Goal: Transaction & Acquisition: Purchase product/service

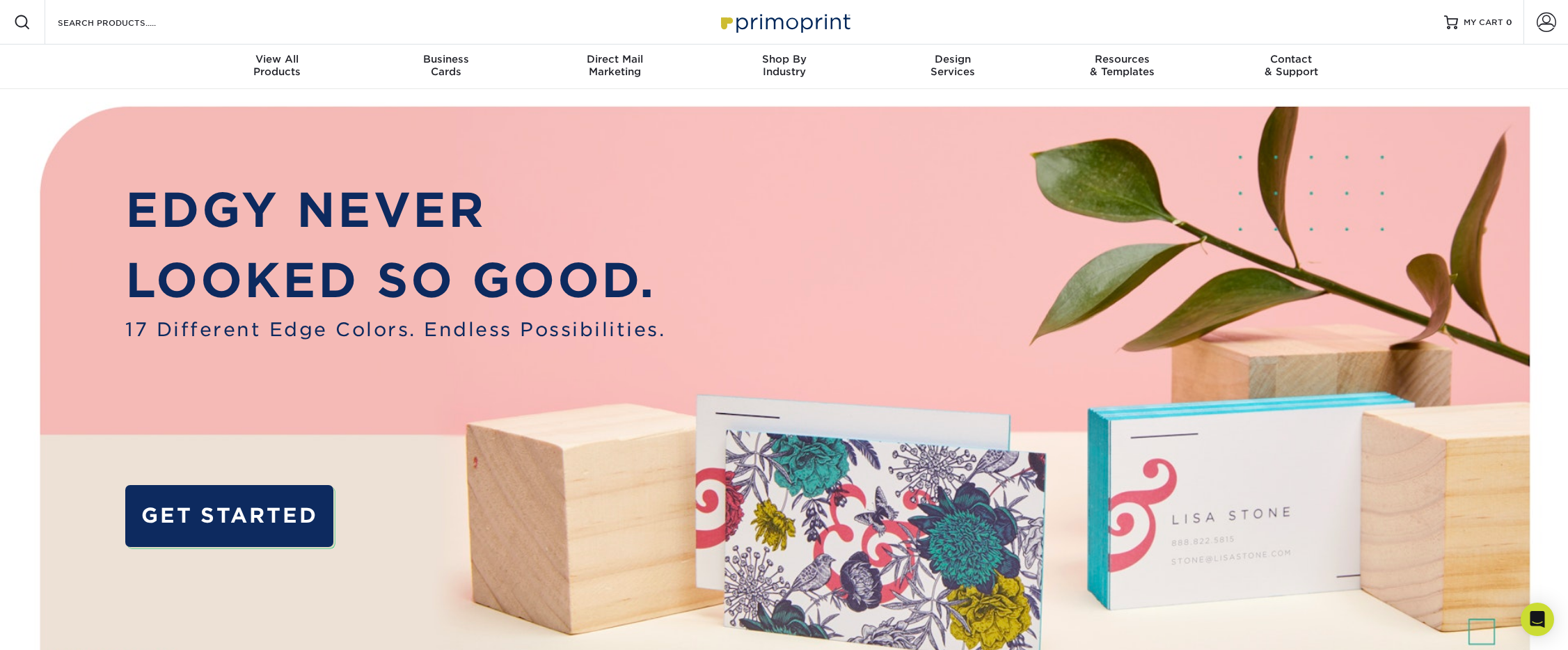
scroll to position [1, 0]
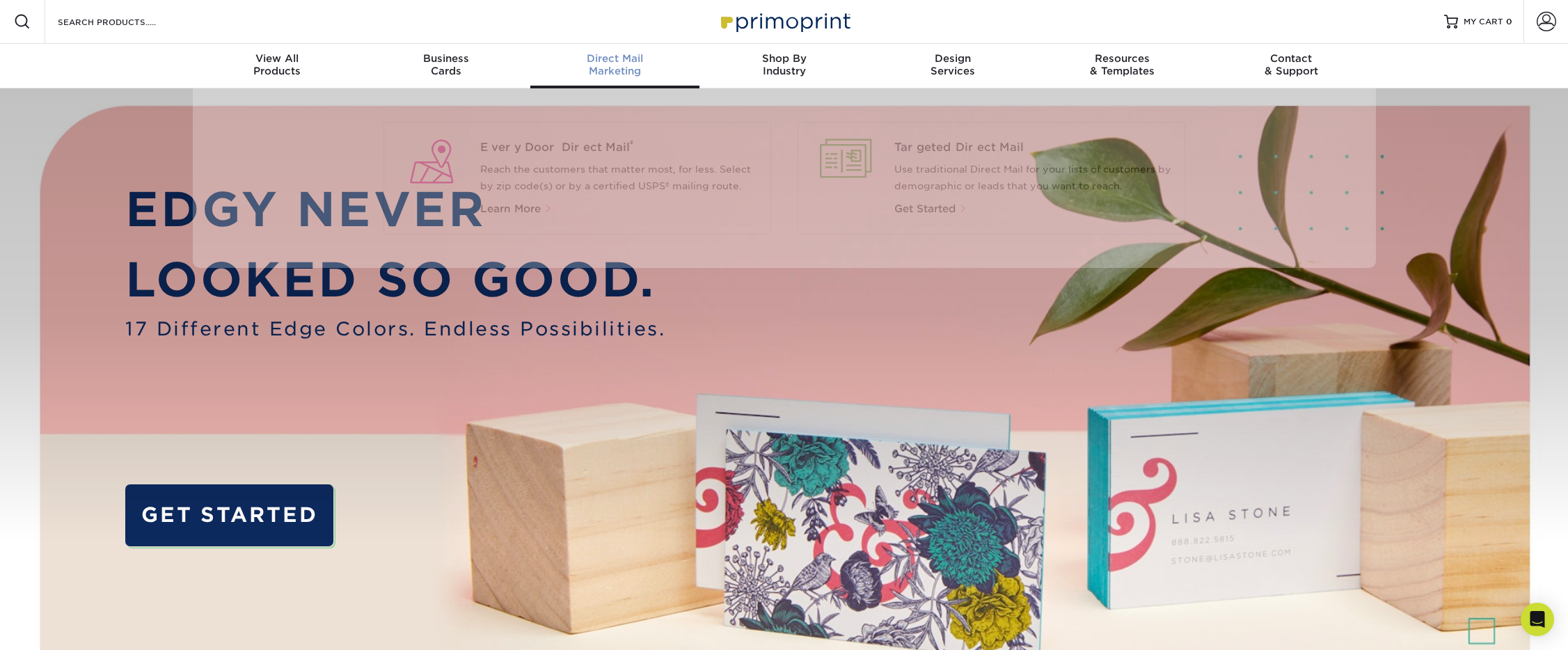
click at [647, 67] on div "Direct Mail Marketing" at bounding box center [615, 65] width 169 height 25
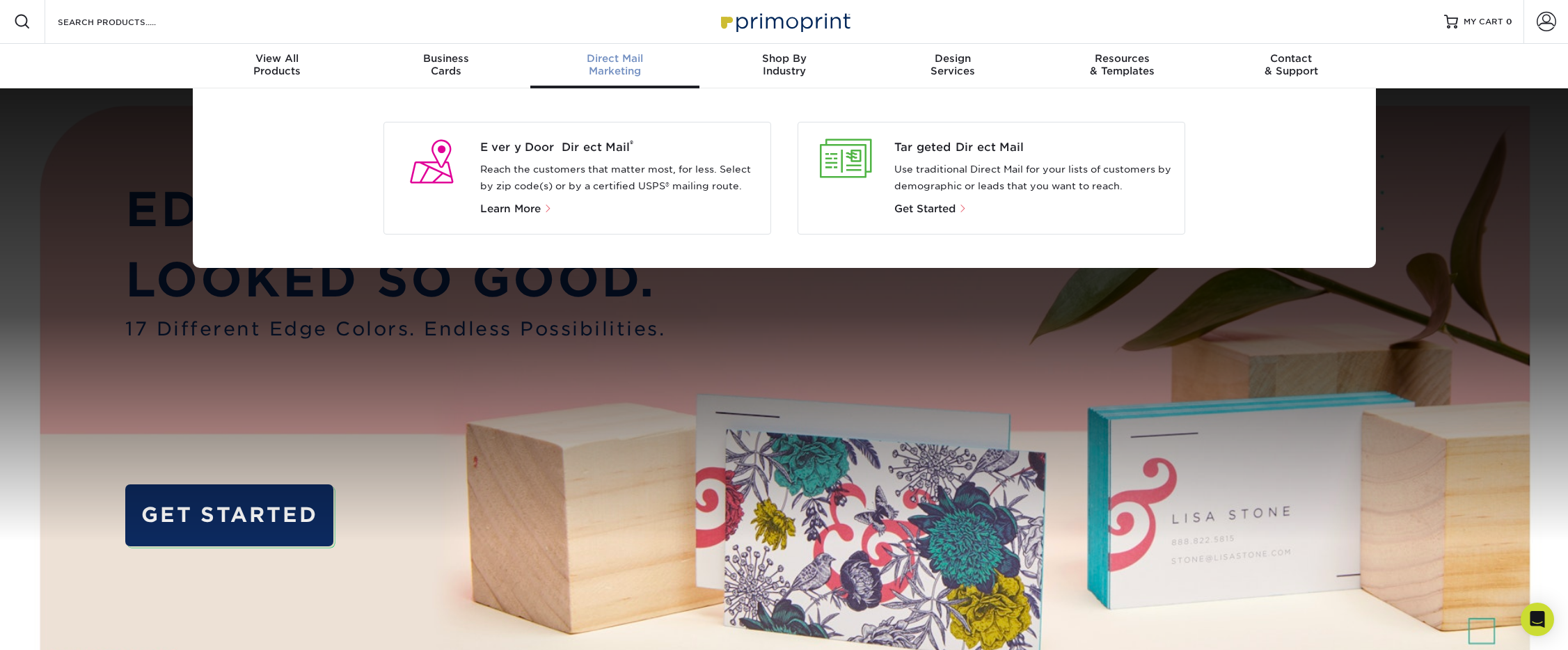
click at [607, 187] on p "Reach the customers that matter most, for less. Select by zip code(s) or by a c…" at bounding box center [619, 178] width 279 height 33
click at [511, 210] on span "Learn More" at bounding box center [510, 209] width 61 height 13
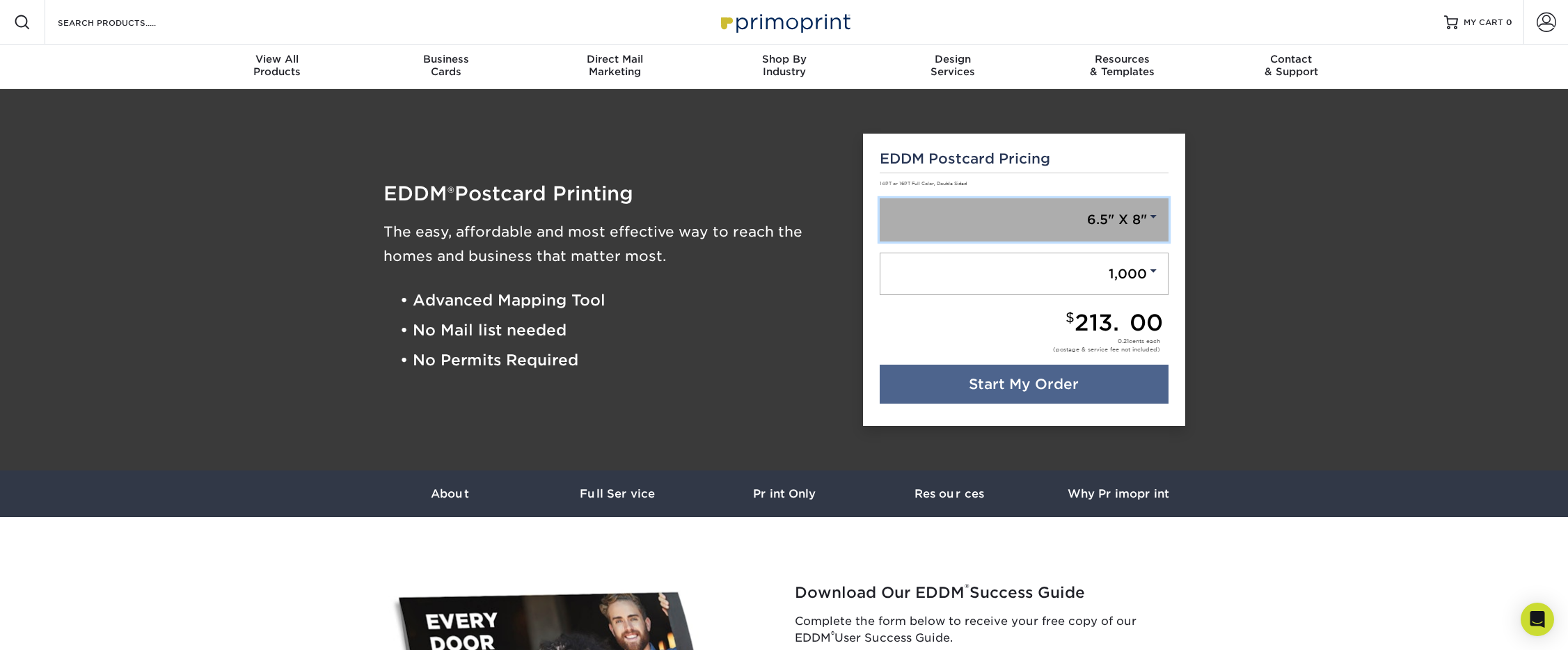
click at [1009, 229] on link "6.5" X 8"" at bounding box center [1024, 220] width 289 height 43
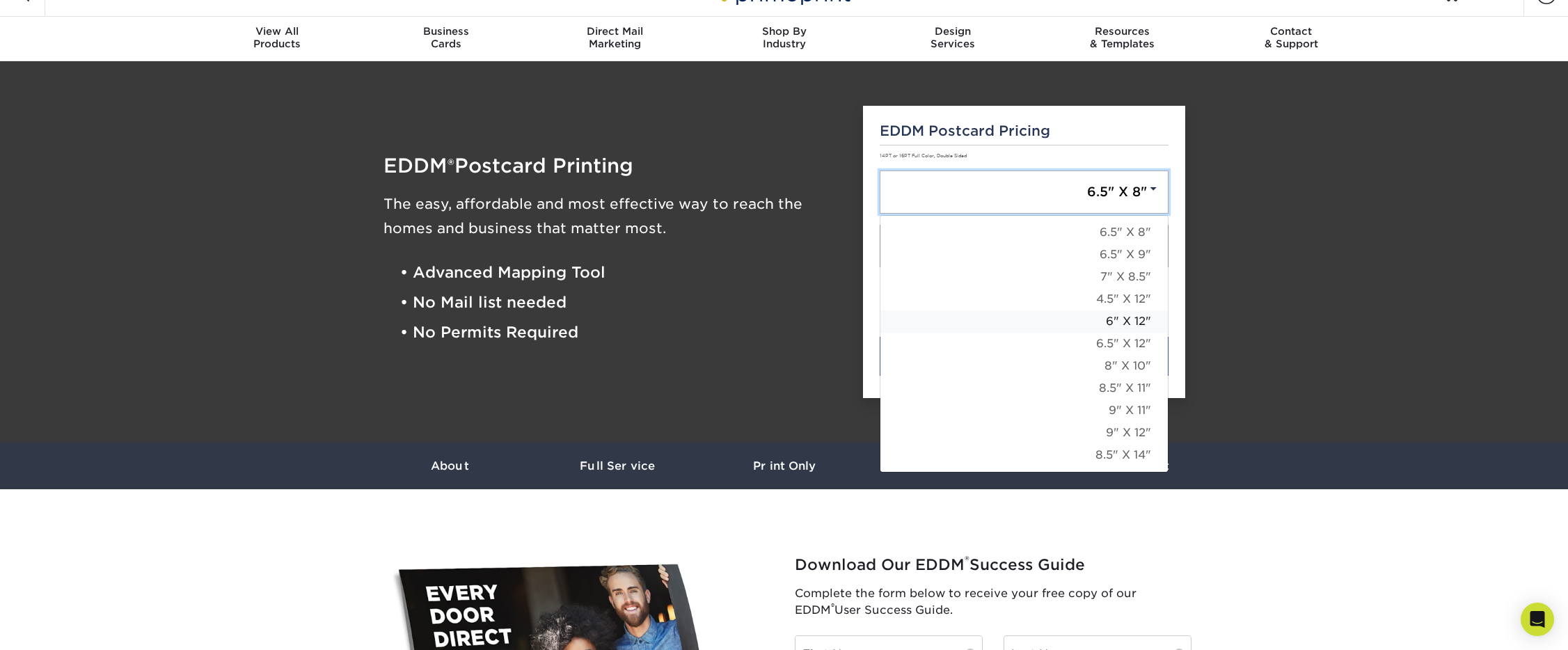
scroll to position [14, 0]
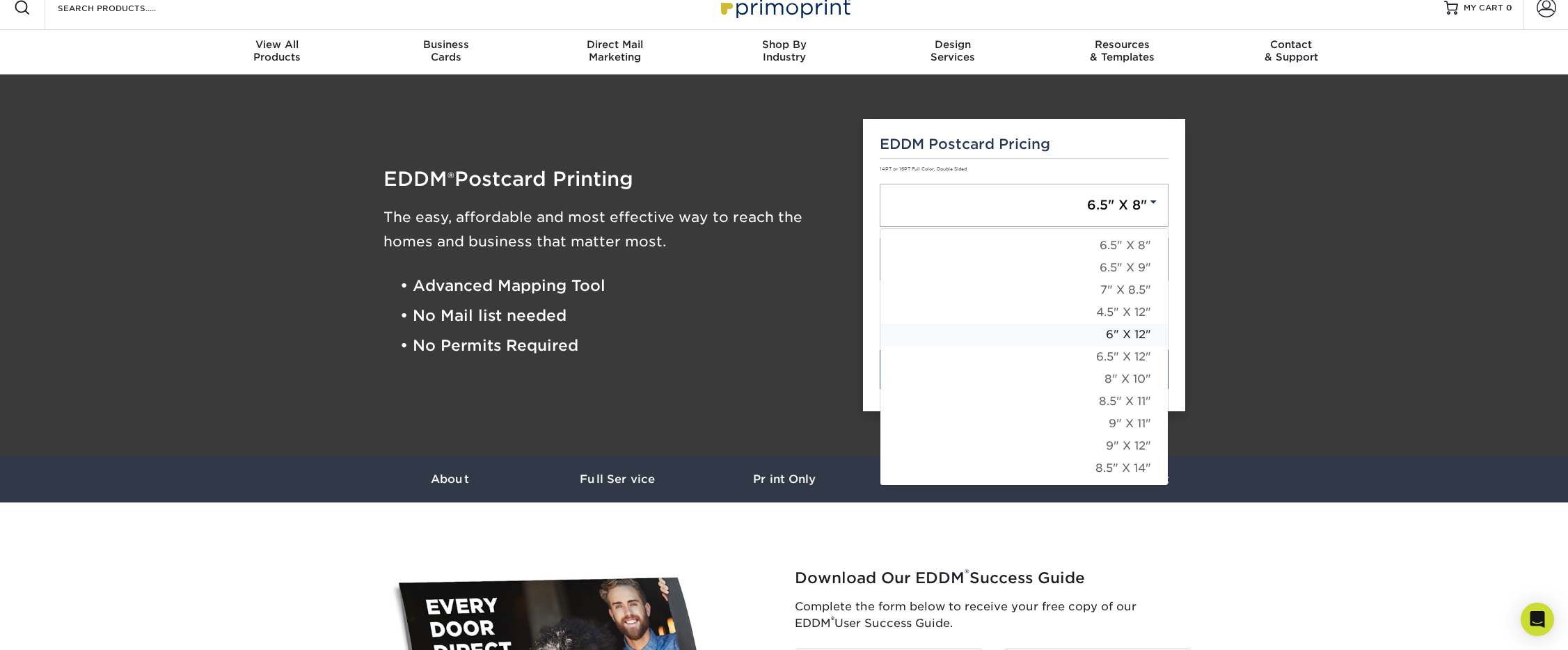
click at [1084, 338] on link "6" X 12"" at bounding box center [1024, 334] width 287 height 22
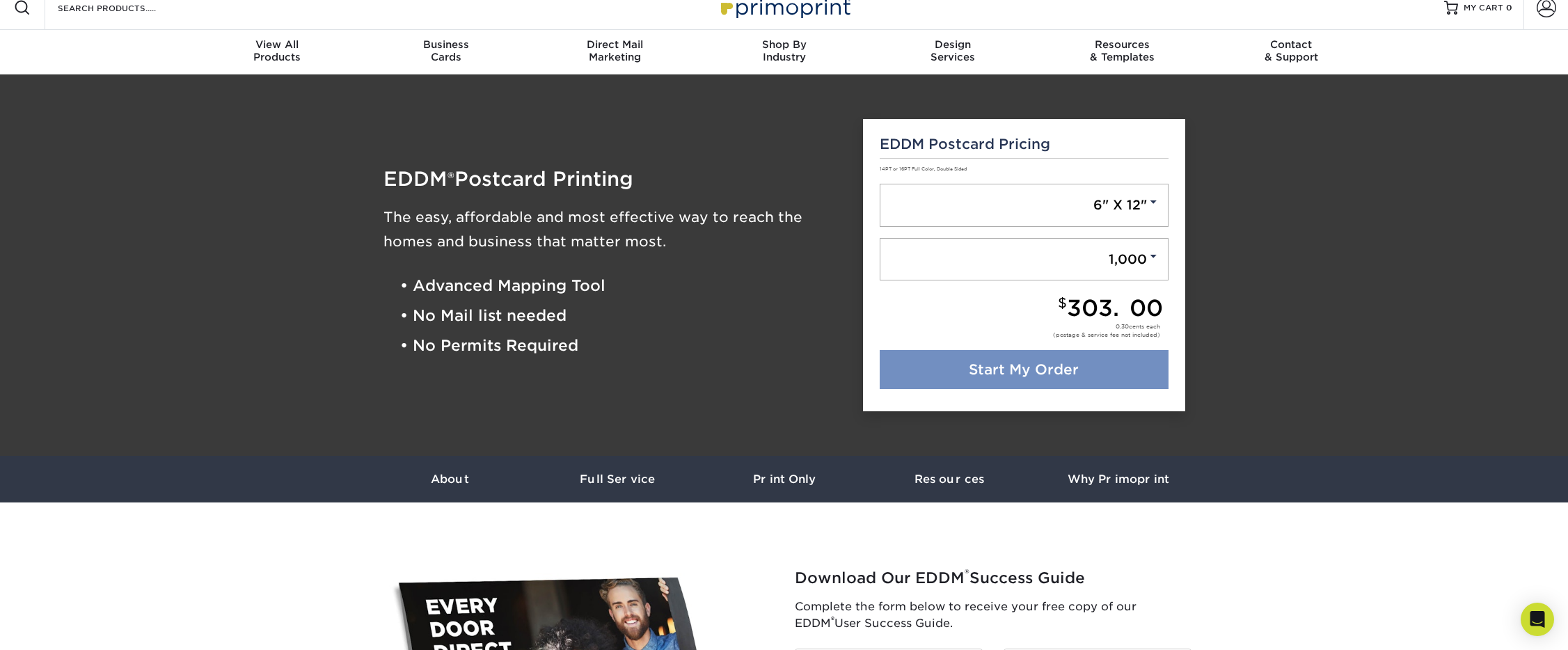
click at [1051, 378] on link "Start My Order" at bounding box center [1024, 368] width 289 height 39
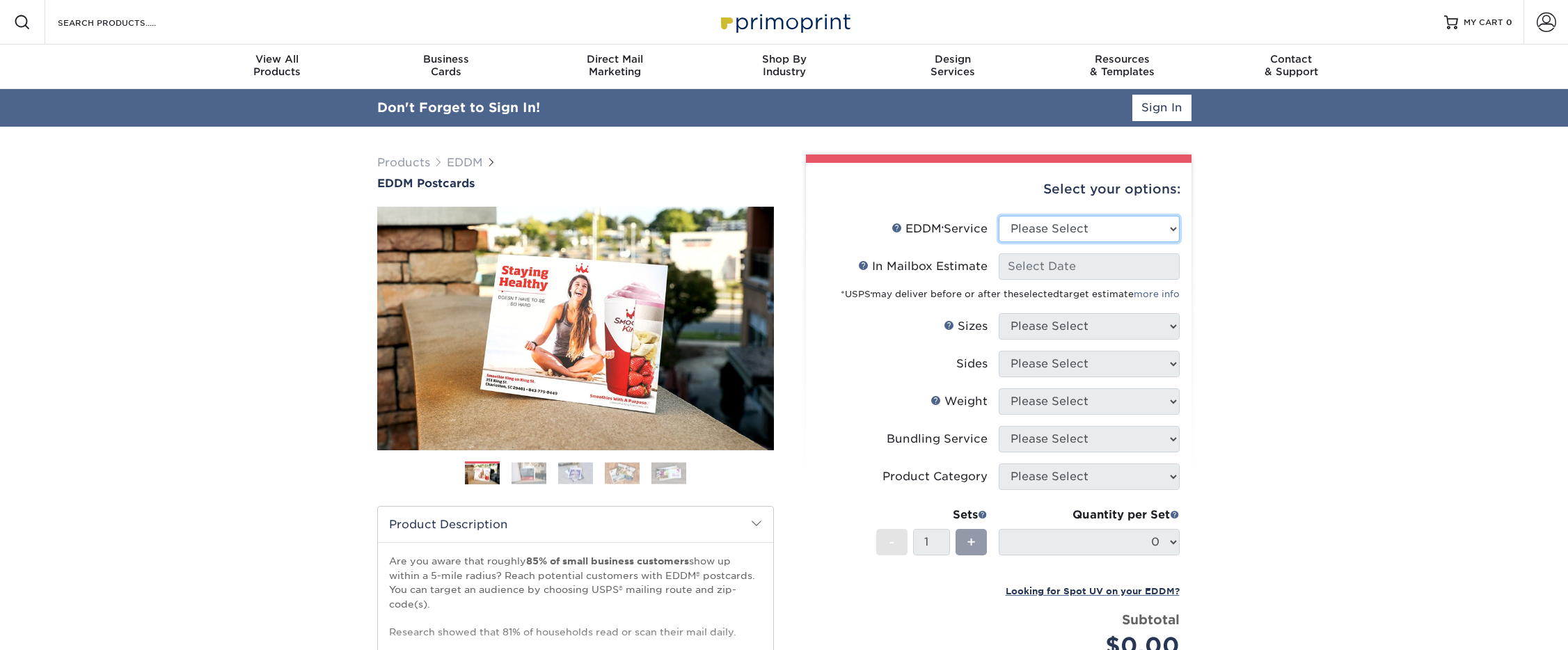
click at [1028, 225] on select "Please Select Full Service Print Only" at bounding box center [1089, 229] width 181 height 26
select select "full_service"
click at [998, 216] on select "Please Select Full Service Print Only" at bounding box center [1089, 229] width 181 height 26
select select "-1"
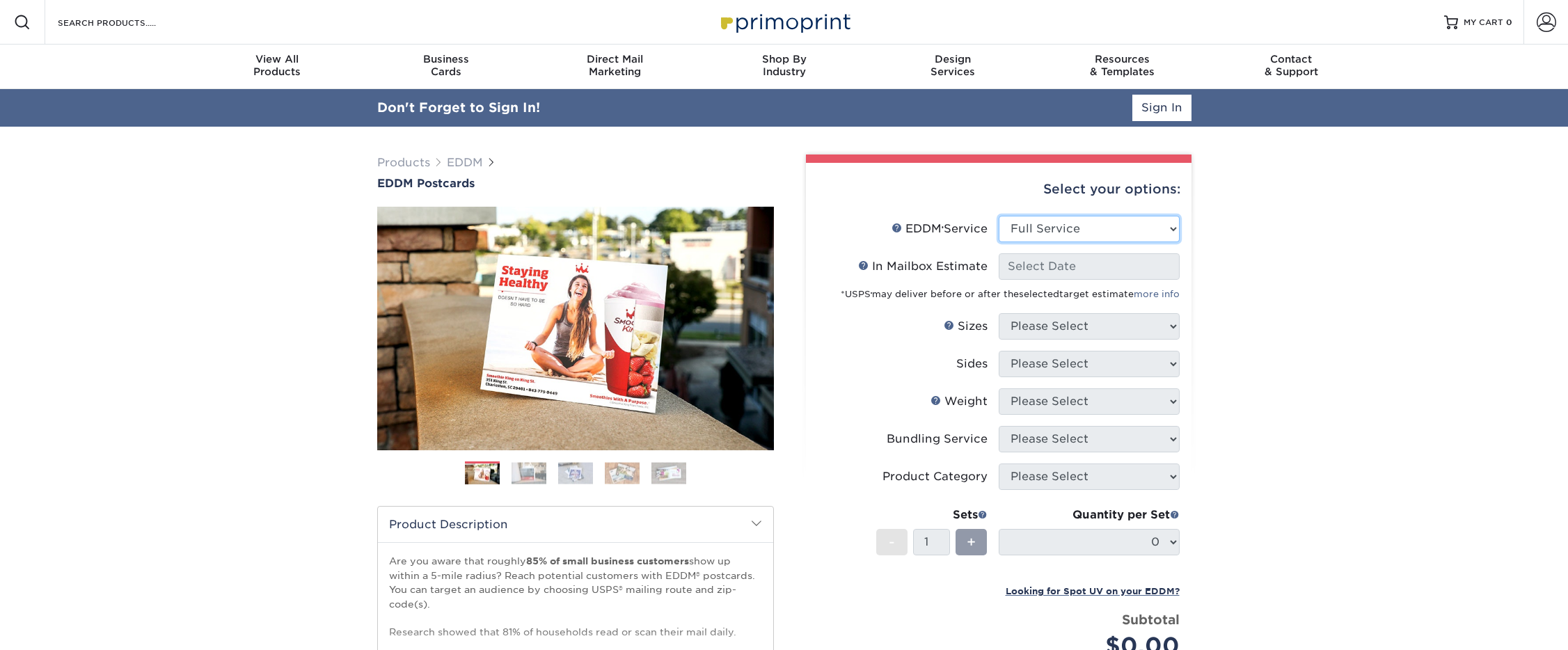
select select "-1"
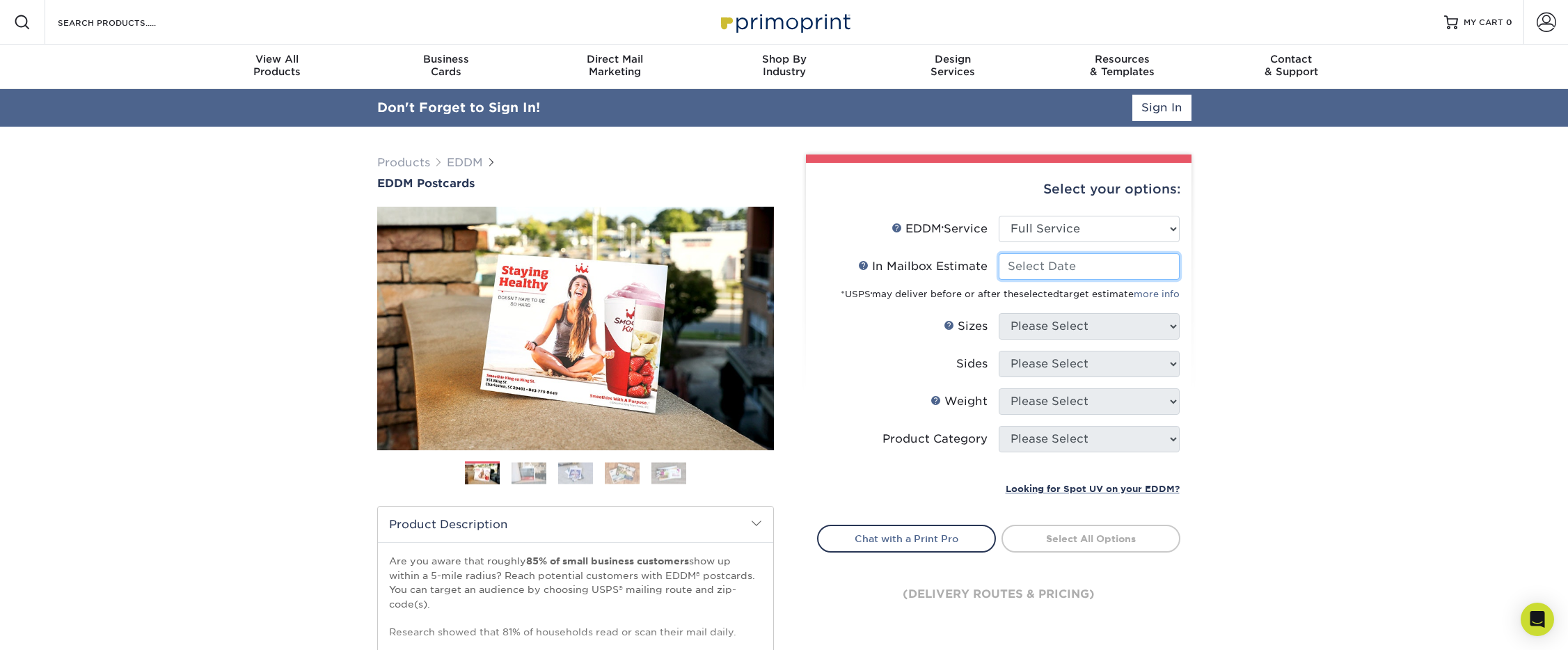
click at [1032, 270] on input "In Mailbox Estimate Help In Mailbox Estimate" at bounding box center [1089, 266] width 181 height 26
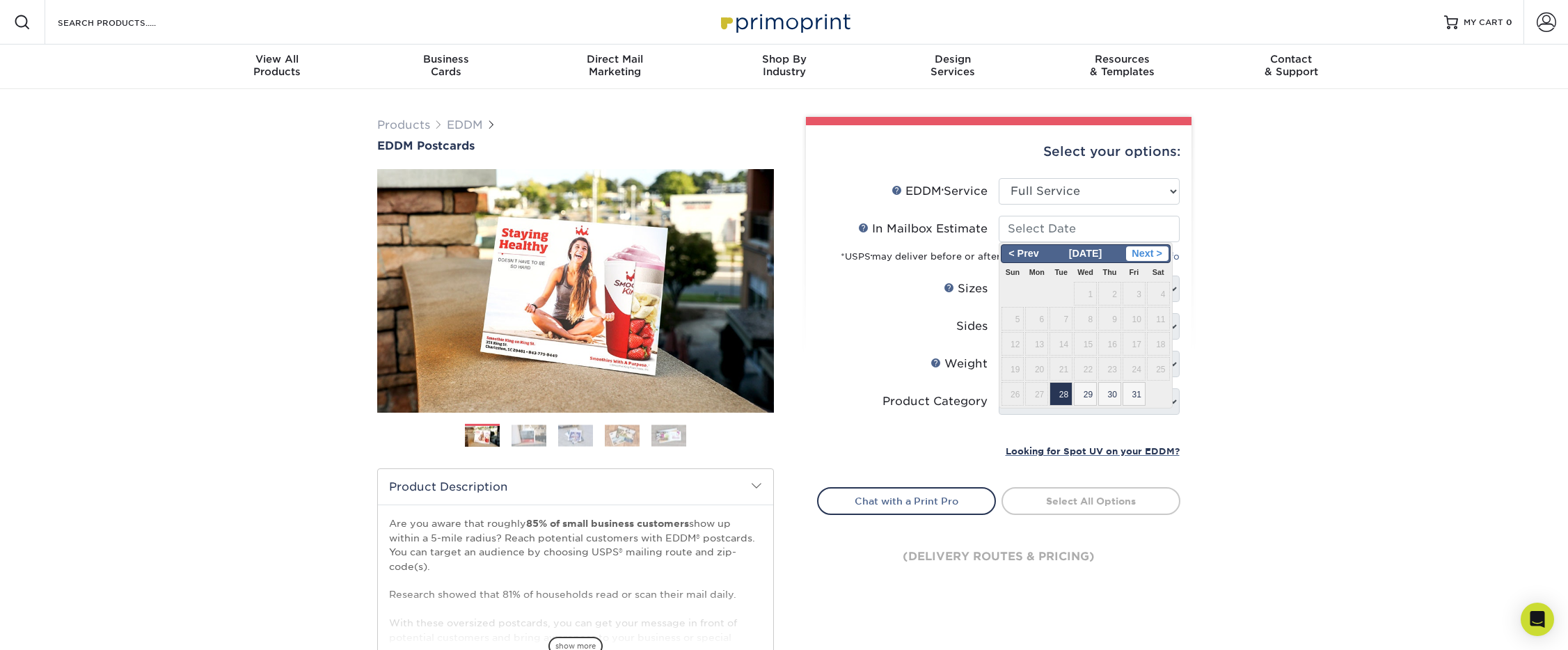
click at [1142, 251] on span "Next >" at bounding box center [1147, 253] width 43 height 15
click at [1034, 316] on span "3" at bounding box center [1036, 319] width 23 height 24
type input "2025-11-03"
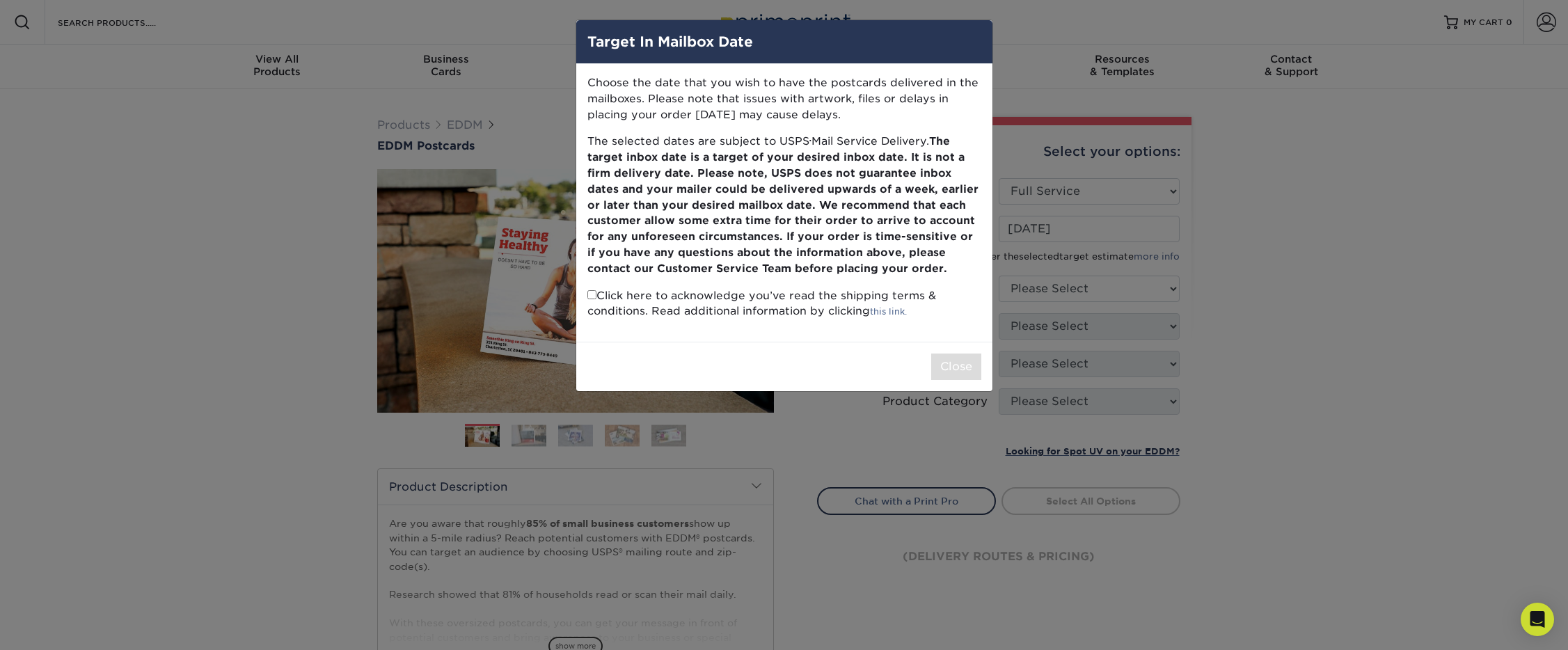
click at [618, 300] on p "Click here to acknowledge you’ve read the shipping terms & conditions. Read add…" at bounding box center [784, 304] width 394 height 32
click at [592, 300] on p "Click here to acknowledge you’ve read the shipping terms & conditions. Read add…" at bounding box center [784, 304] width 394 height 32
click at [593, 298] on input "checkbox" at bounding box center [591, 294] width 9 height 9
checkbox input "true"
click at [953, 358] on button "Close" at bounding box center [956, 366] width 50 height 26
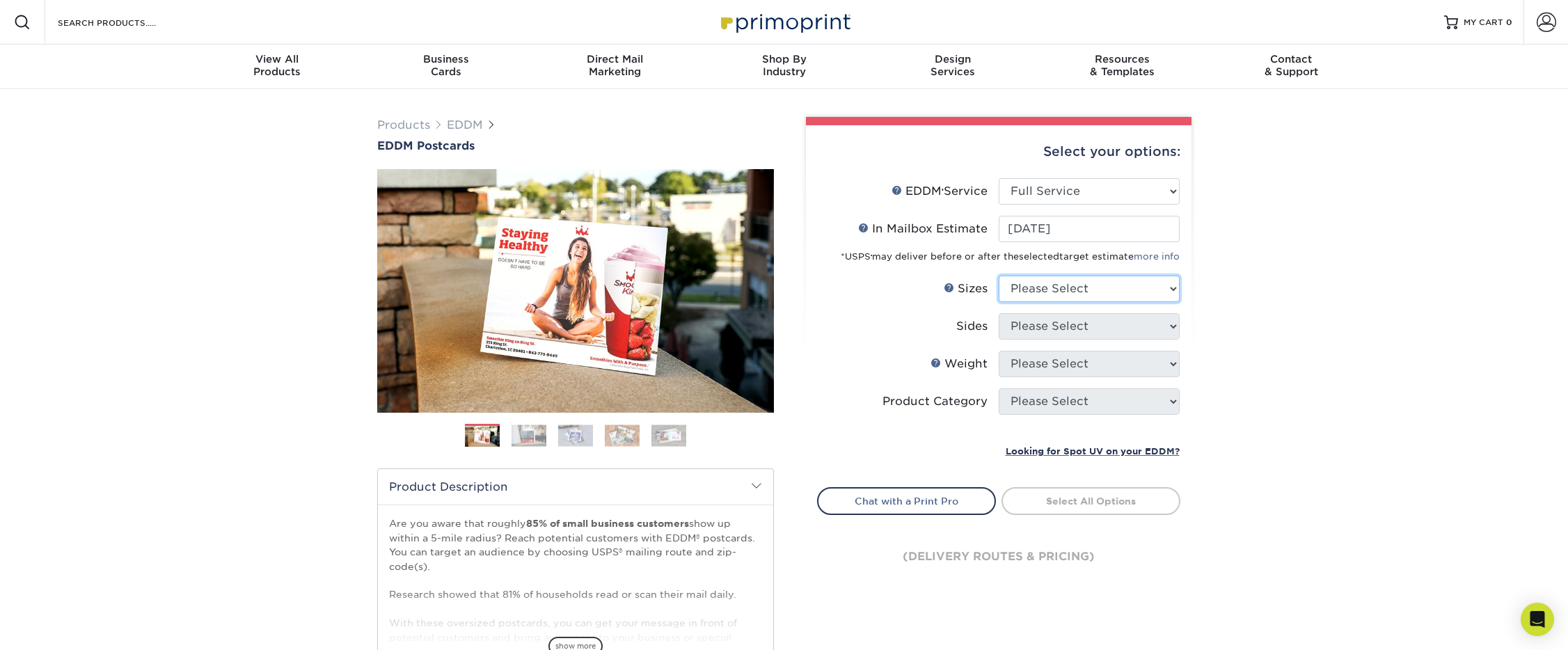
click at [1051, 284] on select "Please Select 4.5" x 12" 6" x 12" 6.5" x 8" 6.5" x 9" 6.5" x 12" 7" x 8.5" 8" x…" at bounding box center [1089, 288] width 181 height 26
select select "6.00x12.00"
click at [998, 275] on select "Please Select 4.5" x 12" 6" x 12" 6.5" x 8" 6.5" x 9" 6.5" x 12" 7" x 8.5" 8" x…" at bounding box center [1089, 288] width 181 height 26
click at [1063, 327] on select "Please Select Print Both Sides Print Front Only" at bounding box center [1089, 326] width 181 height 26
click at [1040, 327] on select "Please Select Print Both Sides Print Front Only" at bounding box center [1089, 326] width 181 height 26
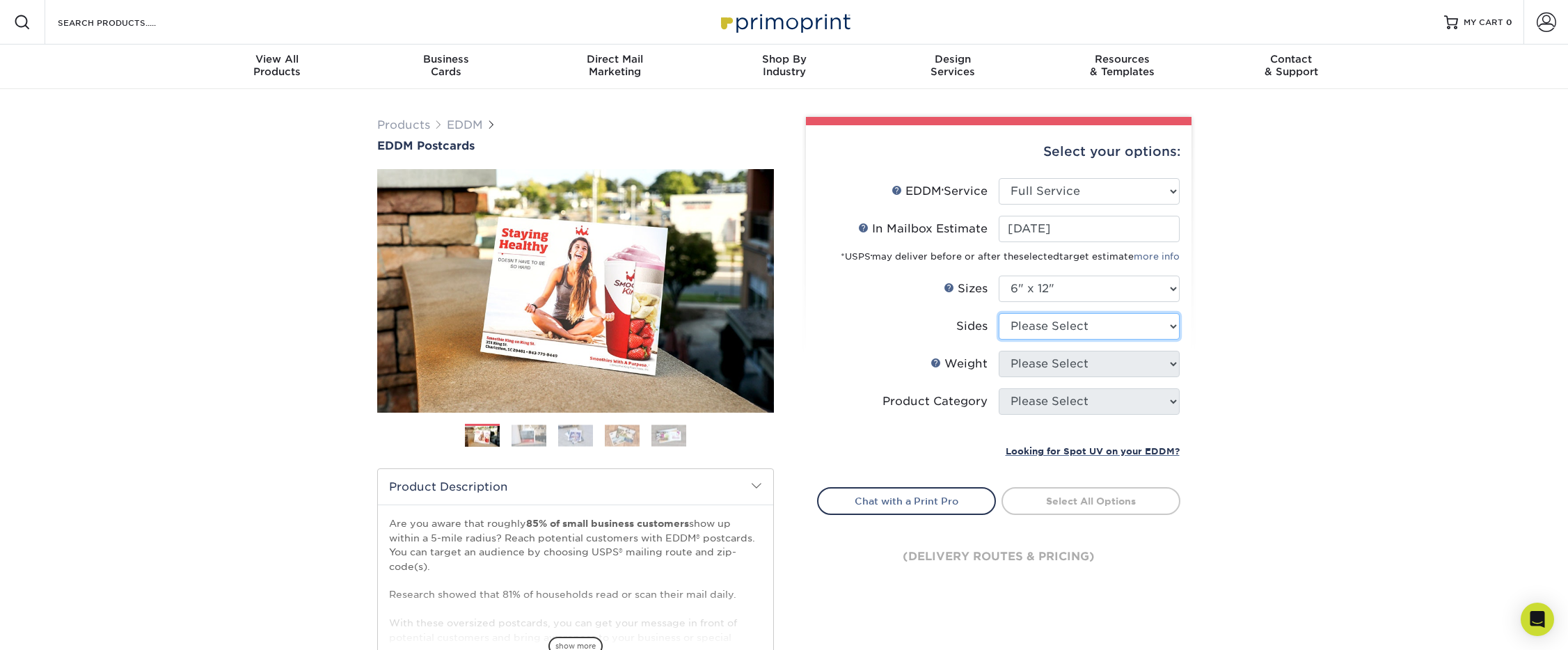
select select "13abbda7-1d64-4f25-8bb2-c179b224825d"
click at [998, 313] on select "Please Select Print Both Sides Print Front Only" at bounding box center [1089, 326] width 181 height 26
click at [1102, 366] on select "Please Select 14PT 16PT" at bounding box center [1089, 363] width 181 height 26
select select "16PT"
click at [998, 350] on select "Please Select 14PT 16PT" at bounding box center [1089, 363] width 181 height 26
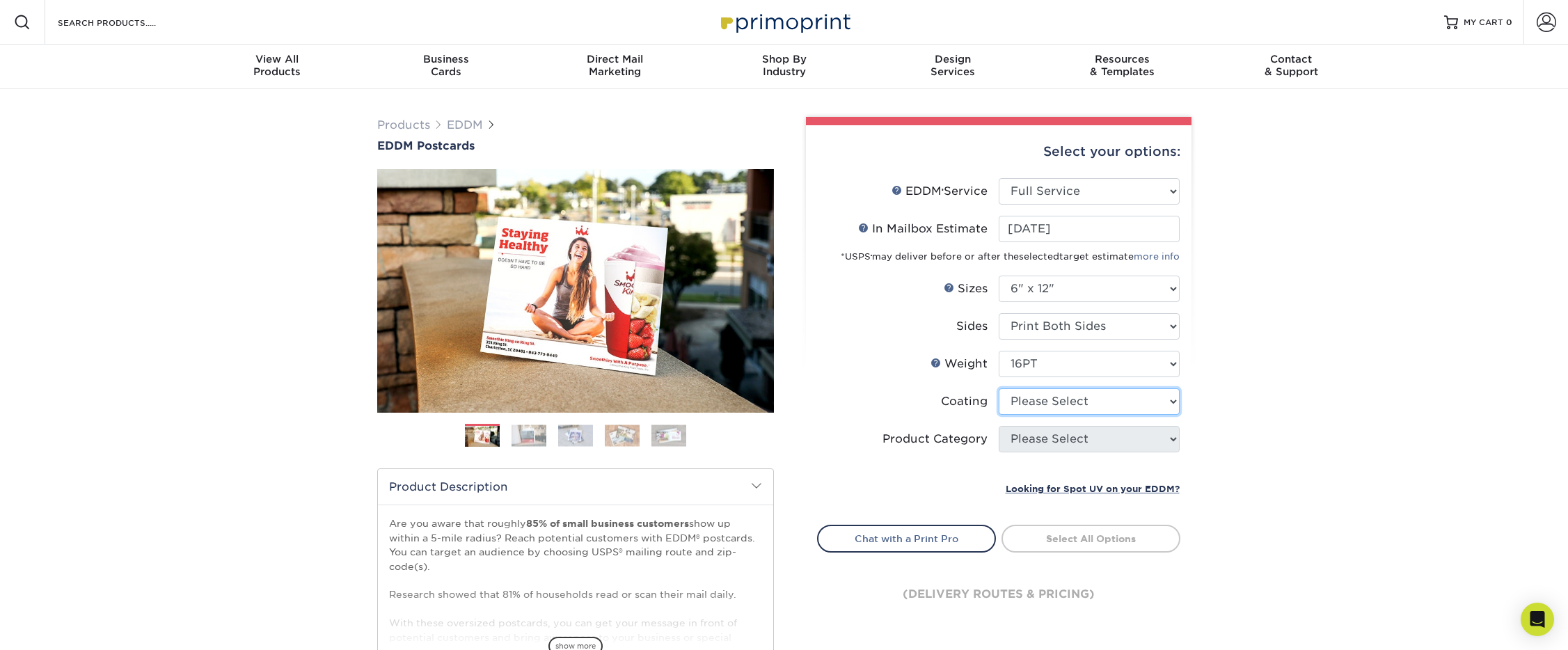
click at [1044, 404] on select at bounding box center [1089, 401] width 181 height 26
select select "1e8116af-acfc-44b1-83dc-8181aa338834"
click at [998, 388] on select at bounding box center [1089, 401] width 181 height 26
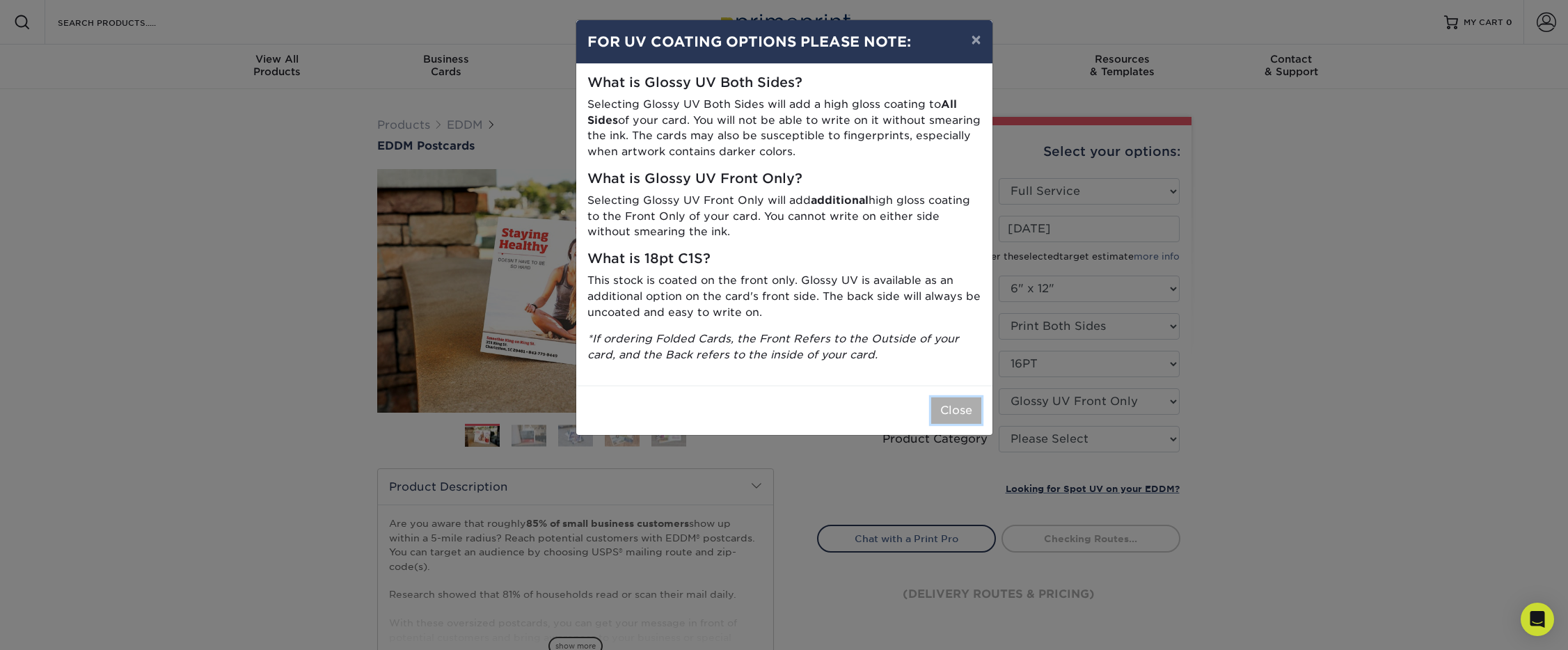
click at [948, 402] on button "Close" at bounding box center [956, 410] width 50 height 26
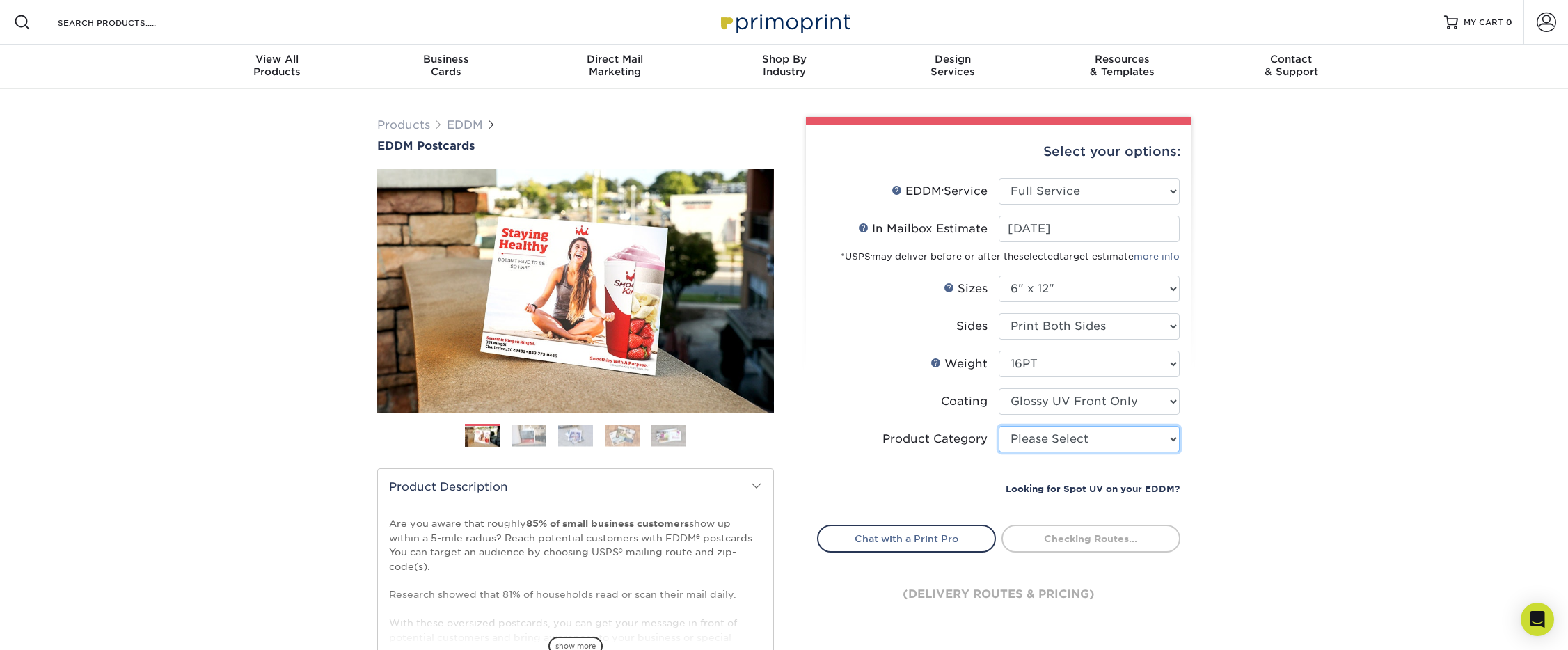
click at [1067, 448] on select "Please Select Postcards" at bounding box center [1089, 438] width 181 height 26
select select "9b7272e0-d6c8-4c3c-8e97-d3a1bcdab858"
click at [998, 425] on select "Please Select Postcards" at bounding box center [1089, 438] width 181 height 26
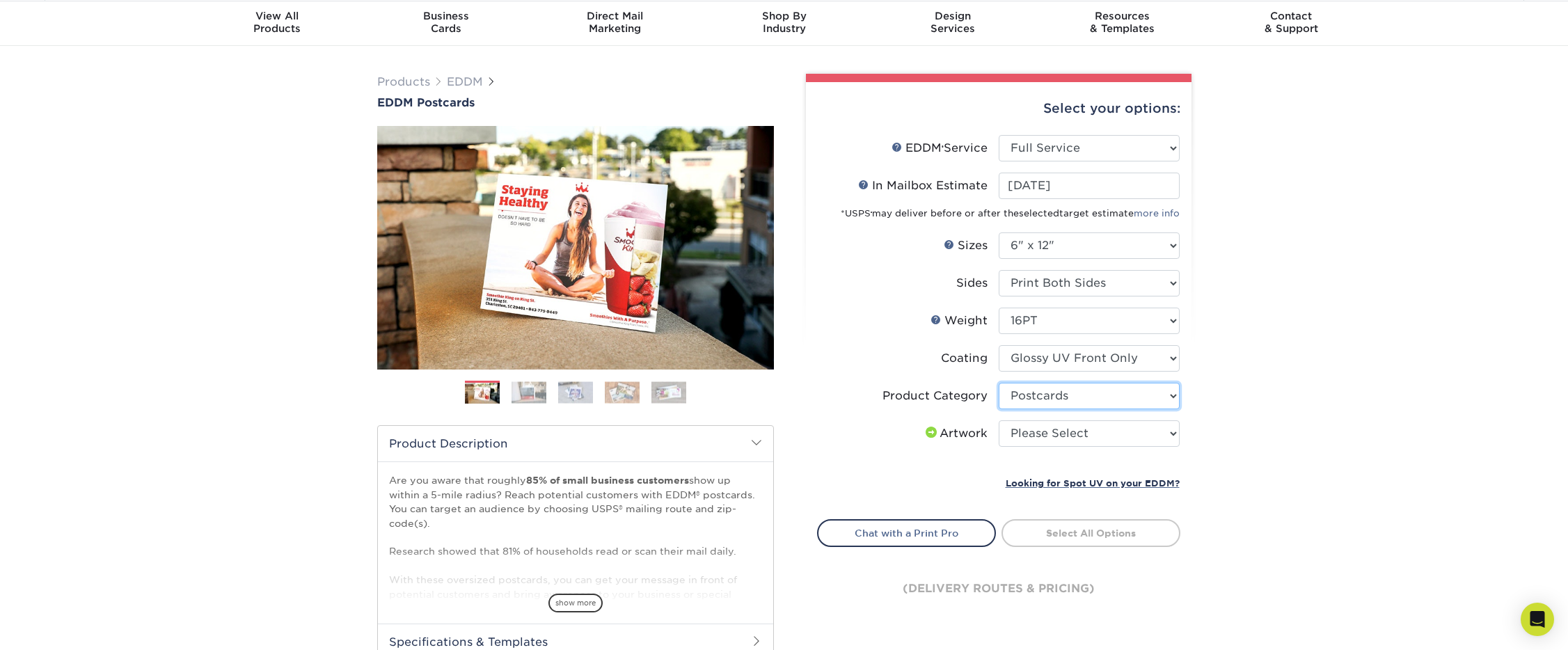
scroll to position [44, 0]
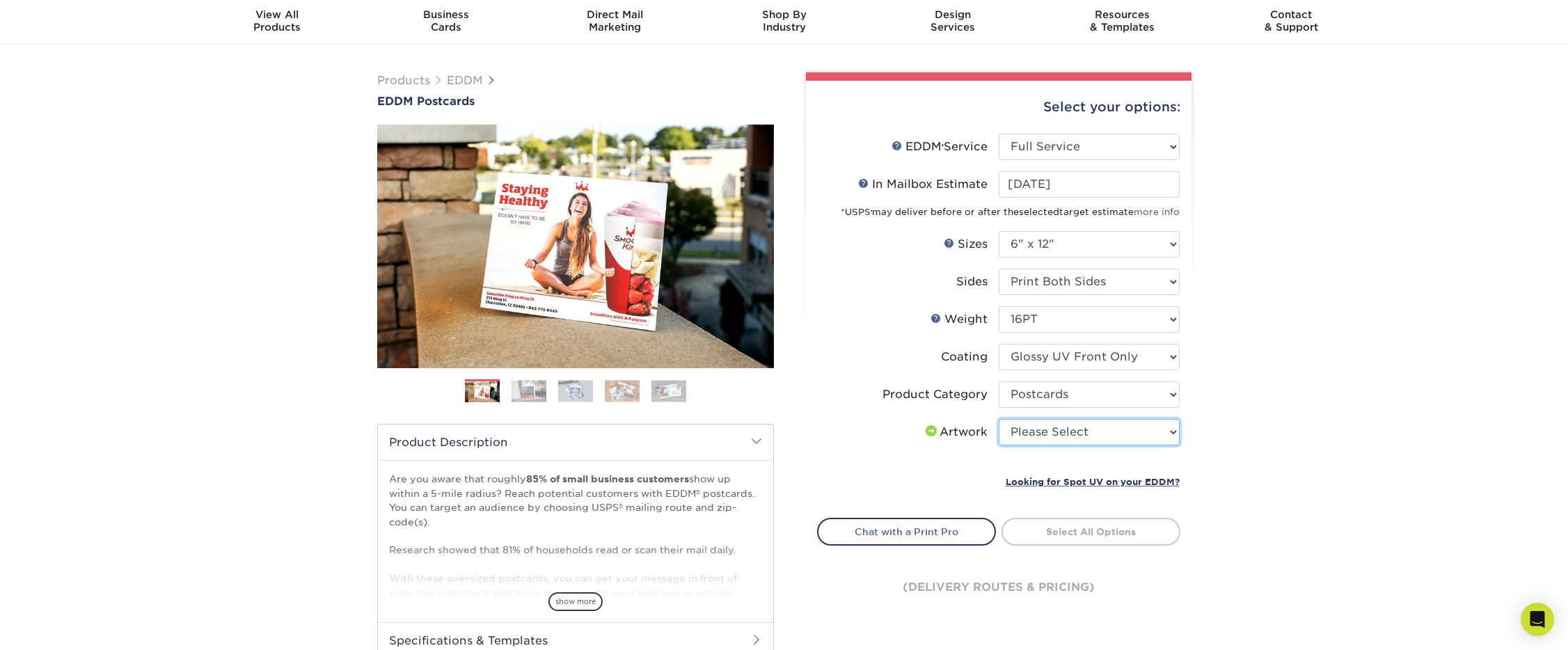
click at [1032, 442] on select "Please Select I will upload files I need a design - $150" at bounding box center [1089, 432] width 181 height 26
select select "upload"
click at [998, 419] on select "Please Select I will upload files I need a design - $150" at bounding box center [1089, 432] width 181 height 26
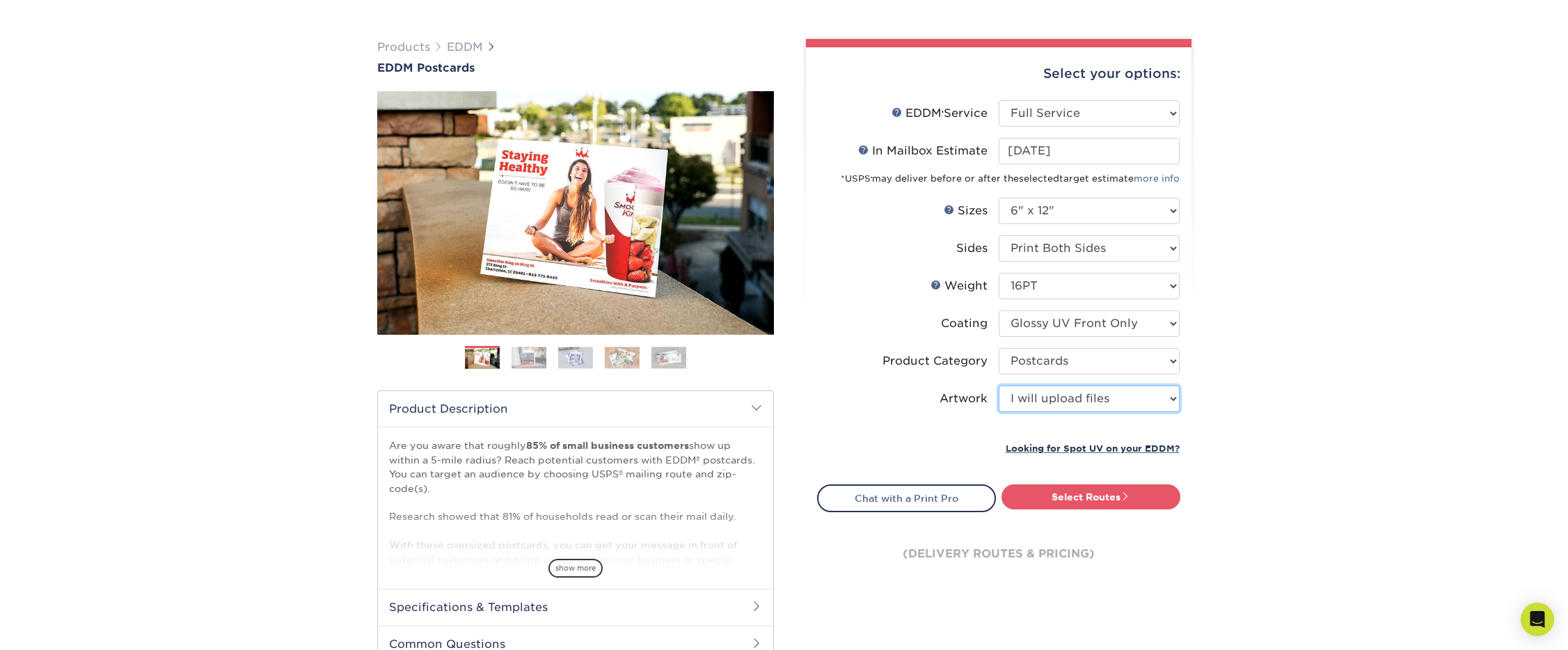
scroll to position [85, 0]
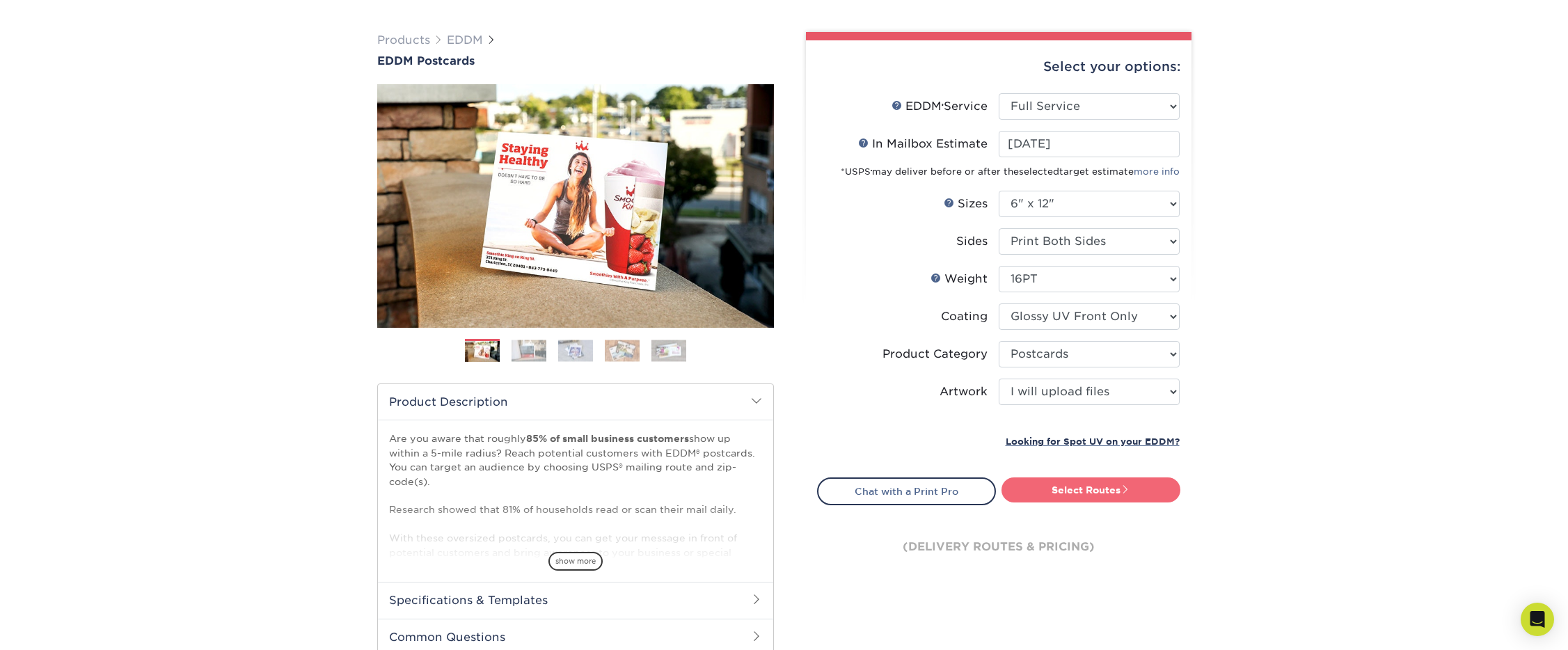
click at [1066, 488] on link "Select Routes" at bounding box center [1091, 489] width 179 height 25
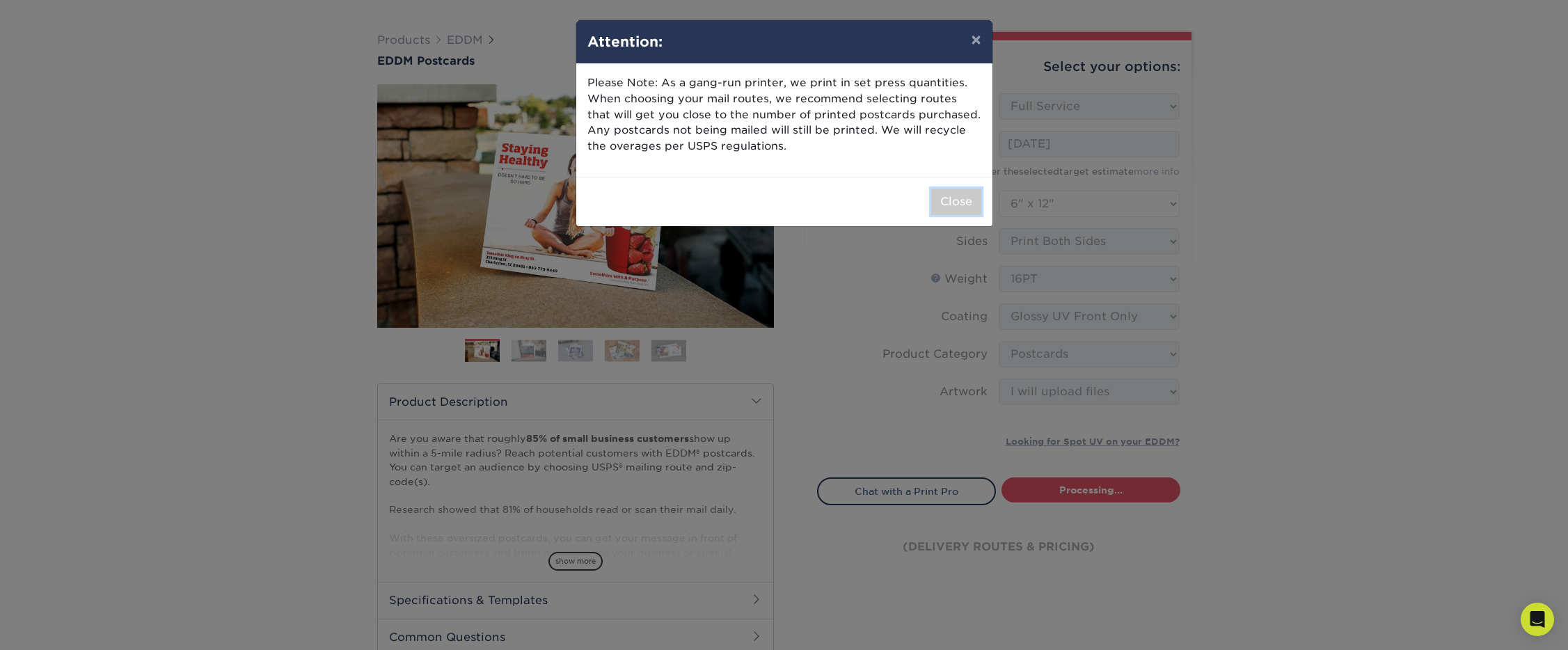
click at [949, 195] on button "Close" at bounding box center [956, 201] width 50 height 26
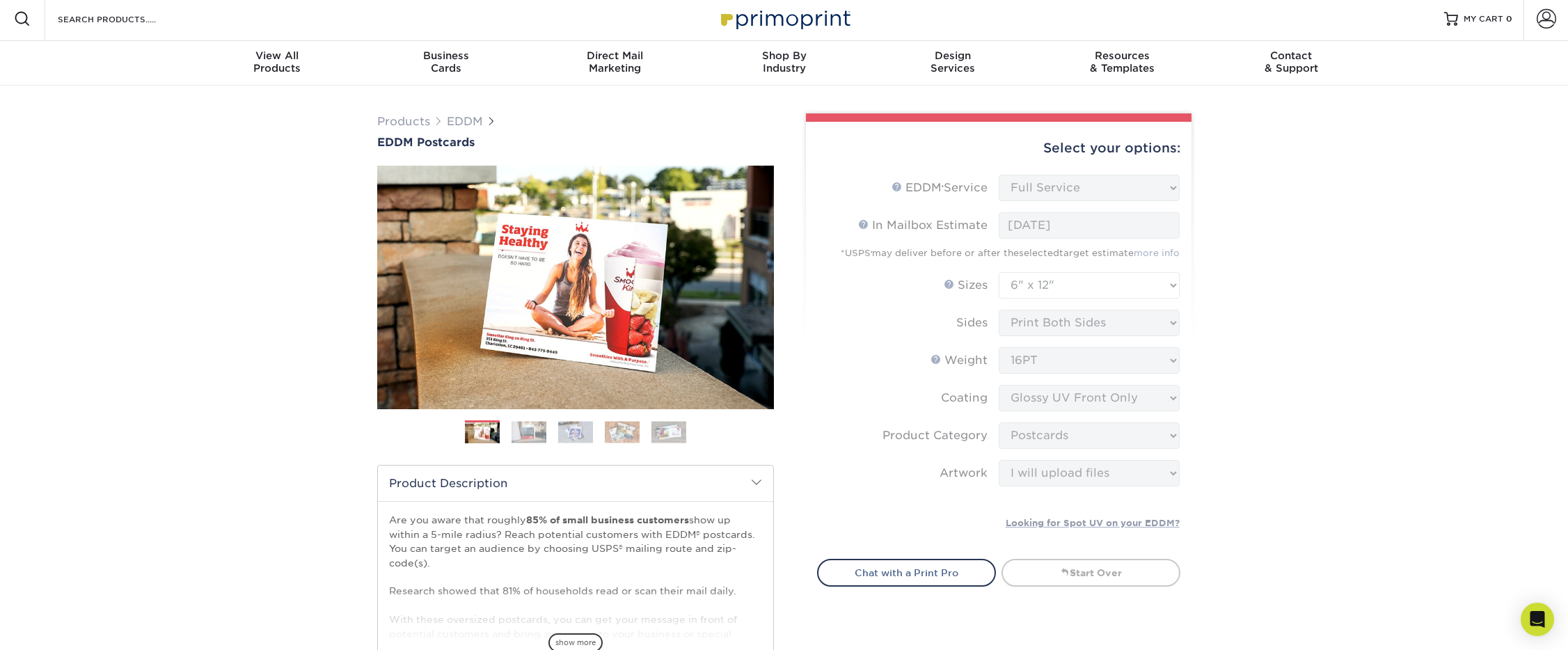
scroll to position [0, 0]
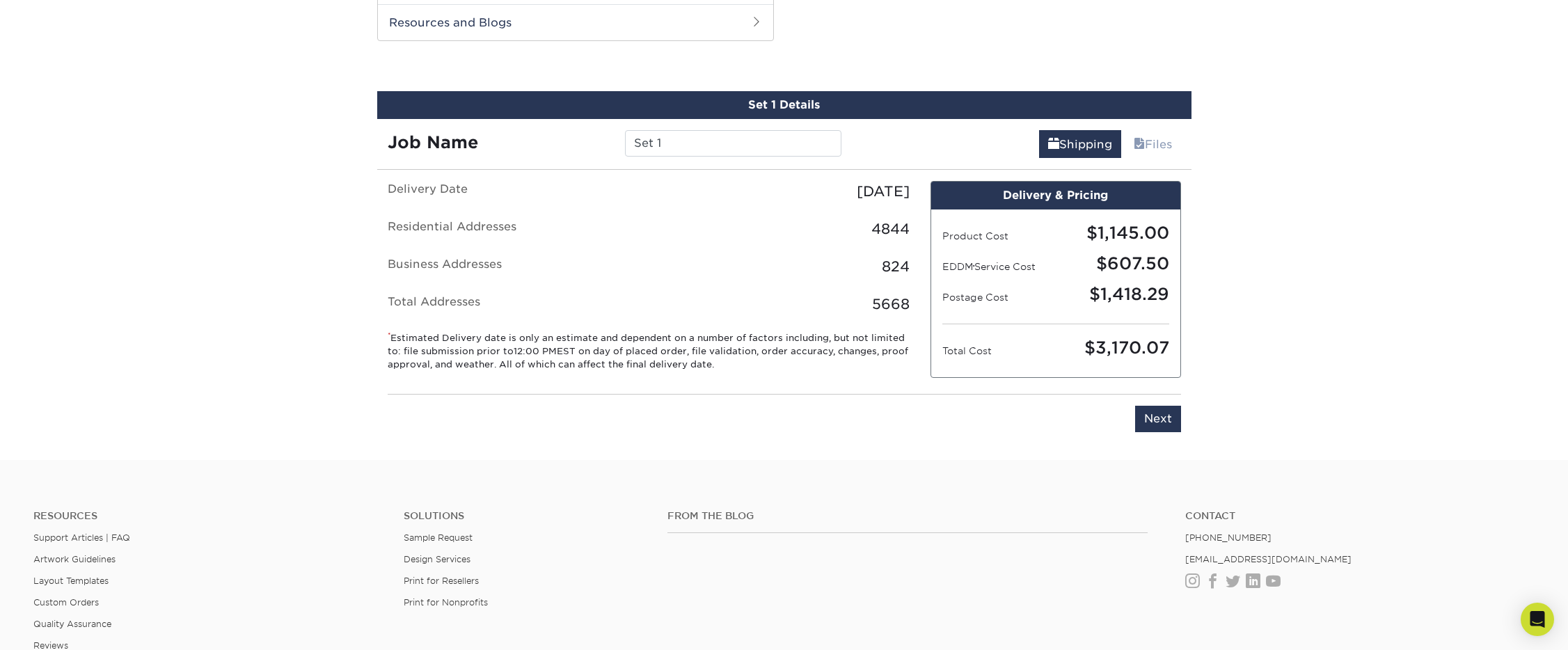
scroll to position [693, 0]
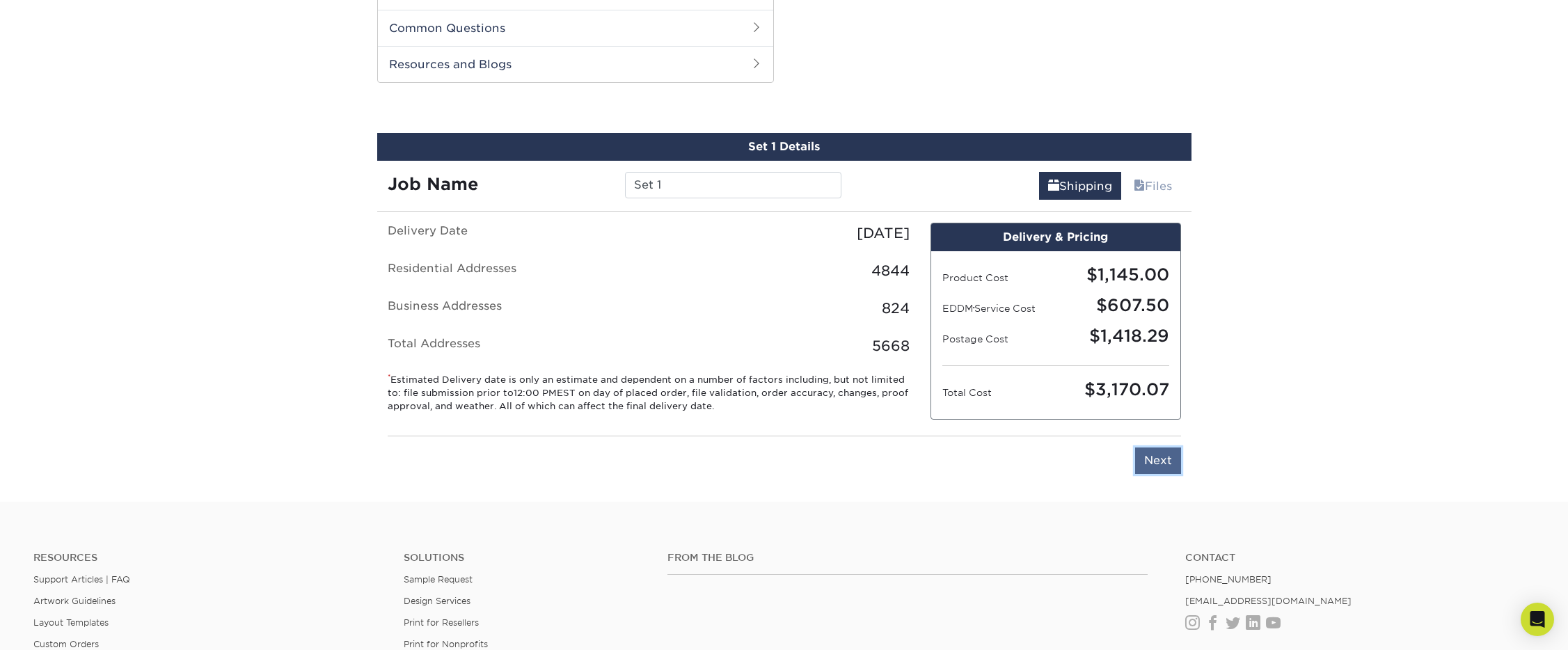
click at [1158, 461] on input "Next" at bounding box center [1158, 460] width 46 height 26
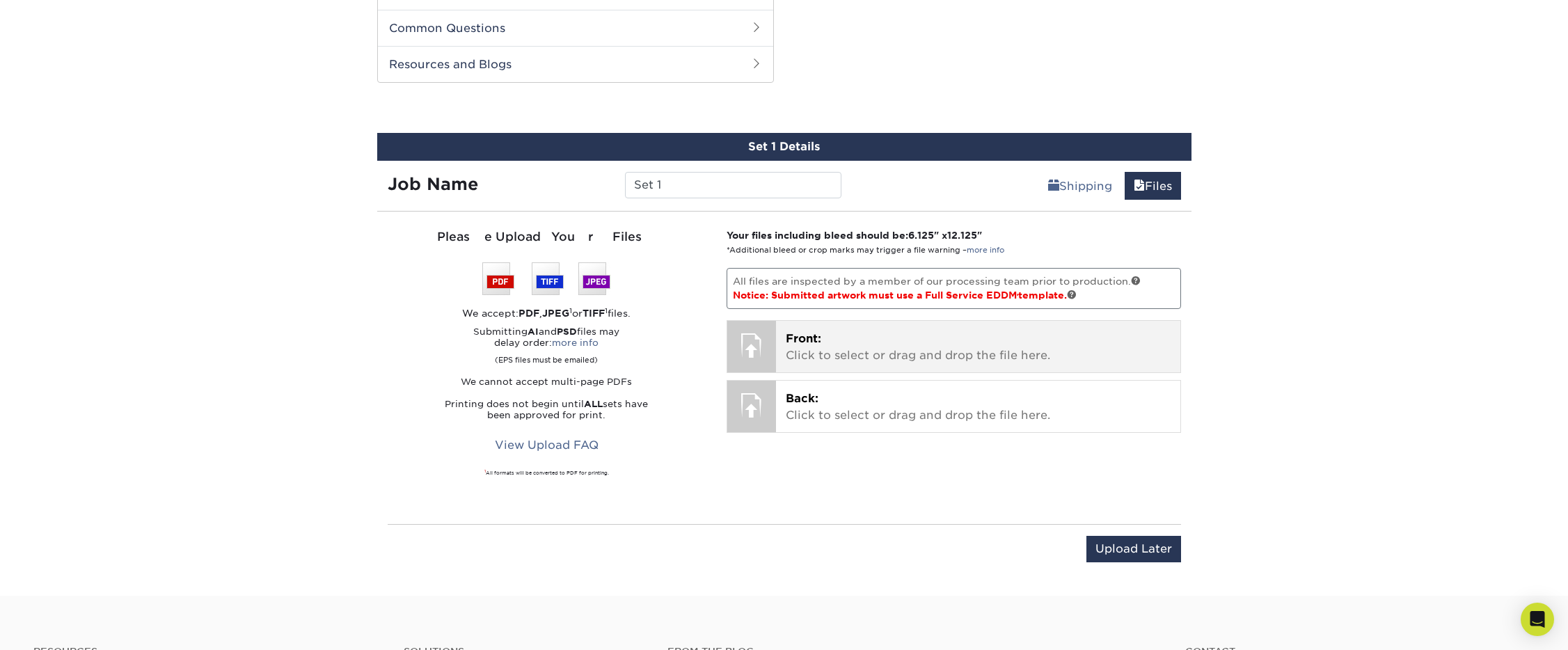
click at [907, 353] on p "Front: Click to select or drag and drop the file here." at bounding box center [978, 347] width 384 height 33
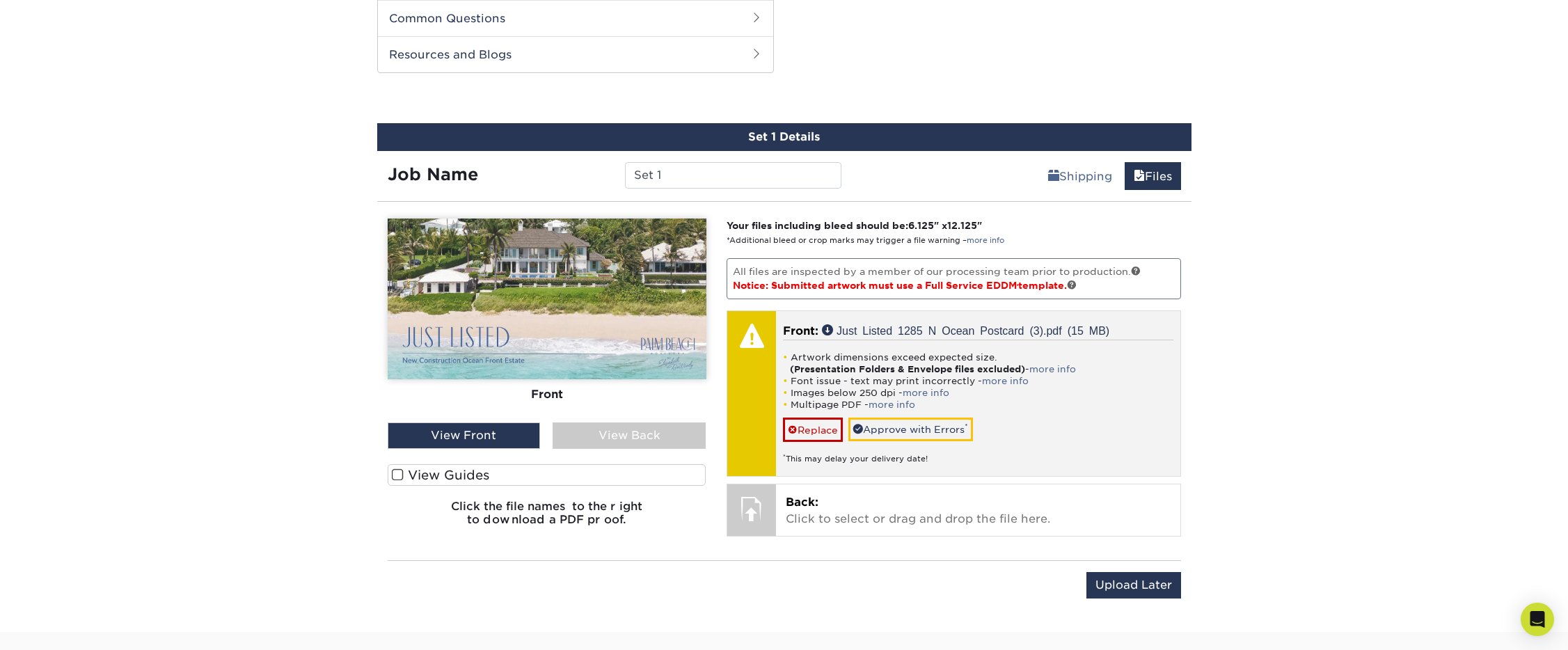
scroll to position [709, 0]
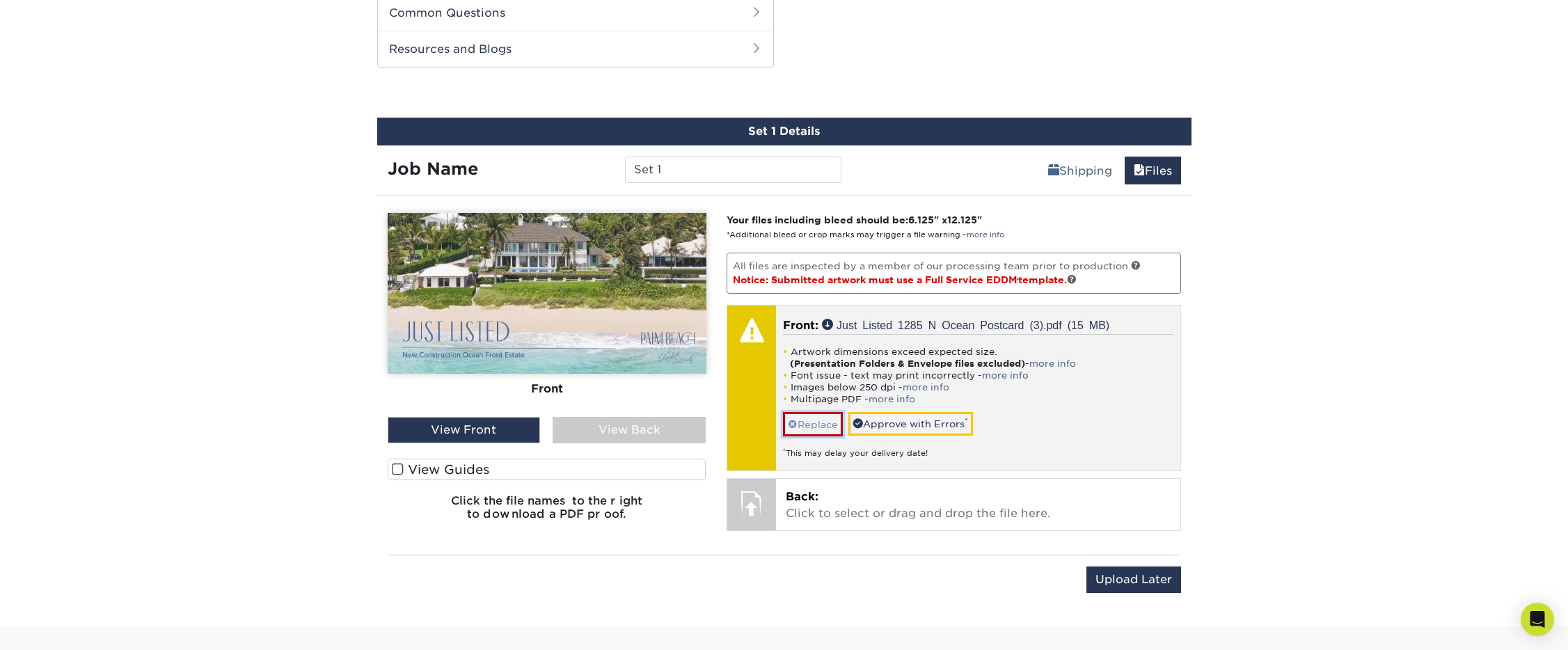
click at [805, 425] on link "Replace" at bounding box center [813, 424] width 60 height 25
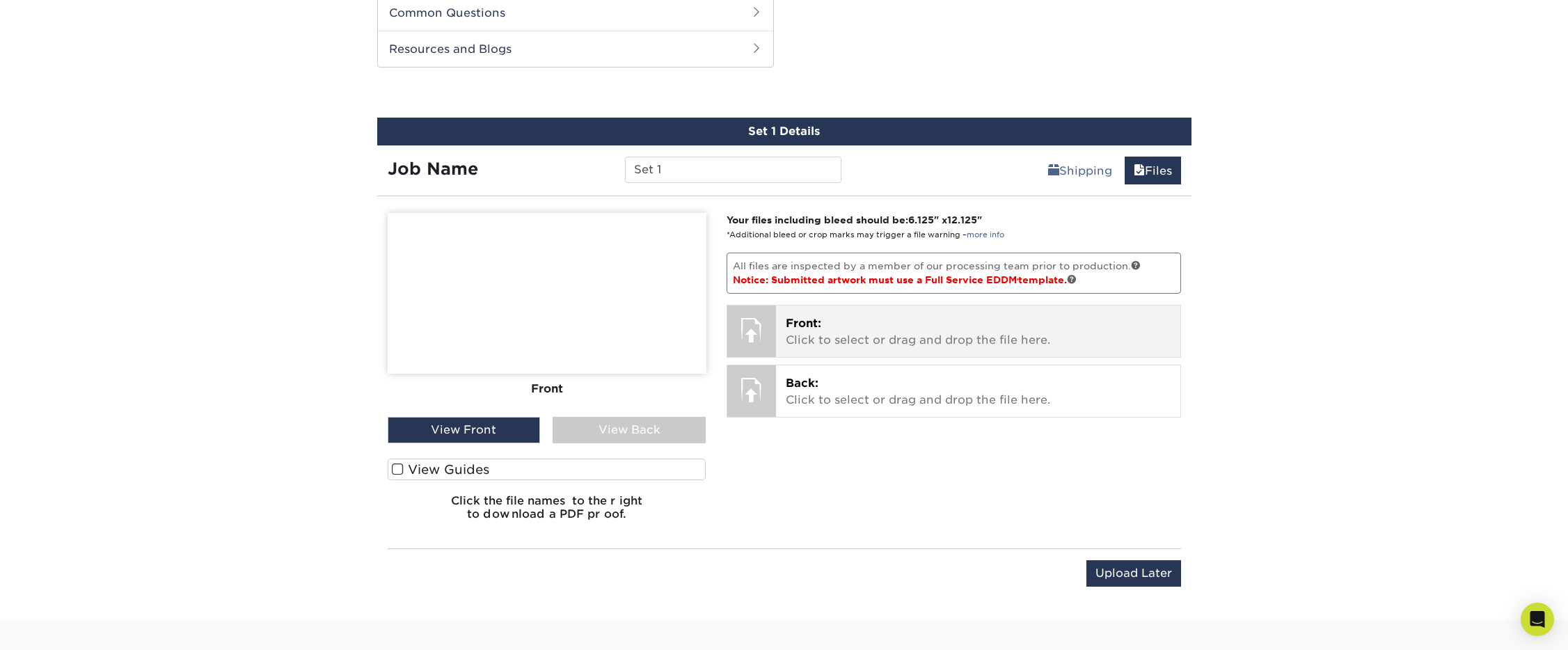
click at [792, 315] on p "Front: Click to select or drag and drop the file here." at bounding box center [978, 331] width 384 height 33
click at [823, 332] on p "Front: Click to select or drag and drop the file here." at bounding box center [978, 331] width 384 height 33
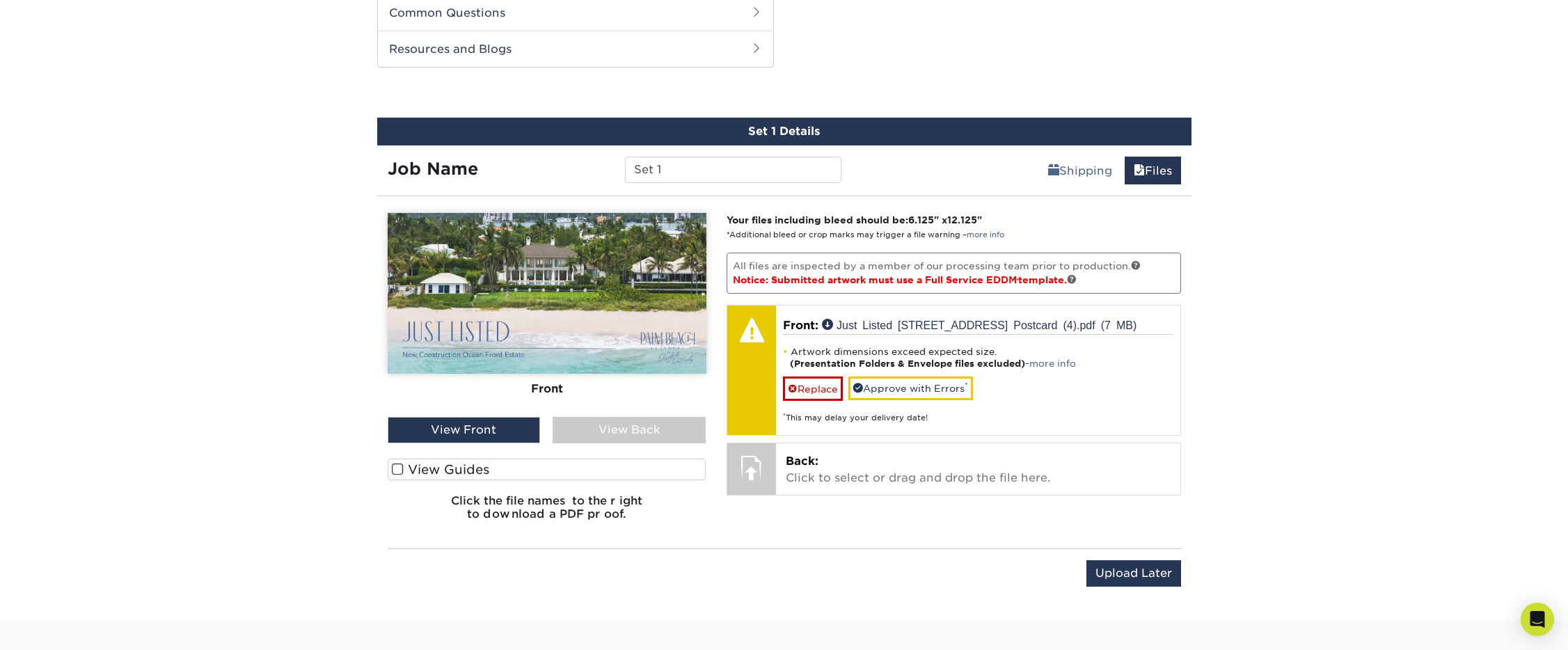
click at [524, 429] on div "View Front" at bounding box center [464, 429] width 153 height 26
click at [426, 472] on label "View Guides" at bounding box center [547, 469] width 319 height 21
click at [0, 0] on input "View Guides" at bounding box center [0, 0] width 0 height 0
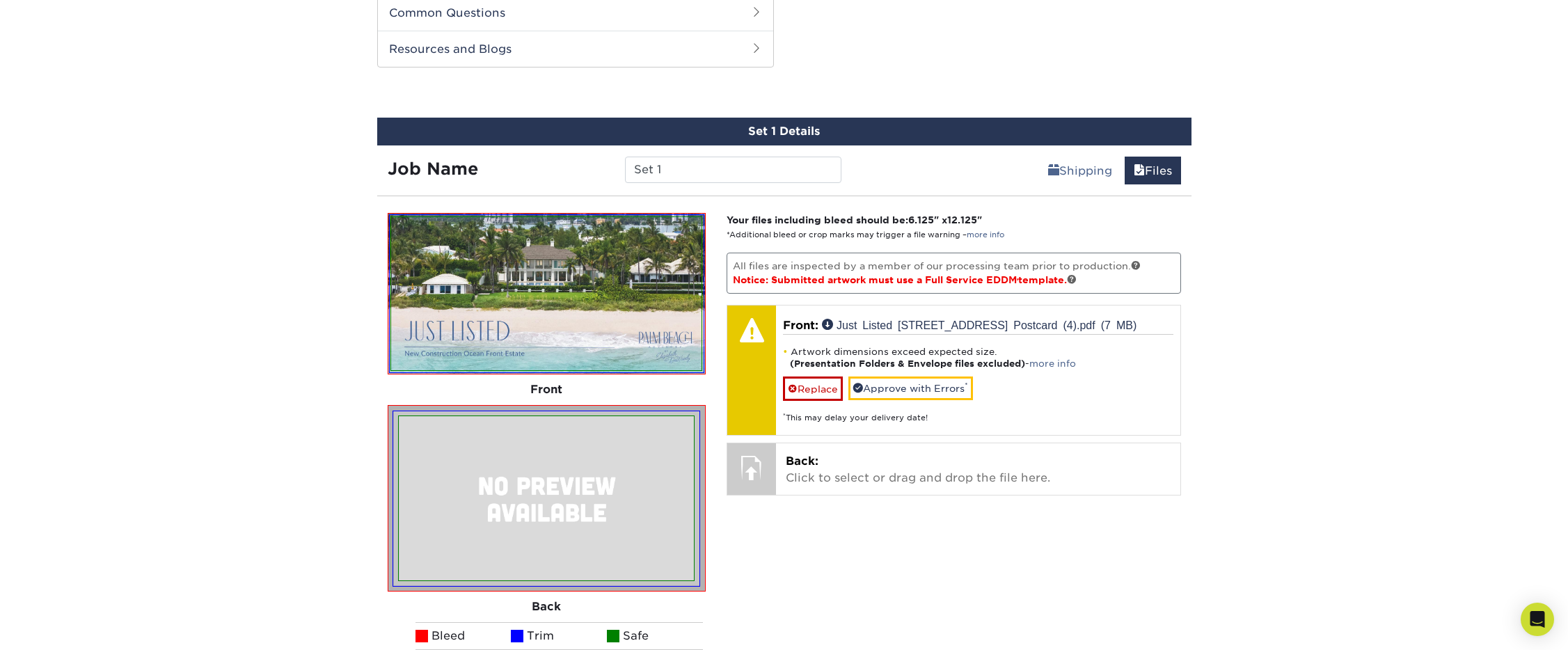
click at [585, 512] on img at bounding box center [546, 497] width 295 height 164
click at [830, 470] on p "Back: Click to select or drag and drop the file here." at bounding box center [978, 470] width 384 height 33
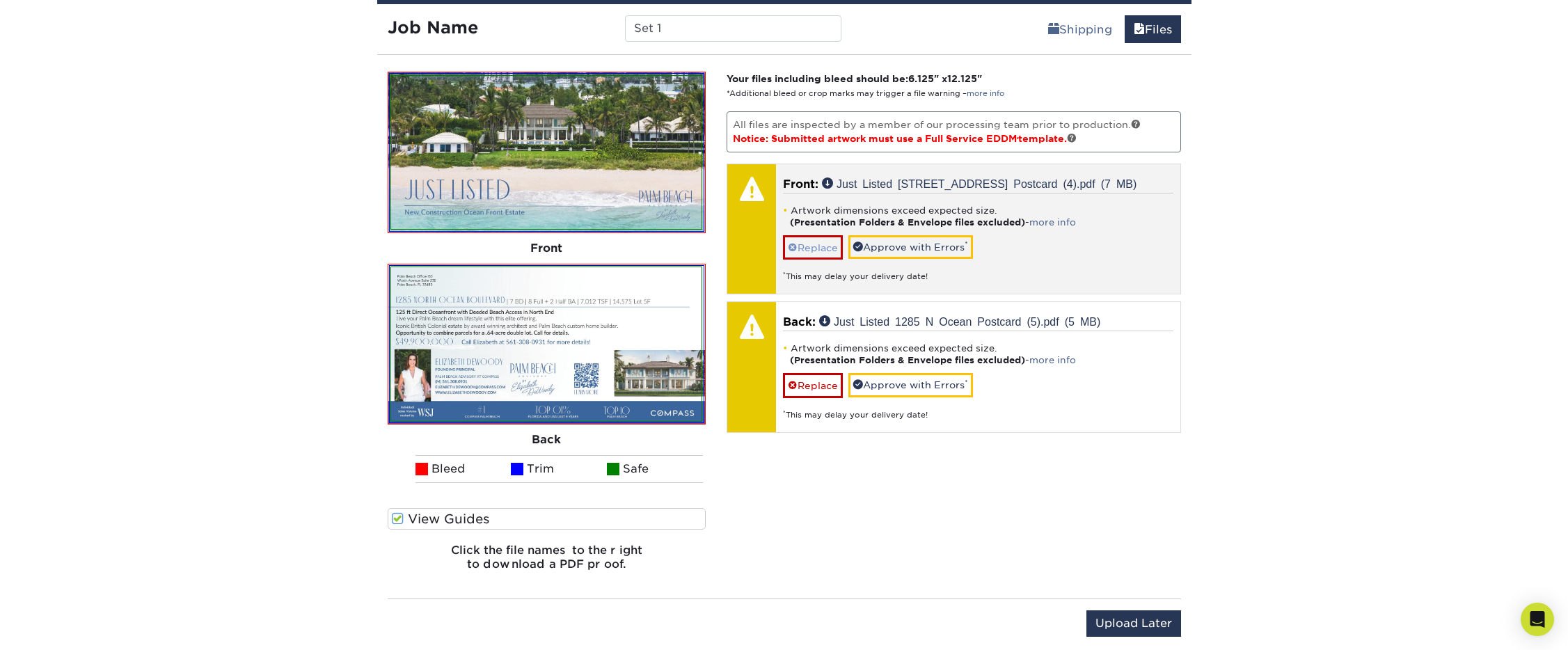
scroll to position [849, 0]
click at [872, 180] on link "Just Listed [STREET_ADDRESS] Postcard (4).pdf (7 MB)" at bounding box center [979, 183] width 315 height 11
click at [939, 248] on link "Approve with Errors *" at bounding box center [910, 248] width 124 height 24
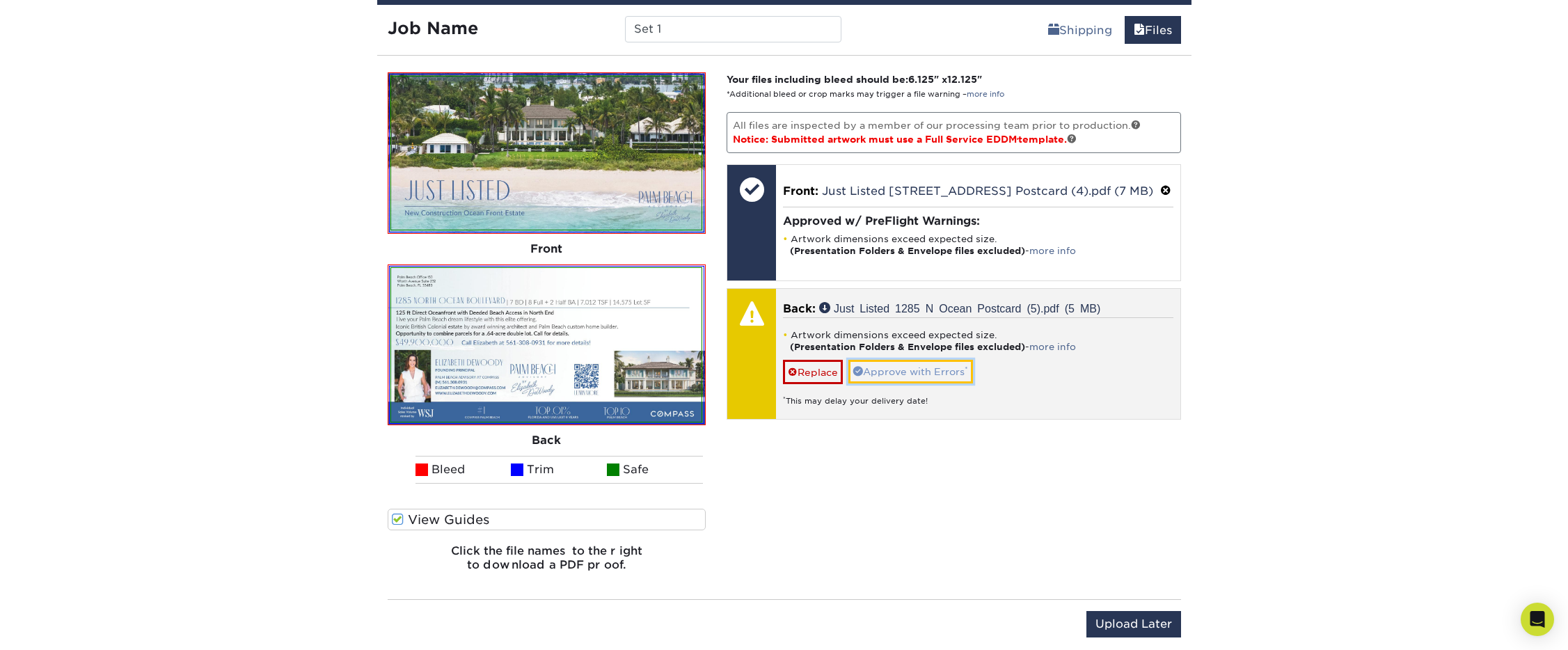
click at [942, 366] on link "Approve with Errors *" at bounding box center [910, 372] width 124 height 24
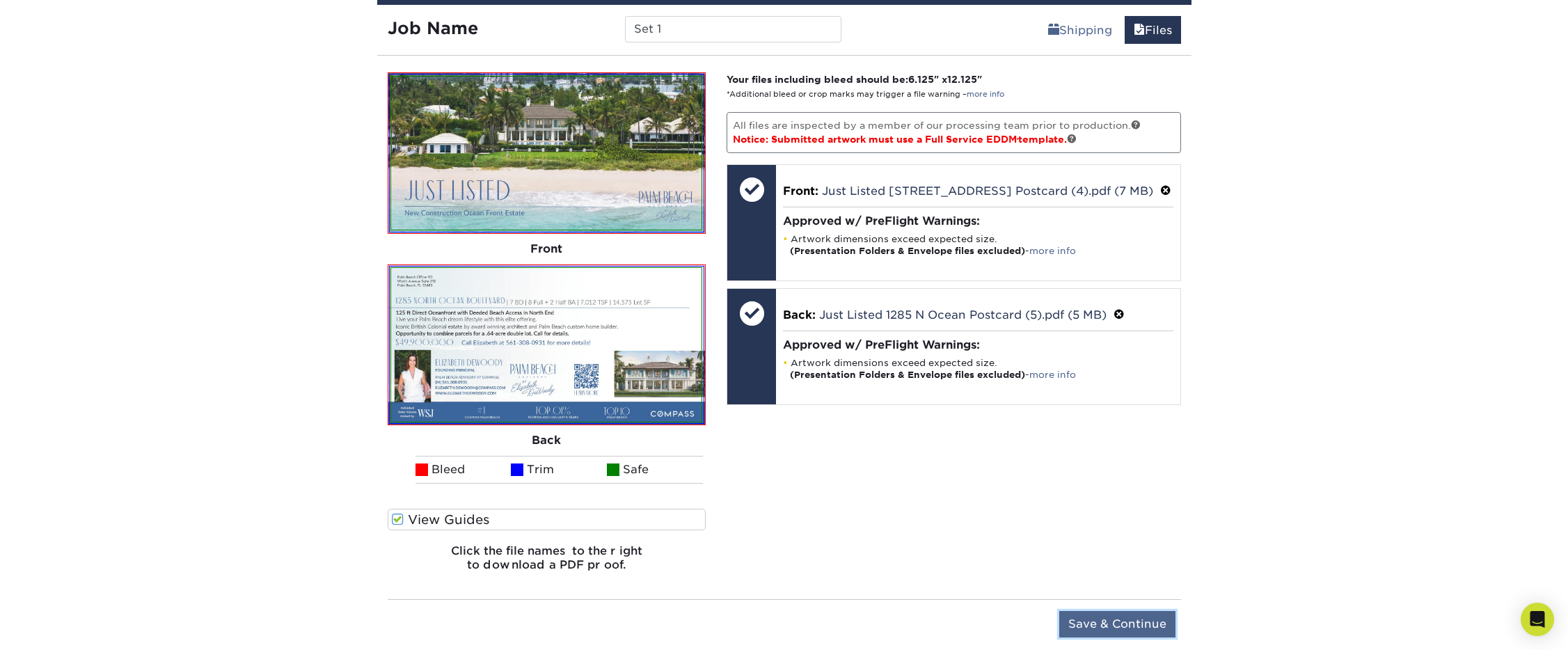
click at [1082, 612] on input "Save & Continue" at bounding box center [1117, 623] width 116 height 26
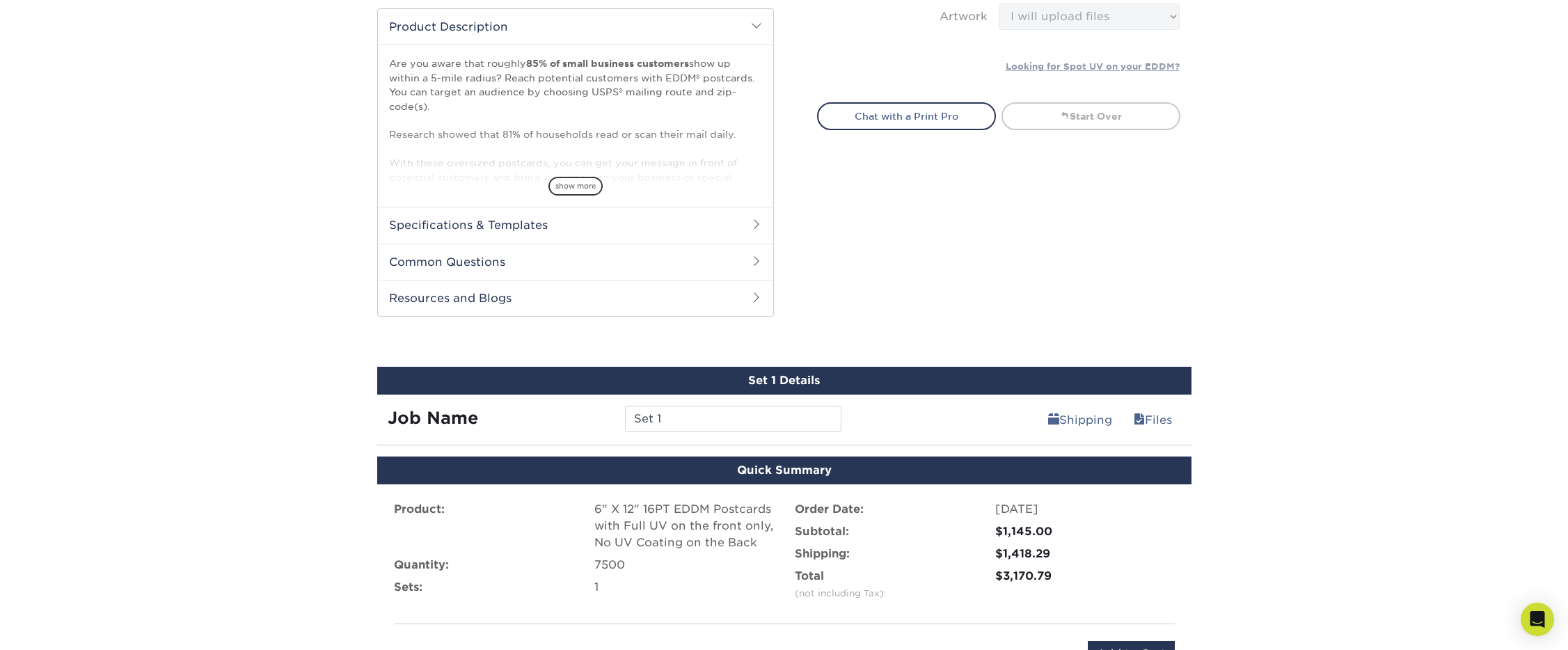
scroll to position [442, 0]
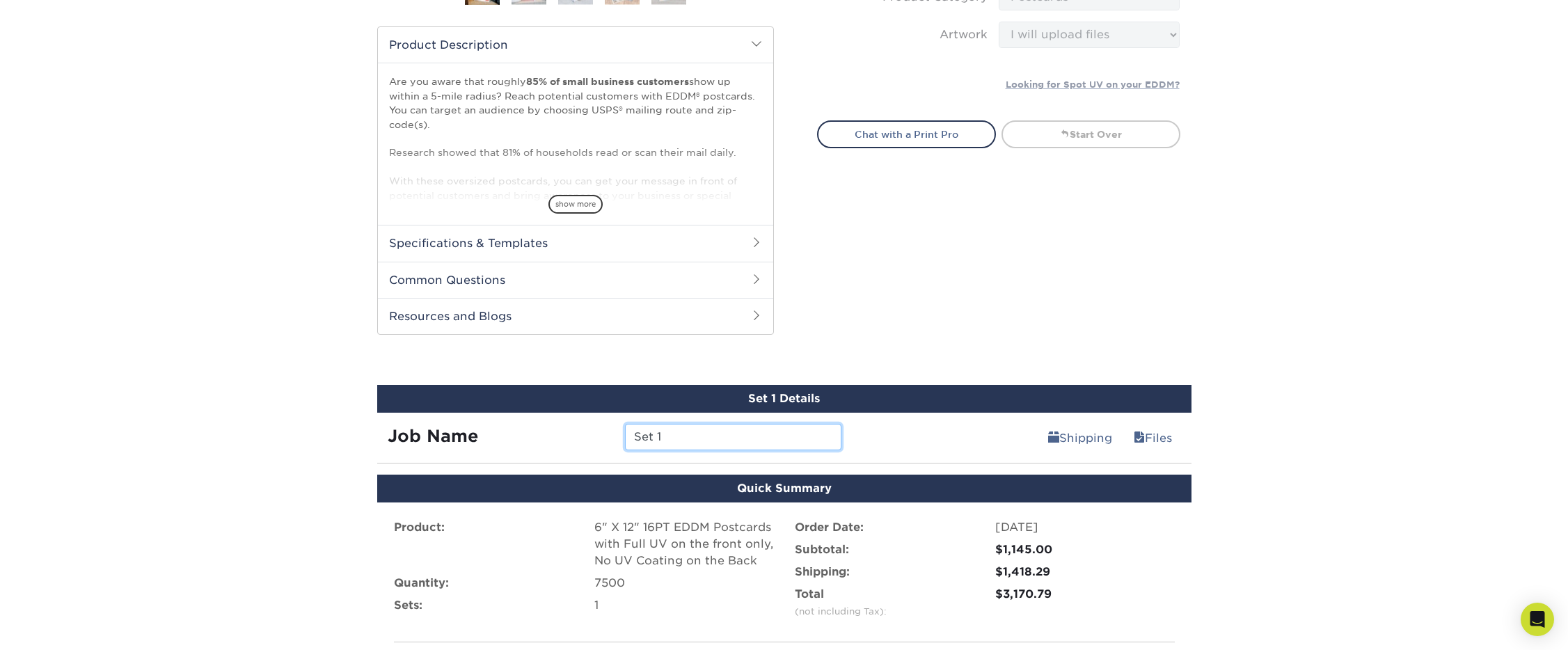
click at [763, 433] on input "Set 1" at bounding box center [733, 436] width 217 height 26
click at [766, 436] on input "Set 1" at bounding box center [733, 436] width 217 height 26
type input "[STREET_ADDRESS] Just Listed [DATE]"
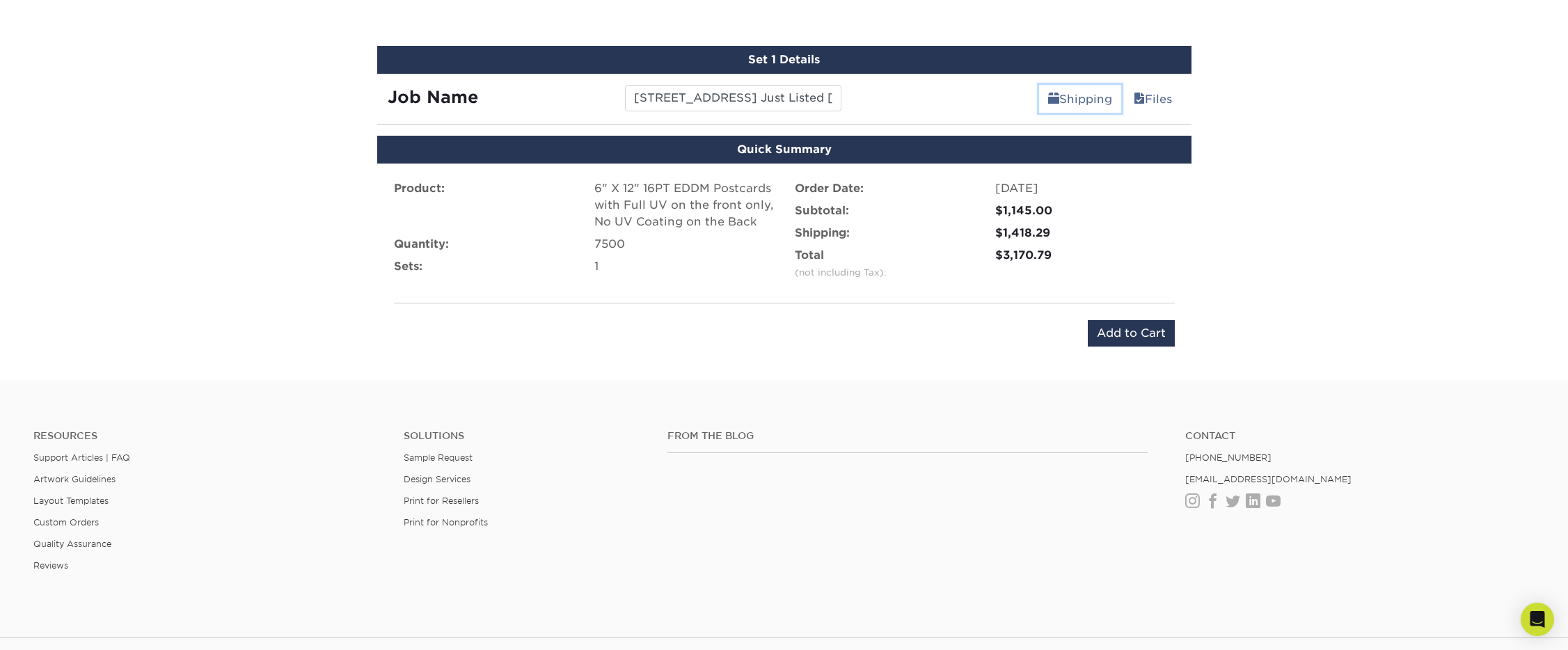
scroll to position [780, 0]
click at [1055, 98] on link "Shipping" at bounding box center [1080, 99] width 82 height 28
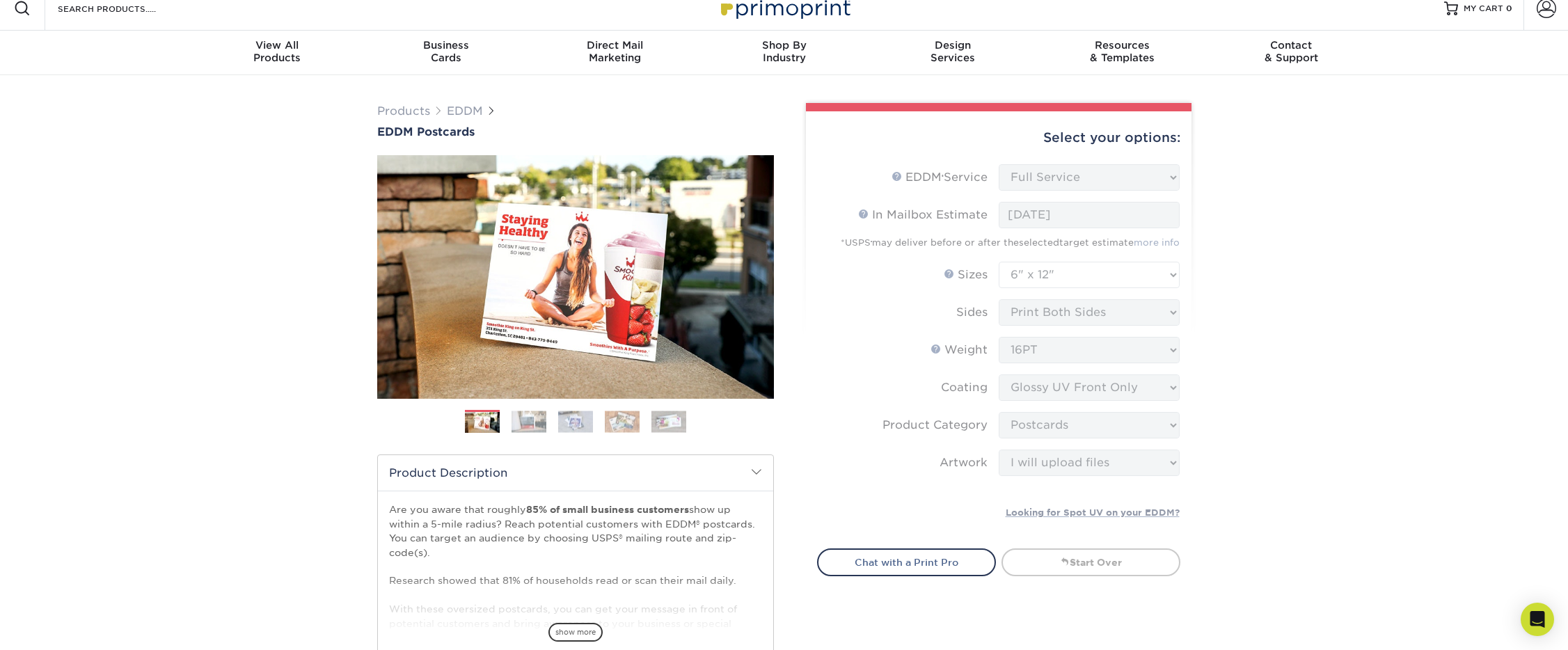
scroll to position [0, 0]
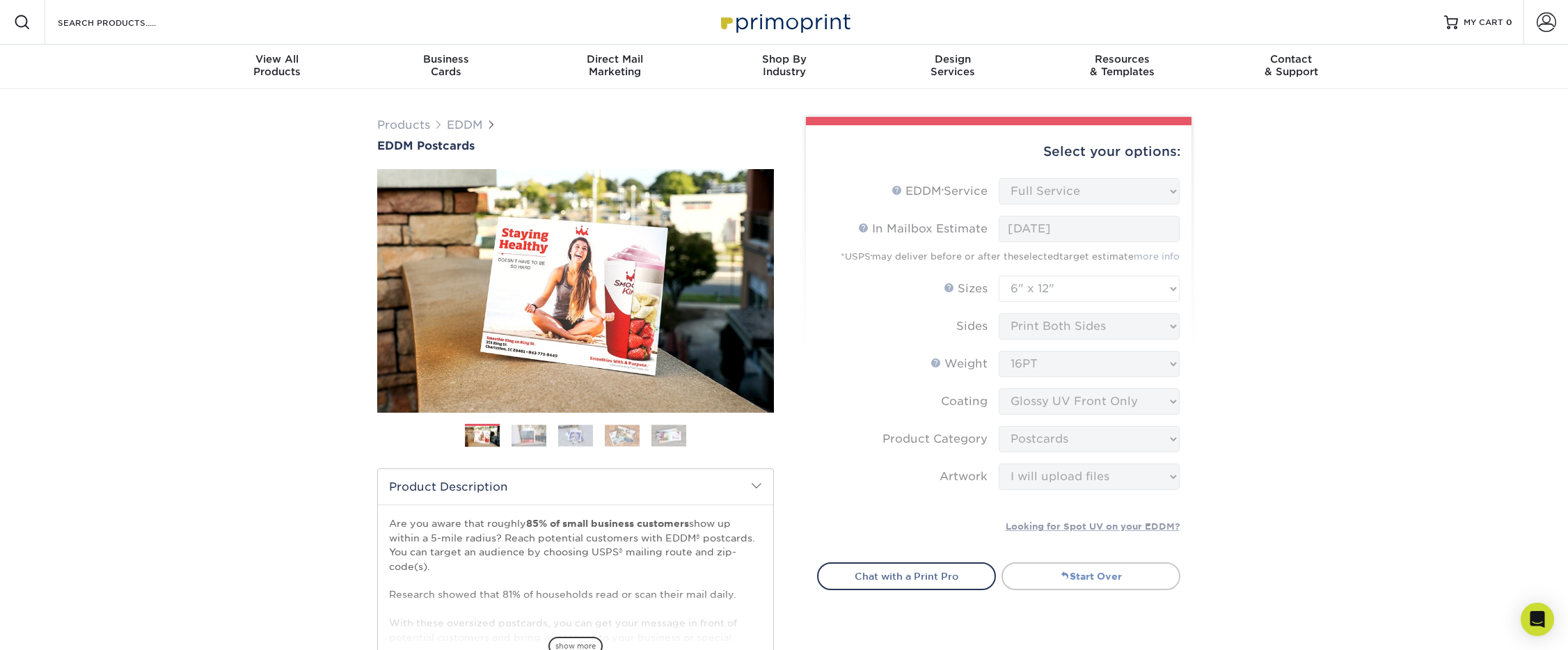
click at [1045, 583] on link "Start Over" at bounding box center [1091, 576] width 179 height 28
click at [1043, 580] on link "Start Over" at bounding box center [1091, 576] width 179 height 28
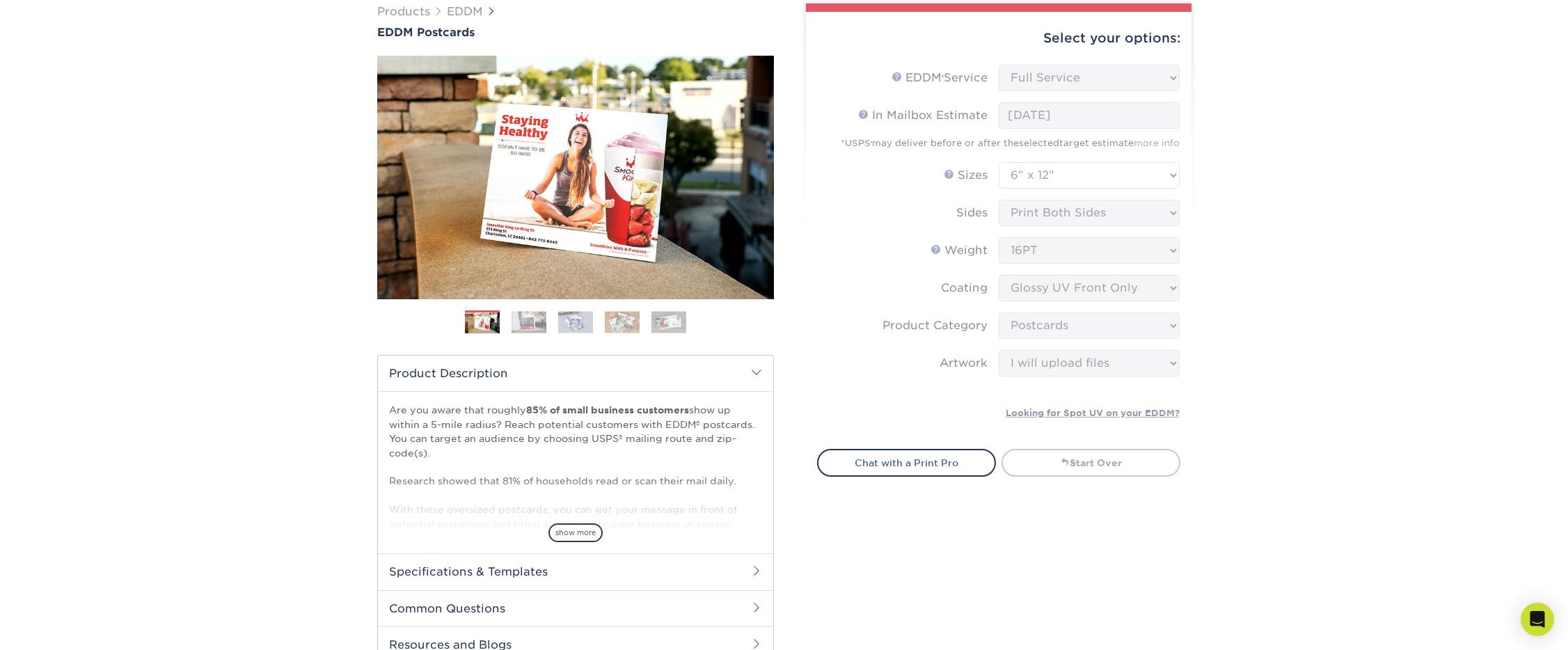
scroll to position [108, 0]
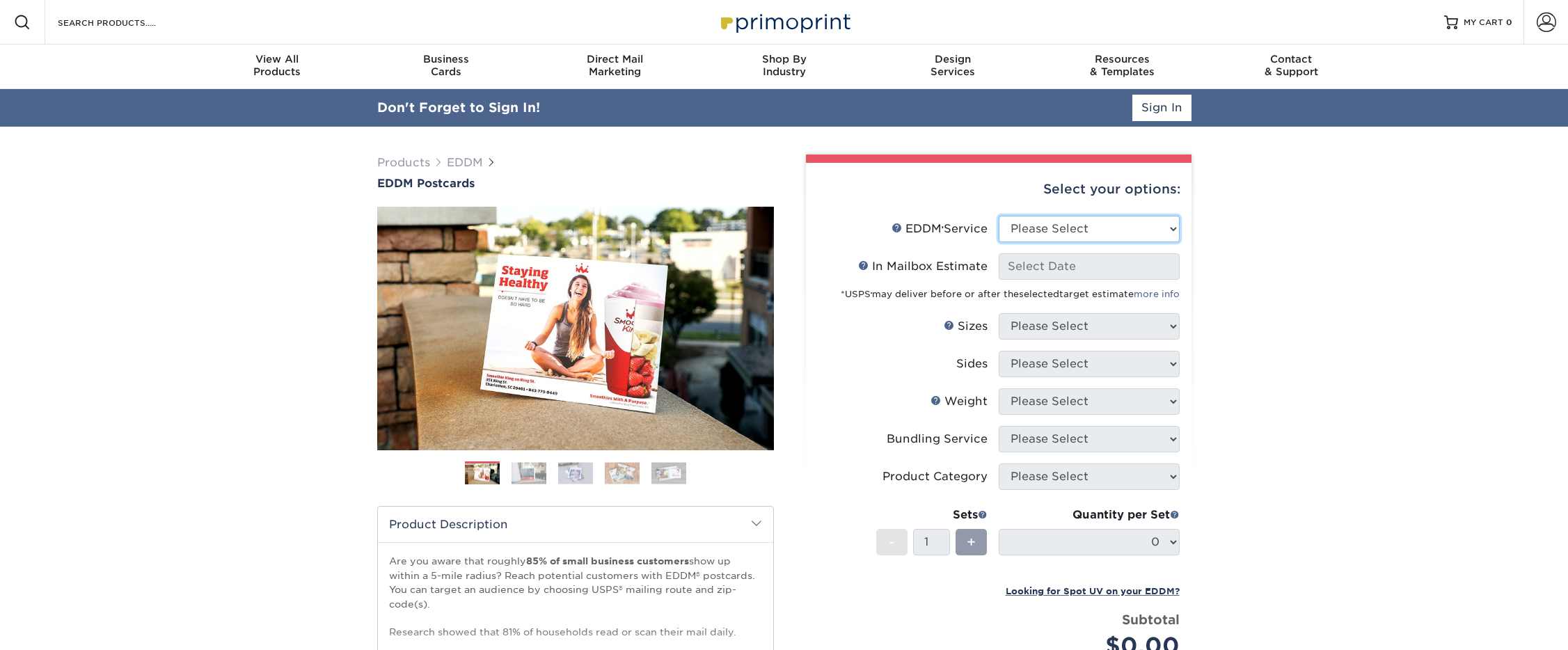
click at [1055, 234] on select "Please Select Full Service Print Only" at bounding box center [1089, 229] width 181 height 26
select select "full_service"
click at [998, 216] on select "Please Select Full Service Print Only" at bounding box center [1089, 229] width 181 height 26
select select "-1"
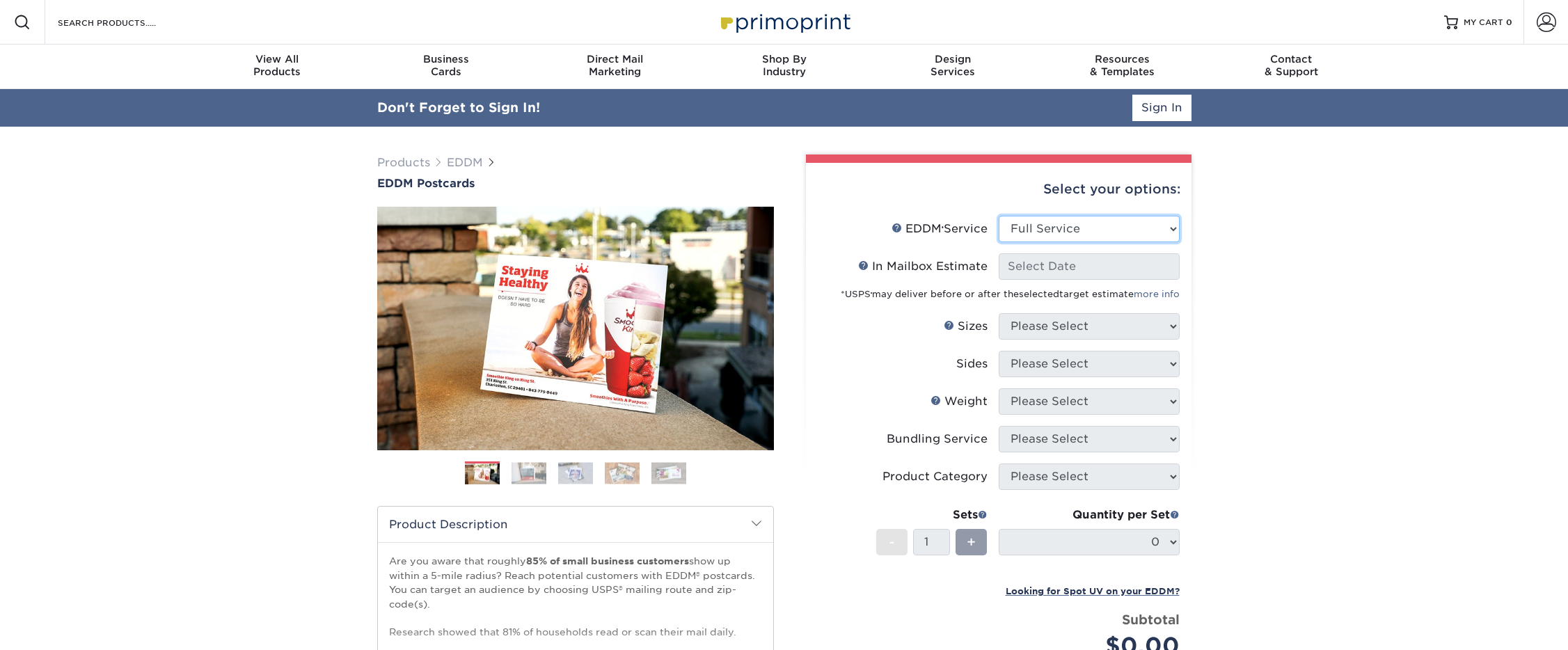
select select "-1"
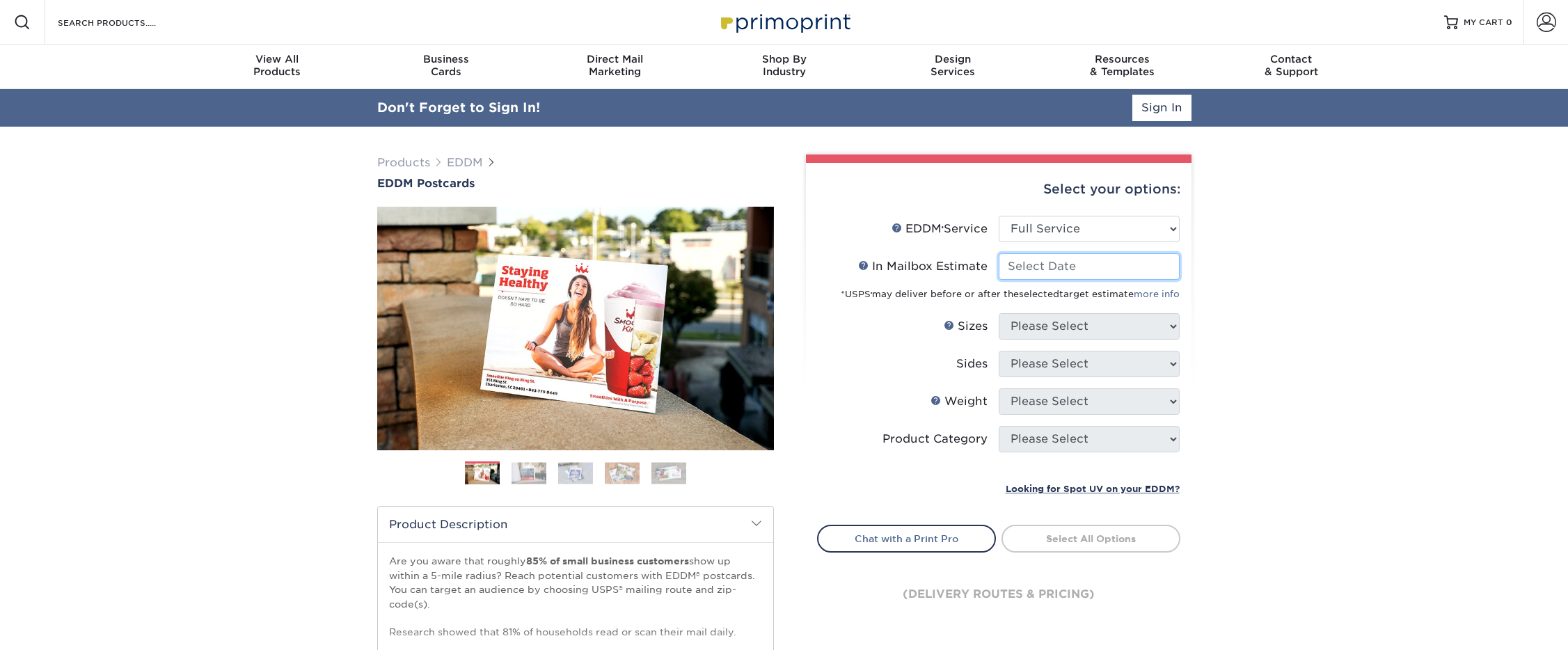
click at [1025, 269] on input "In Mailbox Estimate Help In Mailbox Estimate" at bounding box center [1089, 266] width 181 height 26
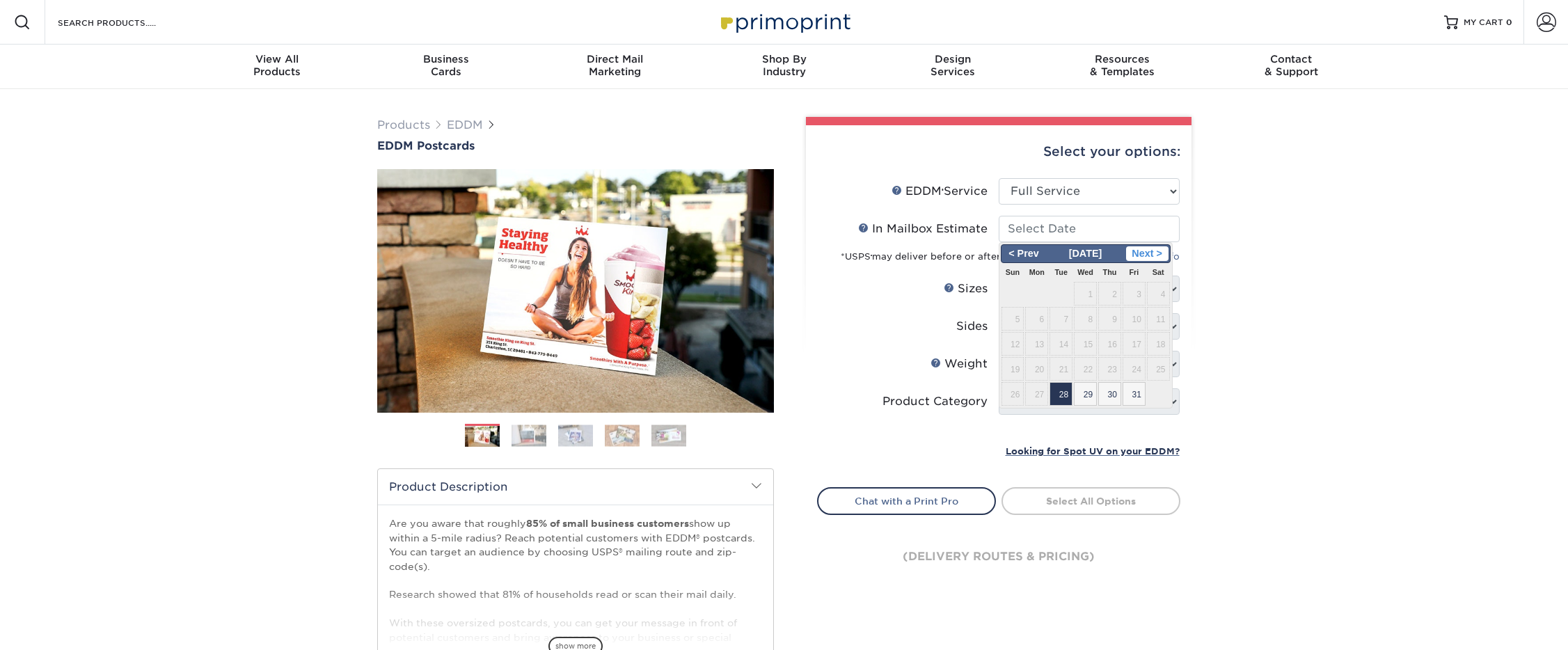
click at [1141, 250] on span "Next >" at bounding box center [1147, 253] width 43 height 15
click at [1032, 317] on span "3" at bounding box center [1036, 319] width 23 height 24
type input "2025-11-03"
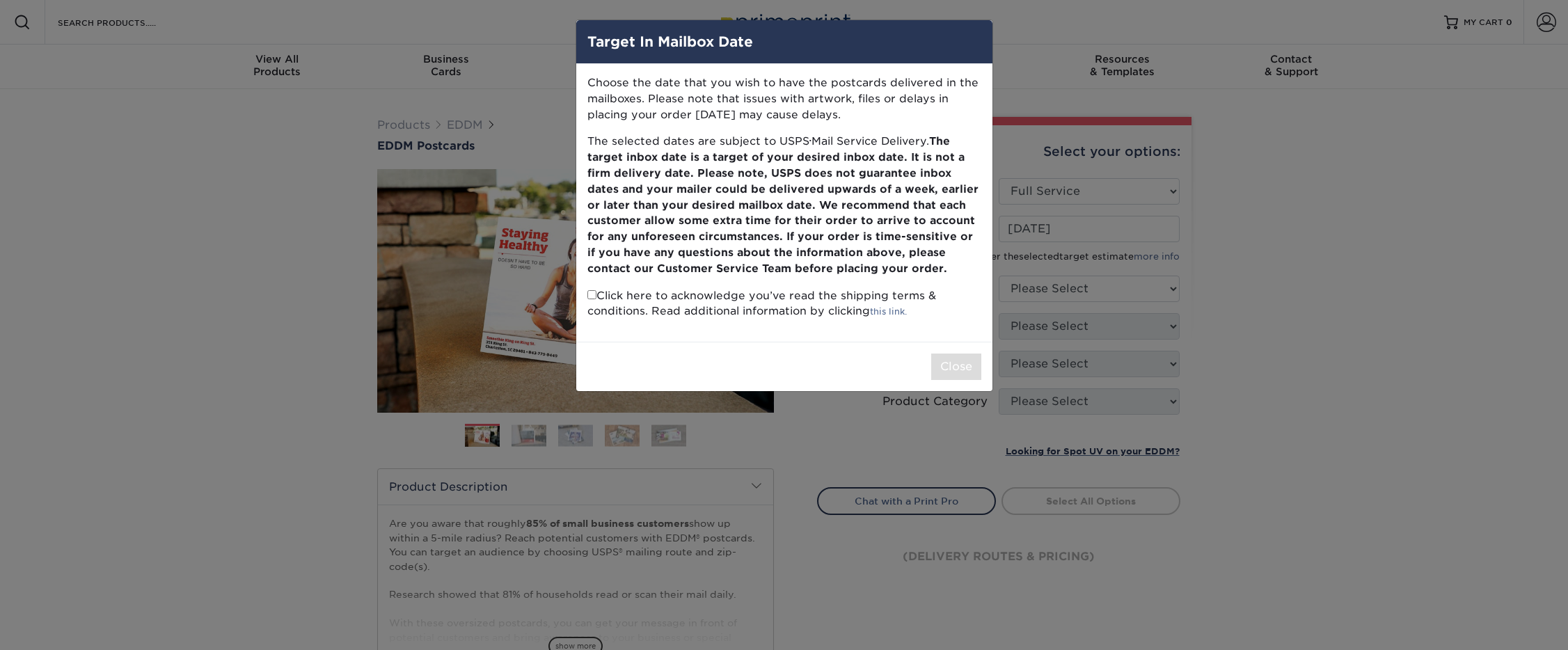
click at [771, 310] on p "Click here to acknowledge you’ve read the shipping terms & conditions. Read add…" at bounding box center [784, 304] width 394 height 32
click at [783, 298] on p "Click here to acknowledge you’ve read the shipping terms & conditions. Read add…" at bounding box center [784, 304] width 394 height 32
drag, startPoint x: 594, startPoint y: 294, endPoint x: 617, endPoint y: 299, distance: 23.5
click at [594, 294] on input "checkbox" at bounding box center [591, 294] width 9 height 9
checkbox input "true"
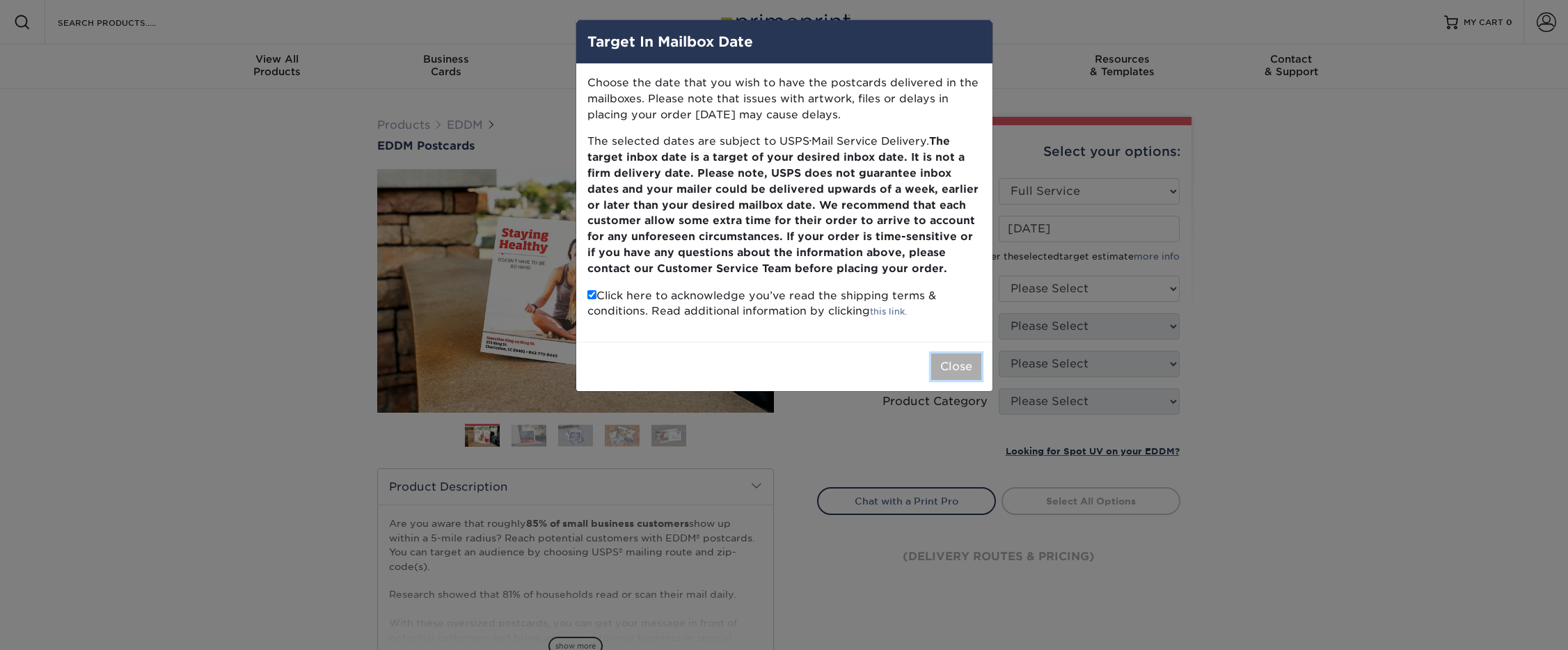
click at [968, 371] on button "Close" at bounding box center [956, 366] width 50 height 26
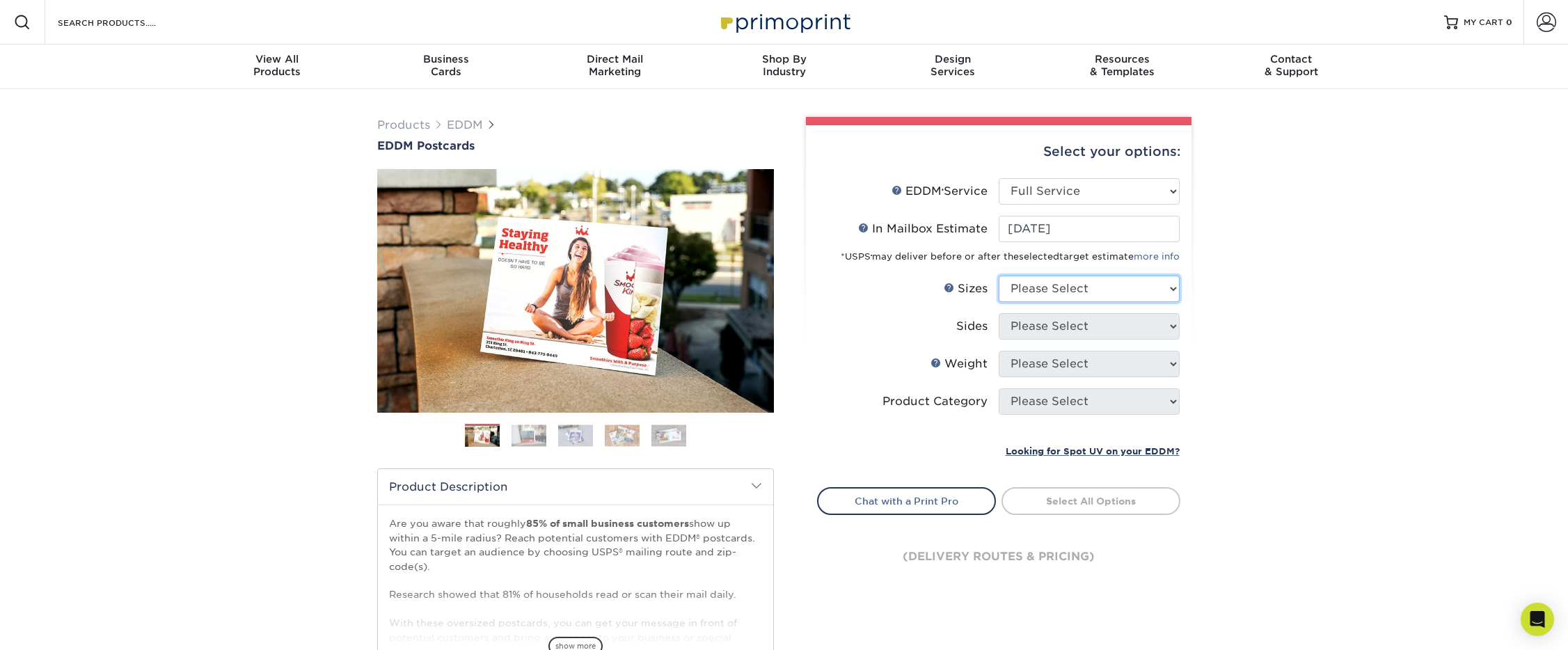
click at [1062, 300] on select "Please Select 4.5" x 12" 6" x 12" 6.5" x 8" 6.5" x 9" 6.5" x 12" 7" x 8.5" 8" x…" at bounding box center [1089, 288] width 181 height 26
select select "6.00x12.00"
click at [998, 275] on select "Please Select 4.5" x 12" 6" x 12" 6.5" x 8" 6.5" x 9" 6.5" x 12" 7" x 8.5" 8" x…" at bounding box center [1089, 288] width 181 height 26
click at [1044, 330] on select "Please Select Print Both Sides Print Front Only" at bounding box center [1089, 326] width 181 height 26
select select "13abbda7-1d64-4f25-8bb2-c179b224825d"
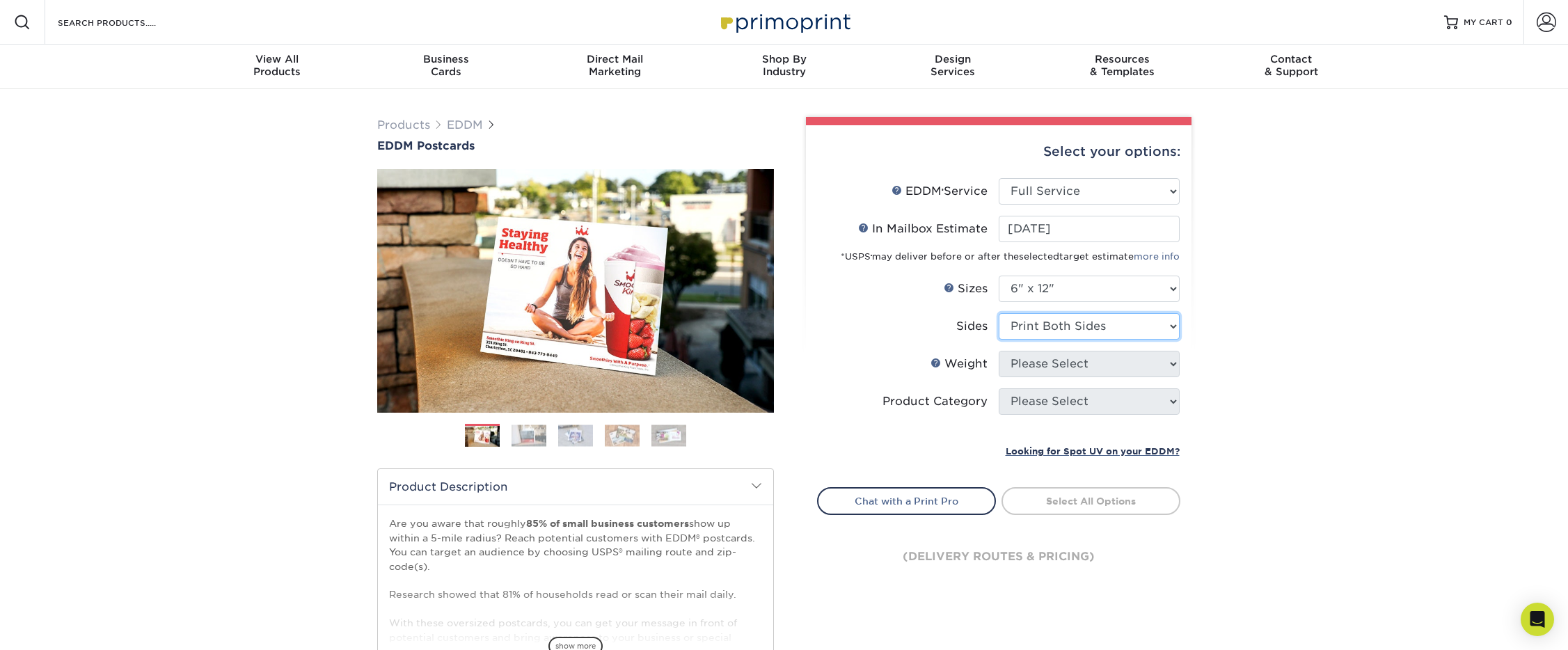
click at [998, 313] on select "Please Select Print Both Sides Print Front Only" at bounding box center [1089, 326] width 181 height 26
click at [1060, 375] on select "Please Select 14PT 16PT" at bounding box center [1089, 363] width 181 height 26
select select "16PT"
click at [998, 350] on select "Please Select 14PT 16PT" at bounding box center [1089, 363] width 181 height 26
click at [0, 0] on select at bounding box center [0, 0] width 0 height 0
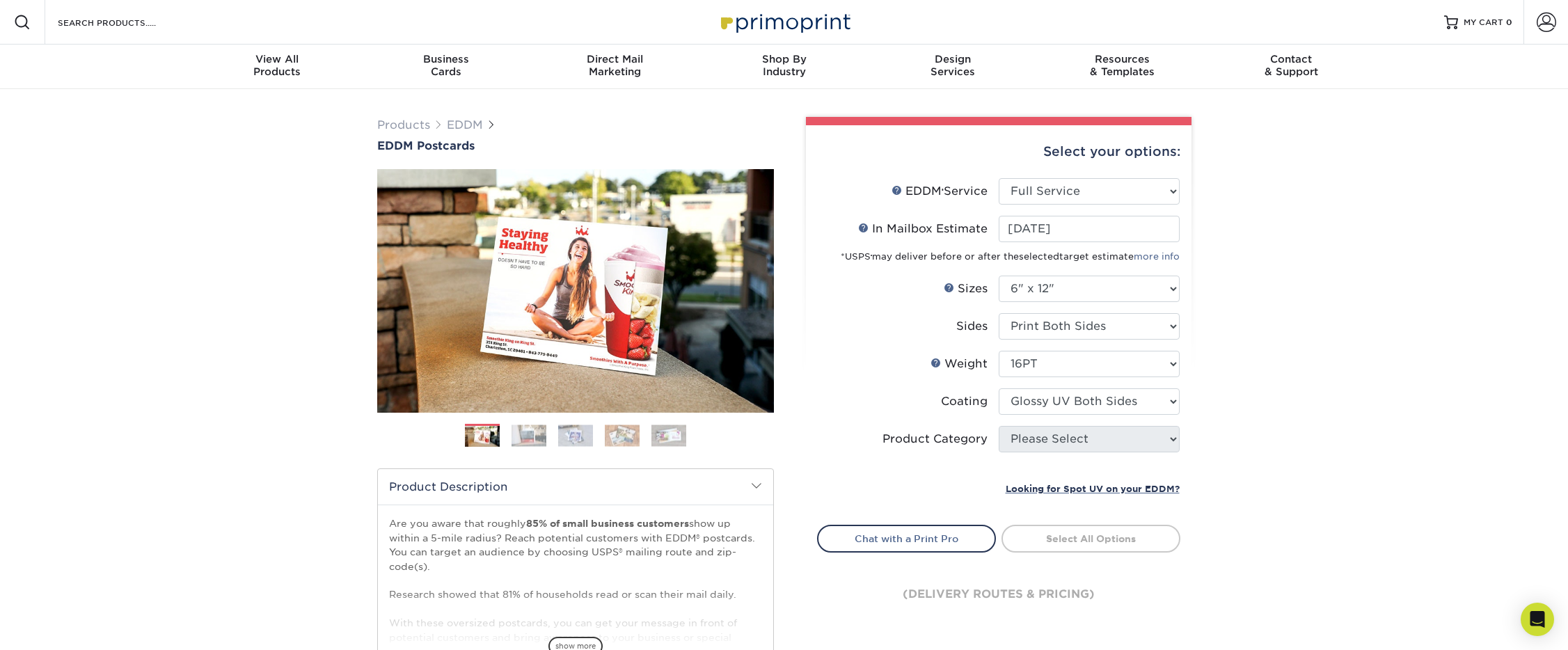
click at [998, 388] on select at bounding box center [1089, 401] width 181 height 26
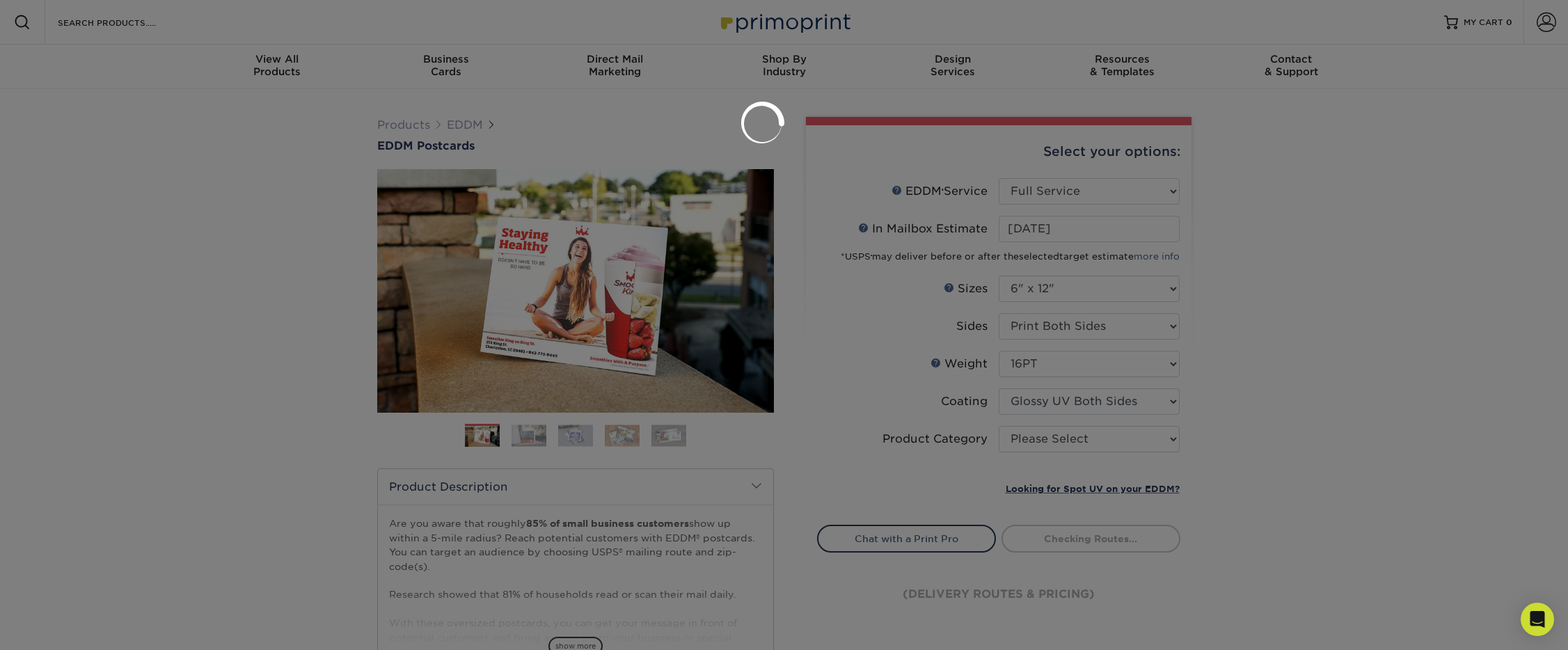
click at [1025, 403] on div at bounding box center [784, 325] width 1568 height 650
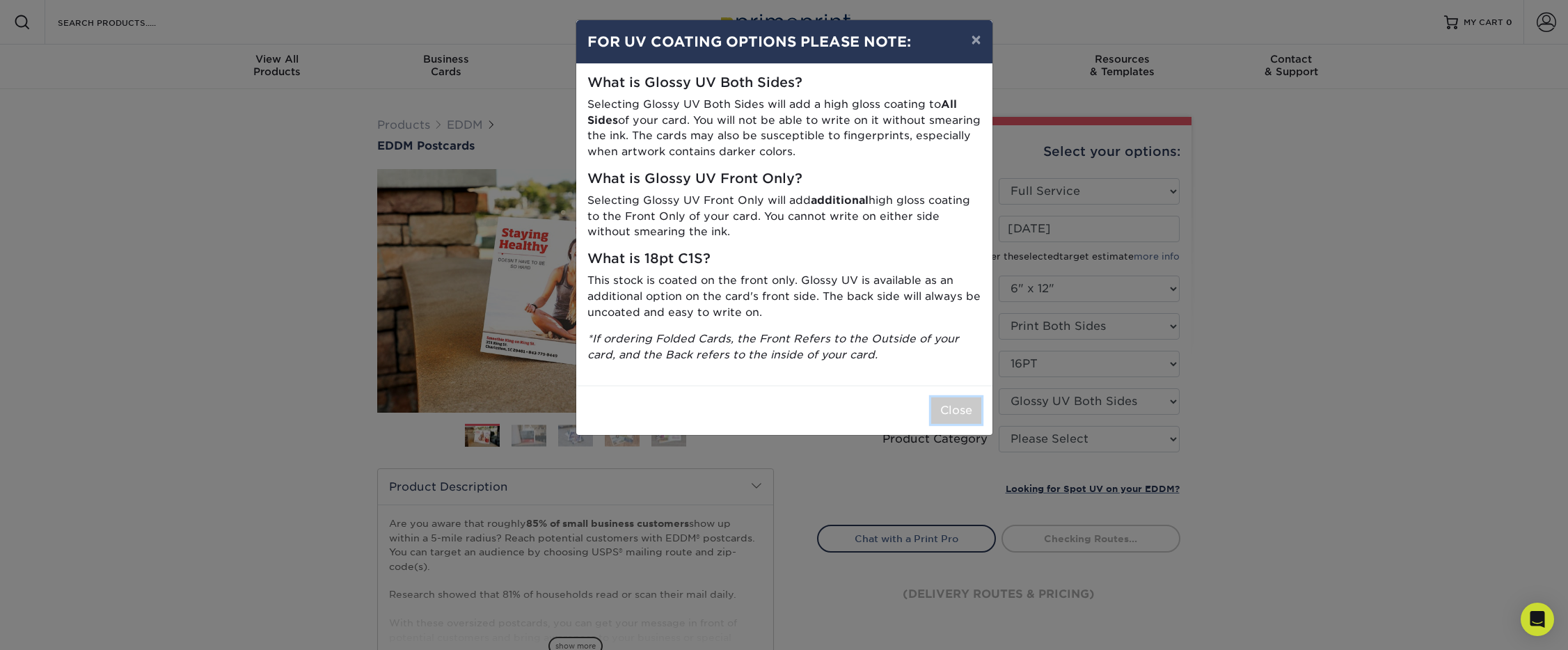
click at [979, 409] on button "Close" at bounding box center [956, 410] width 50 height 26
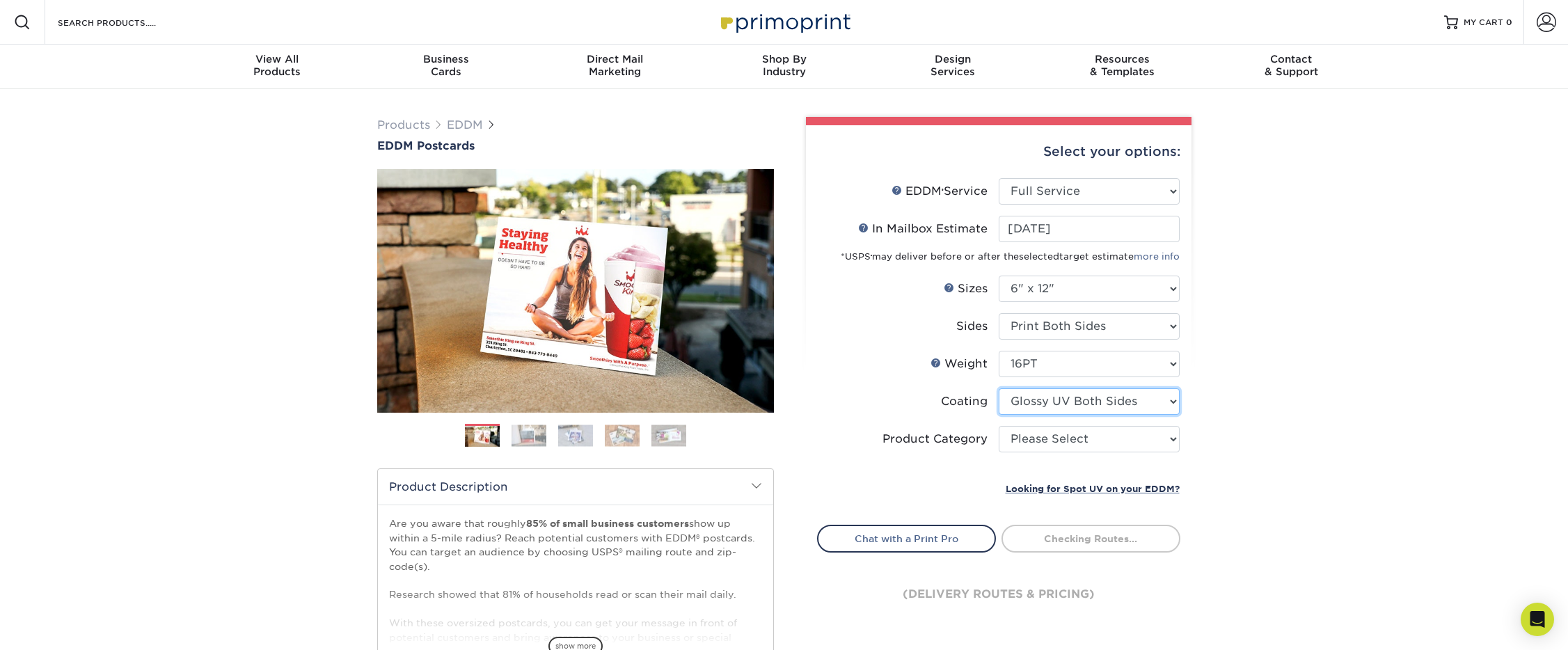
click at [1033, 411] on select at bounding box center [1089, 401] width 181 height 26
select select "1e8116af-acfc-44b1-83dc-8181aa338834"
click at [998, 388] on select at bounding box center [1089, 401] width 181 height 26
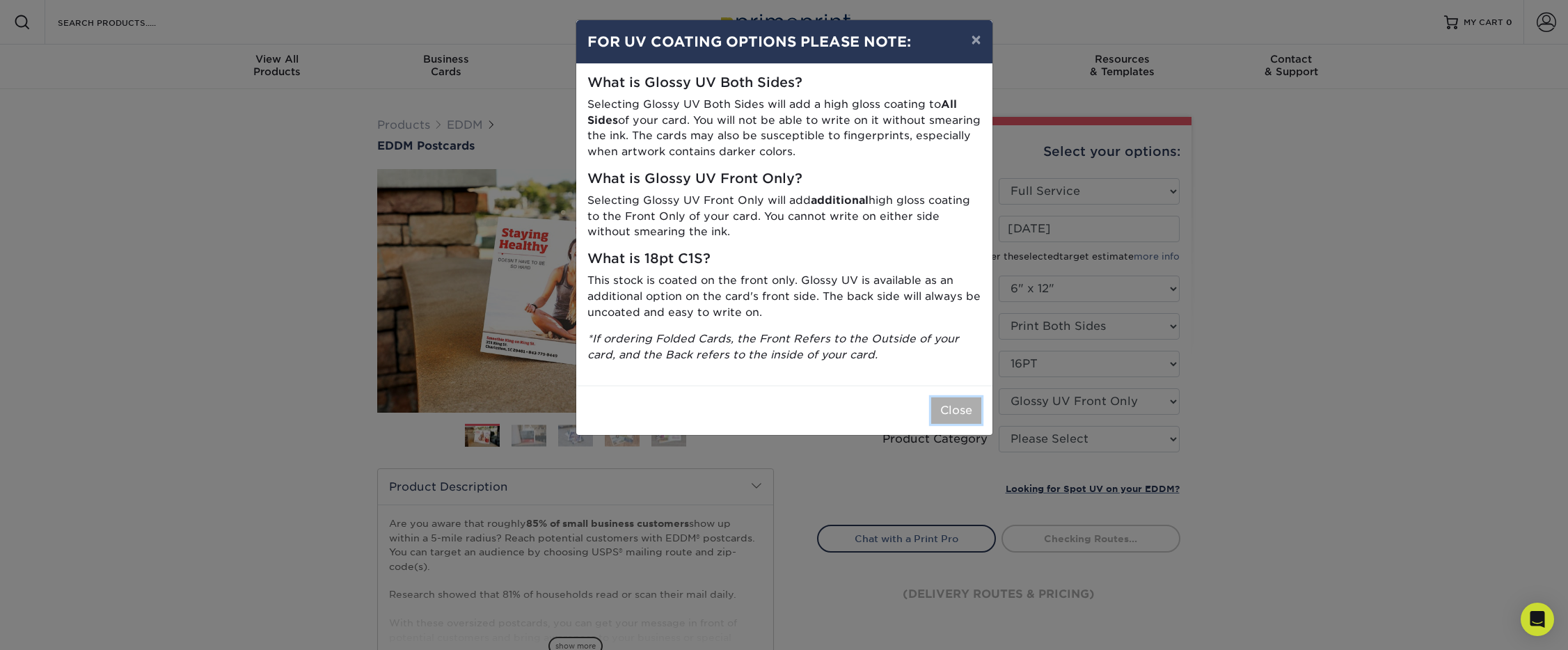
click at [976, 407] on button "Close" at bounding box center [956, 410] width 50 height 26
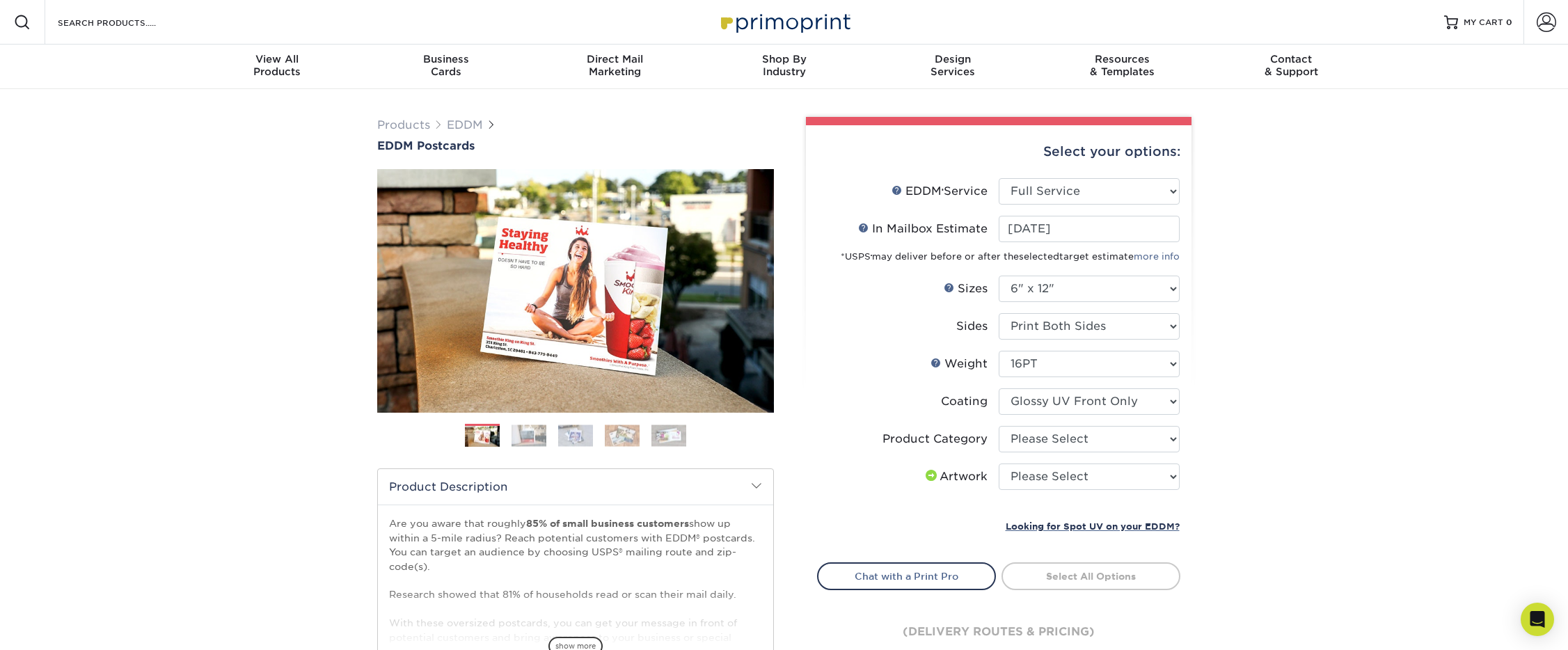
drag, startPoint x: 976, startPoint y: 429, endPoint x: 985, endPoint y: 432, distance: 9.5
click at [977, 429] on label "Product Category" at bounding box center [907, 438] width 181 height 26
click at [1017, 443] on select "Please Select Postcards" at bounding box center [1089, 438] width 181 height 26
select select "9b7272e0-d6c8-4c3c-8e97-d3a1bcdab858"
click at [998, 425] on select "Please Select Postcards" at bounding box center [1089, 438] width 181 height 26
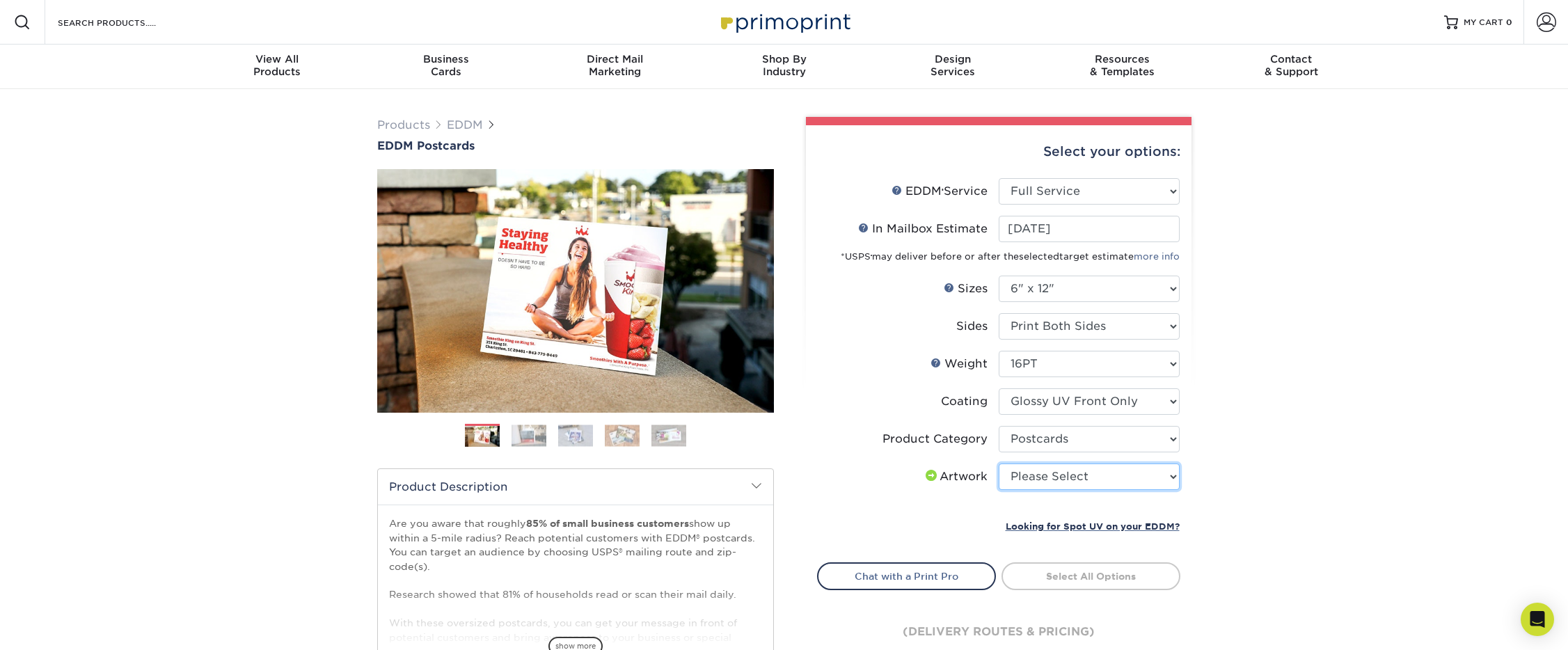
click at [1038, 482] on select "Please Select I will upload files I need a design - $150" at bounding box center [1089, 476] width 181 height 26
select select "upload"
click at [998, 463] on select "Please Select I will upload files I need a design - $150" at bounding box center [1089, 476] width 181 height 26
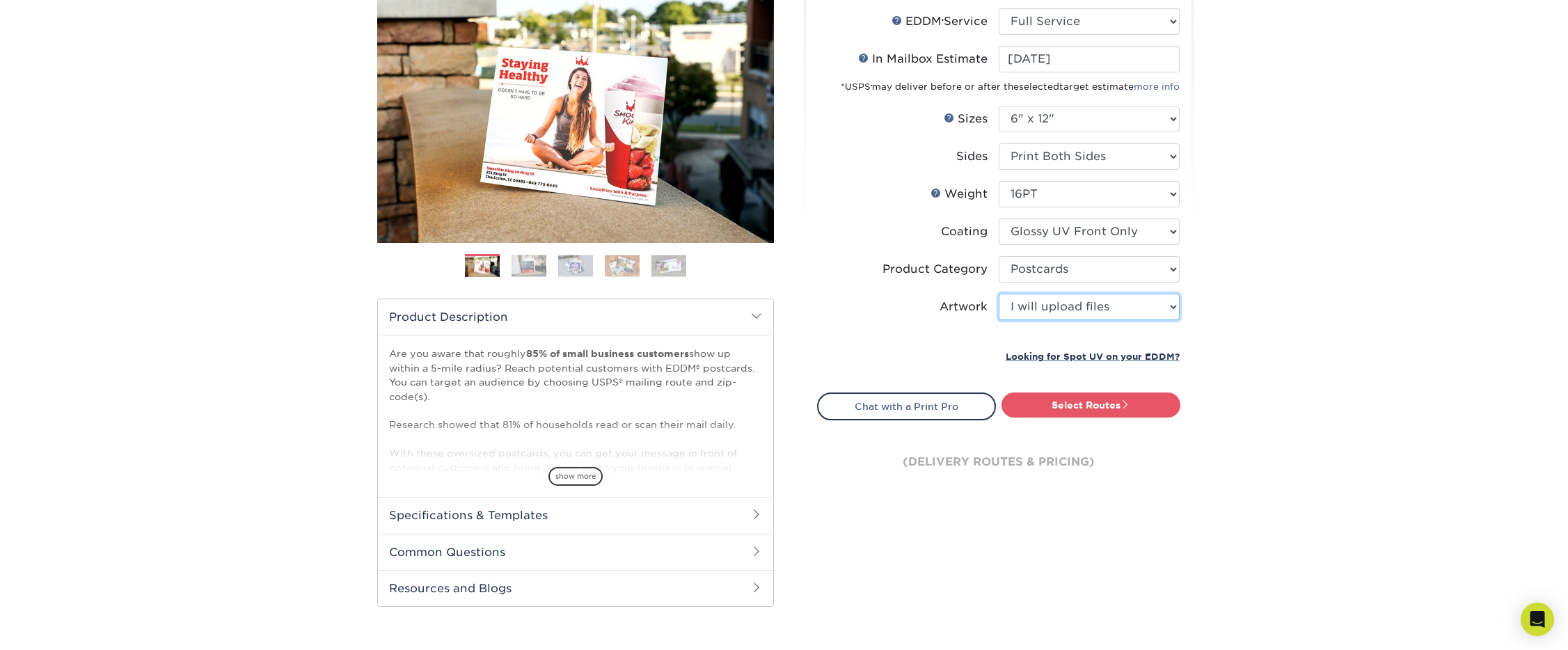
scroll to position [170, 0]
click at [1040, 410] on link "Select Routes" at bounding box center [1091, 404] width 179 height 25
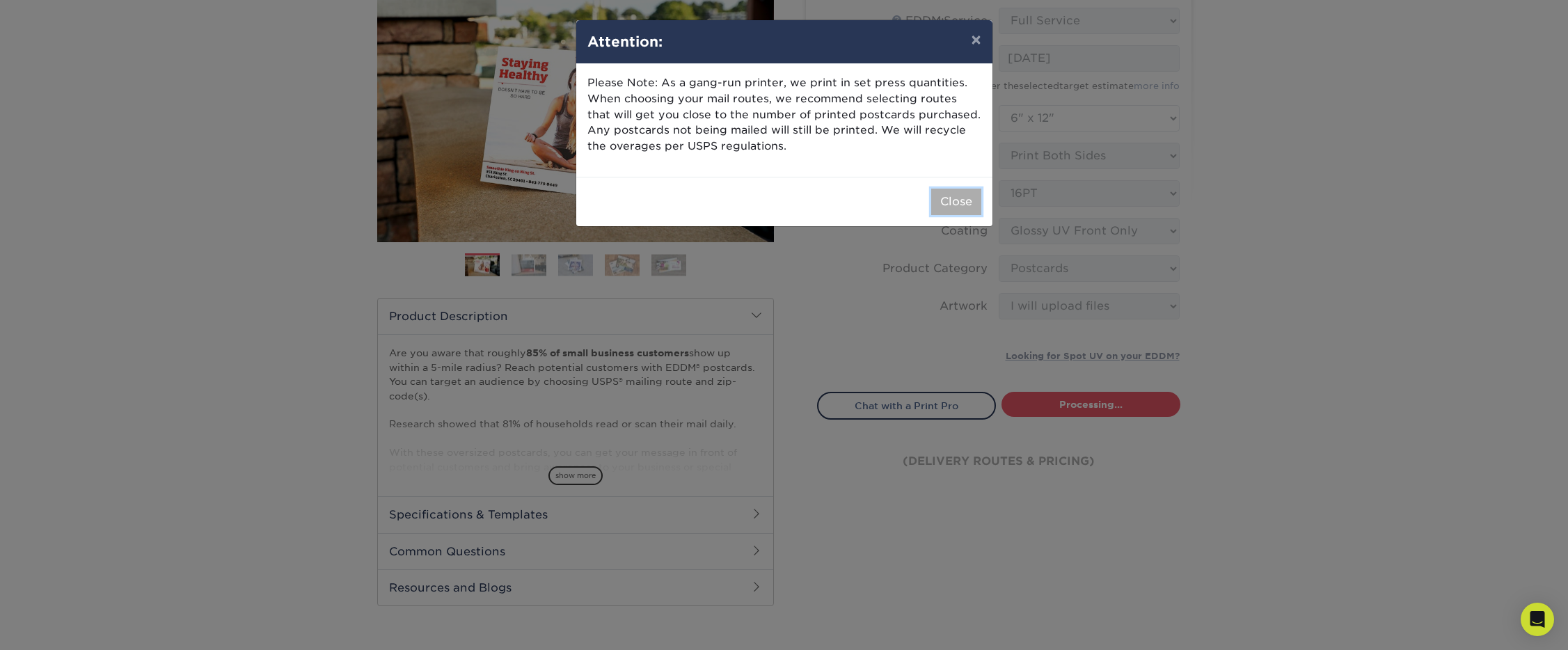
click at [964, 205] on button "Close" at bounding box center [956, 201] width 50 height 26
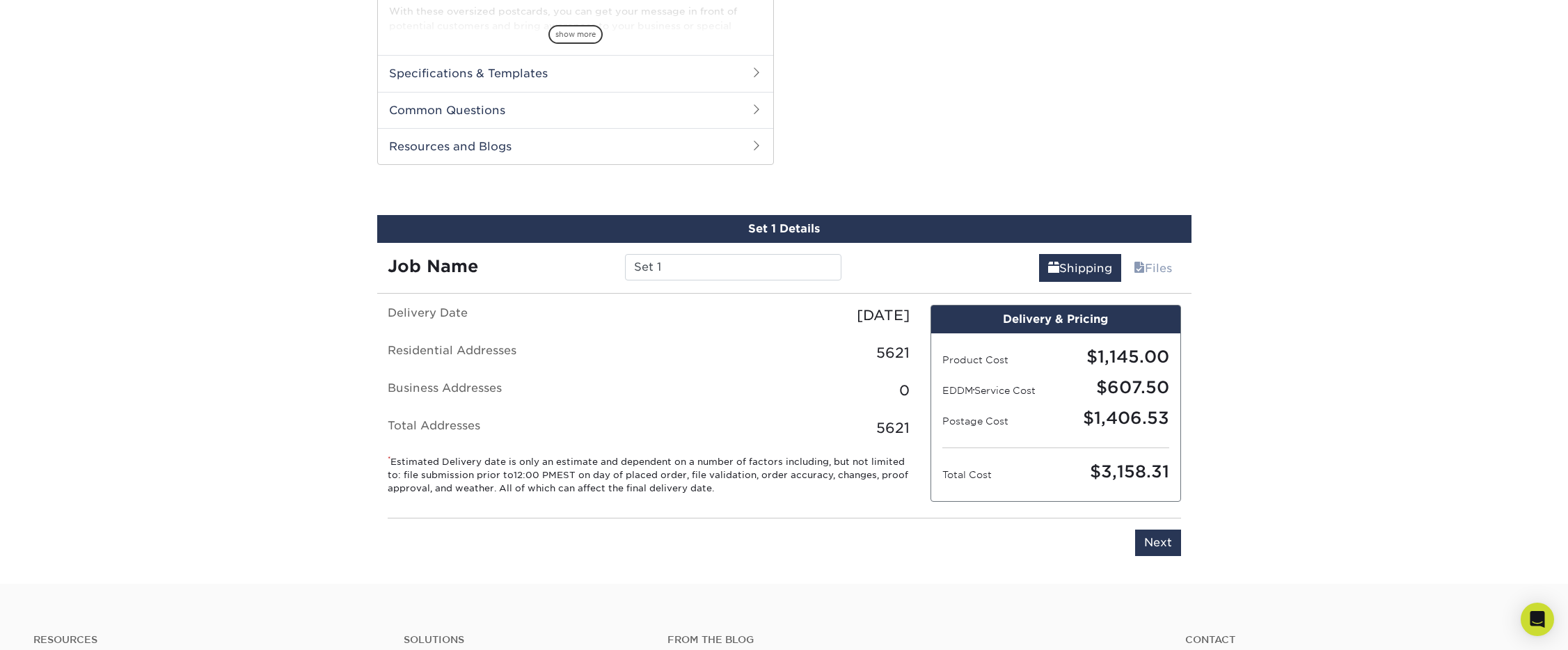
scroll to position [743, 0]
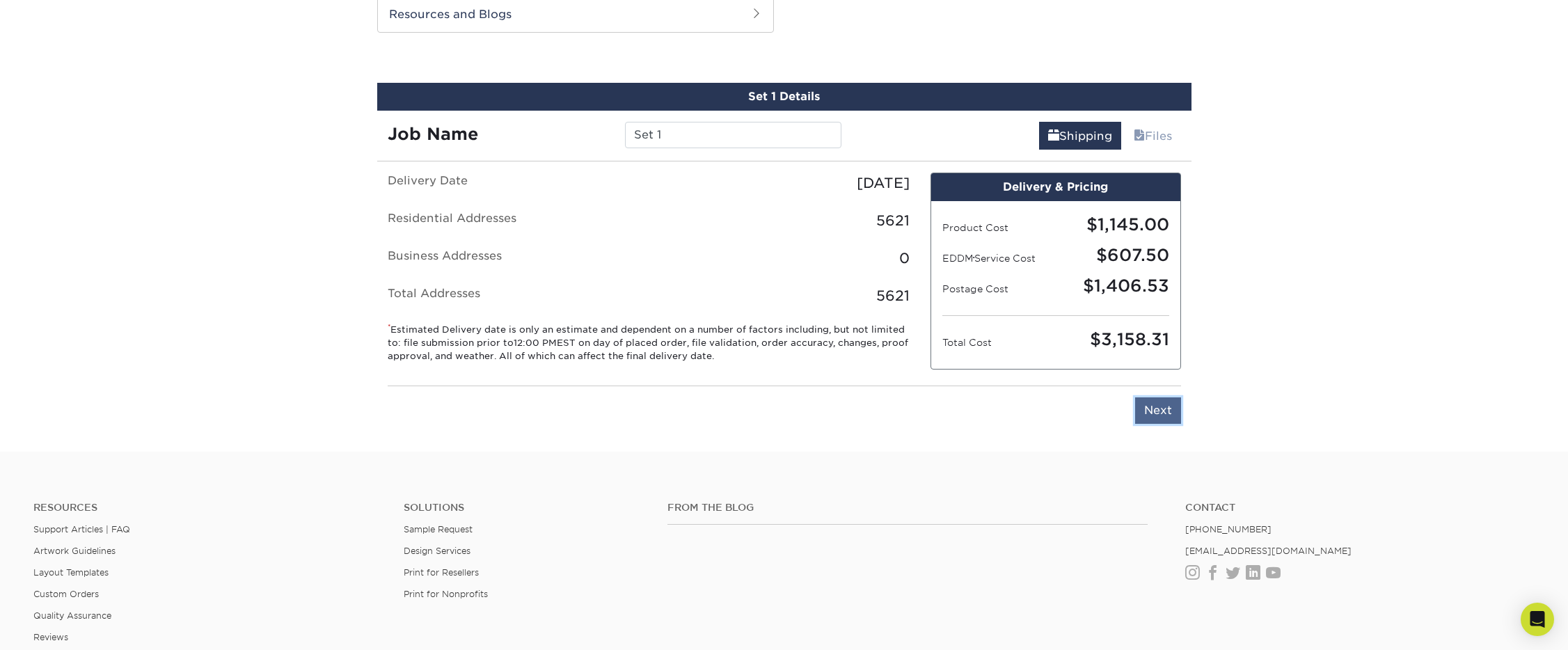
click at [1157, 412] on input "Next" at bounding box center [1158, 410] width 46 height 26
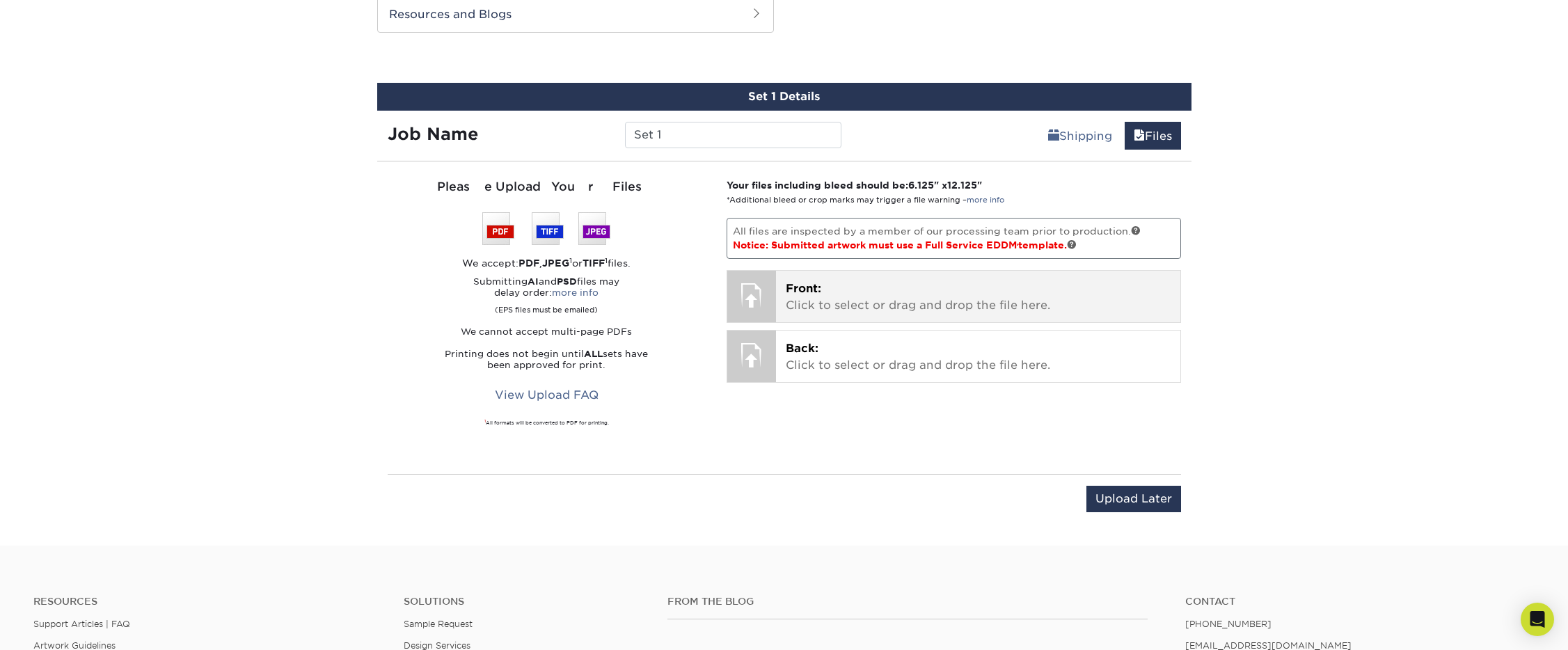
click at [808, 286] on span "Front:" at bounding box center [803, 288] width 36 height 13
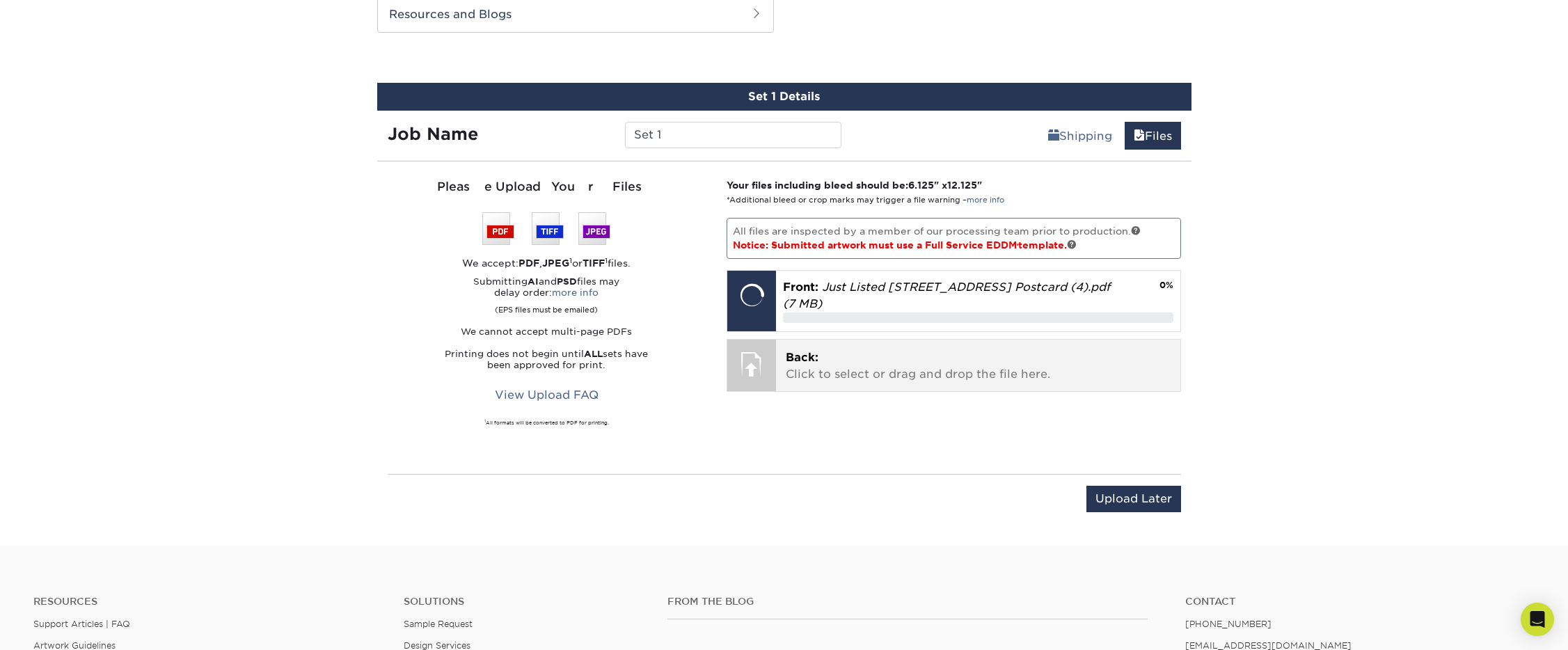
click at [820, 350] on p "Back: Click to select or drag and drop the file here." at bounding box center [978, 366] width 384 height 33
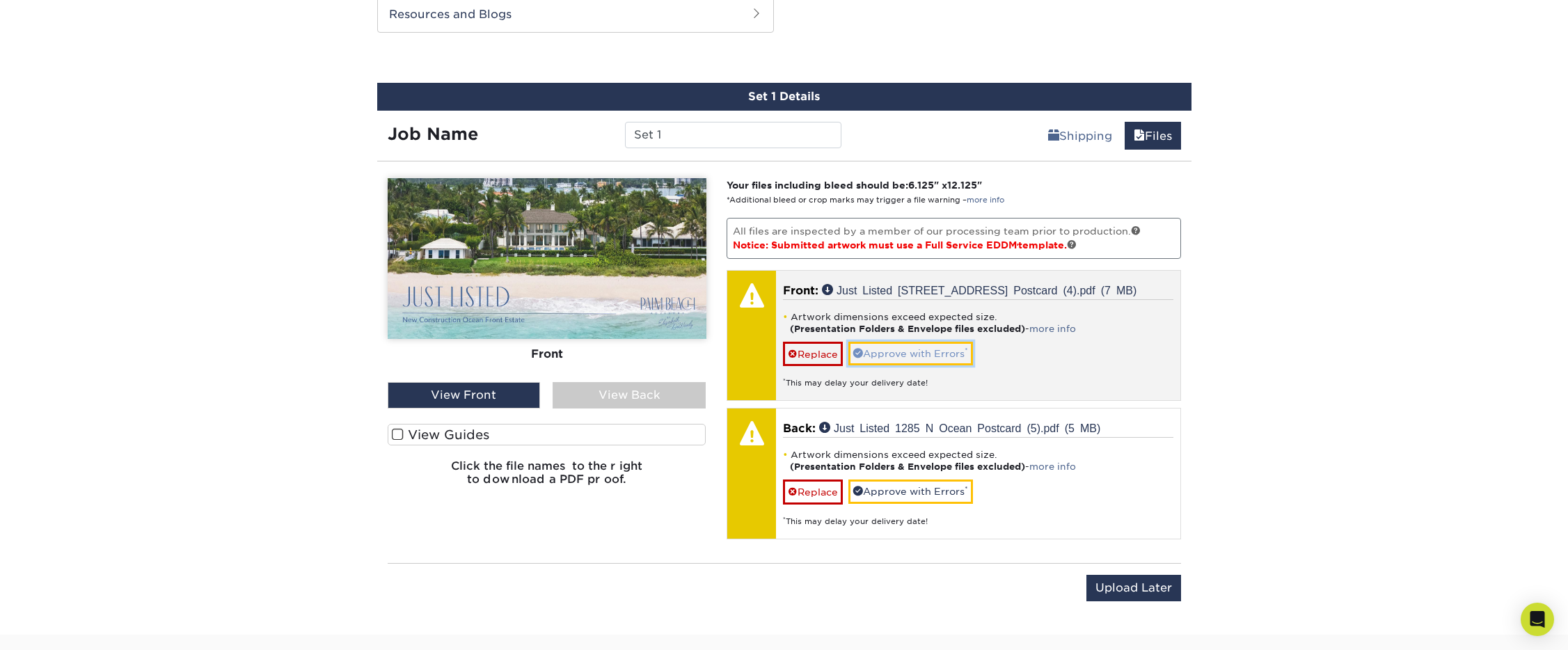
click at [925, 346] on link "Approve with Errors *" at bounding box center [910, 353] width 124 height 24
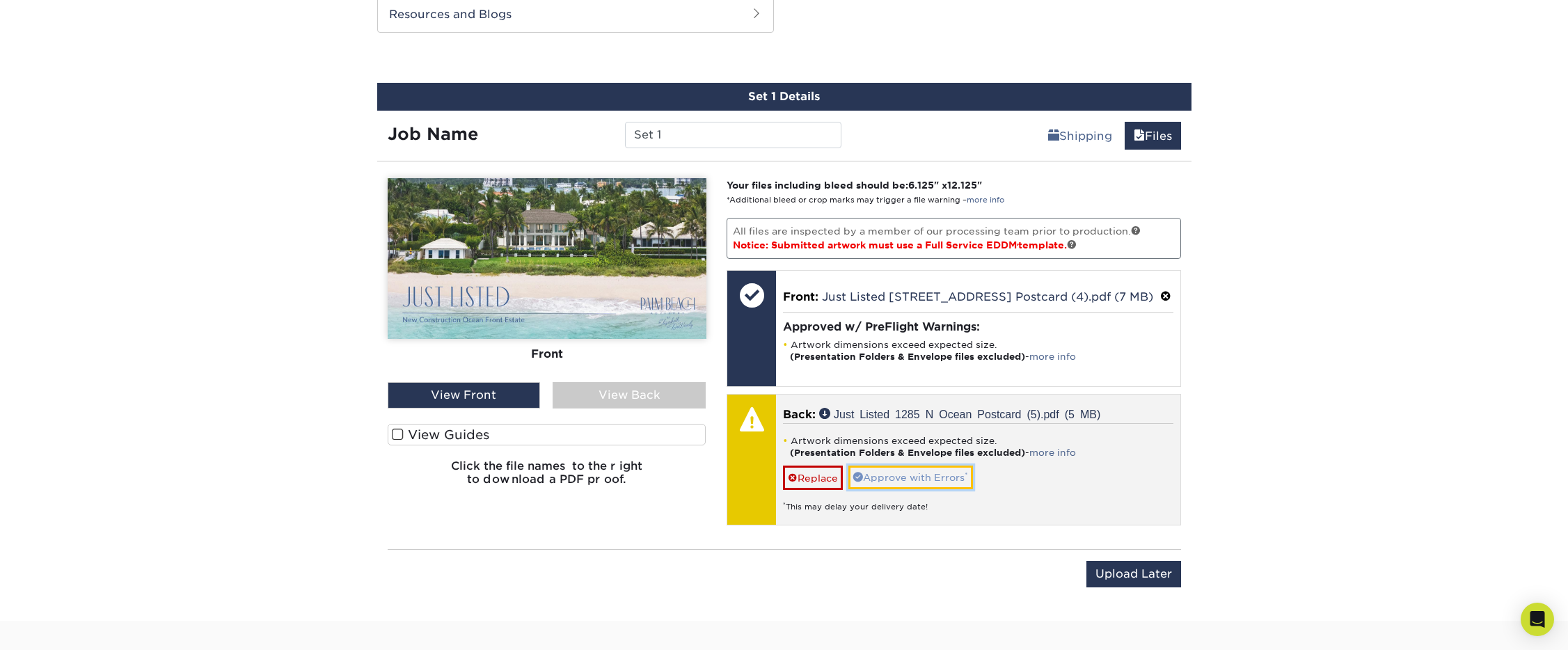
click at [903, 477] on link "Approve with Errors *" at bounding box center [910, 477] width 124 height 24
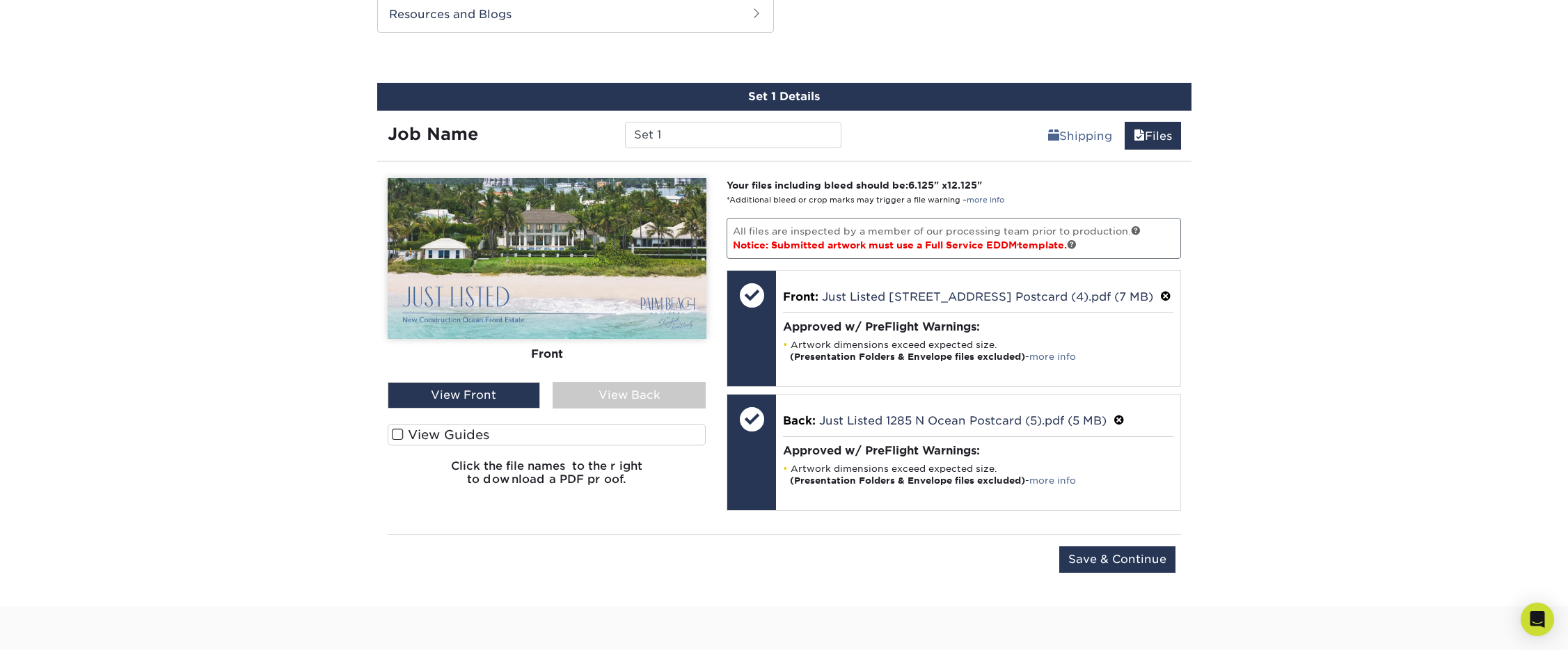
click at [665, 399] on div "View Back" at bounding box center [629, 395] width 153 height 26
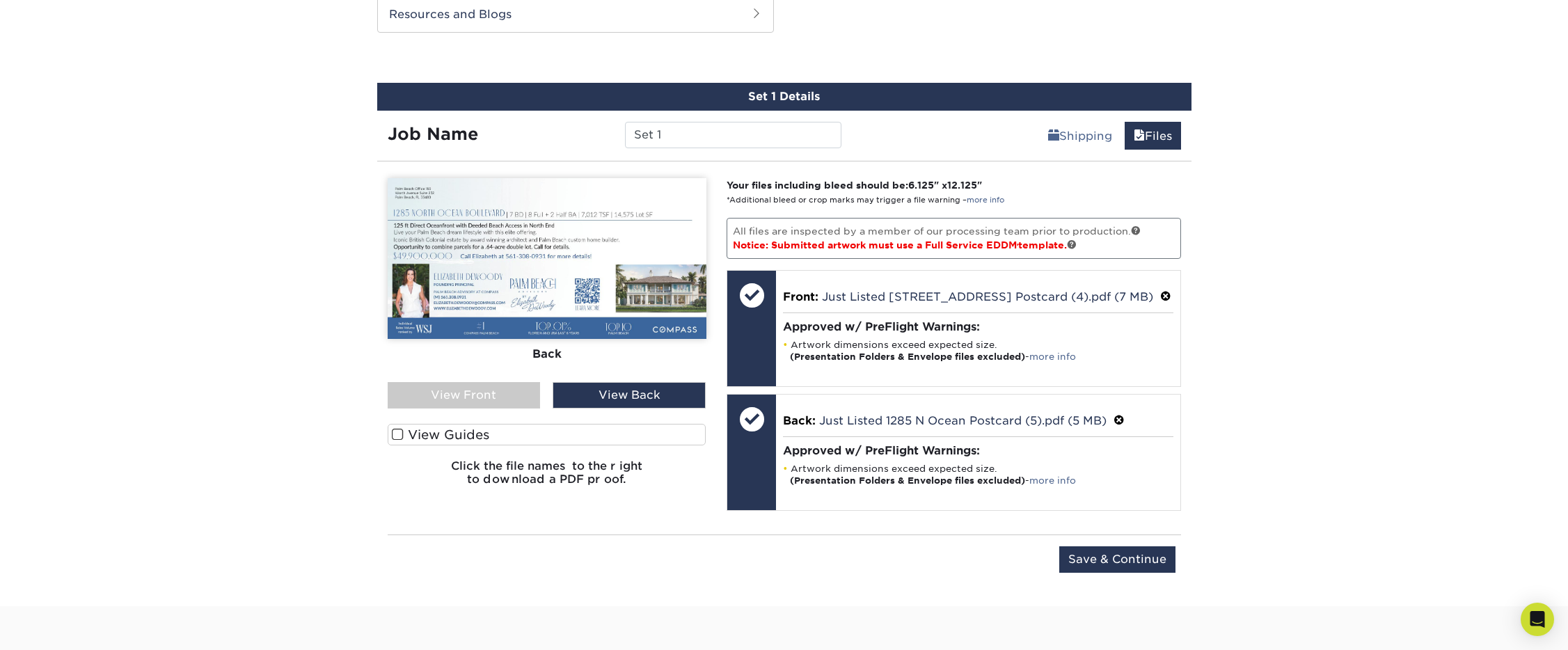
click at [487, 427] on label "View Guides" at bounding box center [547, 434] width 319 height 21
click at [0, 0] on input "View Guides" at bounding box center [0, 0] width 0 height 0
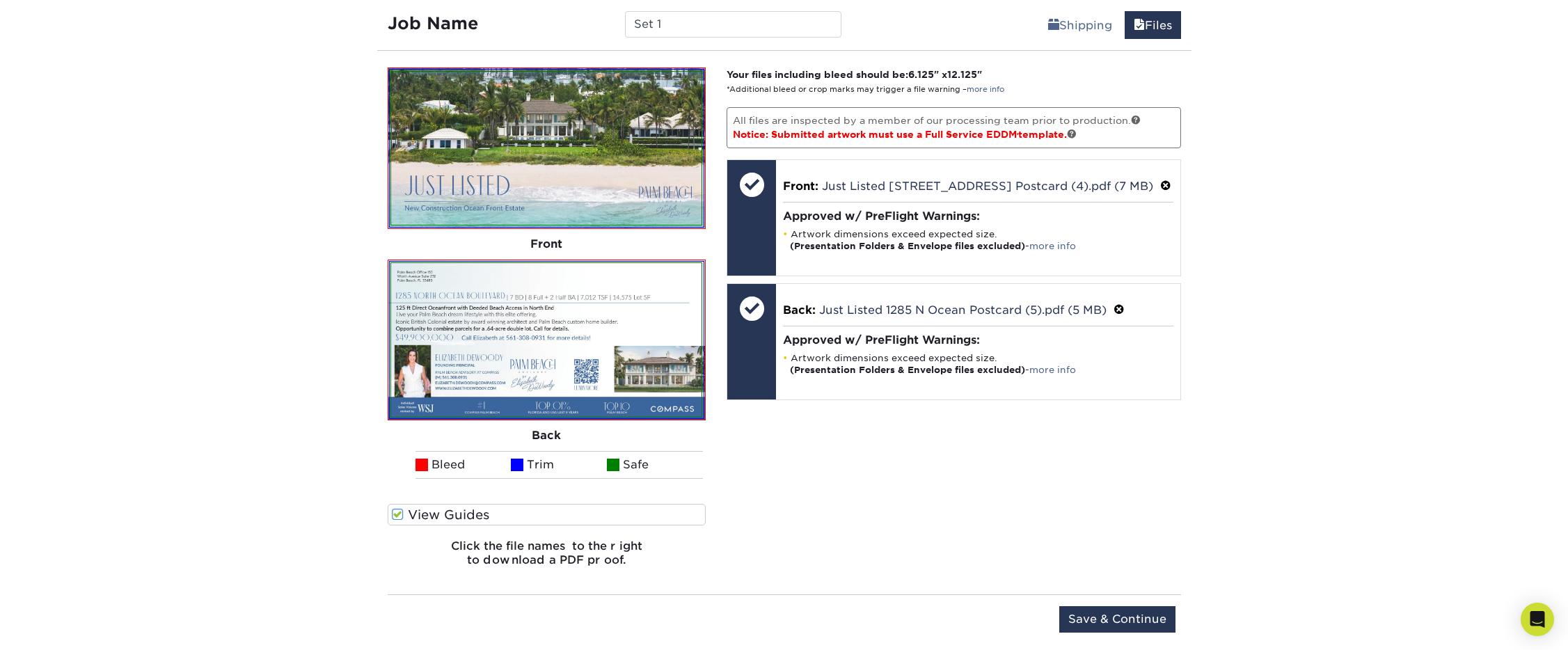
scroll to position [892, 0]
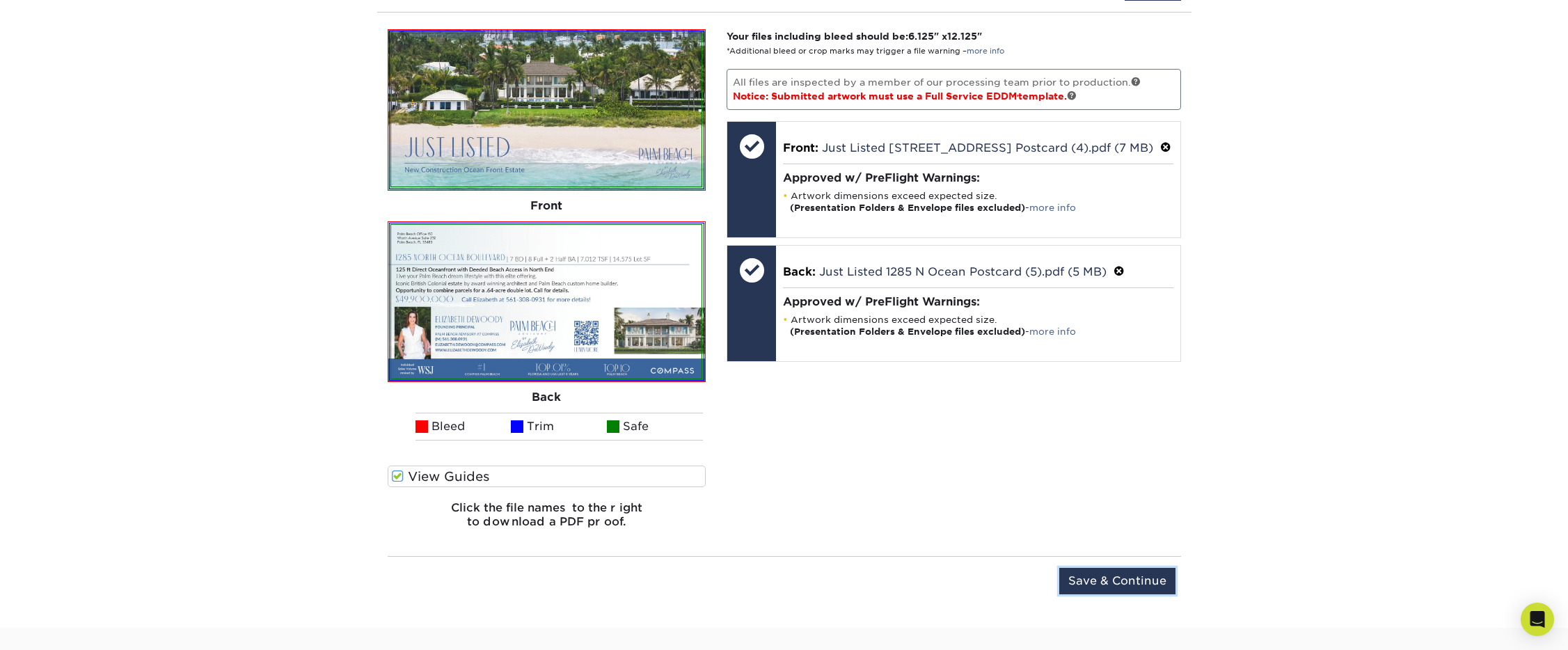
drag, startPoint x: 1095, startPoint y: 575, endPoint x: 567, endPoint y: 308, distance: 591.7
click at [655, 354] on div "You've choosen design services and can continue without uploading files. The fi…" at bounding box center [784, 317] width 814 height 587
click at [562, 301] on img at bounding box center [546, 301] width 310 height 153
click at [1093, 573] on input "Save & Continue" at bounding box center [1117, 580] width 116 height 26
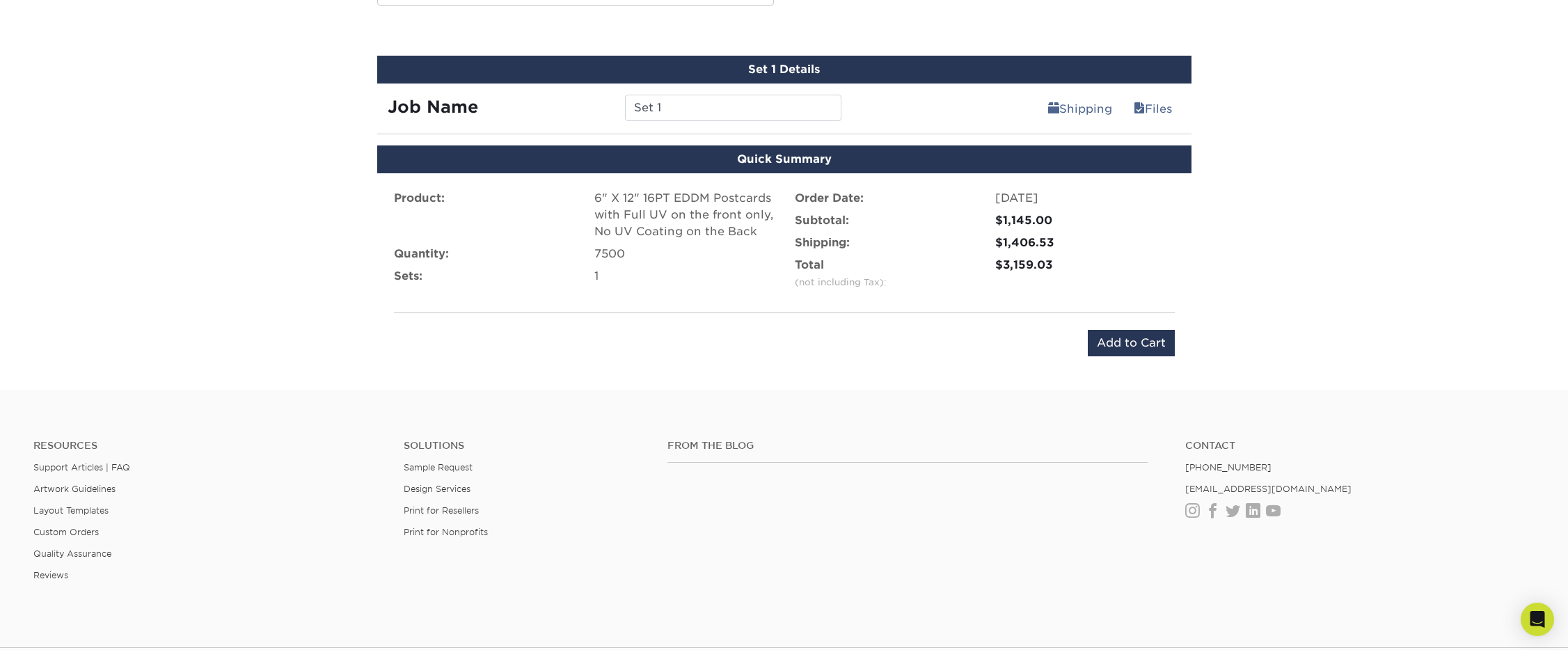
scroll to position [798, 0]
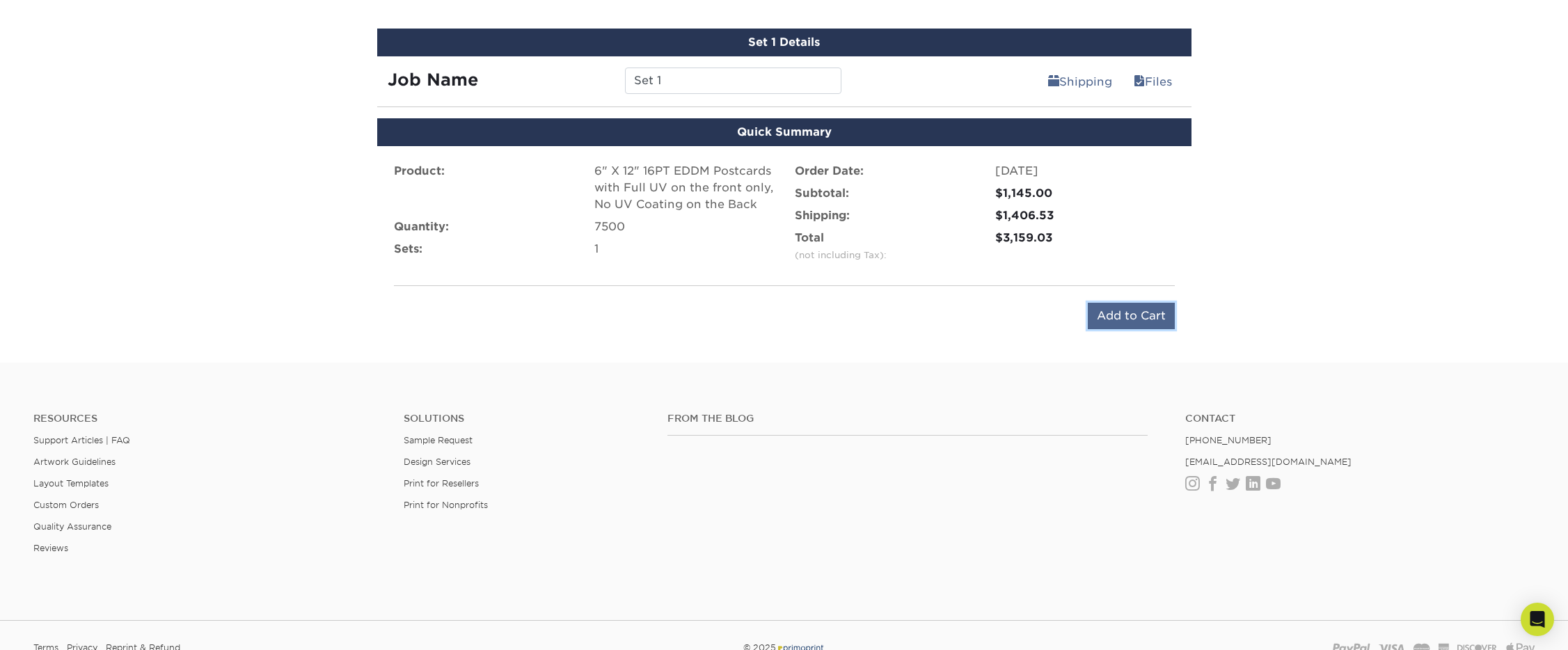
click at [1139, 305] on input "Add to Cart" at bounding box center [1131, 316] width 87 height 26
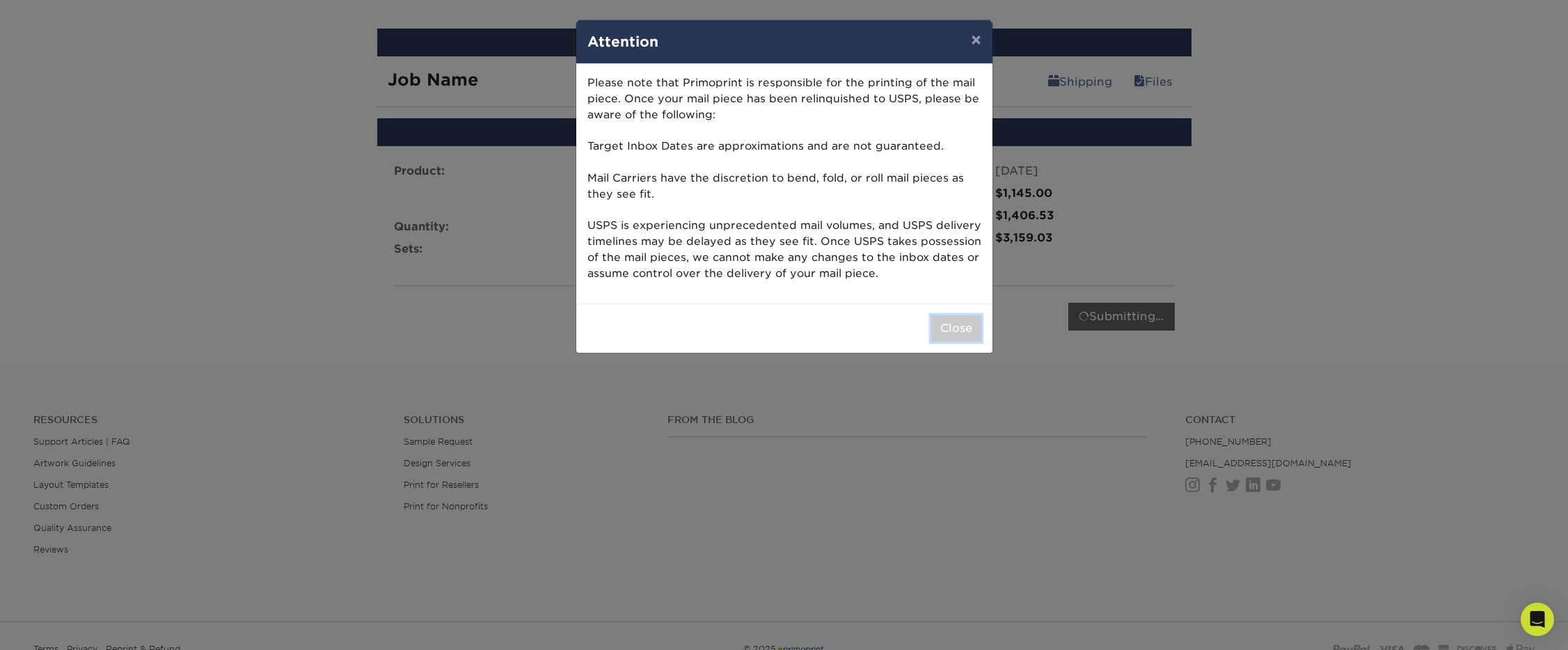
click at [949, 341] on button "Close" at bounding box center [956, 327] width 50 height 26
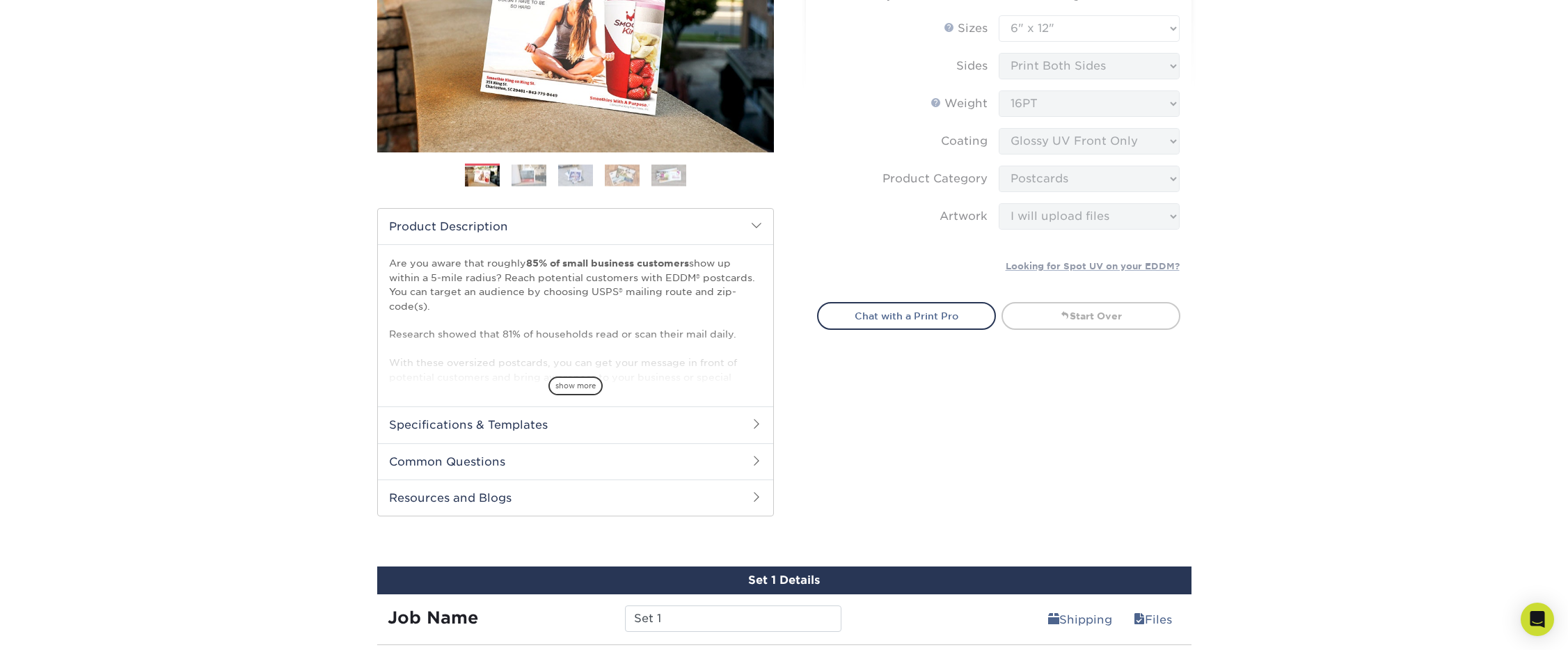
scroll to position [0, 0]
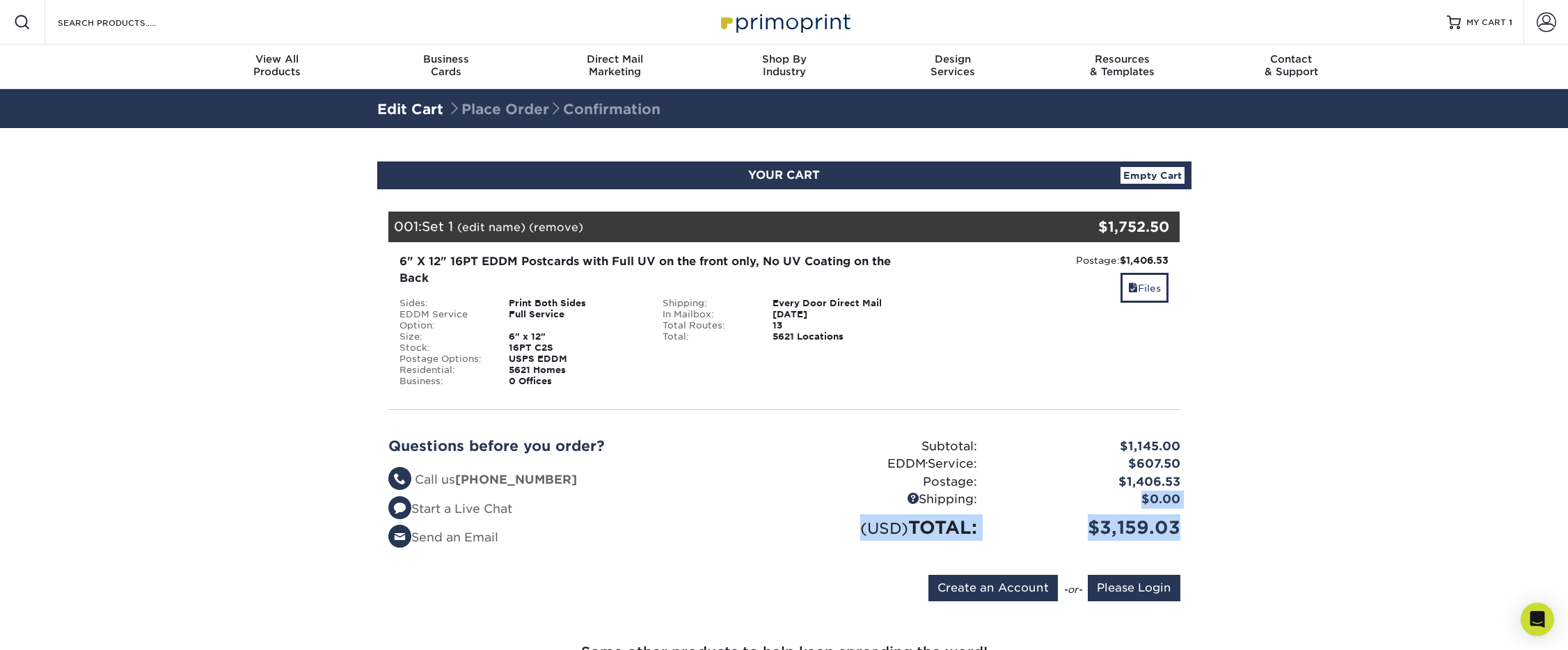
drag, startPoint x: 1261, startPoint y: 550, endPoint x: 1020, endPoint y: 502, distance: 245.7
click at [1020, 502] on section "YOUR CART Empty Cart Your Cart is Empty Account Login Create Account Contact Us…" at bounding box center [784, 516] width 1568 height 777
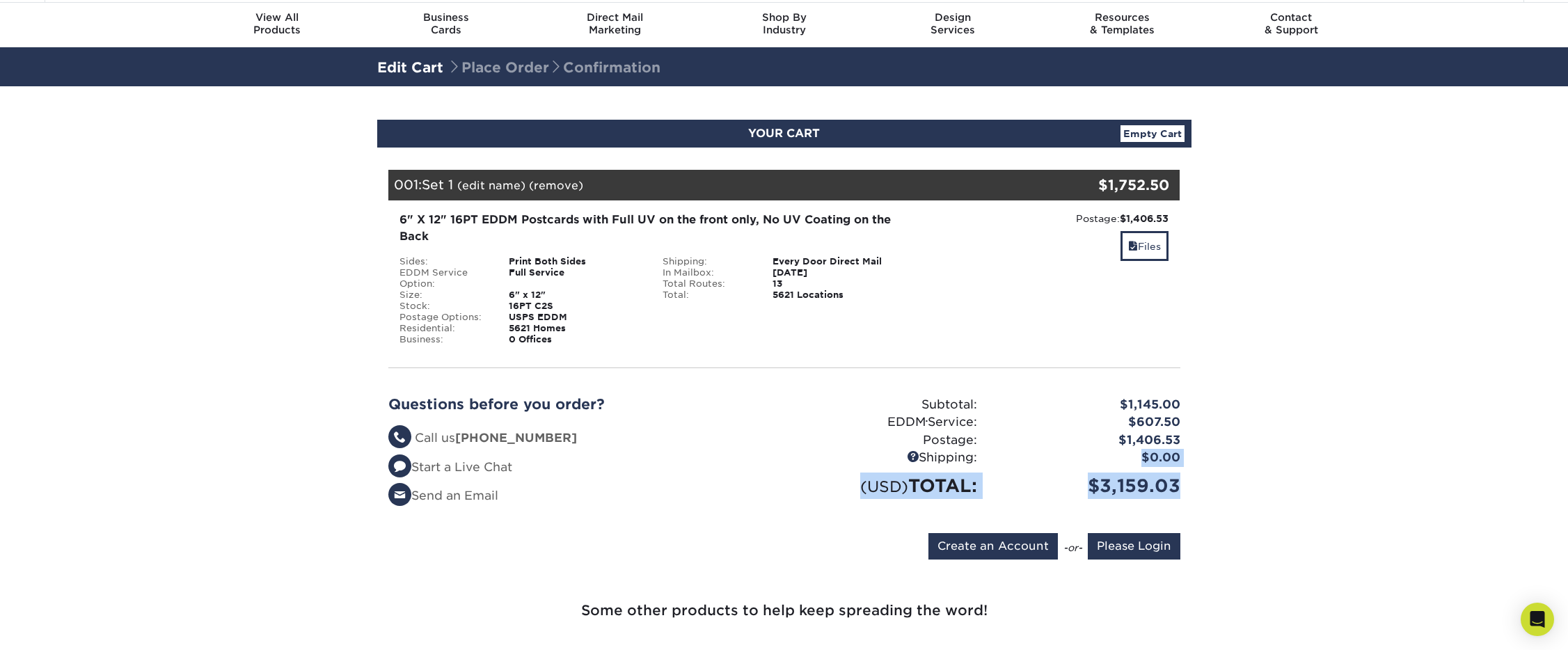
scroll to position [59, 0]
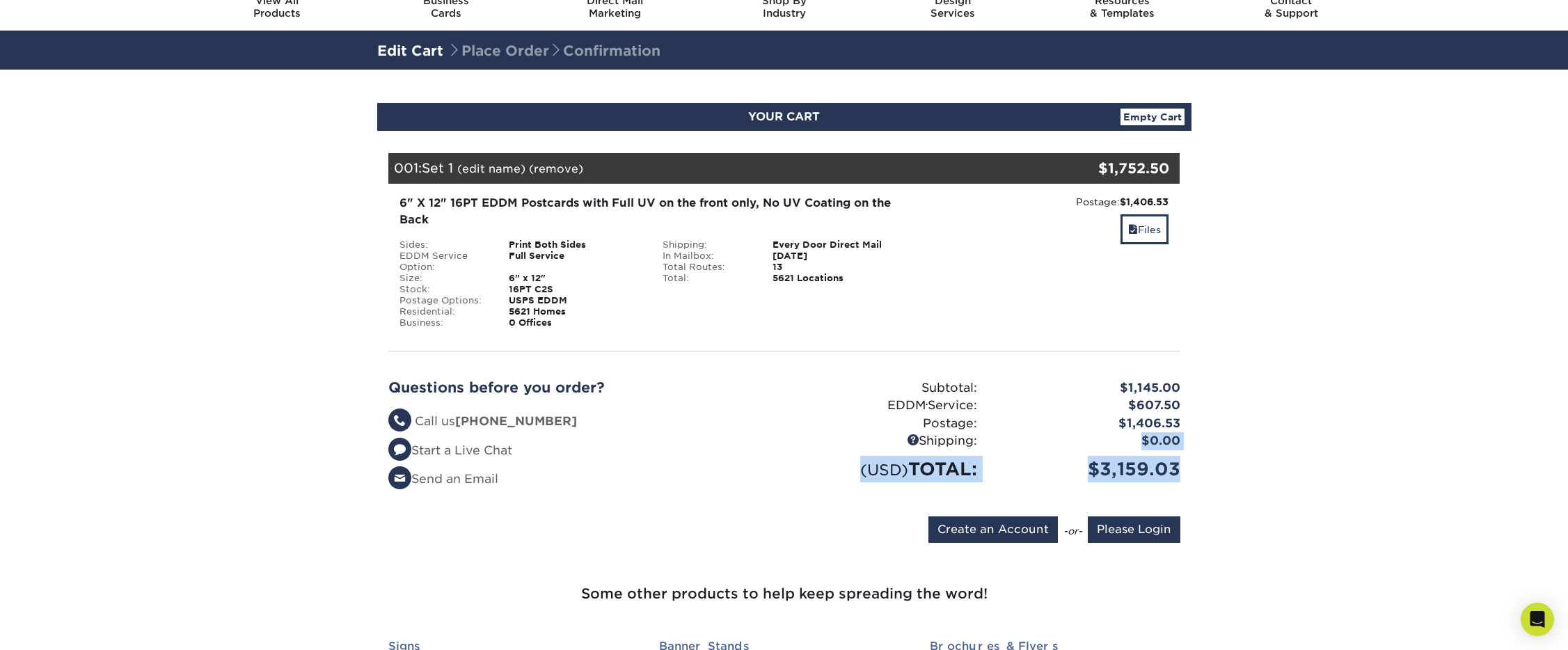
click at [1358, 451] on section "YOUR CART Empty Cart Your Cart is Empty Account Login Create Account Contact Us…" at bounding box center [784, 512] width 1568 height 885
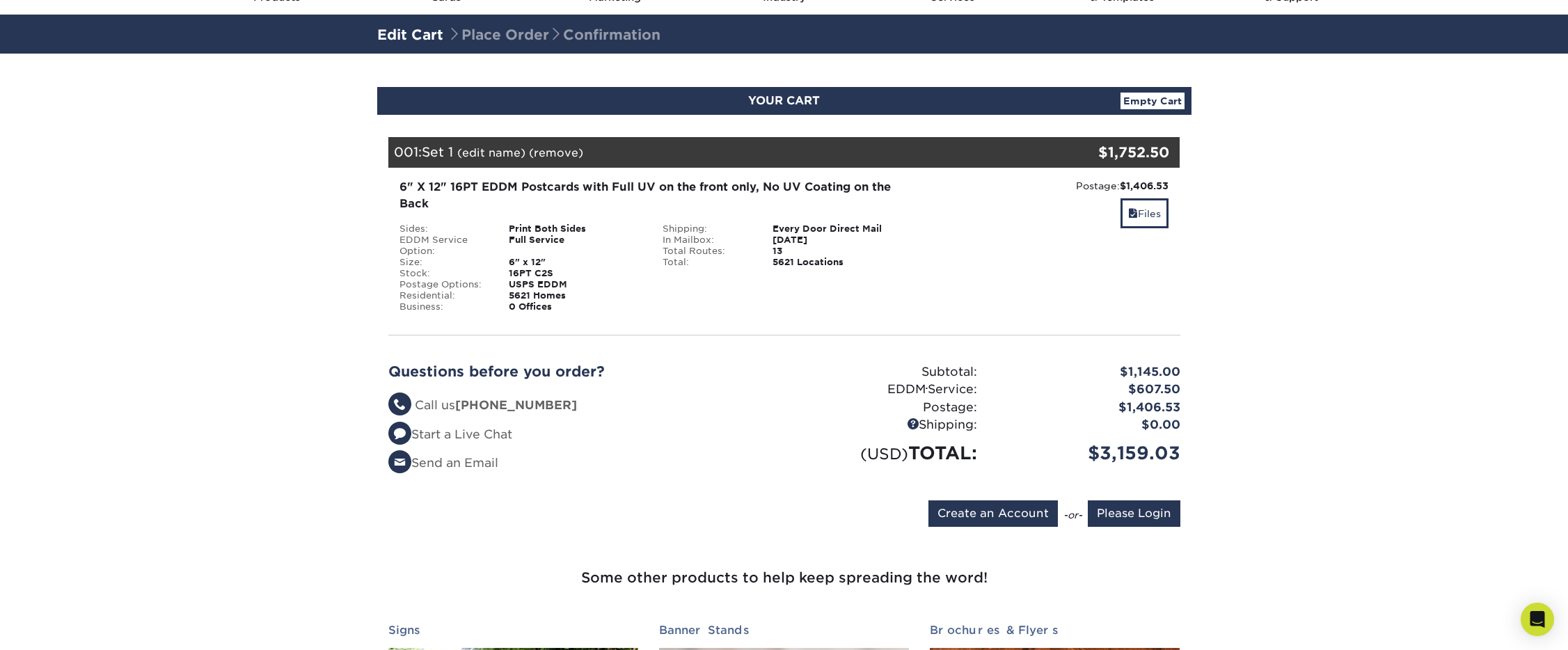
scroll to position [76, 0]
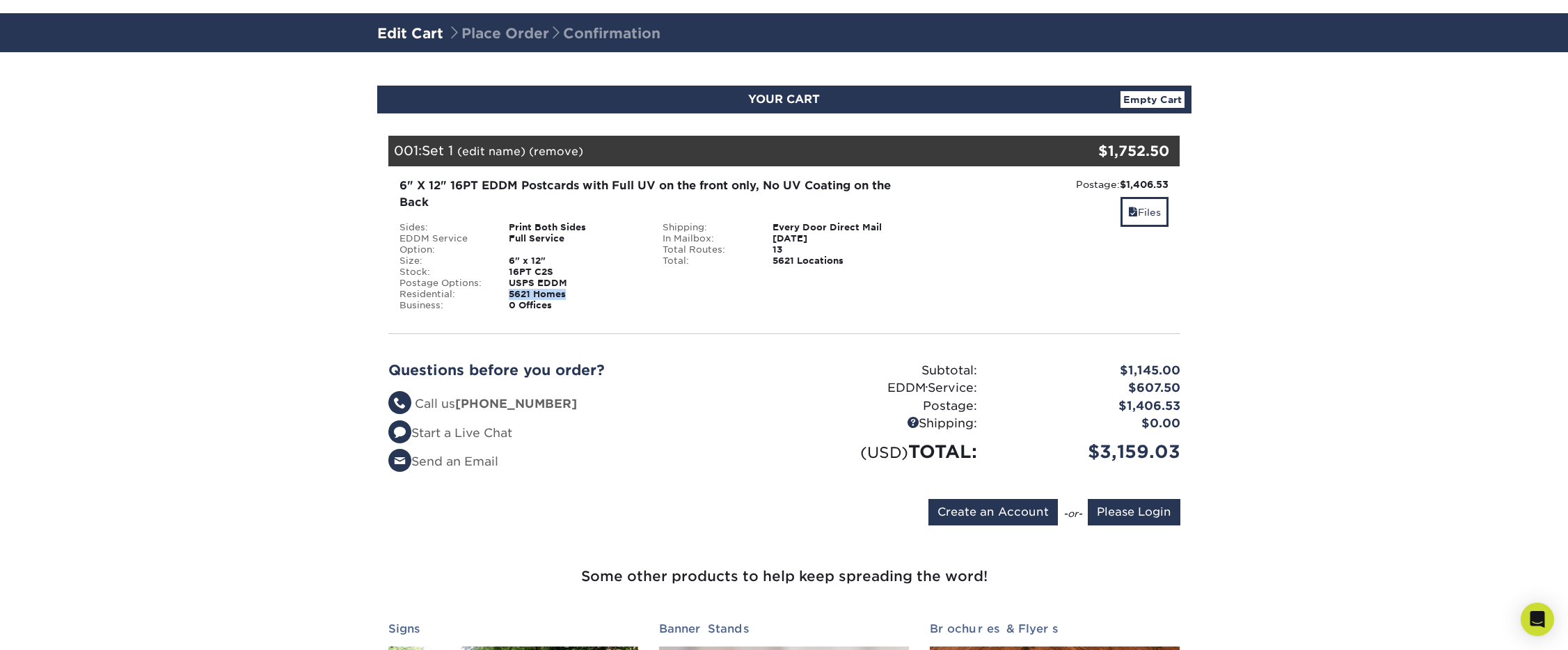
drag, startPoint x: 575, startPoint y: 293, endPoint x: 484, endPoint y: 293, distance: 91.0
click at [484, 293] on li "Residential: 5621 Homes" at bounding box center [521, 294] width 263 height 11
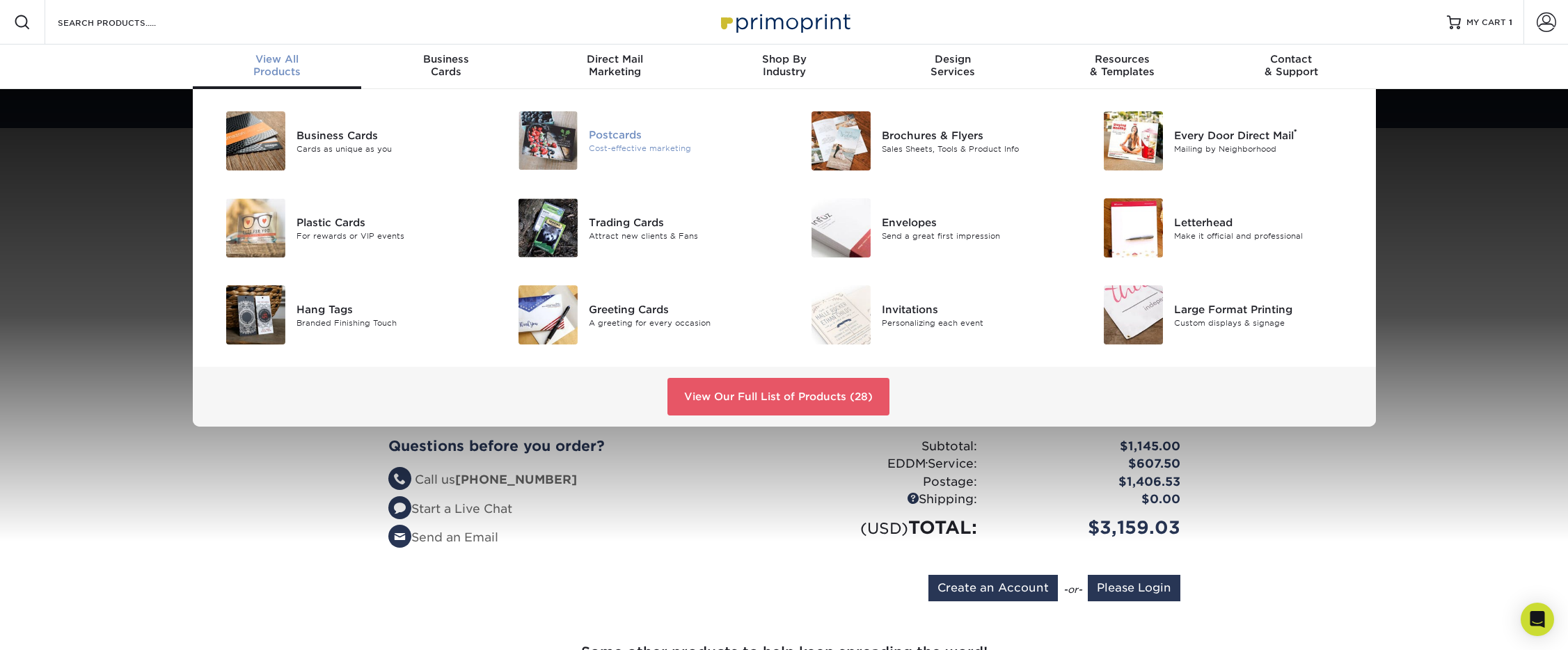
click at [593, 138] on div "Postcards" at bounding box center [680, 134] width 184 height 15
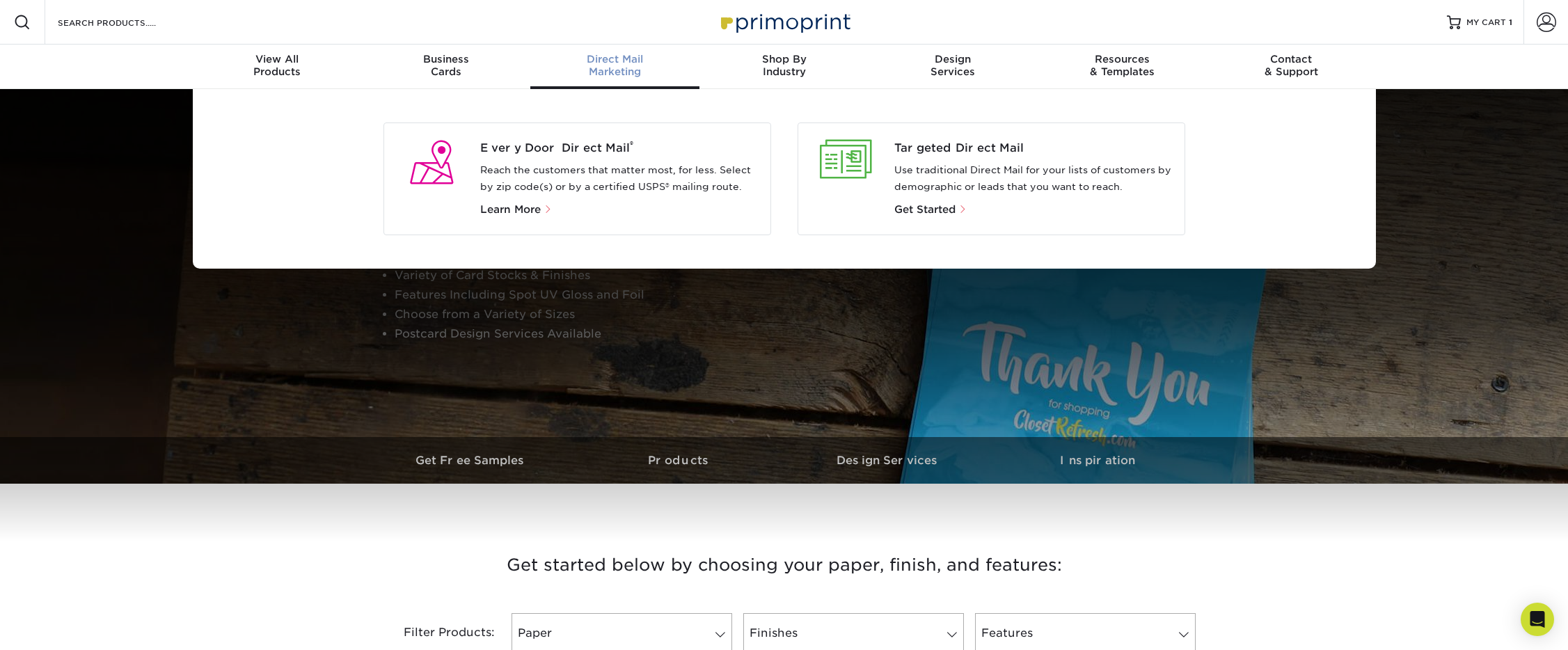
click at [940, 192] on p "Use traditional Direct Mail for your lists of customers by demographic or leads…" at bounding box center [1033, 179] width 279 height 33
click at [879, 183] on div at bounding box center [846, 179] width 97 height 78
click at [904, 210] on span "Get Started" at bounding box center [924, 210] width 61 height 13
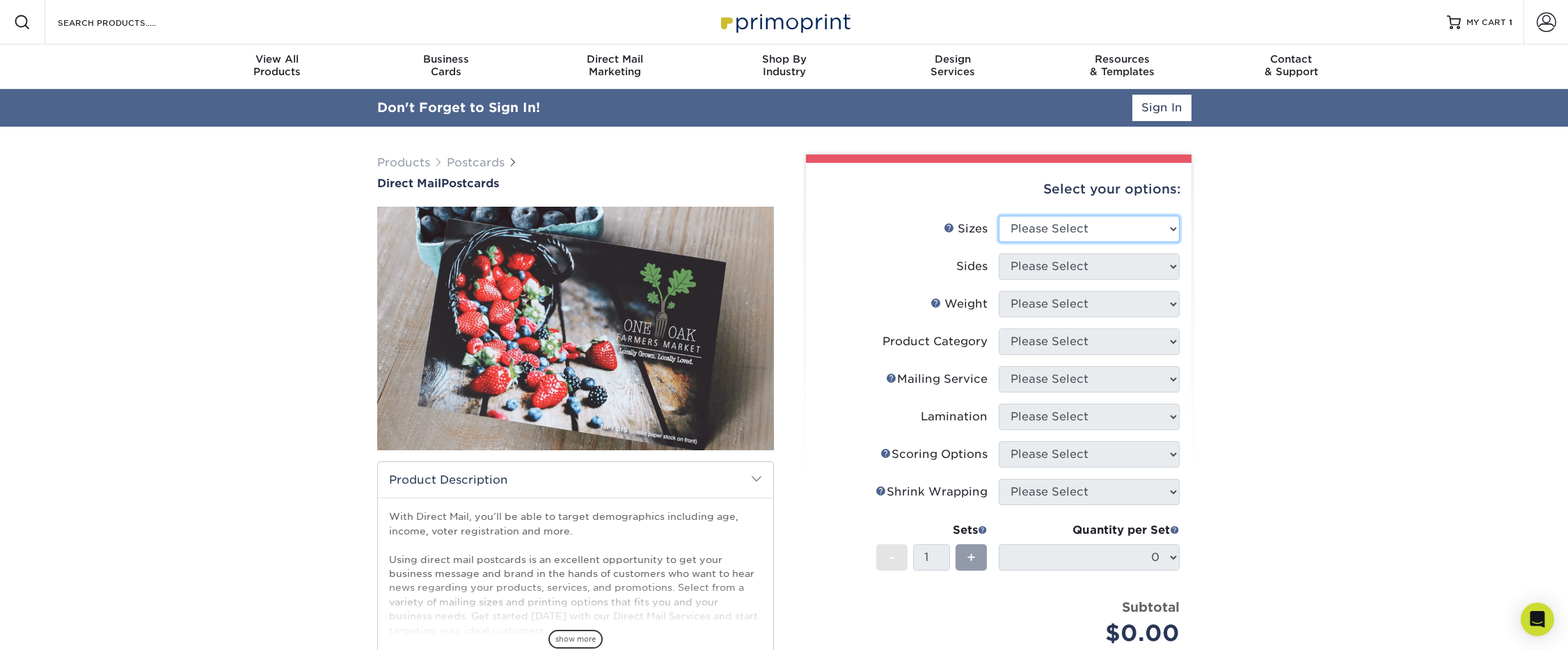
click at [1032, 232] on select "Please Select 1.5" x 7" 2" x 4" 2" x 6" 2" x 7" 2" x 8" 2.12" x 5.5" 2.12" x 5.…" at bounding box center [1089, 229] width 181 height 26
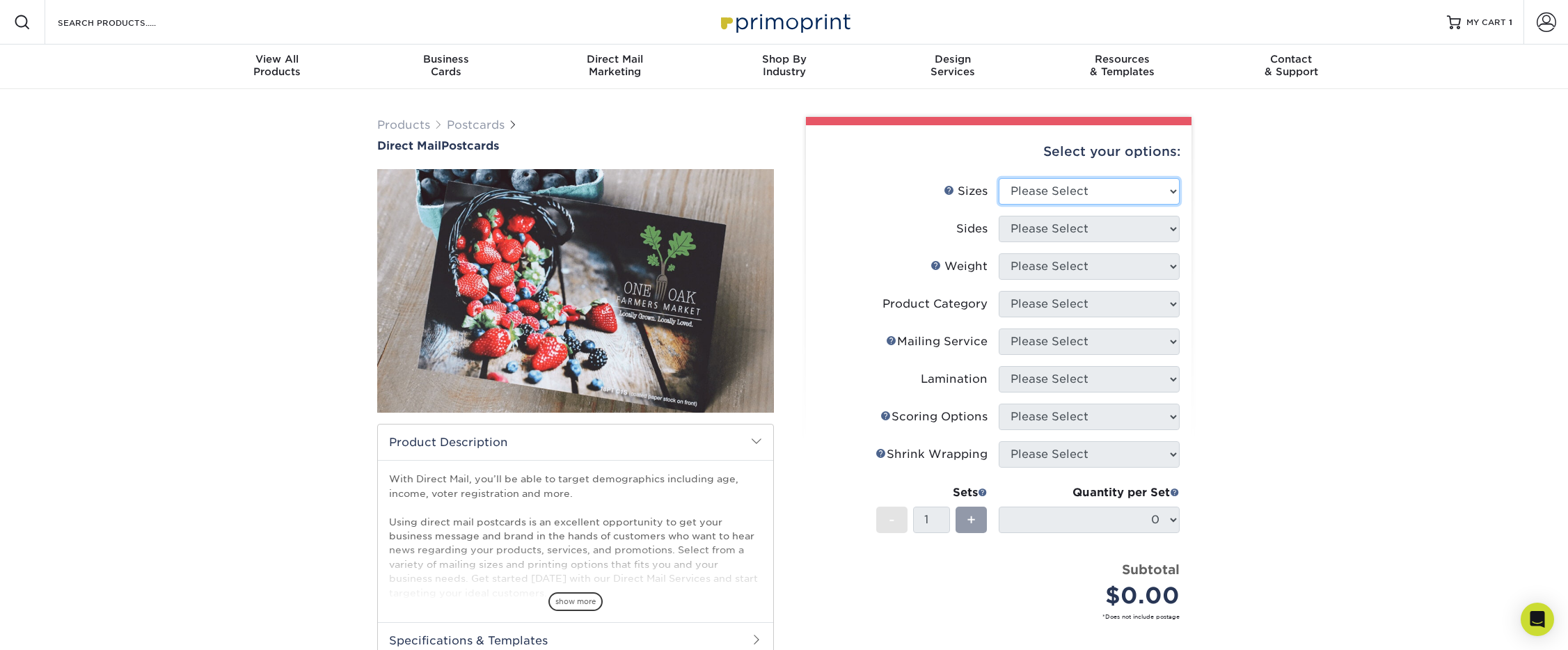
select select "6.00x11.00"
click at [998, 178] on select "Please Select 1.5" x 7" 2" x 4" 2" x 6" 2" x 7" 2" x 8" 2.12" x 5.5" 2.12" x 5.…" at bounding box center [1089, 191] width 181 height 26
click at [1032, 235] on select "Please Select Print Both Sides Print Front Only" at bounding box center [1089, 229] width 181 height 26
select select "13abbda7-1d64-4f25-8bb2-c179b224825d"
click at [998, 216] on select "Please Select Print Both Sides Print Front Only" at bounding box center [1089, 229] width 181 height 26
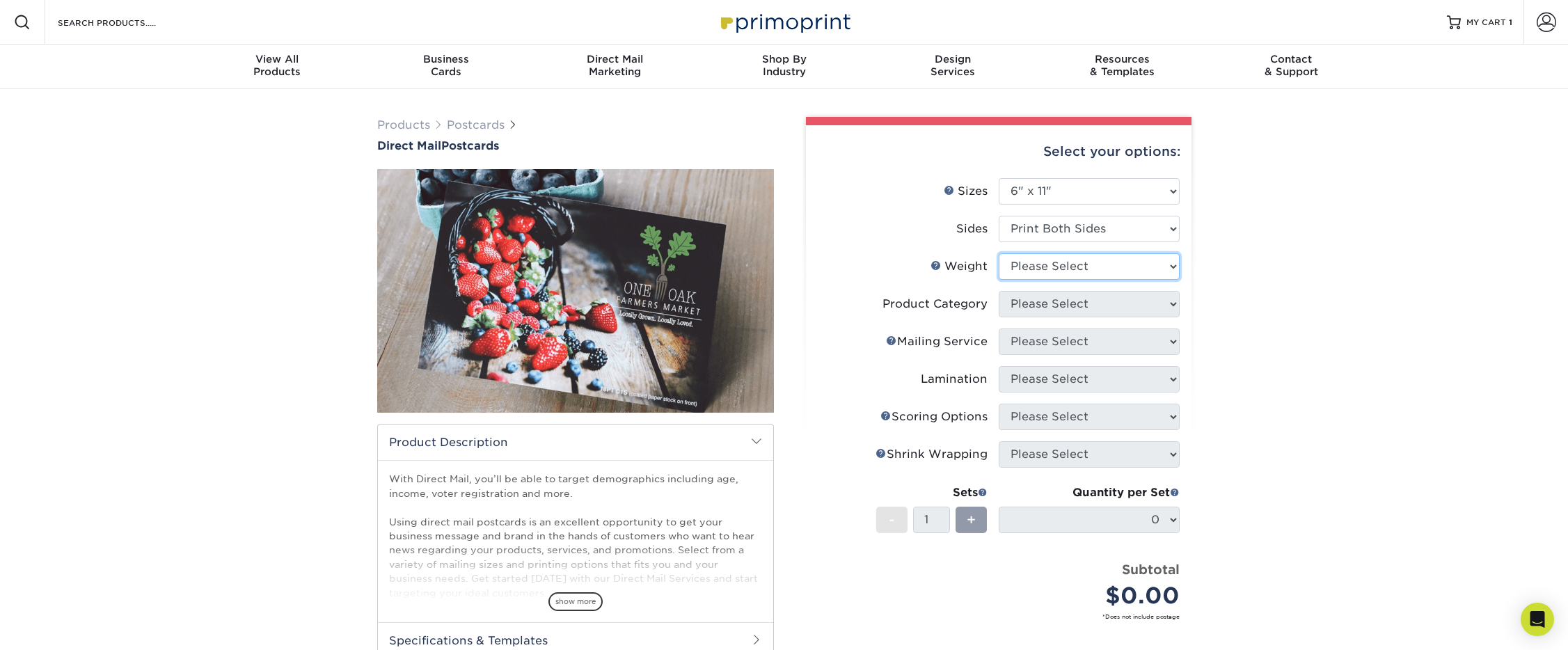
click at [1043, 267] on select "Please Select 14PT 16PT 14PT Uncoated 100LB" at bounding box center [1089, 266] width 181 height 26
select select "16PT"
click at [998, 253] on select "Please Select 14PT 16PT 14PT Uncoated 100LB" at bounding box center [1089, 266] width 181 height 26
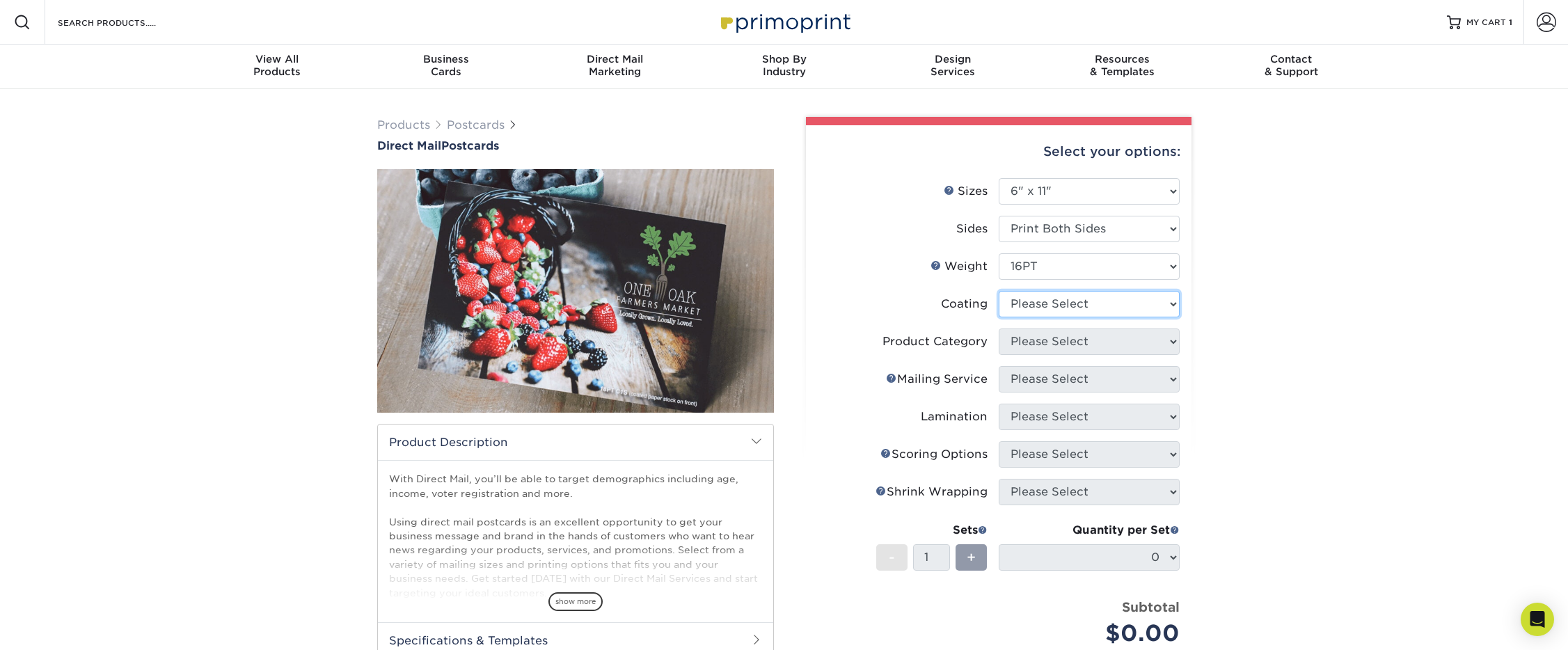
click at [1036, 302] on select at bounding box center [1089, 304] width 181 height 26
select select "1e8116af-acfc-44b1-83dc-8181aa338834"
click at [998, 291] on select at bounding box center [1089, 304] width 181 height 26
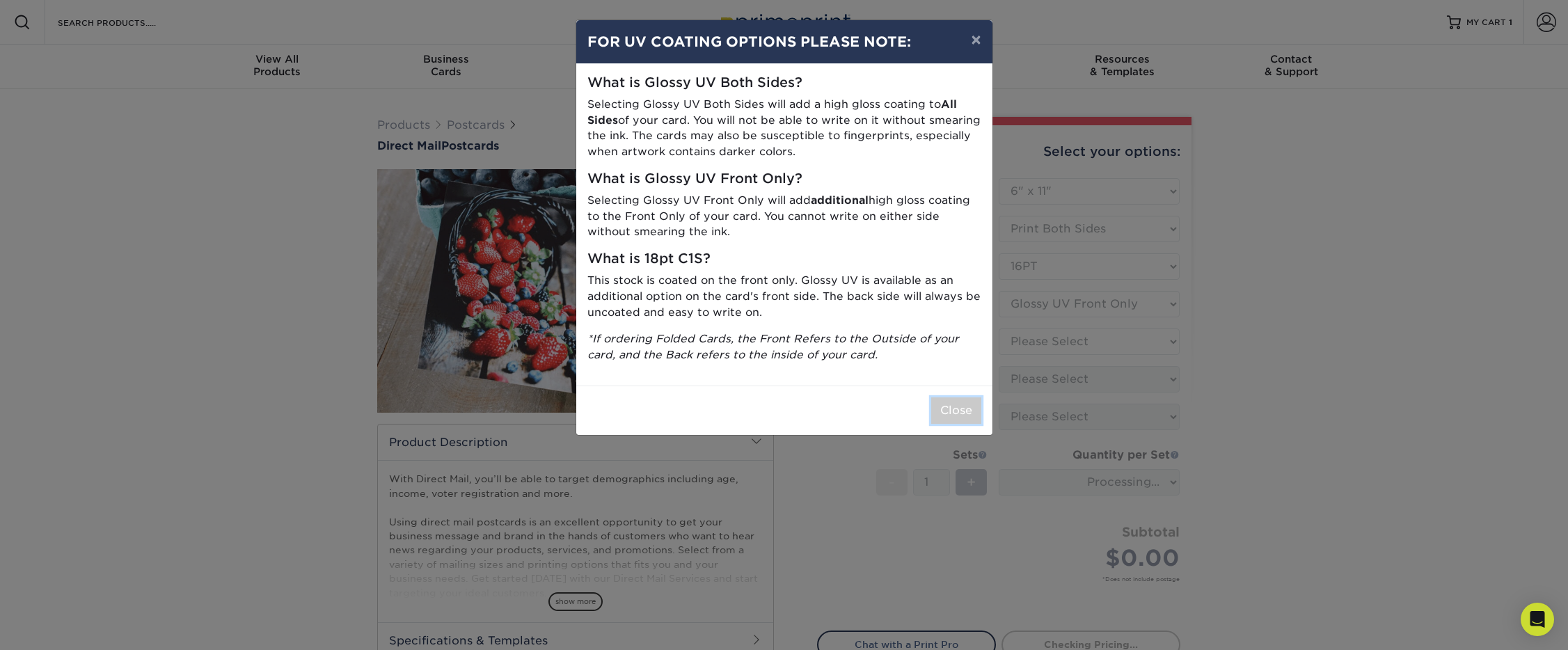
drag, startPoint x: 957, startPoint y: 402, endPoint x: 950, endPoint y: 395, distance: 9.9
click at [957, 402] on button "Close" at bounding box center [956, 410] width 50 height 26
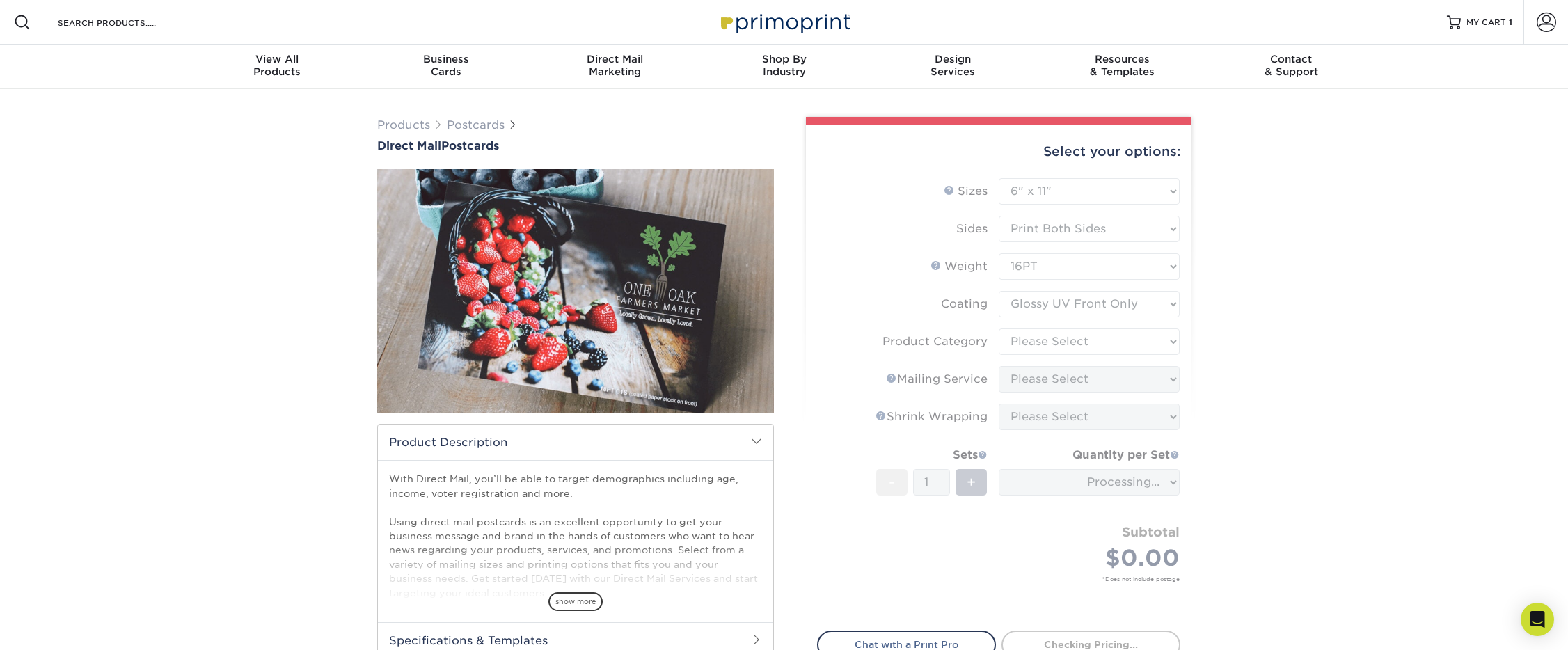
click at [1057, 351] on form "Sizes Help Sizes Please Select 1.5" x 7" 2" x 4" 2" x 6" 2" x 7" 2" x 8" 2.12" …" at bounding box center [998, 395] width 363 height 436
click at [1032, 339] on form "Sizes Help Sizes Please Select 1.5" x 7" 2" x 4" 2" x 6" 2" x 7" 2" x 8" 2.12" …" at bounding box center [998, 395] width 363 height 436
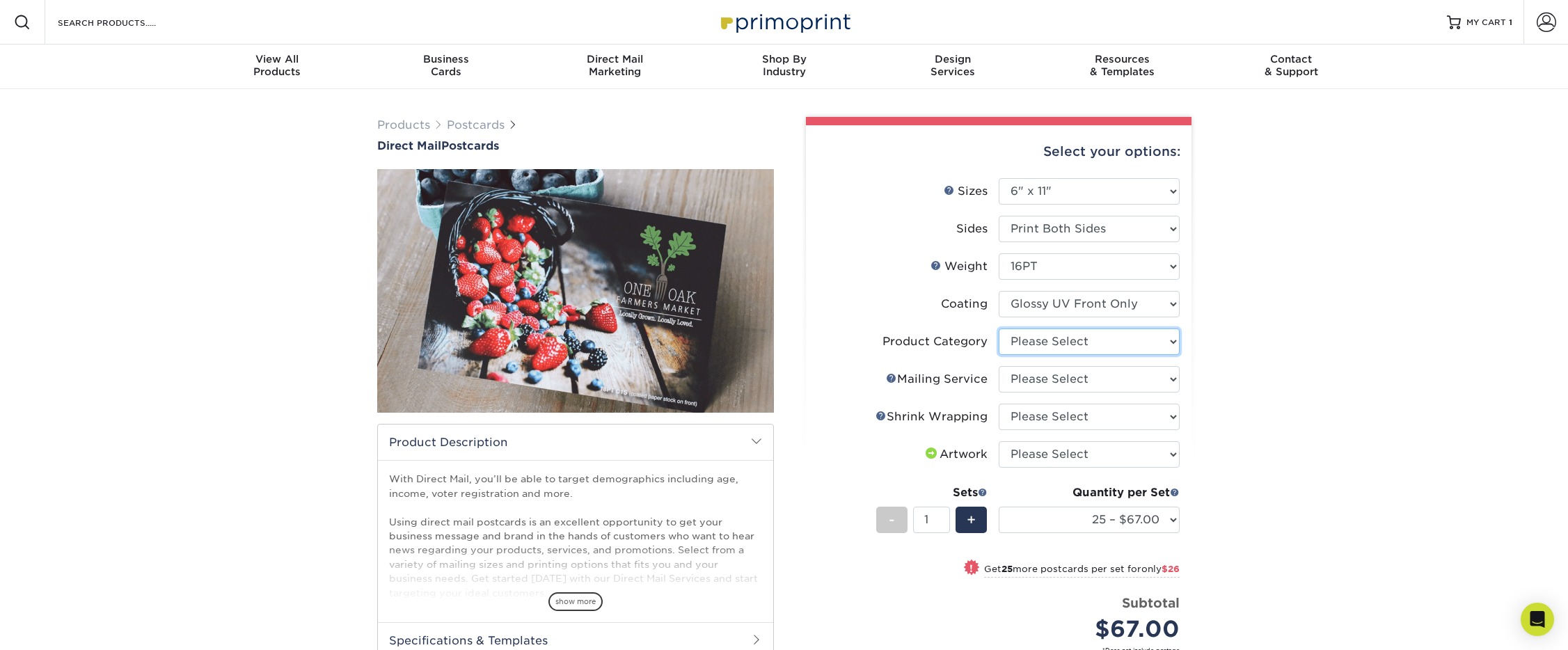
click at [1052, 344] on select "Please Select Postcards" at bounding box center [1089, 341] width 181 height 26
click at [998, 328] on select "Please Select Postcards" at bounding box center [1089, 341] width 181 height 26
click at [1047, 341] on select "Please Select Postcards" at bounding box center [1089, 341] width 181 height 26
select select "9b7272e0-d6c8-4c3c-8e97-d3a1bcdab858"
click at [998, 328] on select "Please Select Postcards" at bounding box center [1089, 341] width 181 height 26
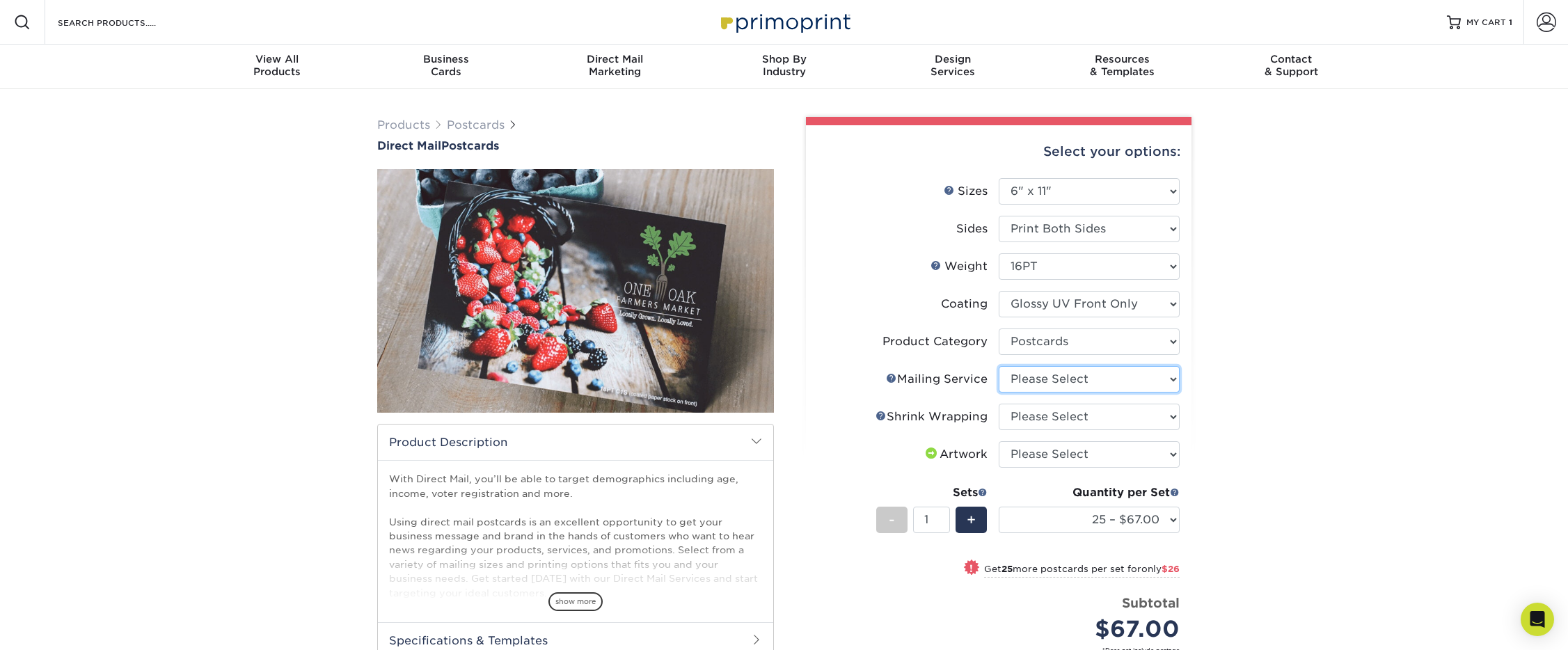
click at [1048, 376] on select "Please Select No Direct Mailing Service No, I will mail/stamp/imprint Direct Ma…" at bounding box center [1089, 379] width 181 height 26
select select "934e270e-9523-48b9-93c7-78b0896e16a6"
click at [998, 366] on select "Please Select No Direct Mailing Service No, I will mail/stamp/imprint Direct Ma…" at bounding box center [1089, 379] width 181 height 26
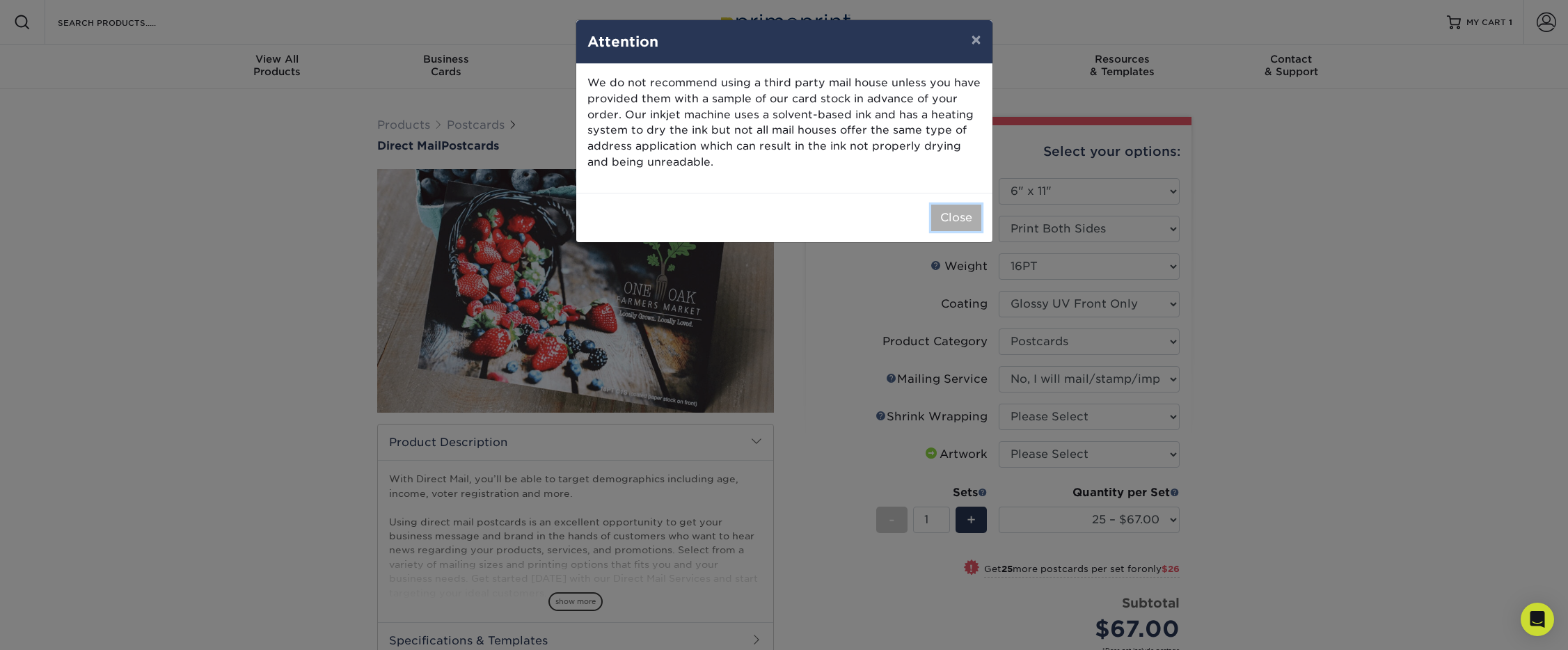
click at [932, 225] on button "Close" at bounding box center [956, 217] width 50 height 26
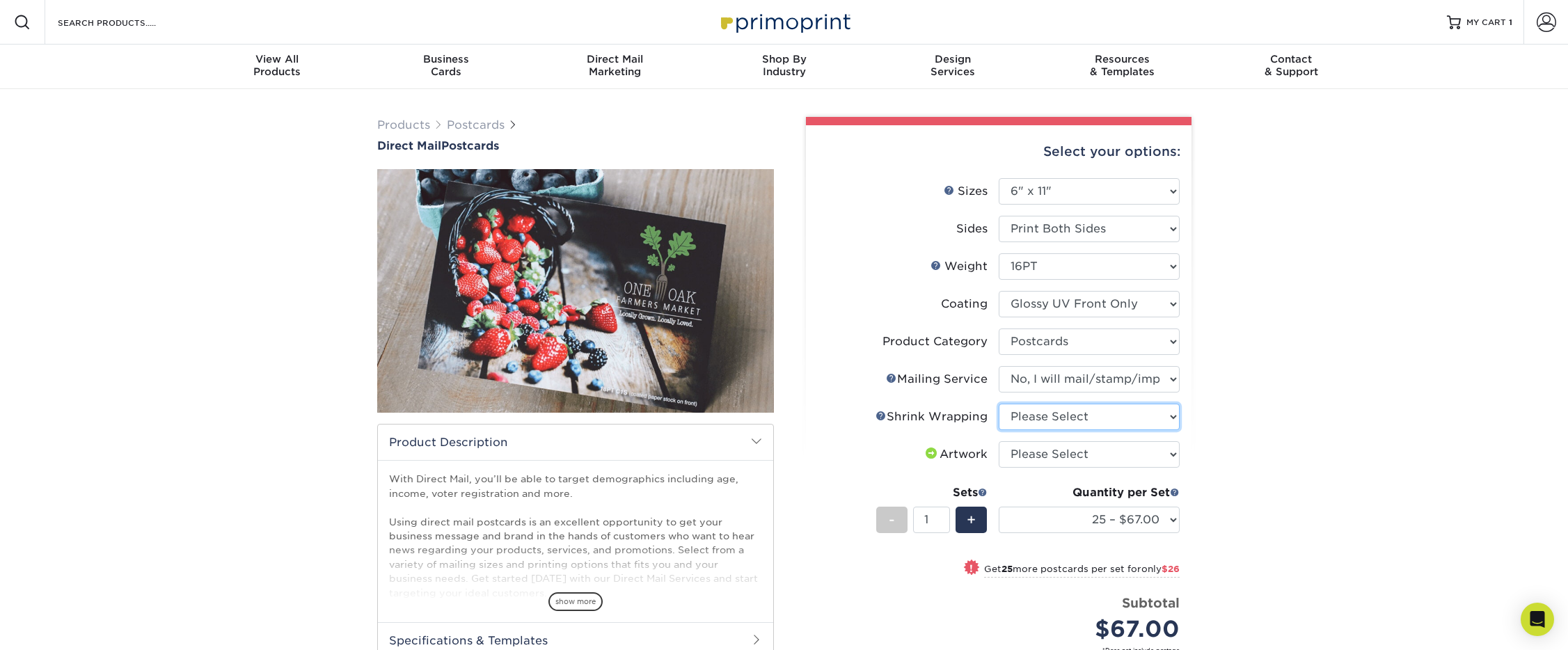
click at [1060, 424] on select "Please Select No Shrink Wrapping Shrink Wrap 100 Per Package Shrink Wrap 50 Per…" at bounding box center [1089, 416] width 181 height 26
select select "c8749376-e7da-41d0-b3dc-647faf84d907"
click at [998, 403] on select "Please Select No Shrink Wrapping Shrink Wrap 100 Per Package Shrink Wrap 50 Per…" at bounding box center [1089, 416] width 181 height 26
click at [1059, 459] on select "Please Select I will upload files I need a design - $150" at bounding box center [1089, 454] width 181 height 26
select select "upload"
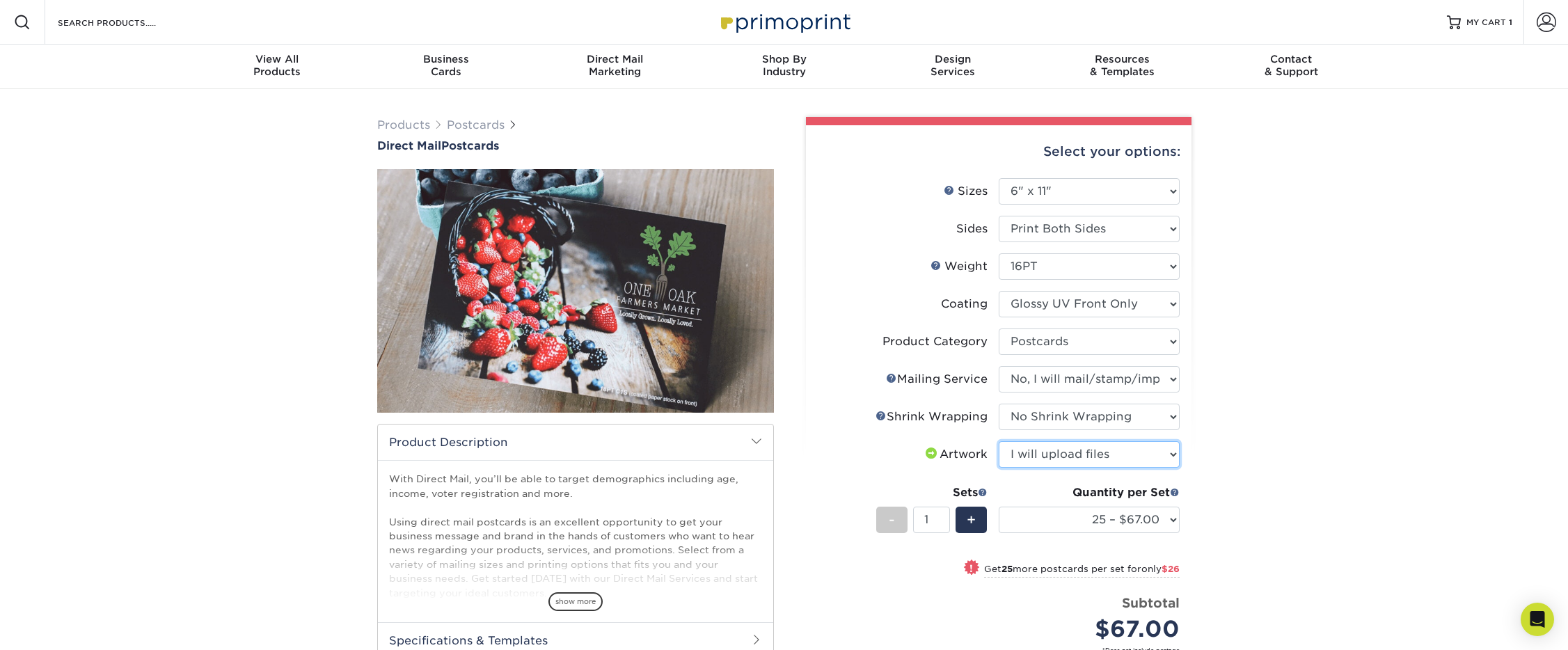
click at [998, 441] on select "Please Select I will upload files I need a design - $150" at bounding box center [1089, 454] width 181 height 26
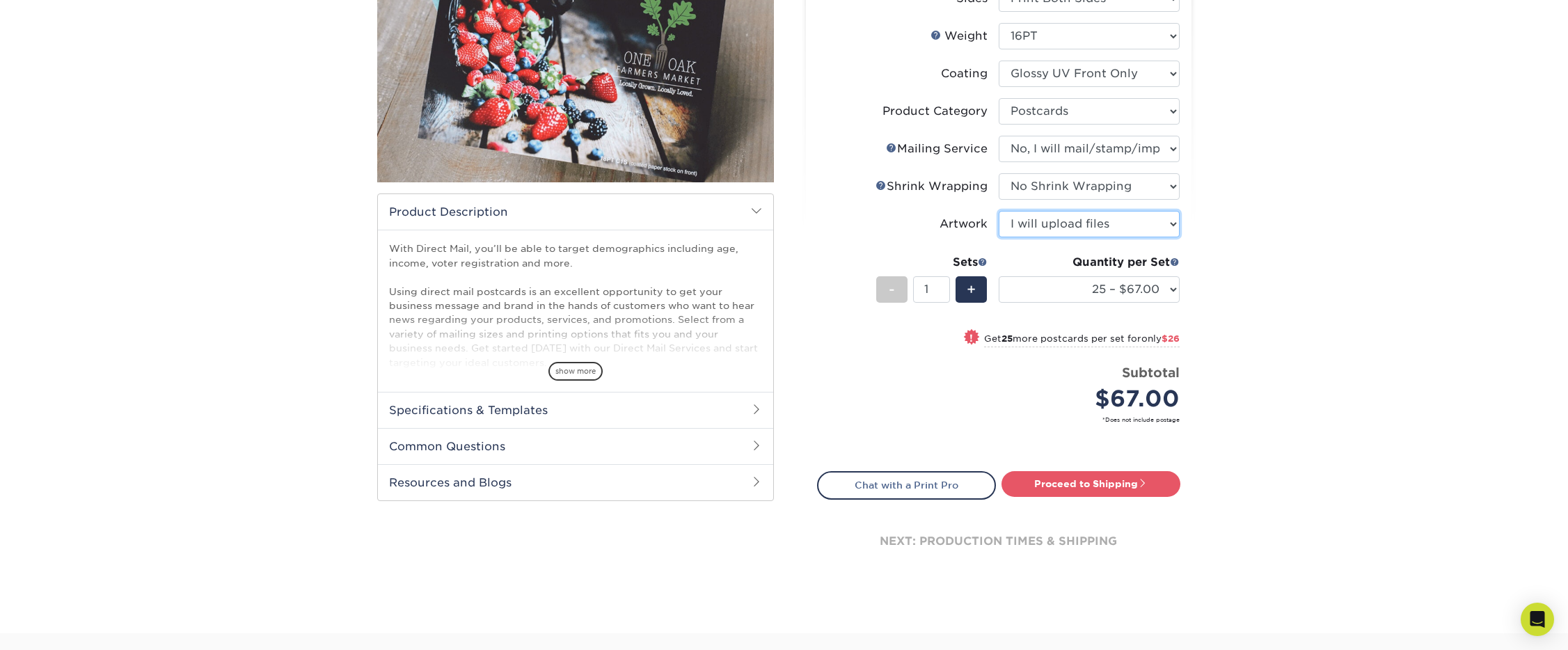
scroll to position [247, 0]
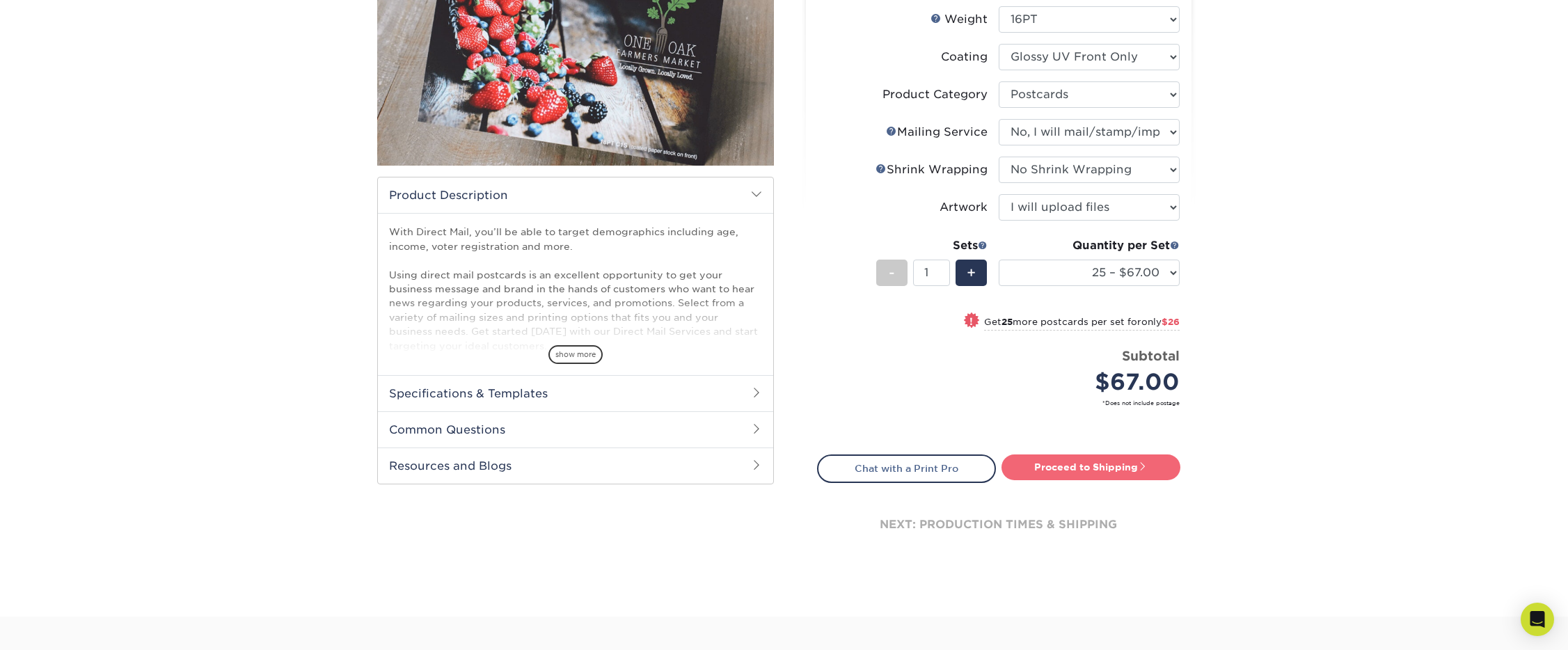
click at [1049, 469] on link "Proceed to Shipping" at bounding box center [1091, 467] width 179 height 25
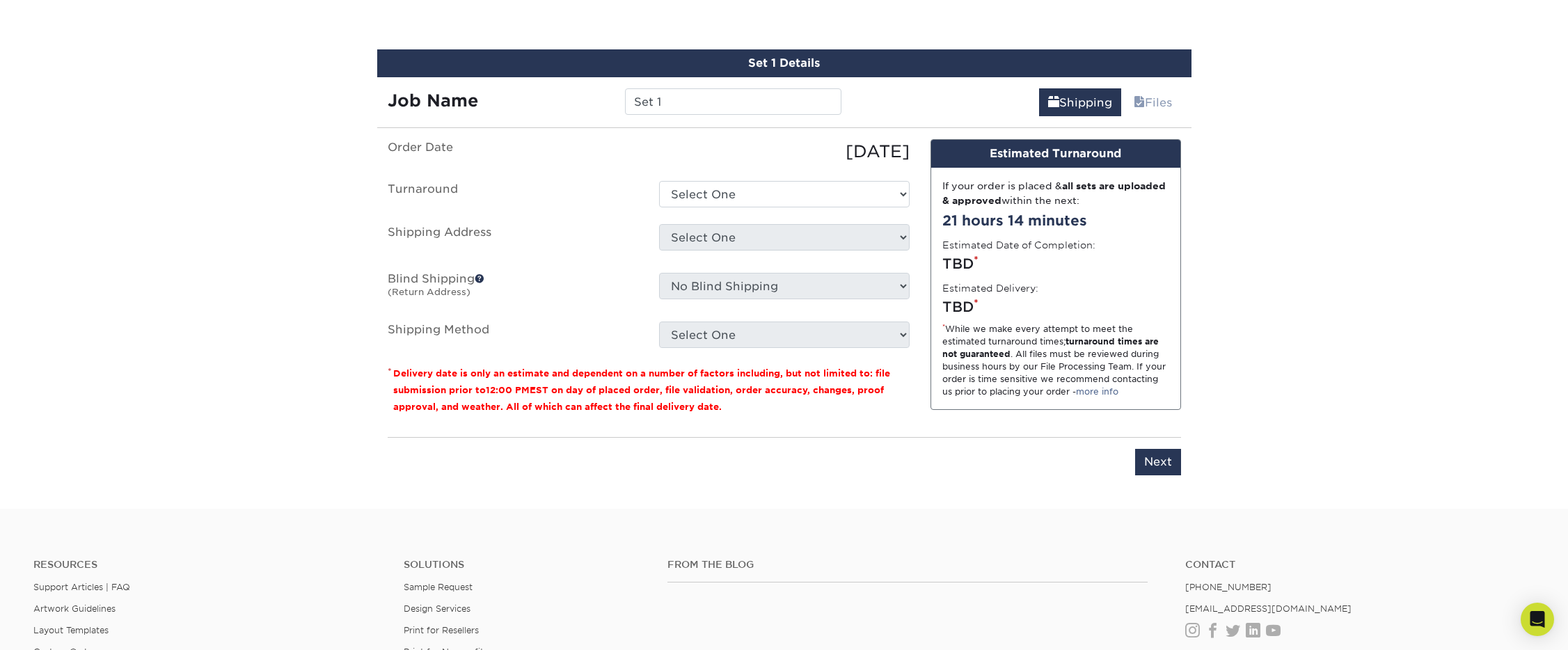
scroll to position [739, 0]
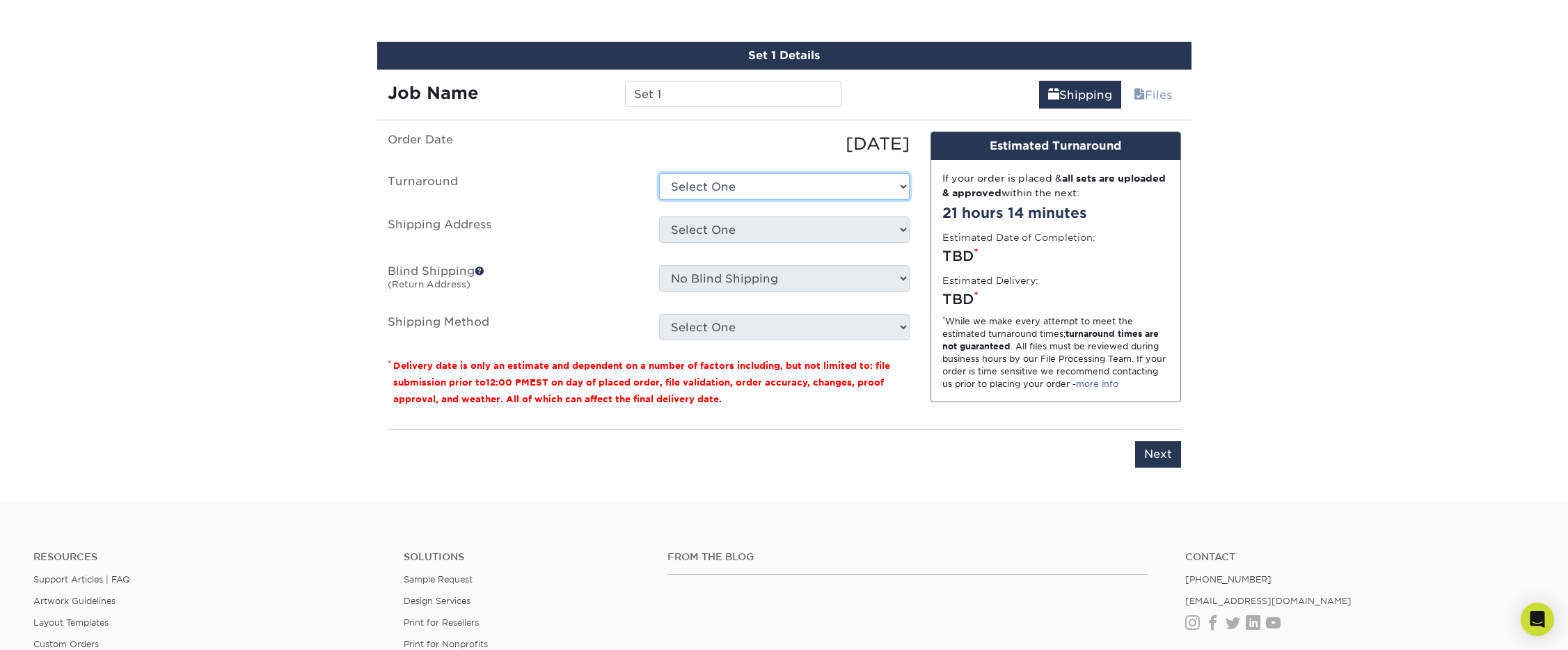
click at [724, 191] on select "Select One 2-4 Business Days 2 Day Next Business Day" at bounding box center [784, 186] width 251 height 26
select select "0036313d-3c7c-4dcc-81cd-cd88c17a18e6"
click at [659, 173] on select "Select One 2-4 Business Days 2 Day Next Business Day" at bounding box center [784, 186] width 251 height 26
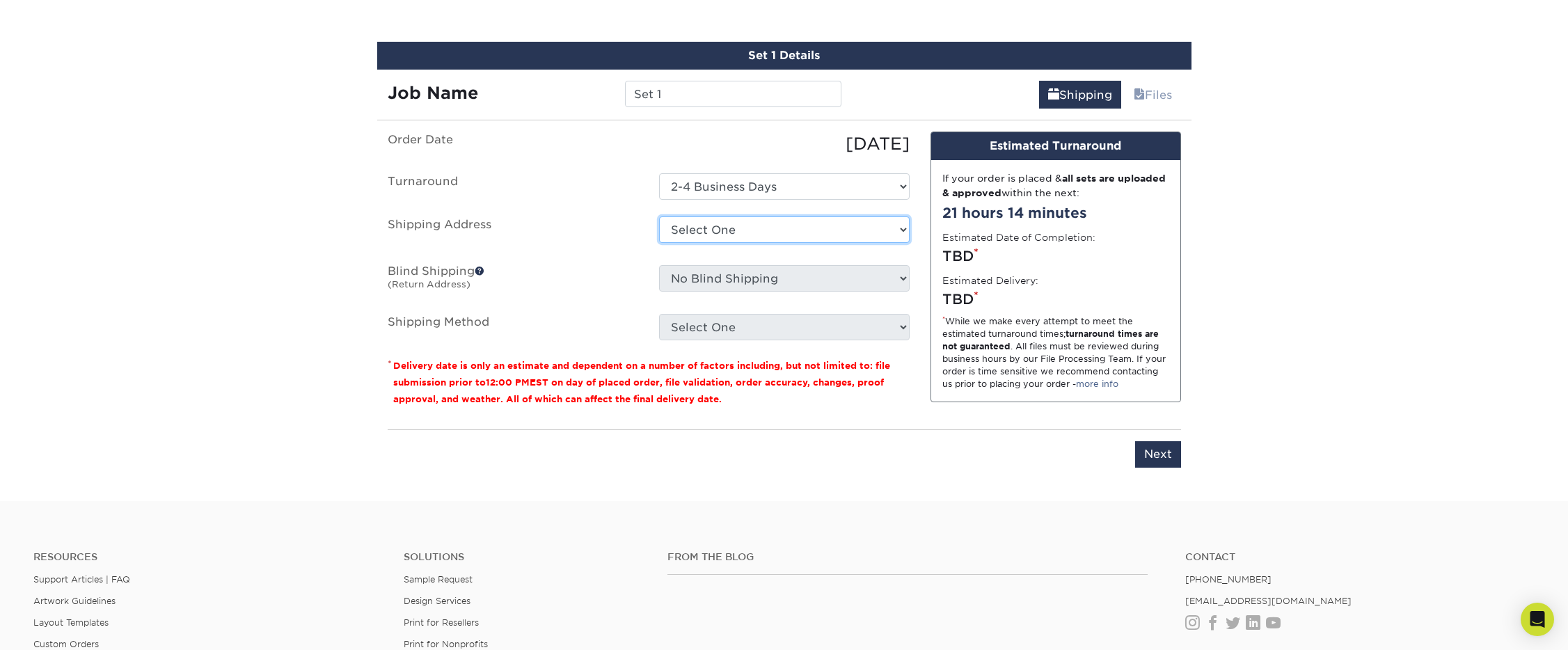
click at [745, 234] on select "Select One + Add New Address - Login" at bounding box center [784, 229] width 251 height 26
select select "newaddress"
click at [659, 217] on select "Select One + Add New Address - Login" at bounding box center [784, 229] width 251 height 26
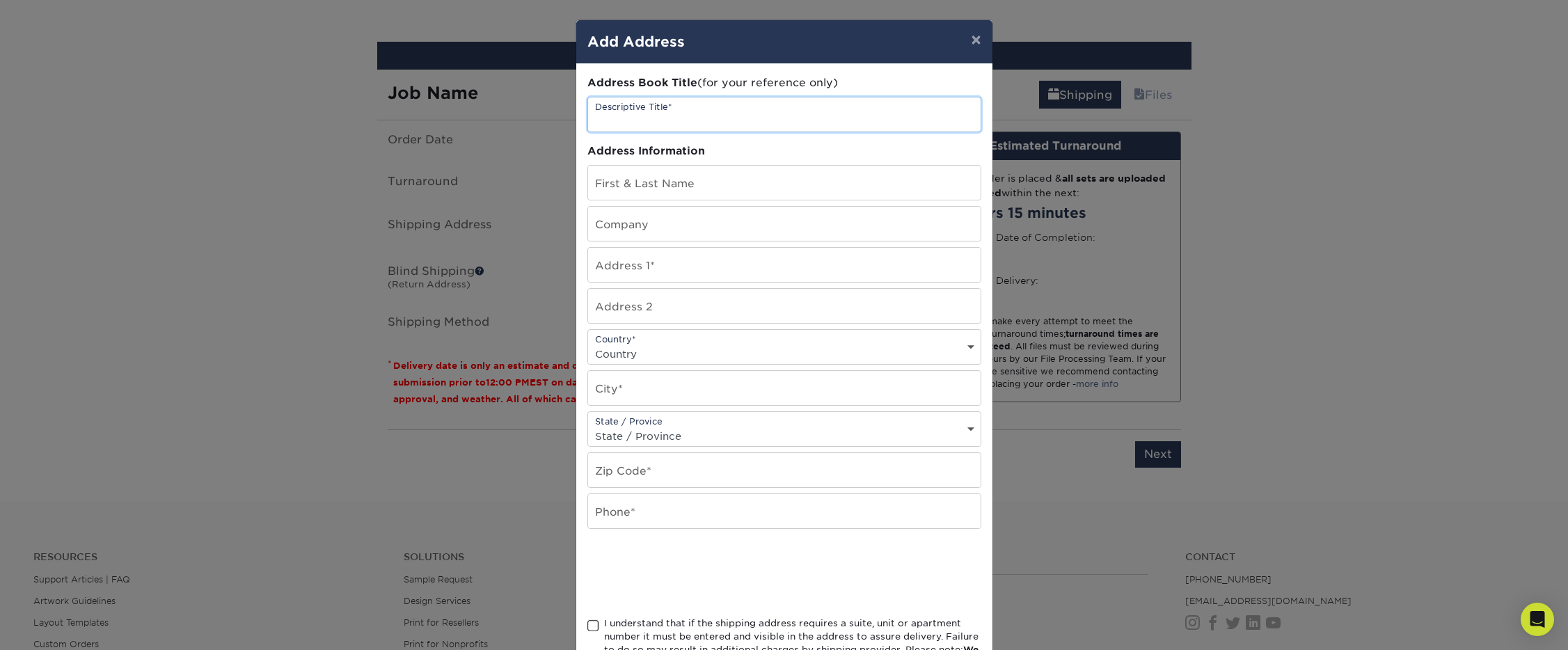
click at [637, 119] on input "text" at bounding box center [784, 114] width 392 height 34
click at [679, 123] on input "Compass Worth" at bounding box center [784, 114] width 392 height 34
type input "Compass [GEOGRAPHIC_DATA]"
type input "Allyssia Porter"
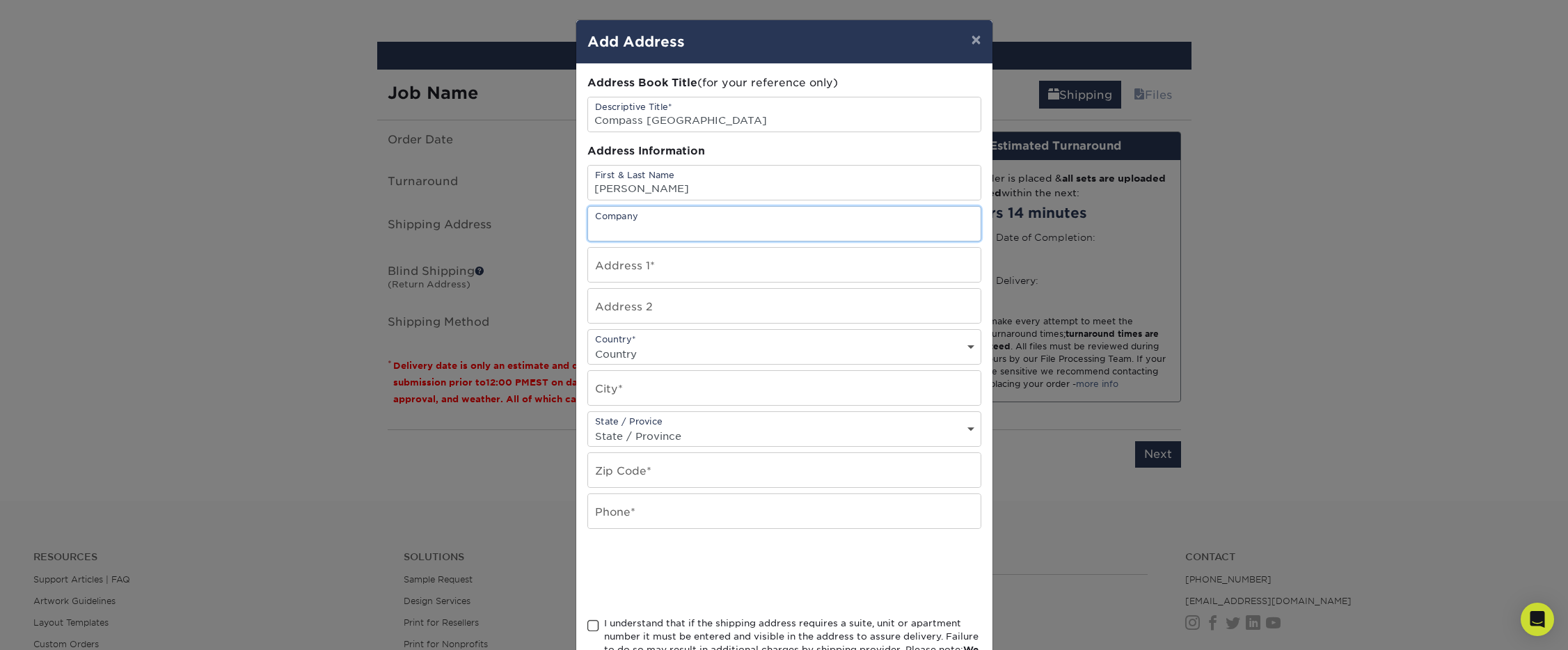
click at [604, 225] on input "text" at bounding box center [784, 223] width 392 height 34
type input "Compass [GEOGRAPHIC_DATA]"
type input "150 Worth Avenue"
type input "Suite 232"
click at [629, 350] on select "Country United States Canada ----------------------------- Afghanistan Albania …" at bounding box center [784, 354] width 392 height 21
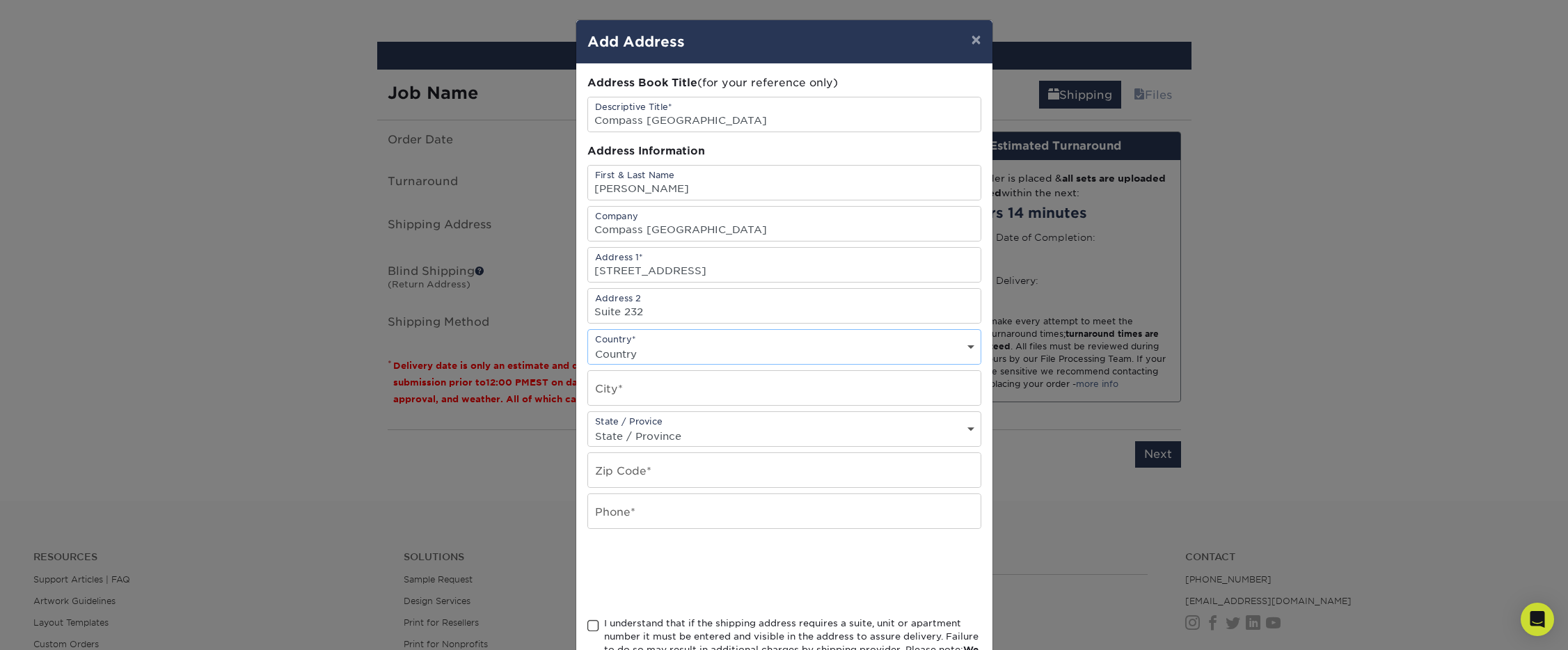
select select "US"
click at [588, 344] on select "Country United States Canada ----------------------------- Afghanistan Albania …" at bounding box center [784, 354] width 392 height 21
click at [612, 387] on input "text" at bounding box center [784, 387] width 392 height 34
type input "Palm Beach"
select select "FL"
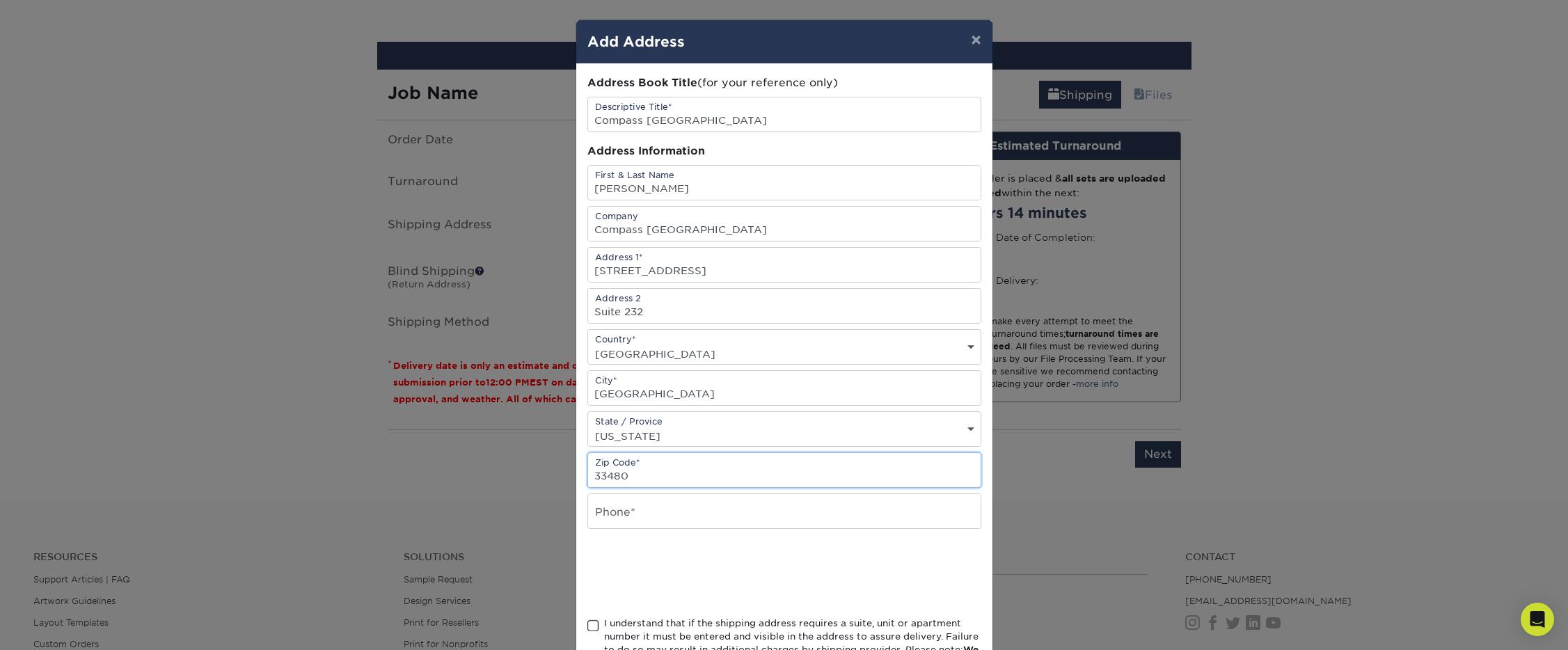
type input "33480"
type input "5618371104"
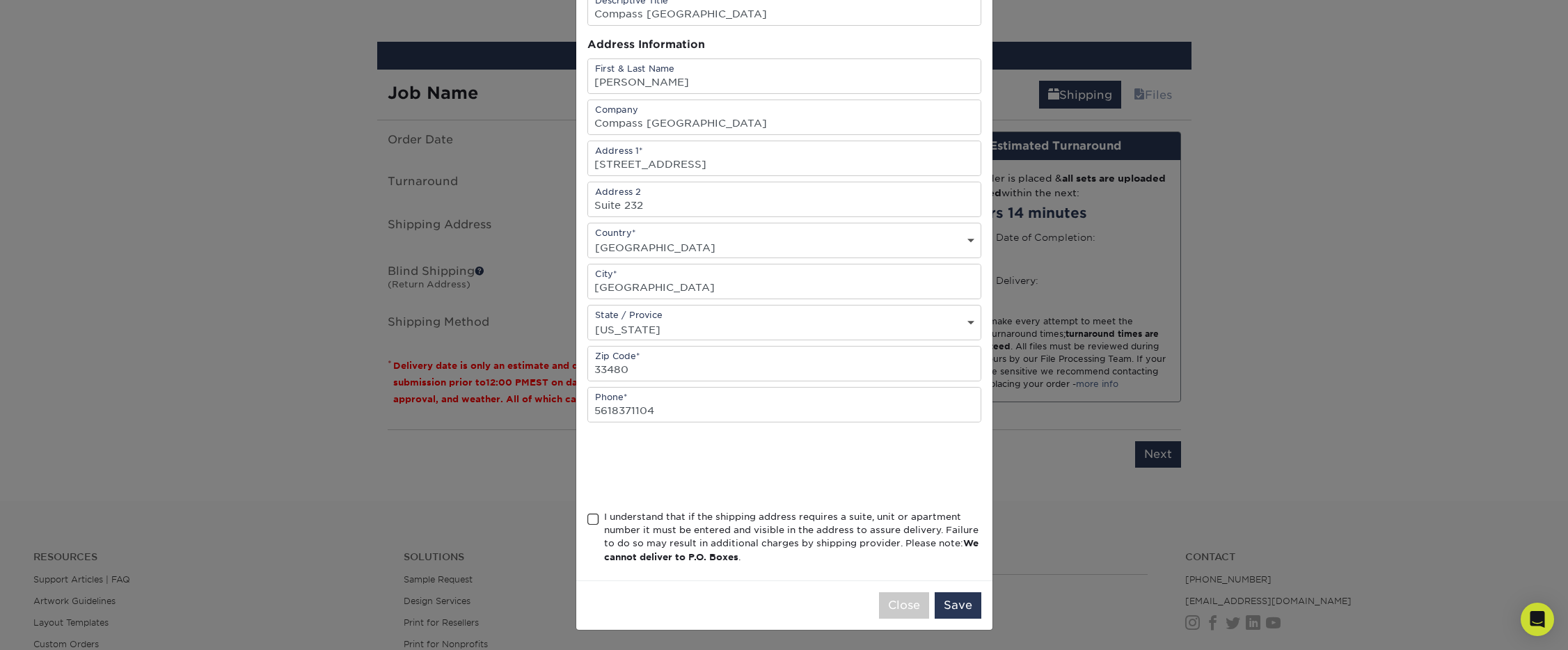
scroll to position [106, 0]
click at [691, 405] on input "5618371104" at bounding box center [784, 405] width 392 height 34
click at [601, 509] on div "Address Book Title (for your reference only) Descriptive Title* Compass Palm Be…" at bounding box center [784, 269] width 394 height 600
click at [593, 516] on span at bounding box center [593, 520] width 12 height 13
click at [0, 0] on input "I understand that if the shipping address requires a suite, unit or apartment n…" at bounding box center [0, 0] width 0 height 0
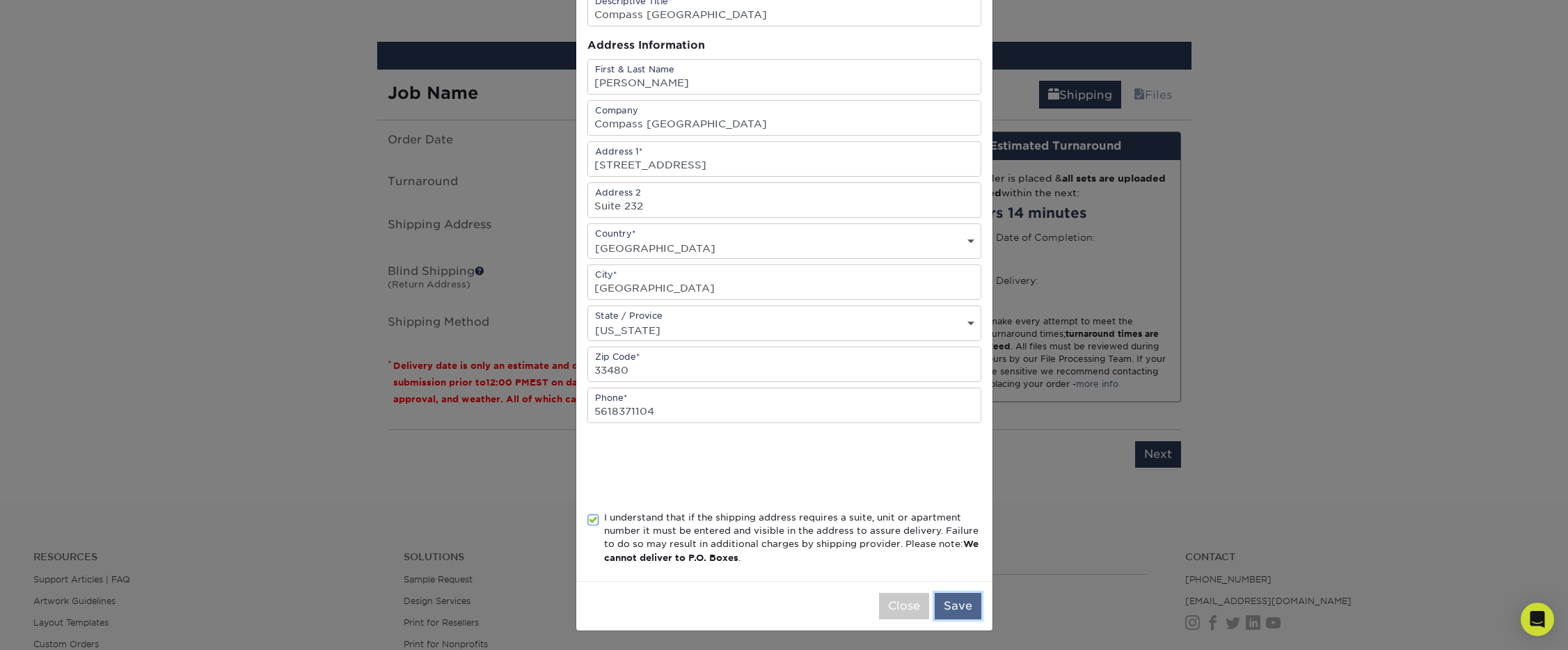
click at [962, 611] on button "Save" at bounding box center [957, 605] width 47 height 26
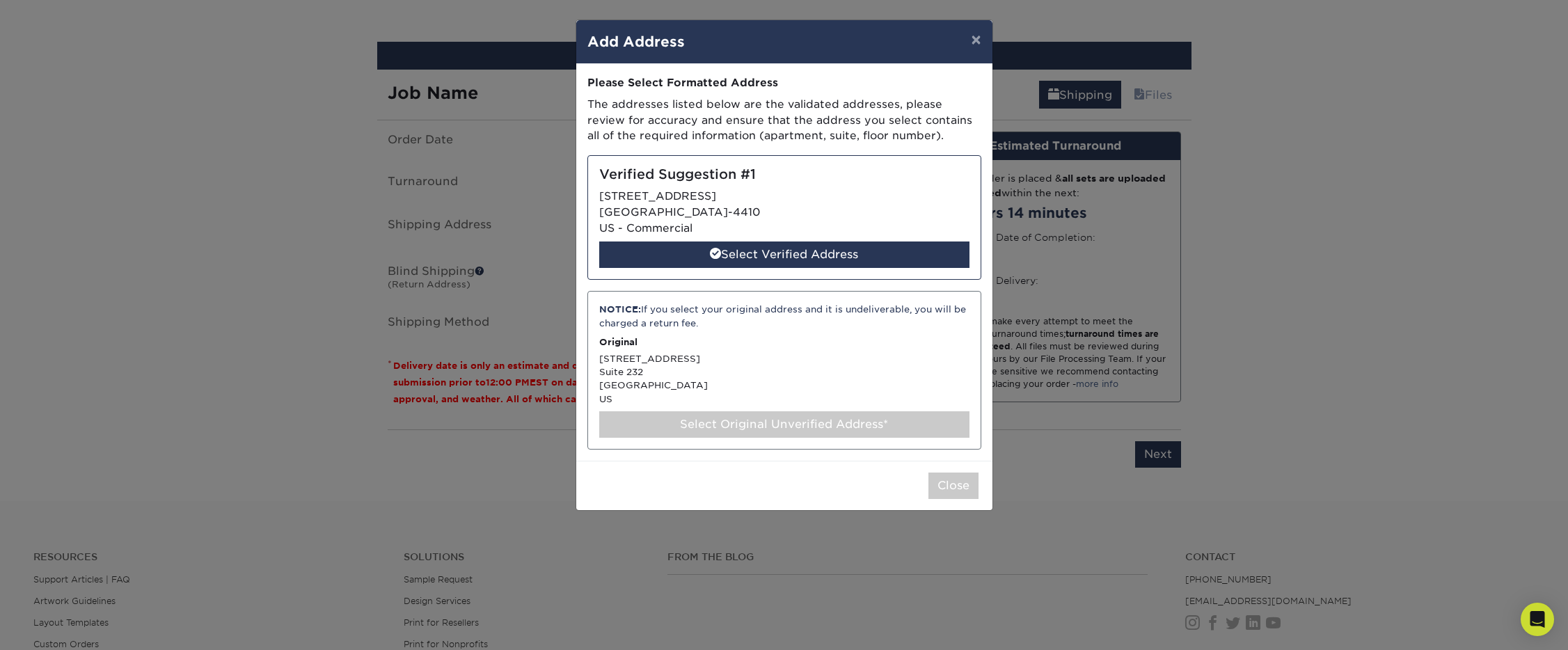
click at [621, 214] on div "Verified Suggestion #1 150 WORTH AVE PALM BEACH, FL 33480-4410 US - Commercial …" at bounding box center [784, 217] width 394 height 124
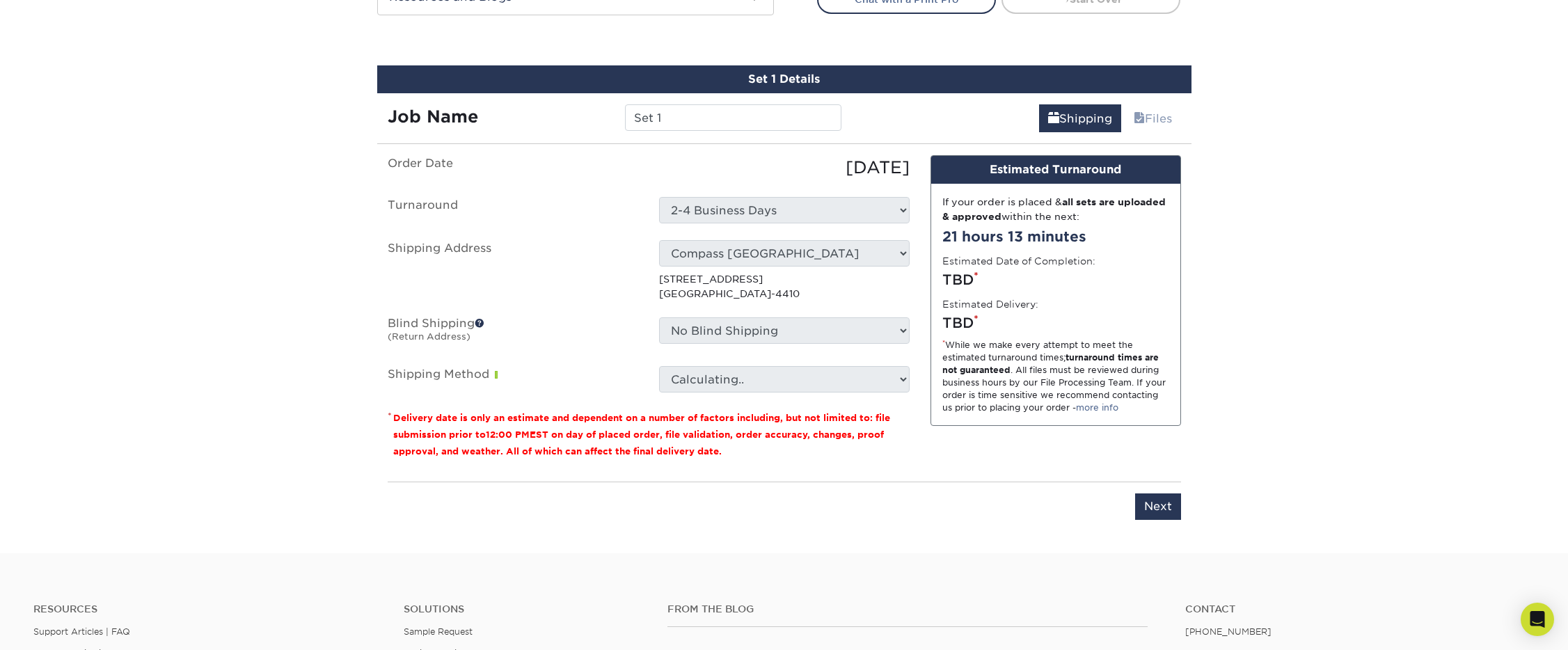
scroll to position [685, 0]
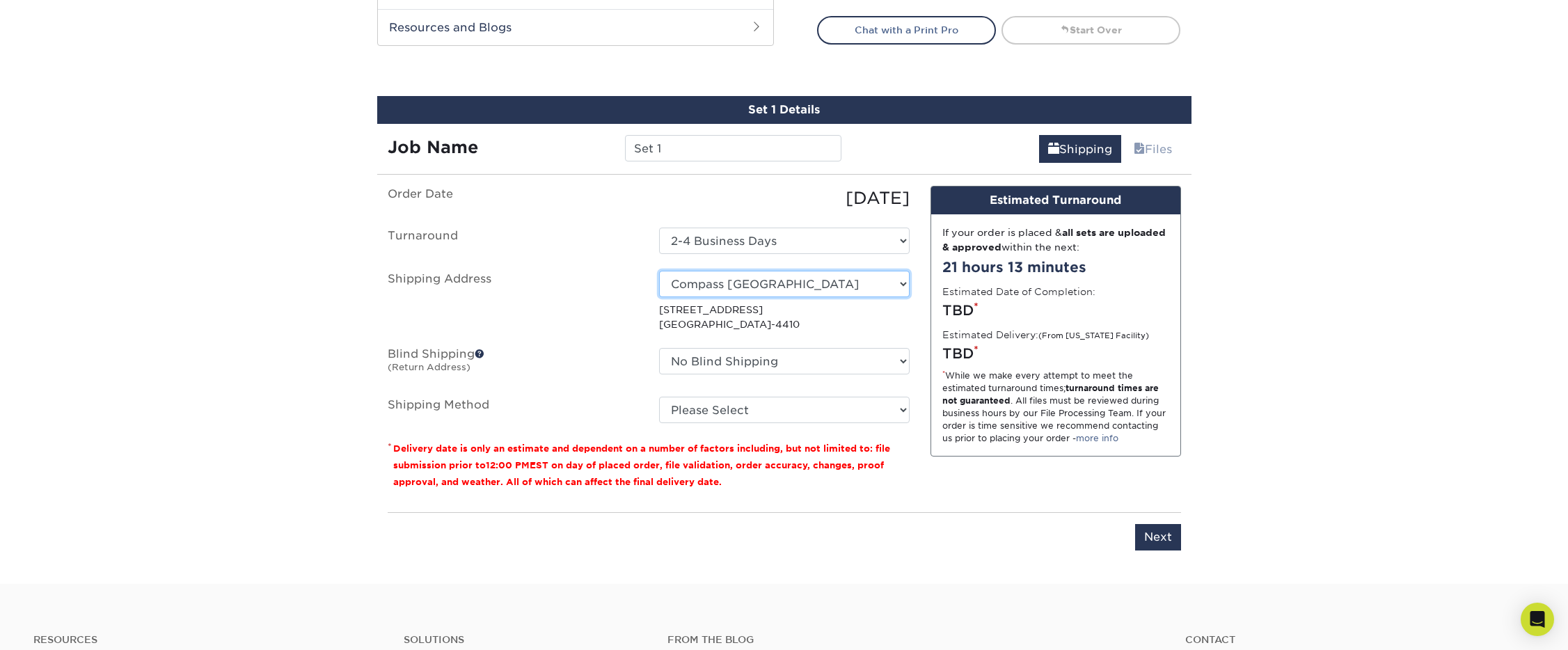
click at [778, 283] on select "Select One Compass Palm Beach + Add New Address - Login" at bounding box center [784, 283] width 251 height 26
click at [659, 270] on select "Select One Compass Palm Beach + Add New Address - Login" at bounding box center [784, 283] width 251 height 26
click at [701, 285] on select "Select One Compass Palm Beach + Add New Address - Login" at bounding box center [784, 283] width 251 height 26
click at [659, 270] on select "Select One Compass Palm Beach + Add New Address - Login" at bounding box center [784, 283] width 251 height 26
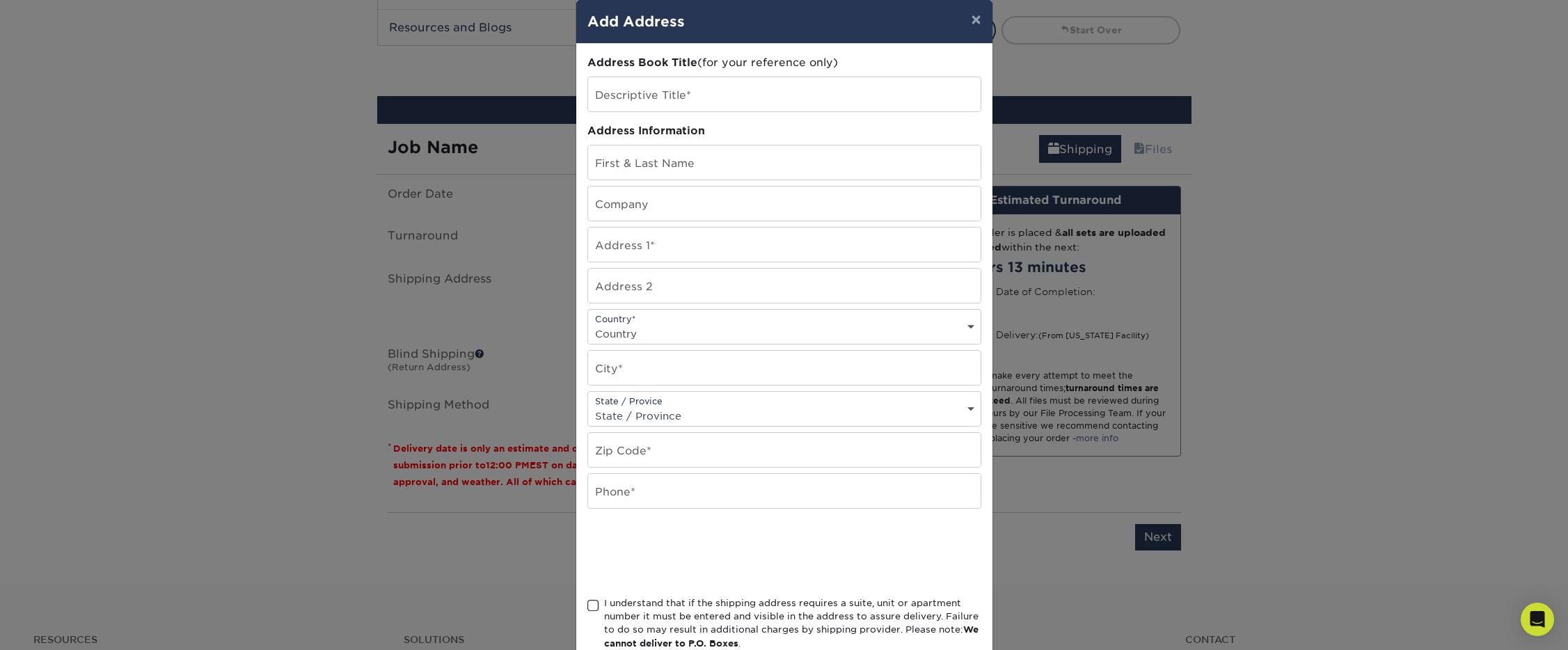
scroll to position [25, 0]
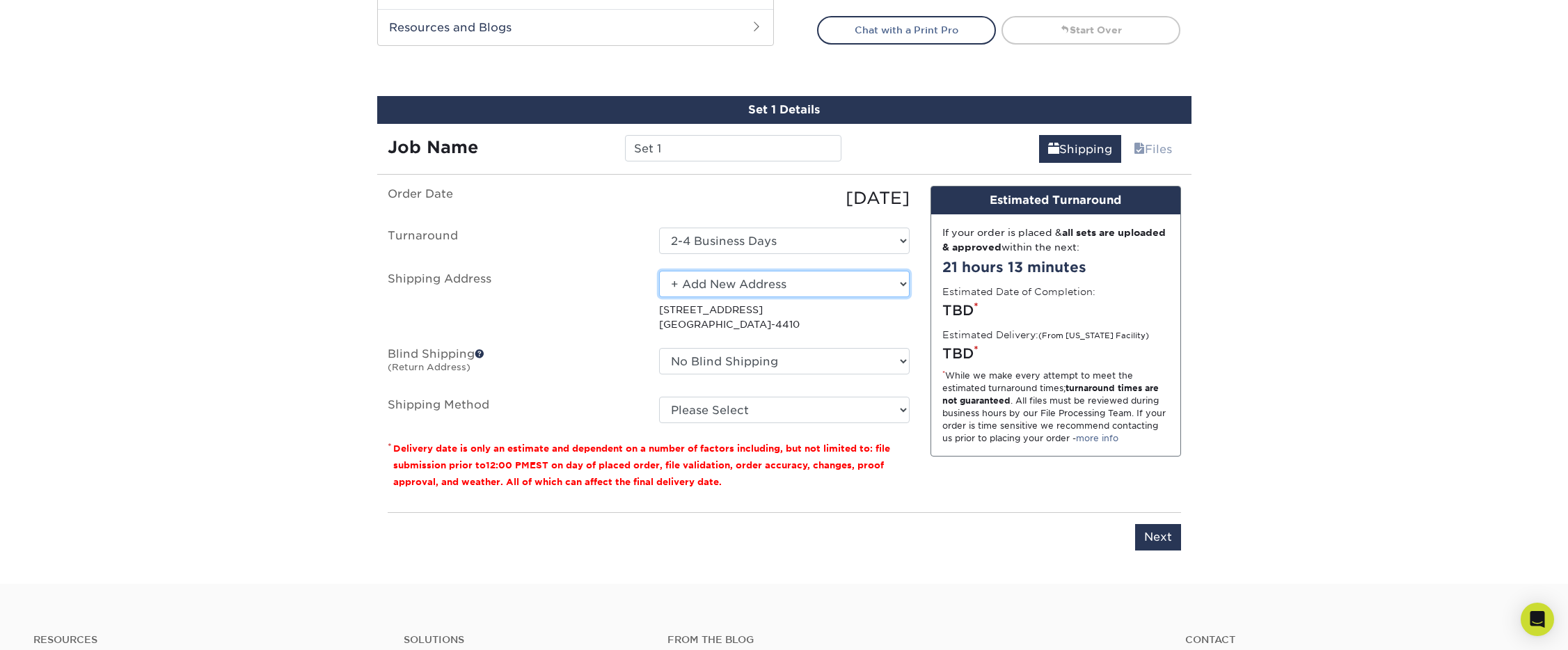
click at [708, 292] on select "Select One Compass Palm Beach + Add New Address - Login" at bounding box center [784, 283] width 251 height 26
click at [659, 297] on select "Select One Compass Palm Beach + Add New Address - Login" at bounding box center [784, 283] width 251 height 26
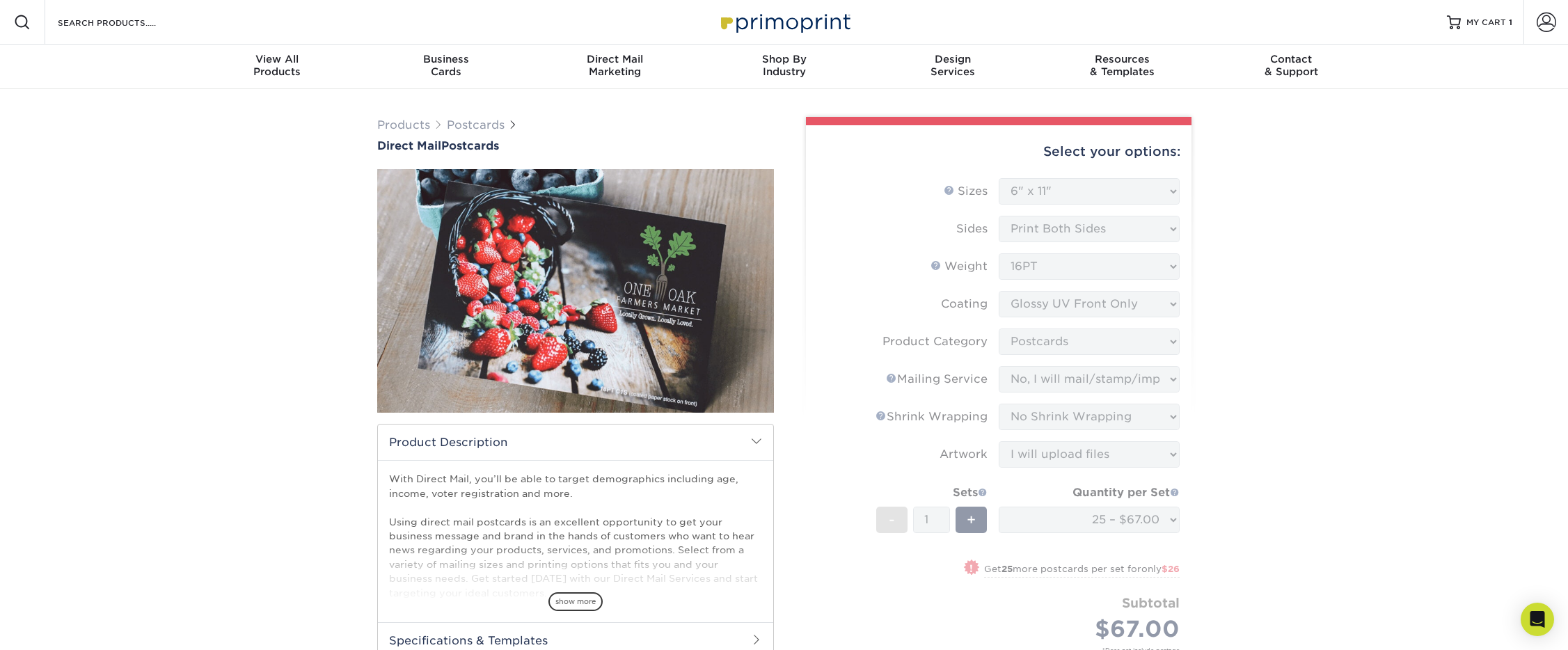
click at [1085, 304] on form "Sizes Help Sizes Please Select 1.5" x 7" 2" x 4" 2" x 6" 2" x 7" 2" x 8" 2.12" …" at bounding box center [998, 431] width 363 height 507
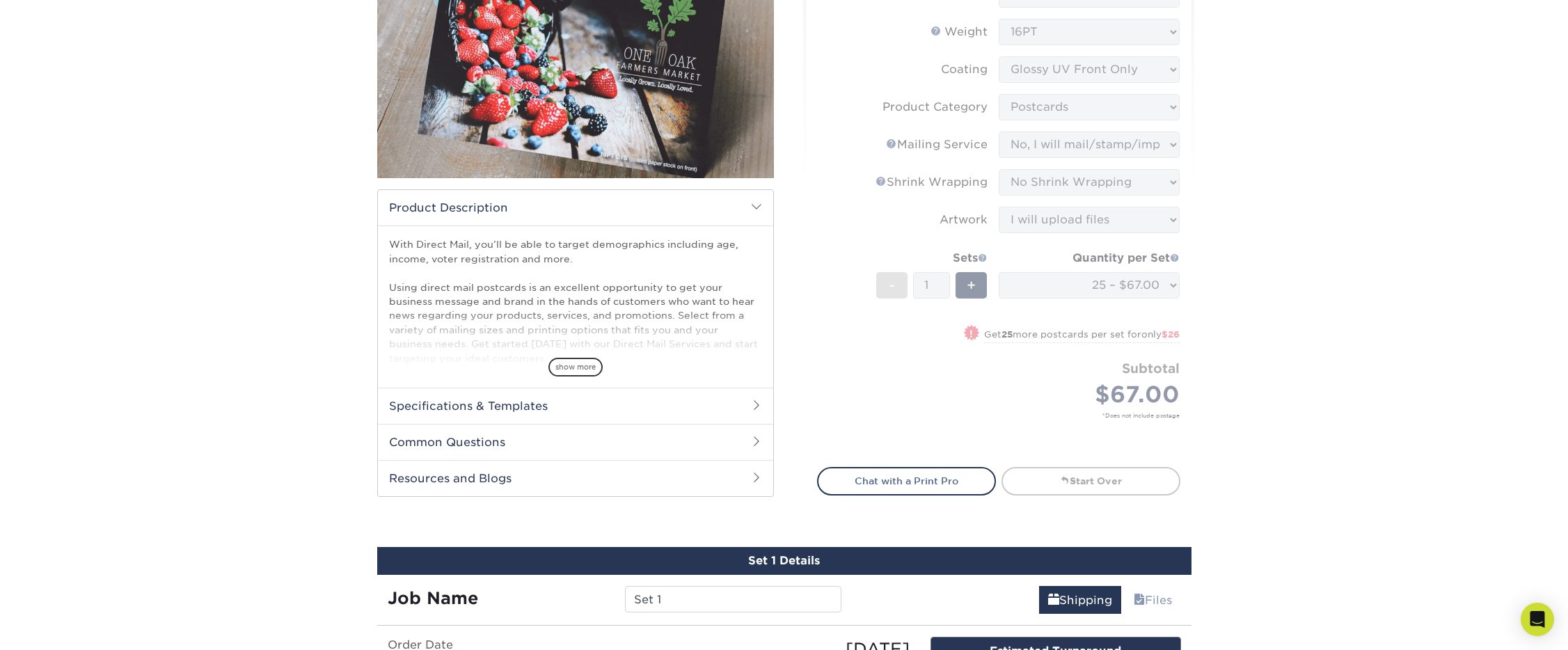
scroll to position [240, 0]
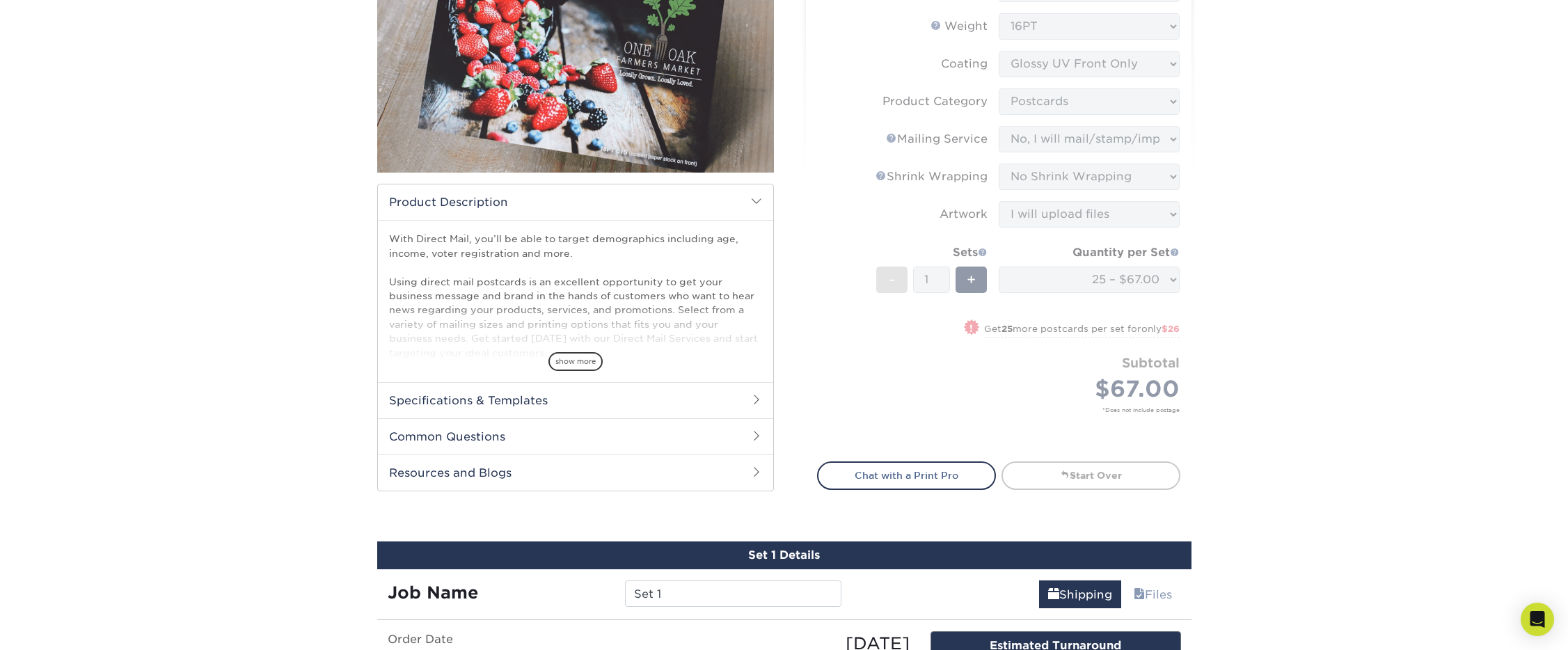
click at [831, 282] on form "Sizes Help Sizes Please Select 1.5" x 7" 2" x 4" 2" x 6" 2" x 7" 2" x 8" 2.12" …" at bounding box center [998, 191] width 363 height 507
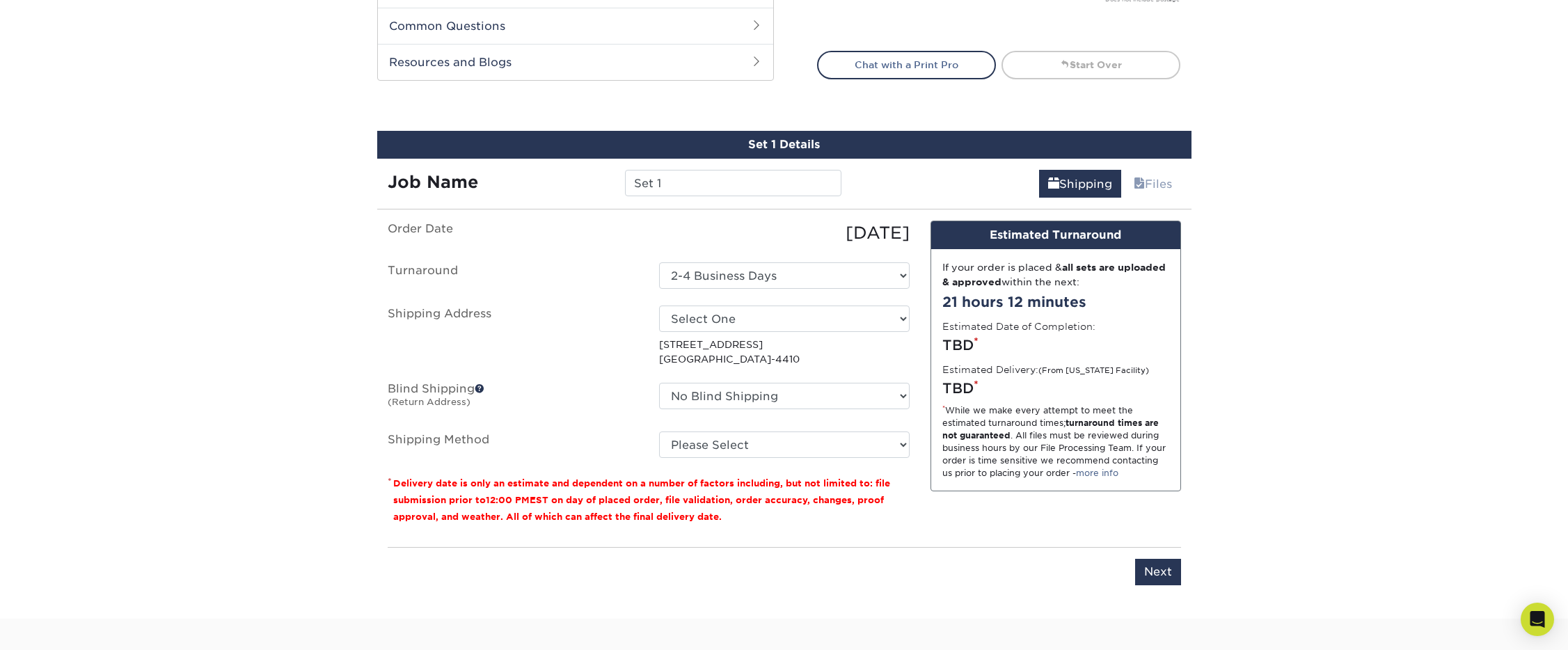
scroll to position [652, 0]
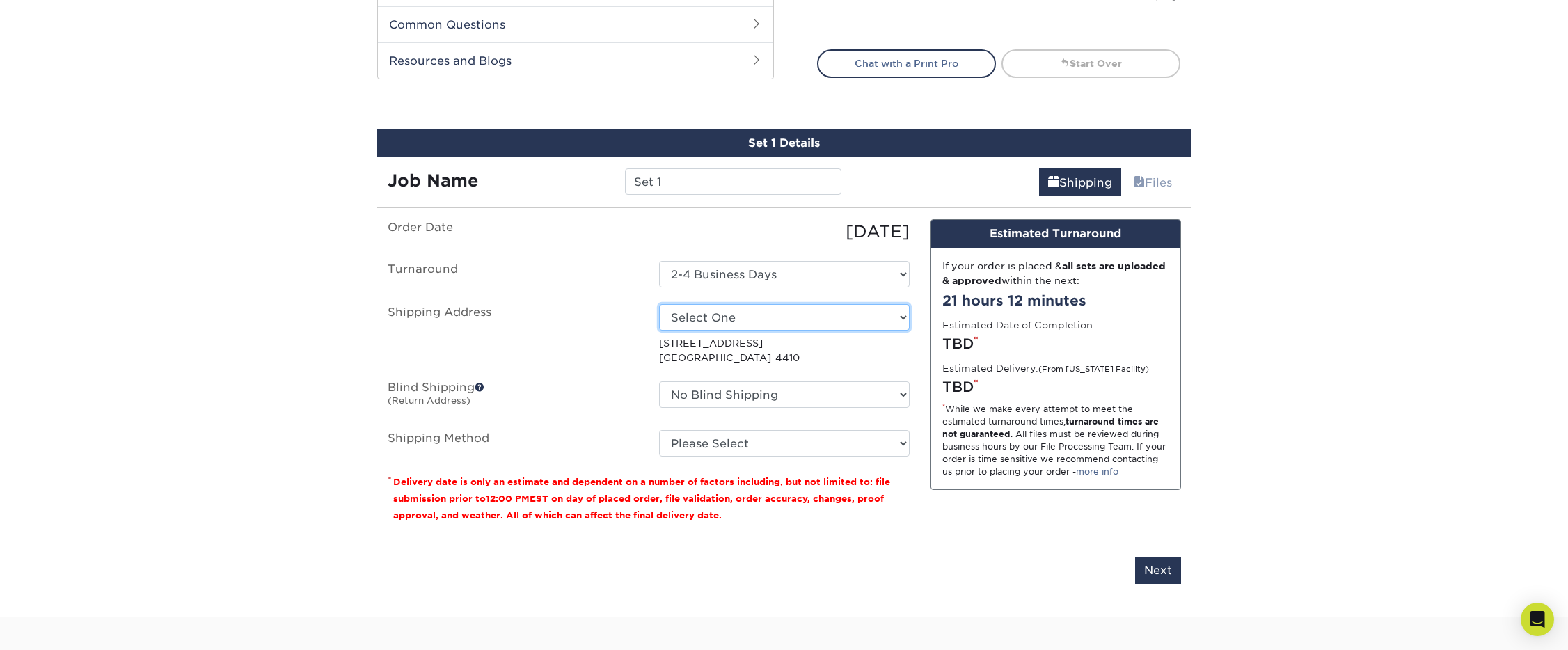
click at [710, 314] on select "Select One Compass Palm Beach + Add New Address - Login" at bounding box center [784, 316] width 251 height 26
click at [659, 331] on select "Select One Compass Palm Beach + Add New Address - Login" at bounding box center [784, 316] width 251 height 26
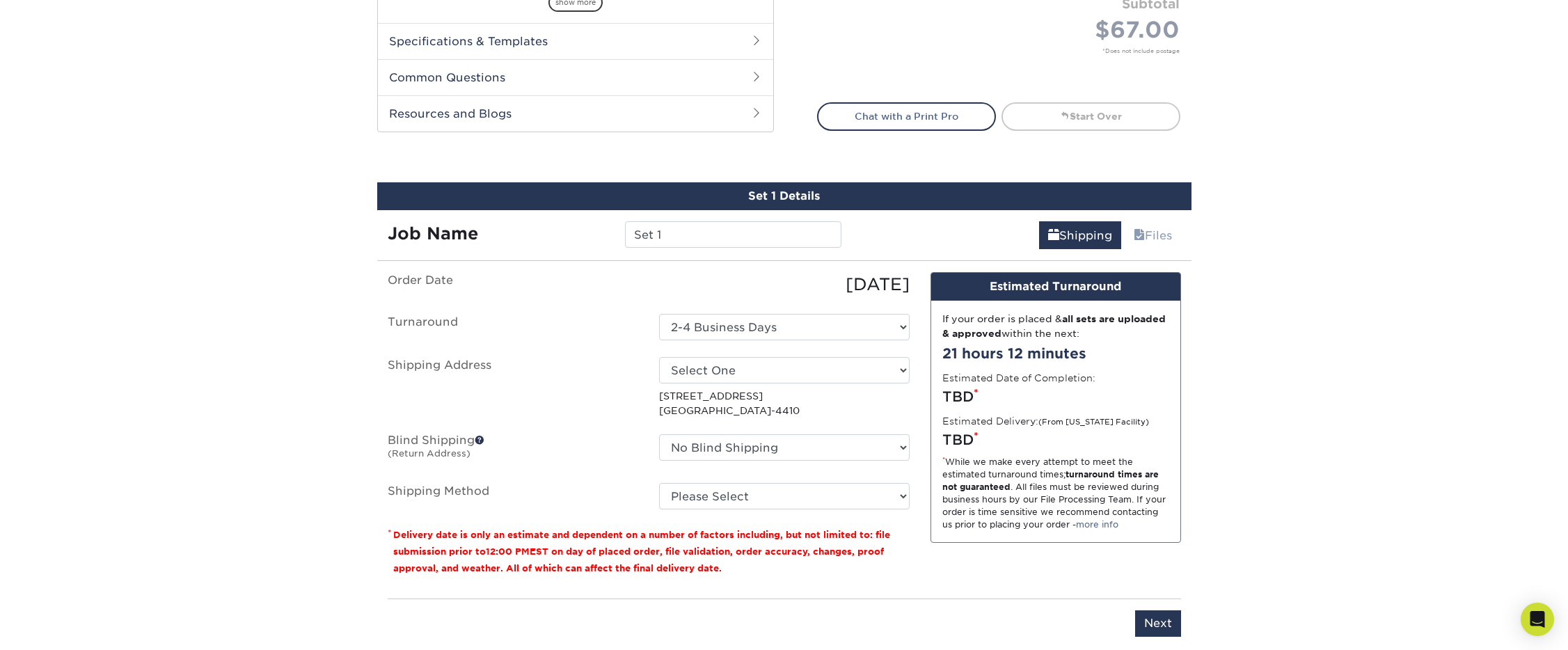
scroll to position [652, 0]
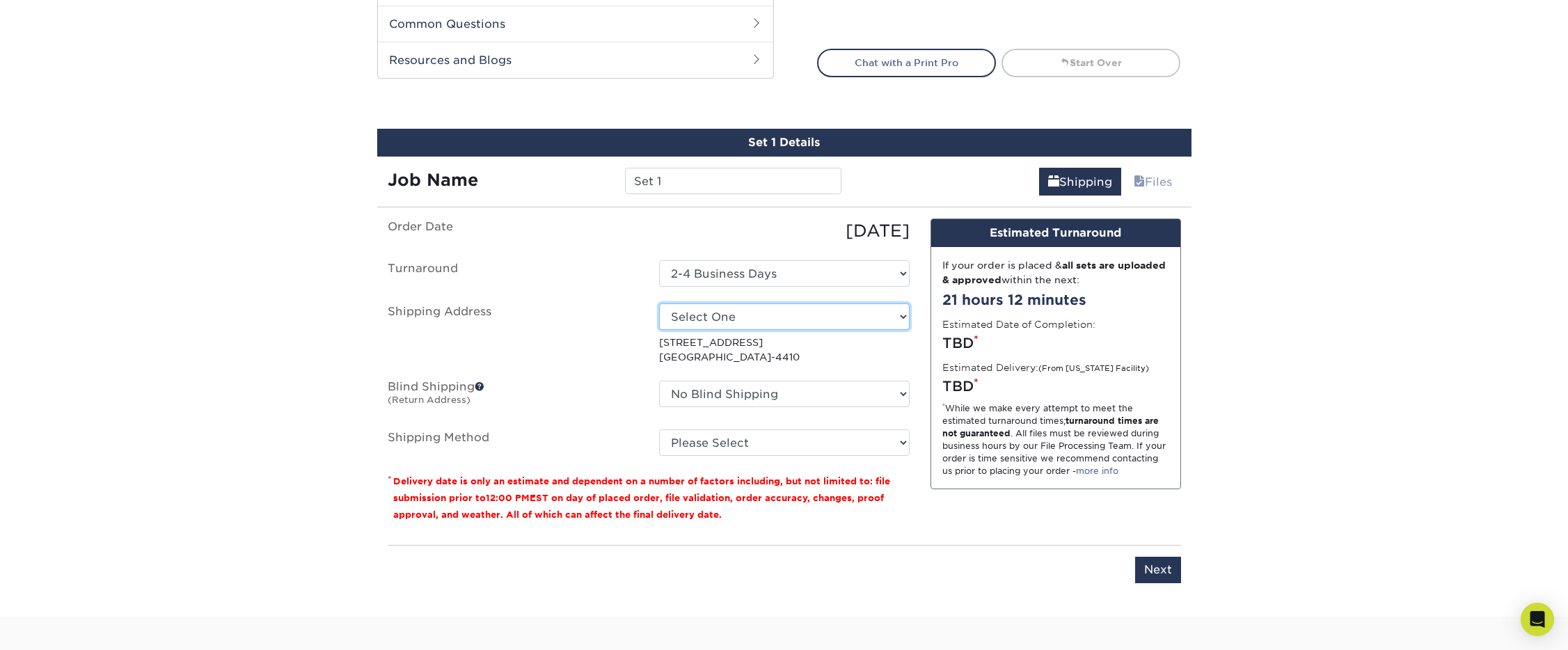
click at [691, 320] on select "Select One Compass Palm Beach + Add New Address - Login" at bounding box center [784, 316] width 251 height 26
select select "286995"
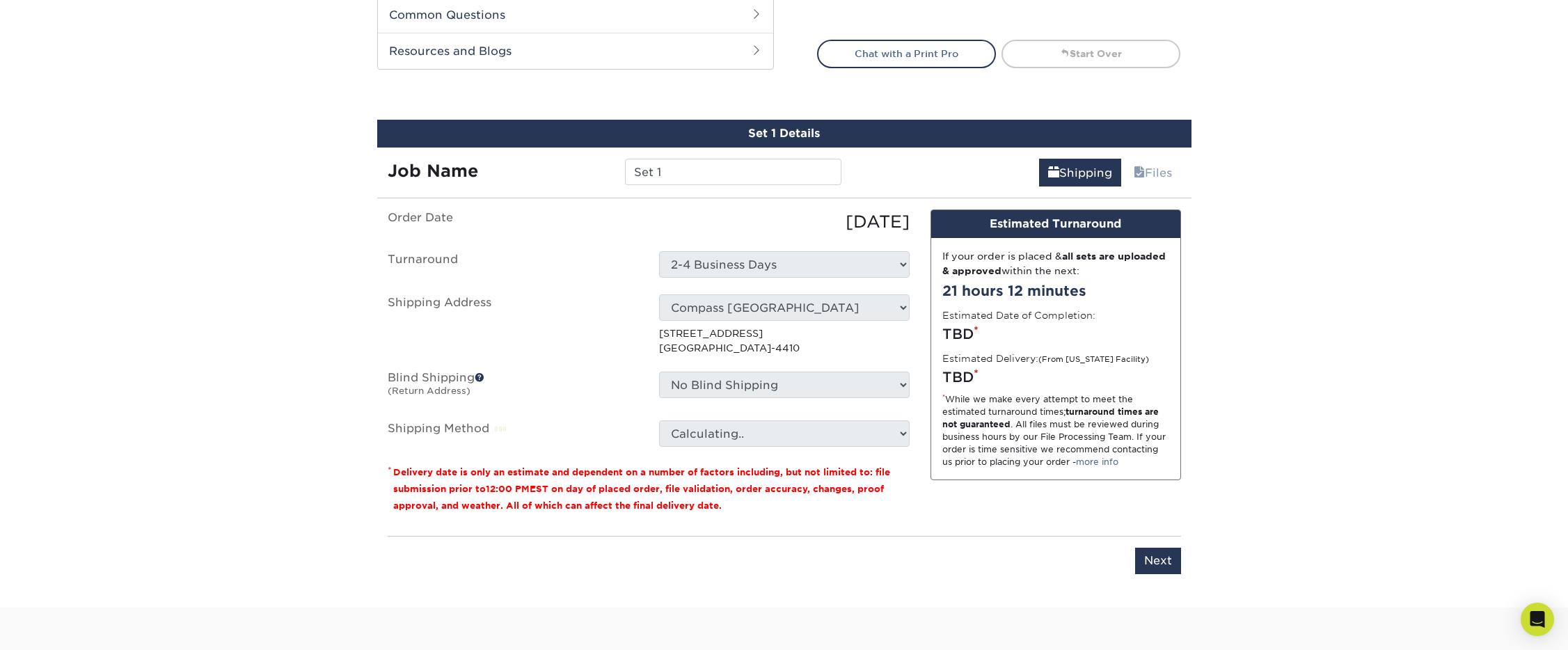
scroll to position [668, 0]
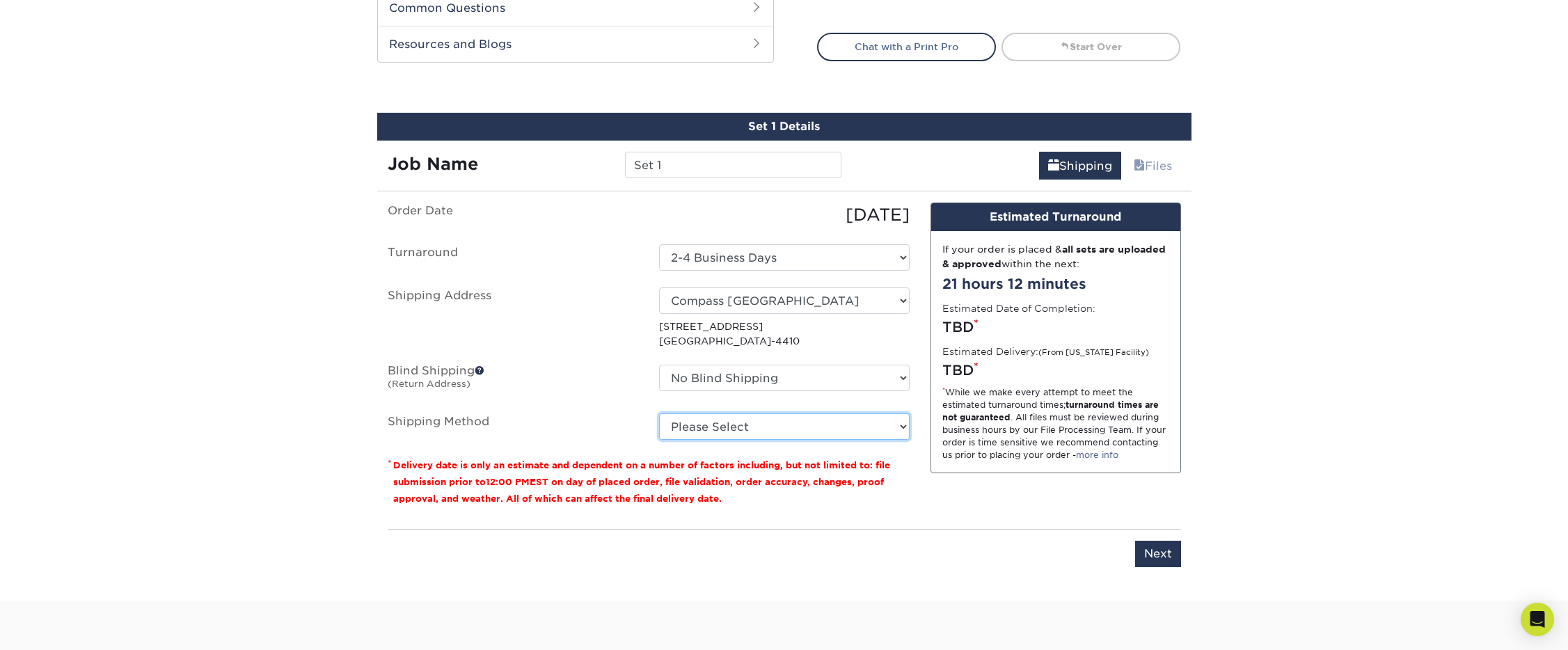
click at [715, 433] on select "Please Select Ground Shipping (+$15.04) 3 Day Shipping Service (+$18.79) 2 Day …" at bounding box center [784, 425] width 251 height 26
select select "03"
click at [659, 413] on select "Please Select Ground Shipping (+$15.04) 3 Day Shipping Service (+$18.79) 2 Day …" at bounding box center [784, 425] width 251 height 26
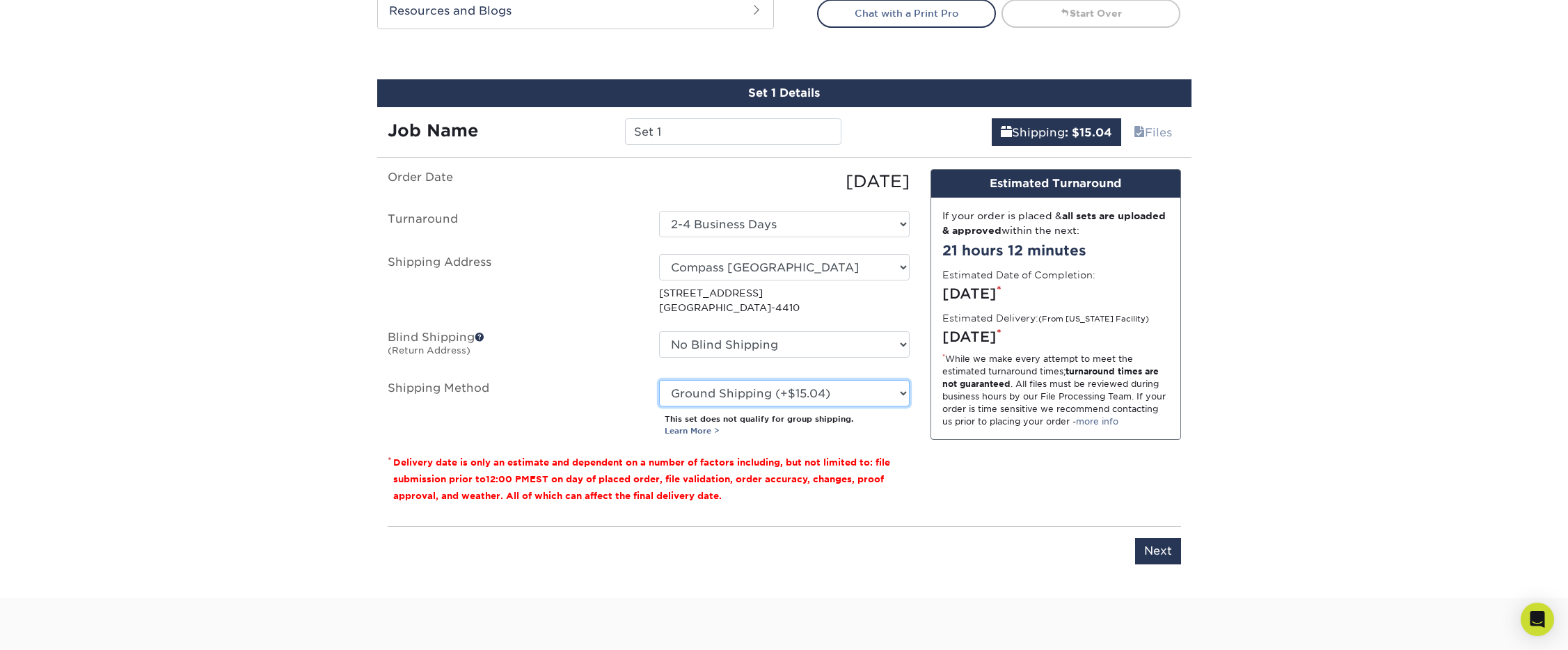
scroll to position [718, 0]
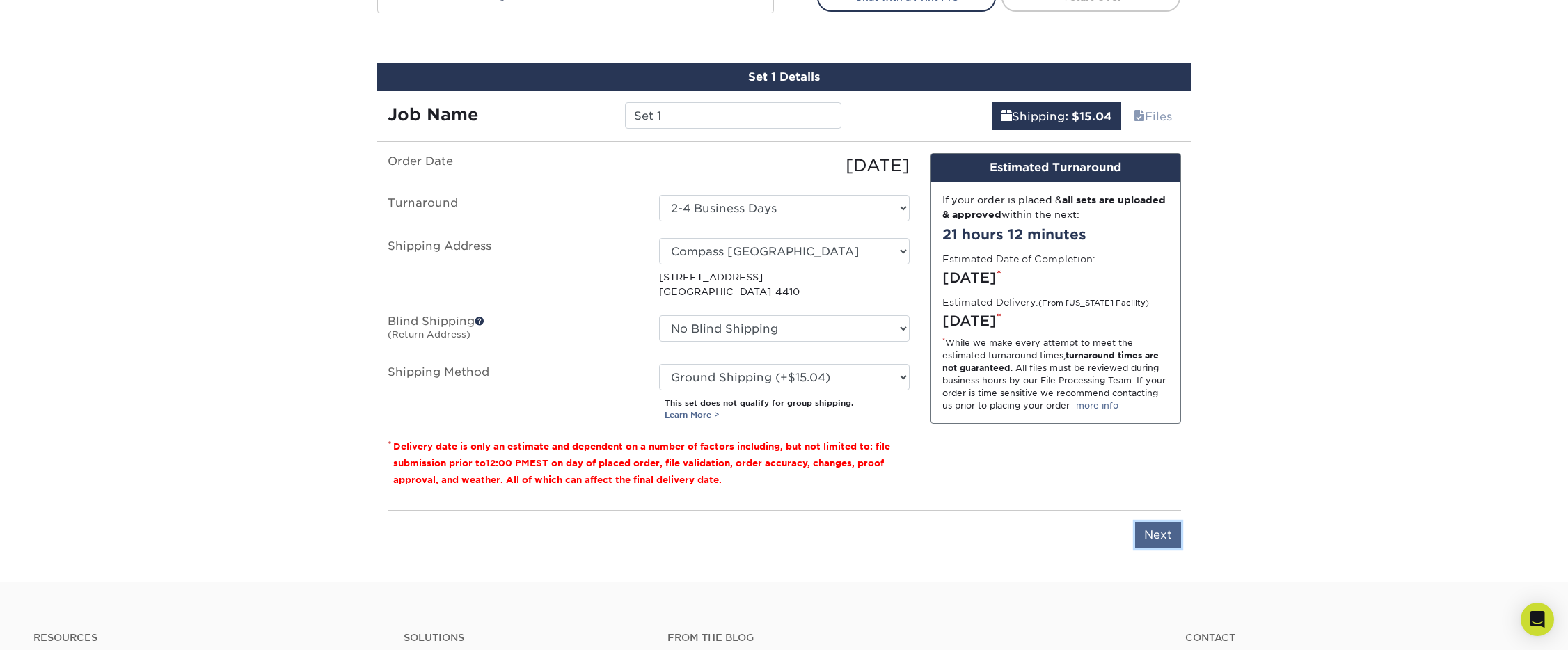
drag, startPoint x: 1162, startPoint y: 539, endPoint x: 1147, endPoint y: 521, distance: 23.4
click at [1147, 522] on input "Next" at bounding box center [1158, 535] width 46 height 26
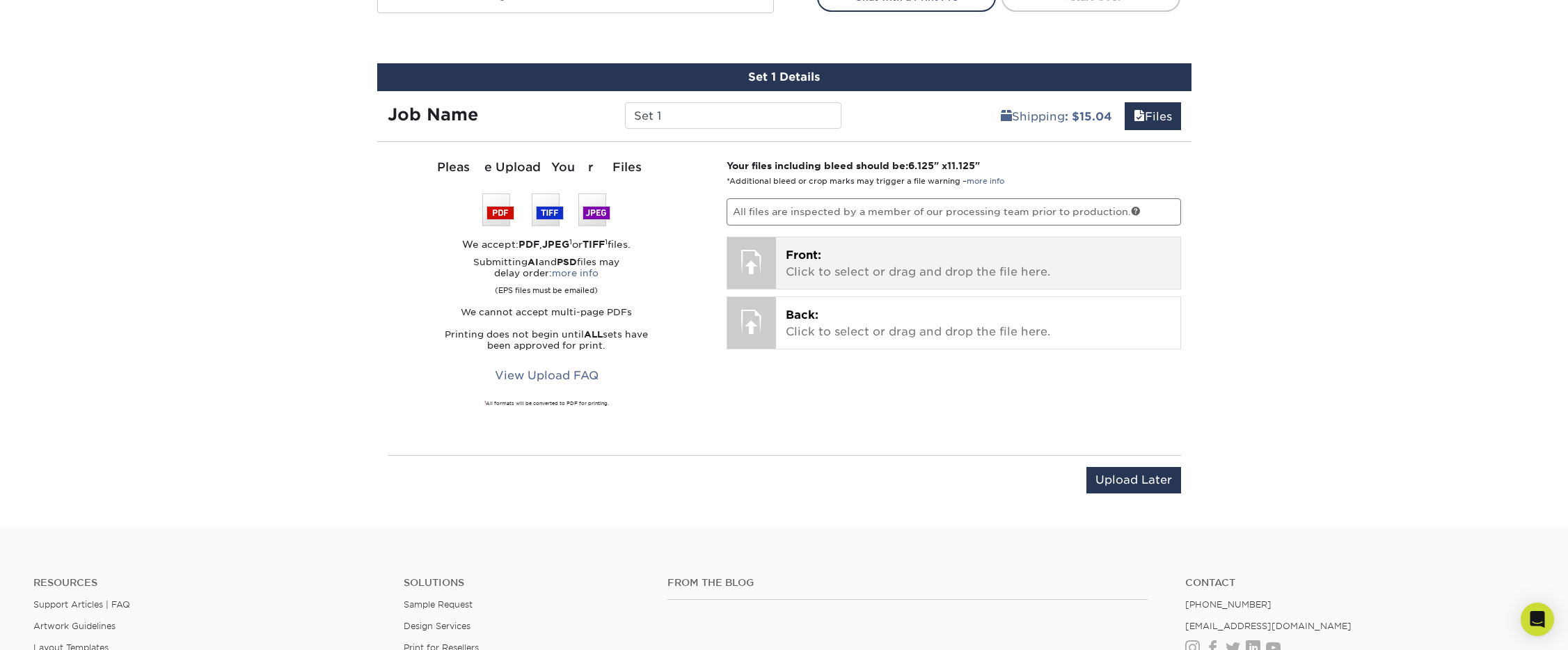
click at [826, 267] on p "Front: Click to select or drag and drop the file here." at bounding box center [978, 263] width 384 height 33
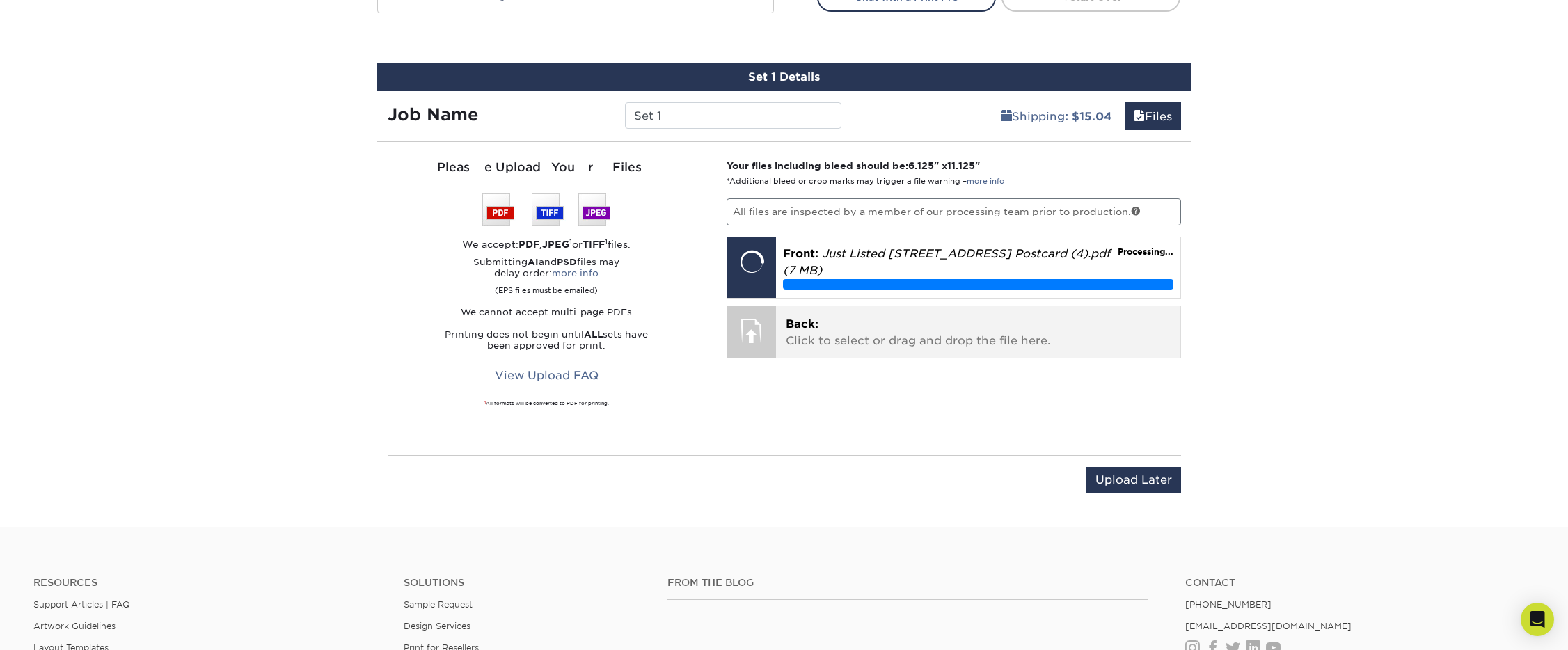
click at [820, 322] on p "Back: Click to select or drag and drop the file here." at bounding box center [978, 332] width 384 height 33
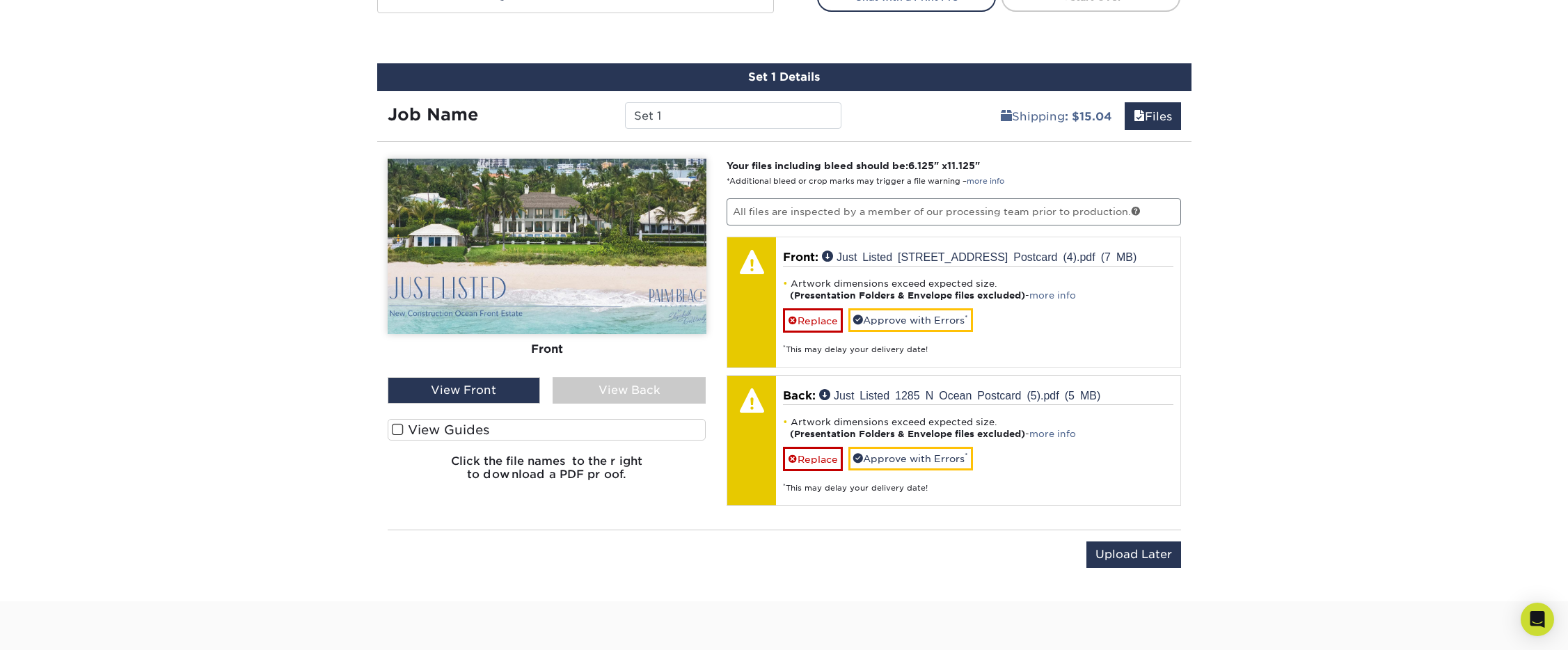
click at [644, 395] on div "View Back" at bounding box center [629, 390] width 153 height 26
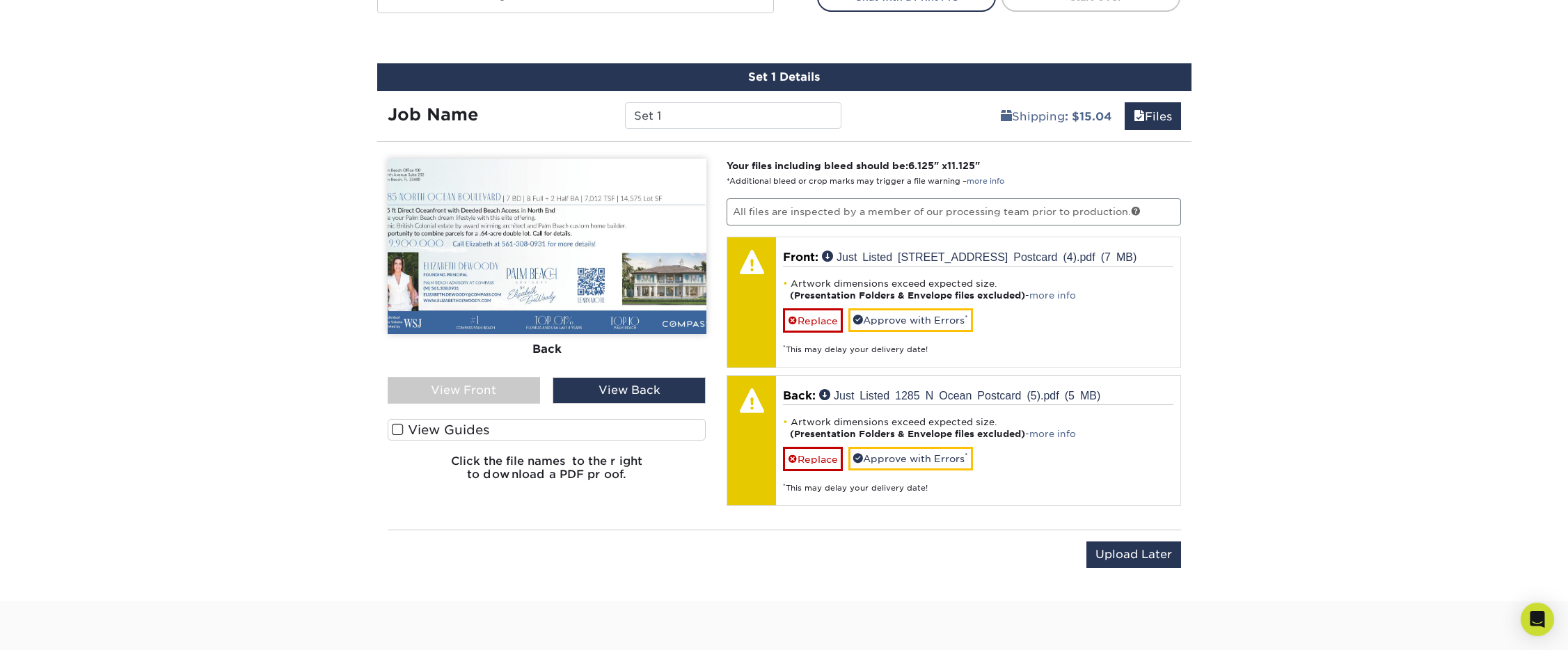
click at [487, 395] on div "View Front" at bounding box center [464, 390] width 153 height 26
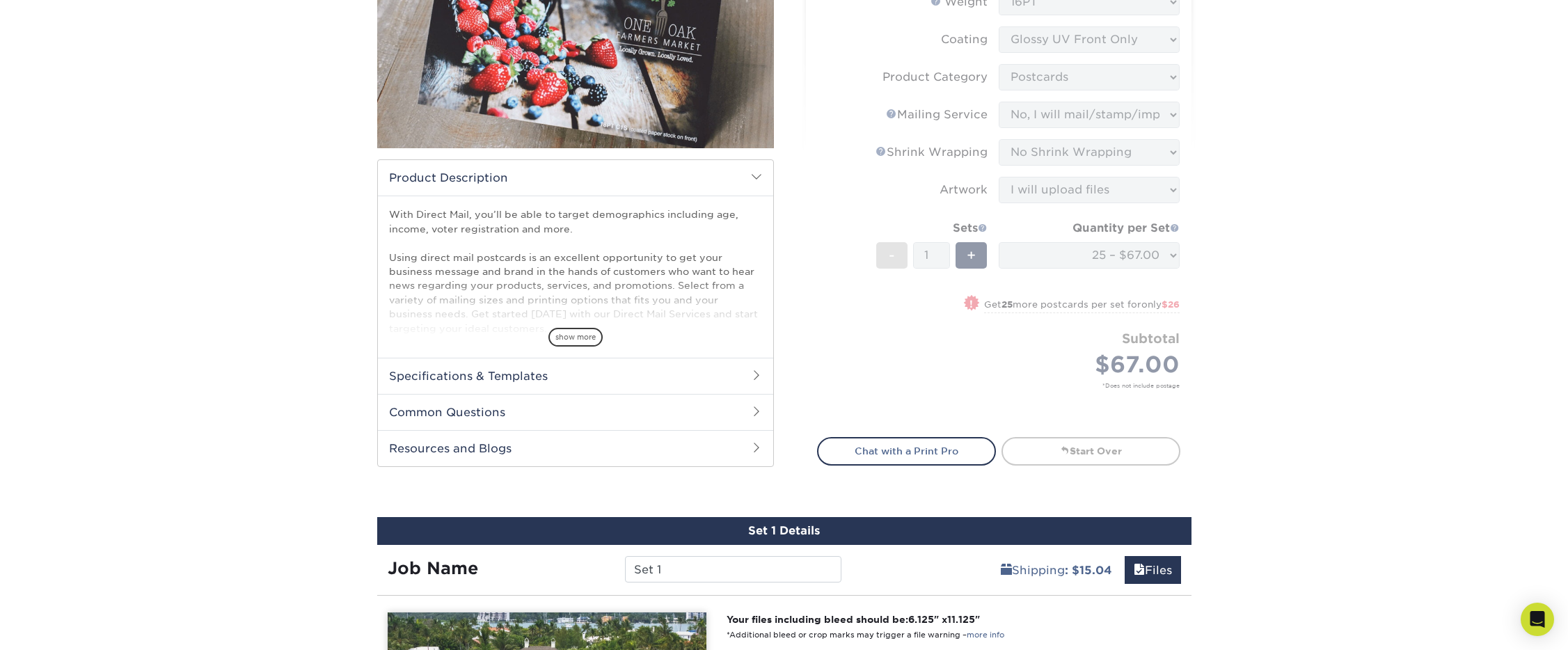
scroll to position [303, 0]
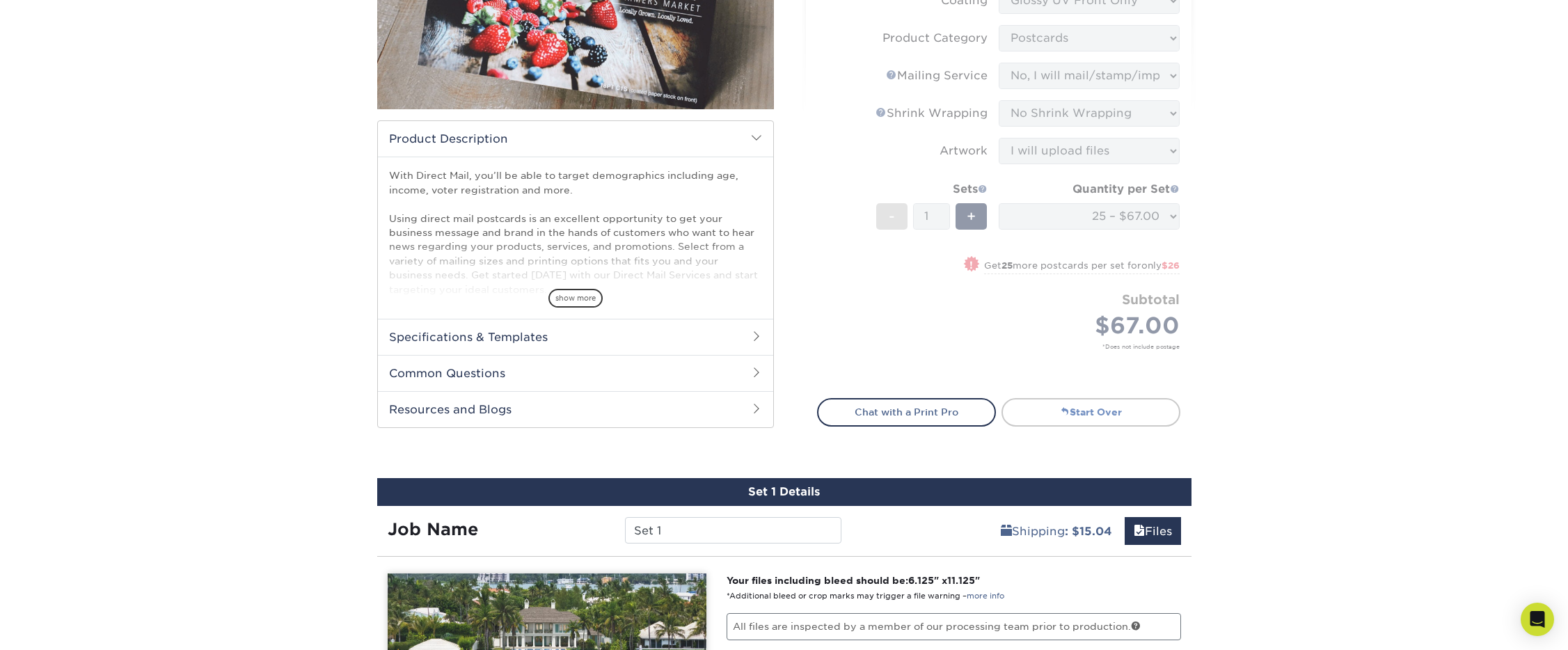
click at [1026, 402] on link "Start Over" at bounding box center [1091, 411] width 179 height 28
click at [1095, 412] on link "Start Over" at bounding box center [1091, 411] width 179 height 28
click at [1060, 413] on span at bounding box center [1065, 411] width 9 height 9
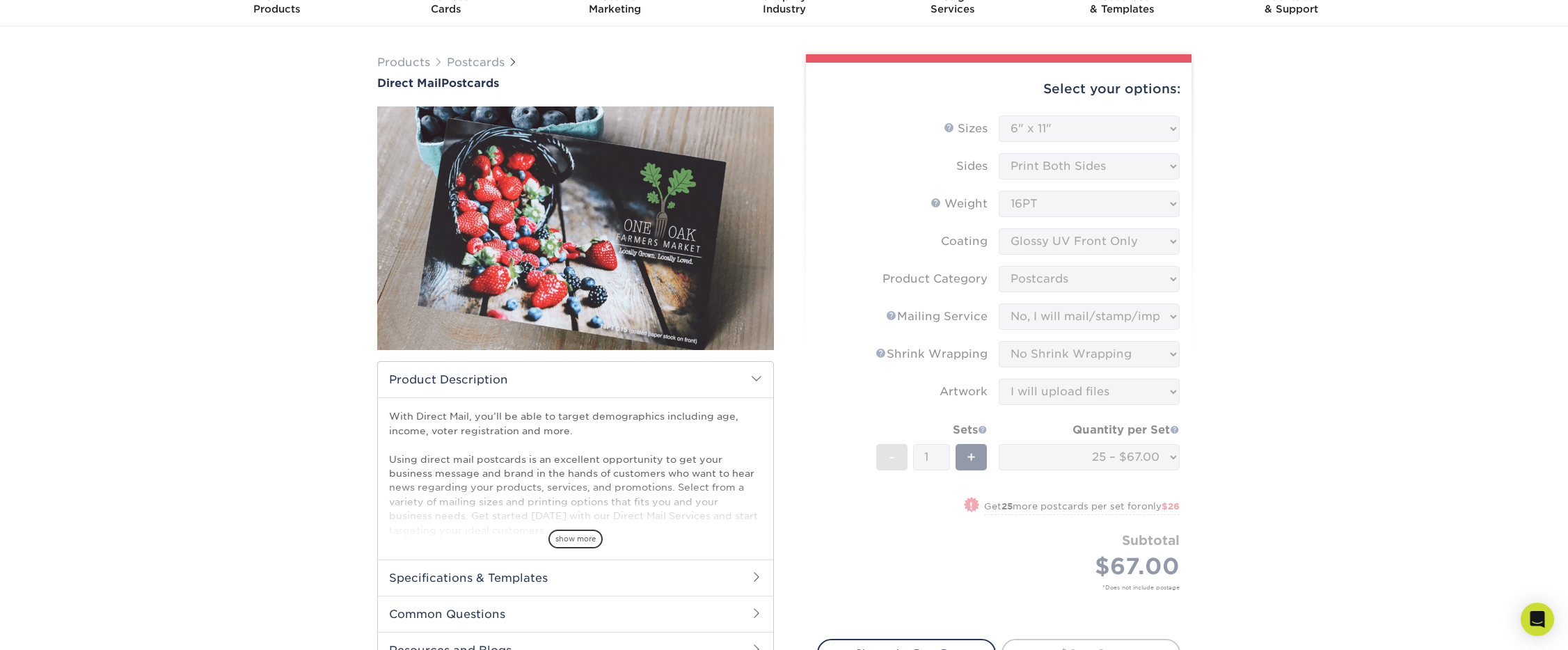
scroll to position [0, 0]
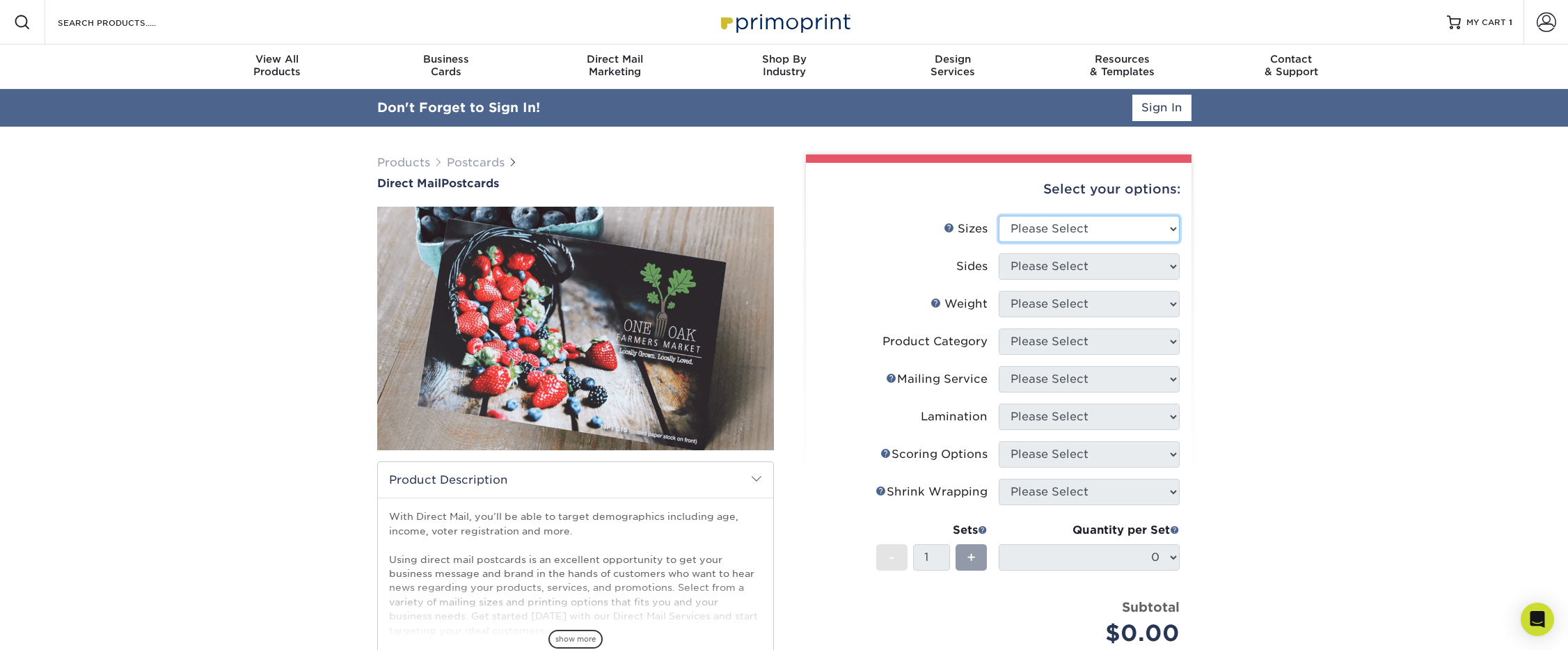
click at [1060, 236] on select "Please Select 1.5" x 7" 2" x 4" 2" x 6" 2" x 7" 2" x 8" 2.12" x 5.5" 2.12" x 5.…" at bounding box center [1089, 229] width 181 height 26
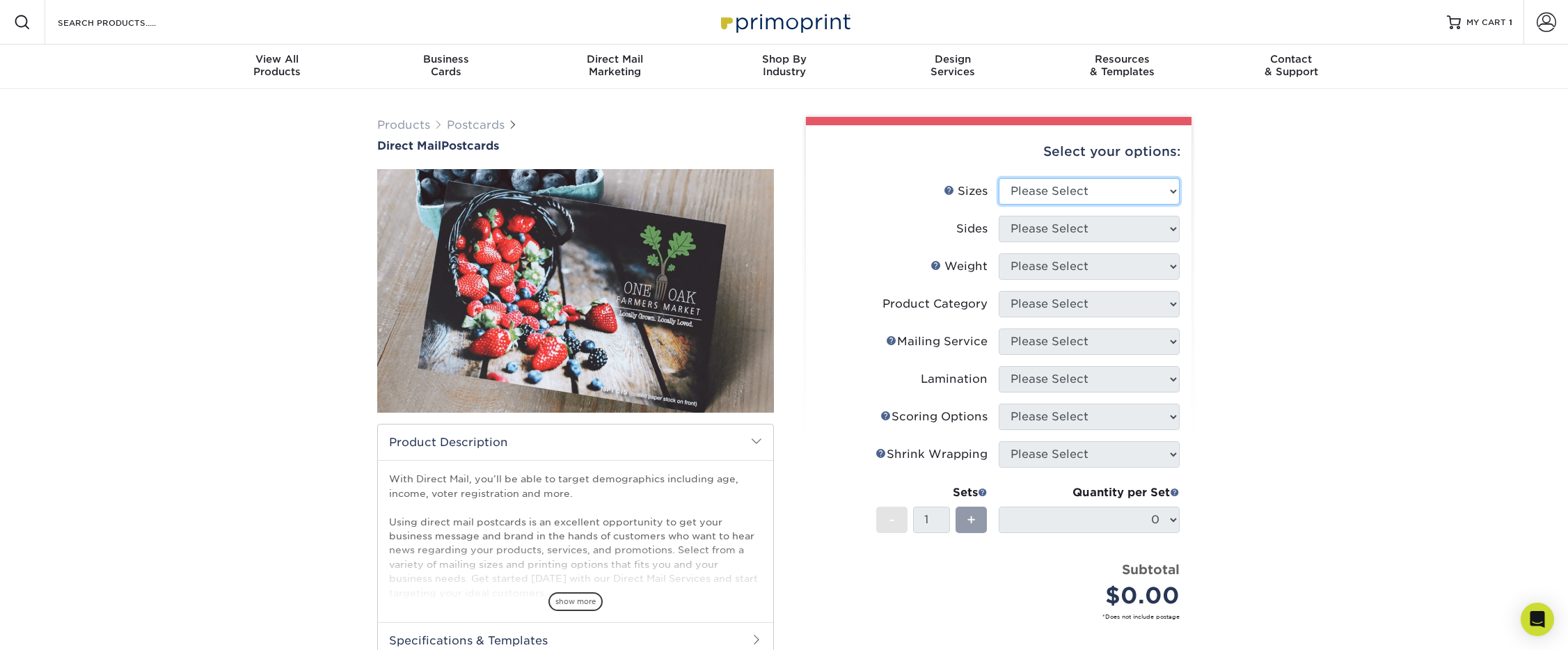
select select "6.50x12.00"
click at [998, 178] on select "Please Select 1.5" x 7" 2" x 4" 2" x 6" 2" x 7" 2" x 8" 2.12" x 5.5" 2.12" x 5.…" at bounding box center [1089, 191] width 181 height 26
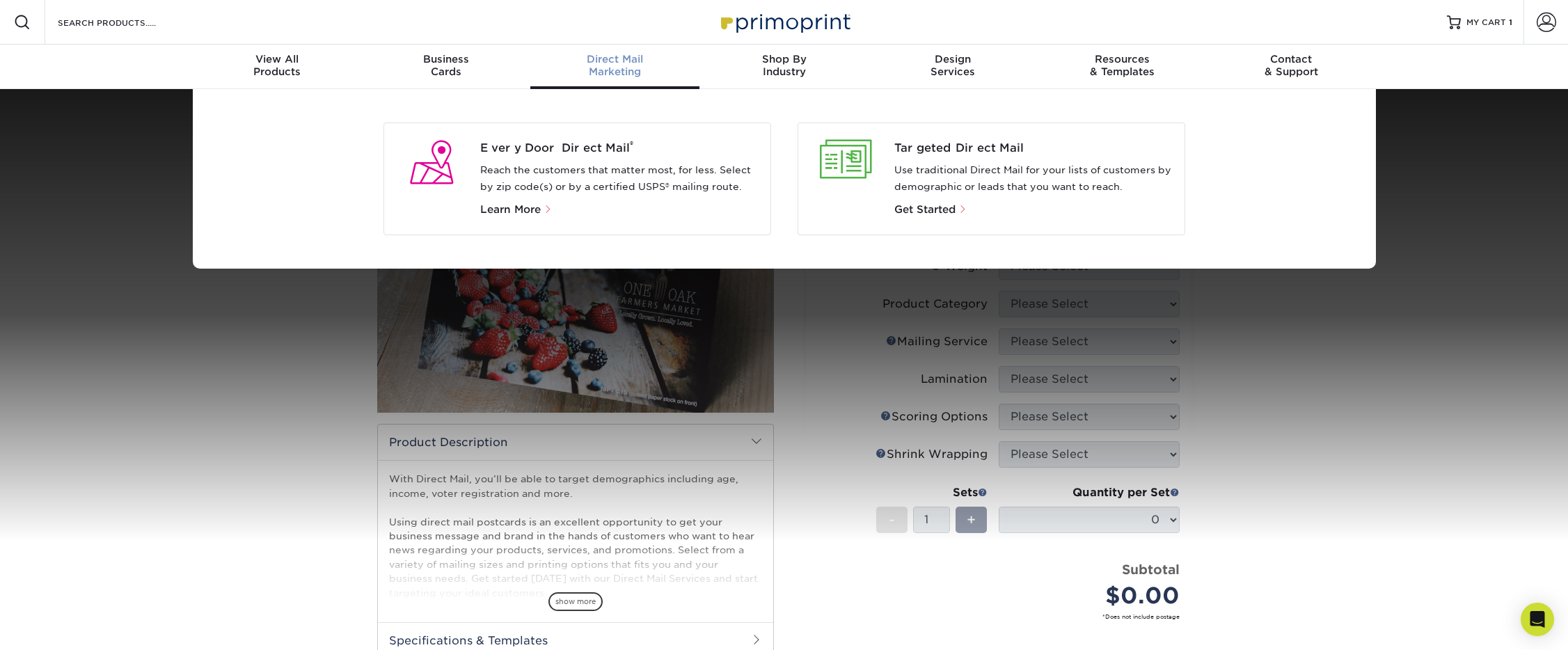
click at [600, 69] on div "Direct Mail Marketing" at bounding box center [615, 66] width 169 height 25
click at [693, 203] on p "Learn More" at bounding box center [619, 209] width 279 height 17
click at [511, 209] on span "Learn More" at bounding box center [510, 210] width 61 height 13
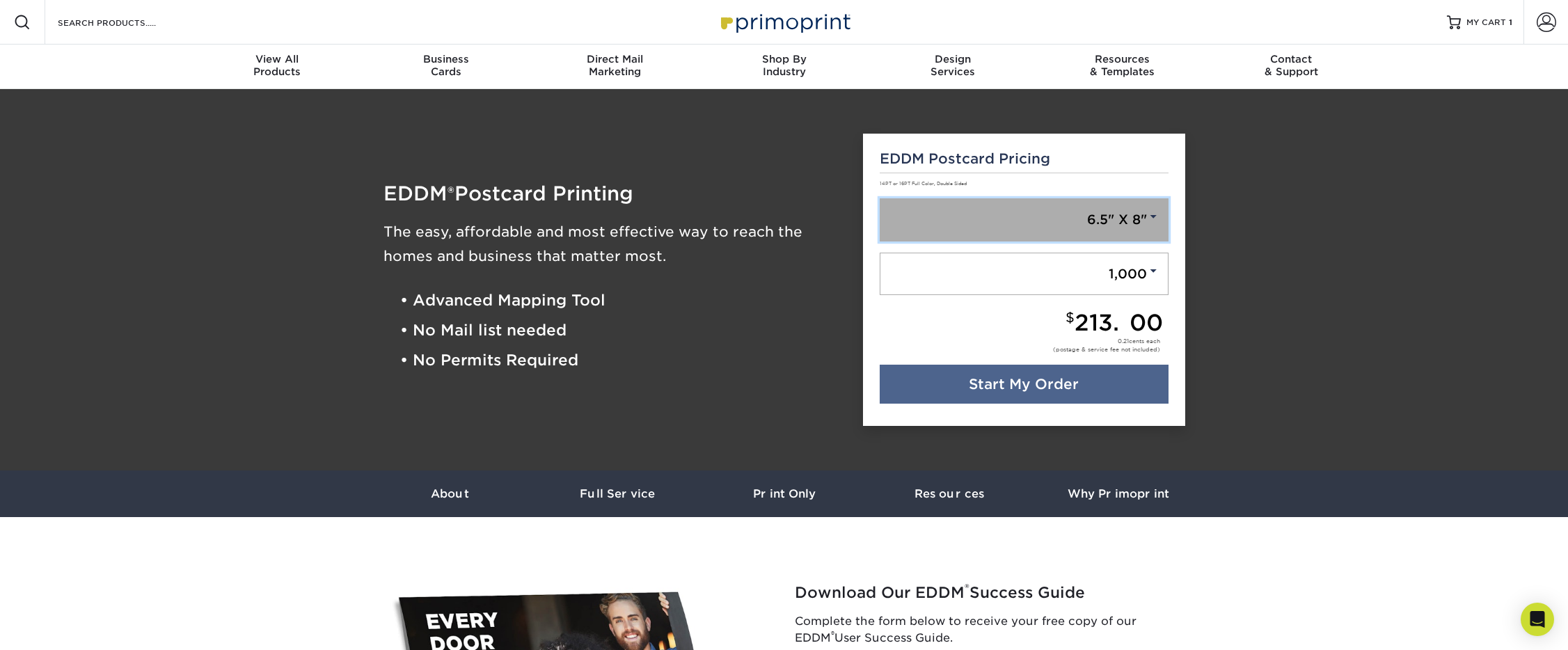
click at [1016, 236] on link "6.5" X 8"" at bounding box center [1024, 220] width 289 height 43
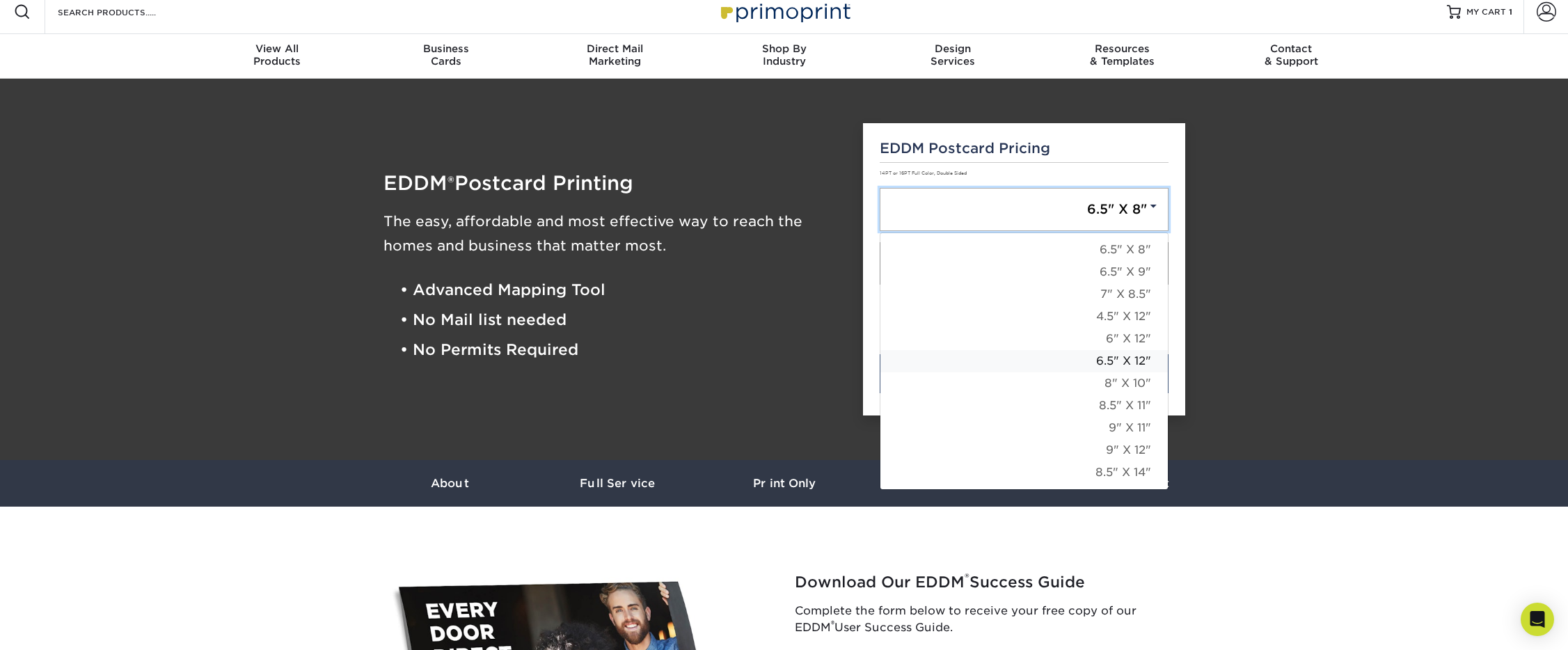
scroll to position [13, 0]
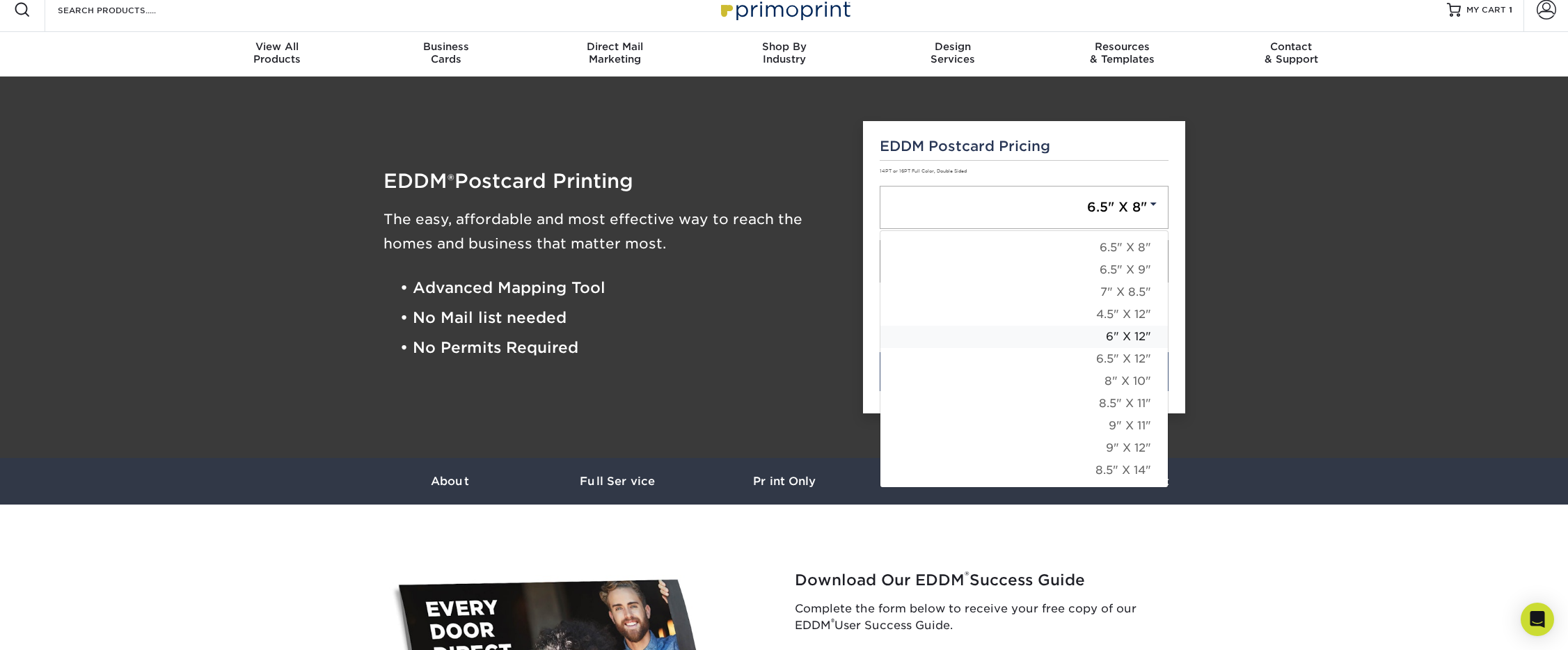
click at [1112, 338] on link "6" X 12"" at bounding box center [1024, 337] width 287 height 22
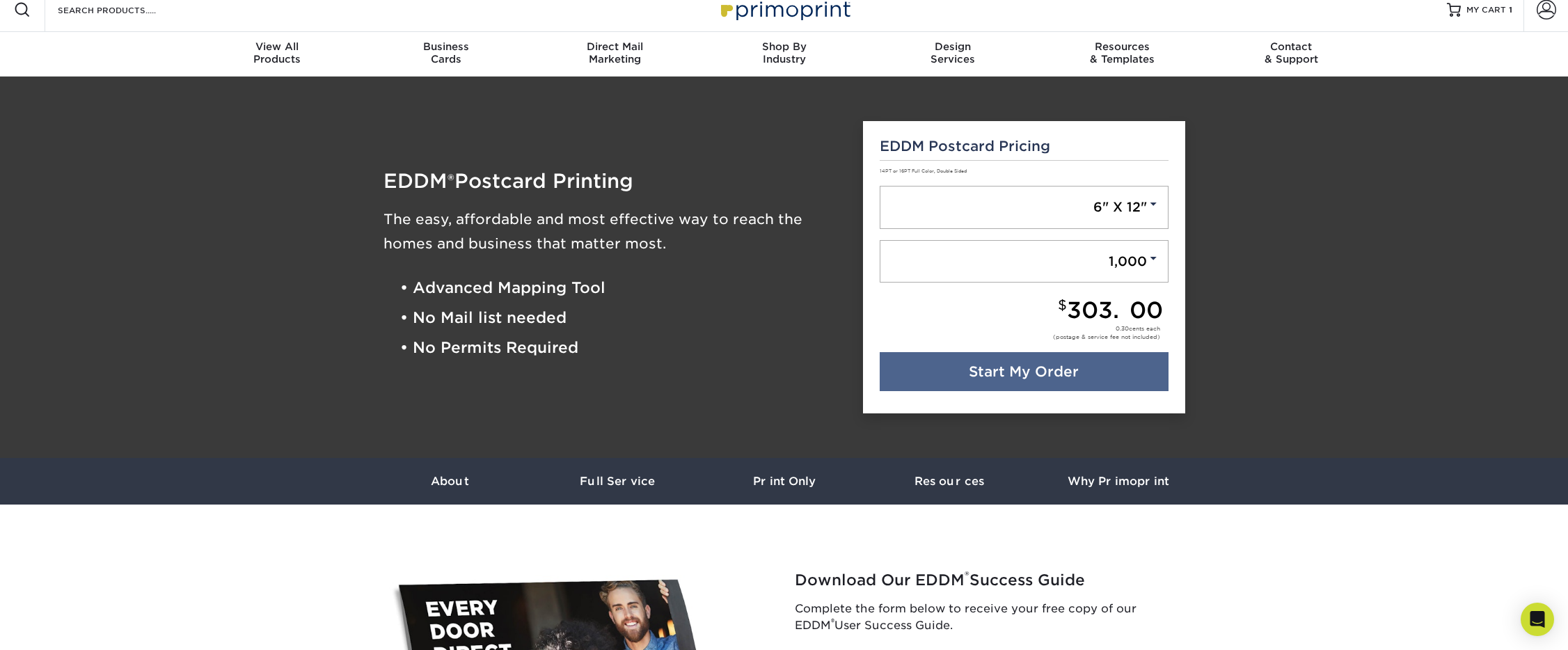
scroll to position [10, 0]
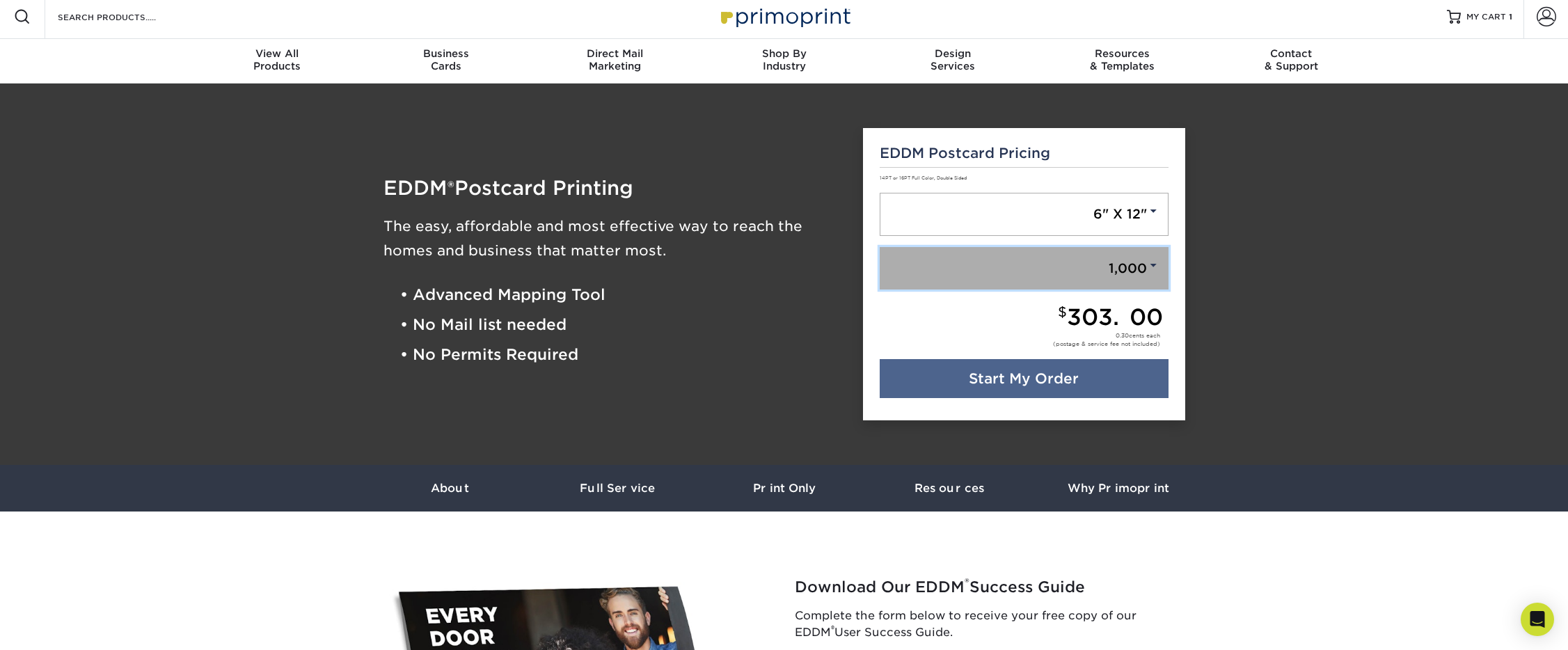
click at [1043, 265] on link "1,000" at bounding box center [1024, 268] width 289 height 43
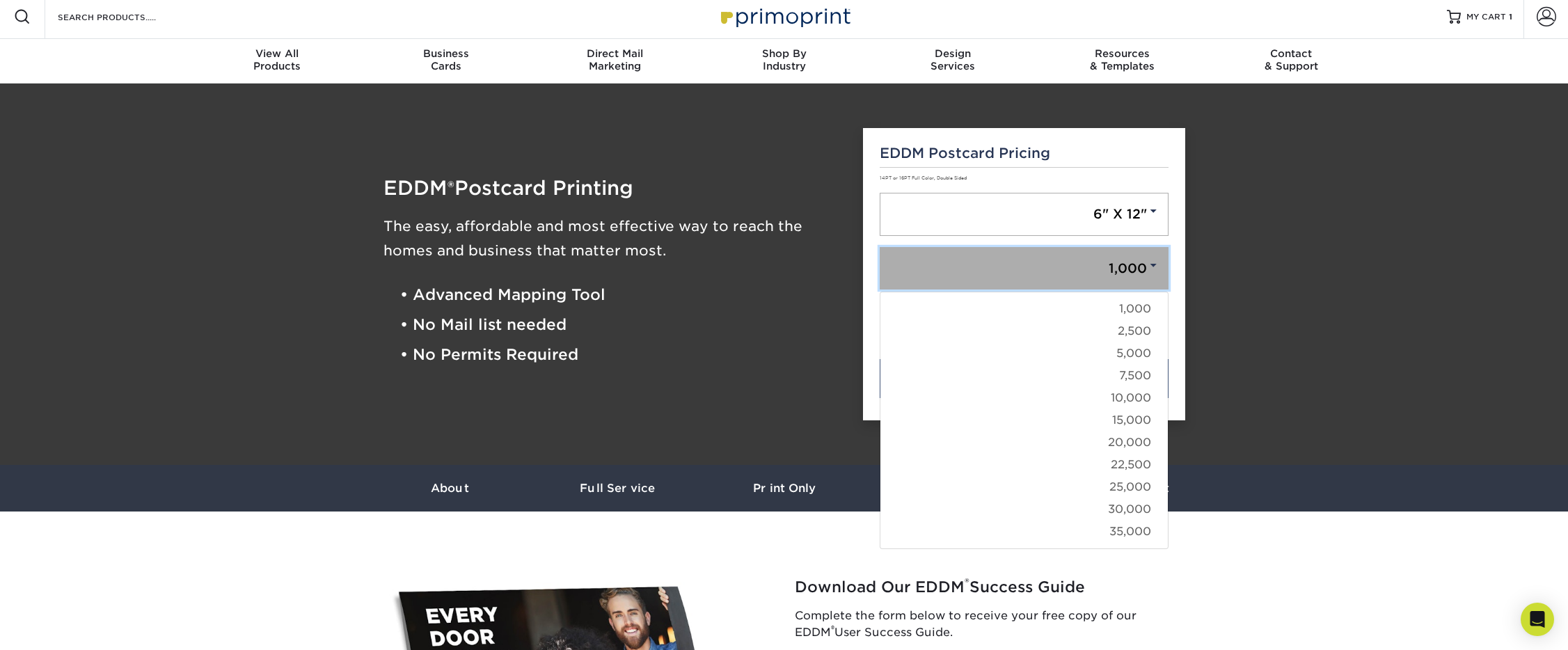
scroll to position [3, 0]
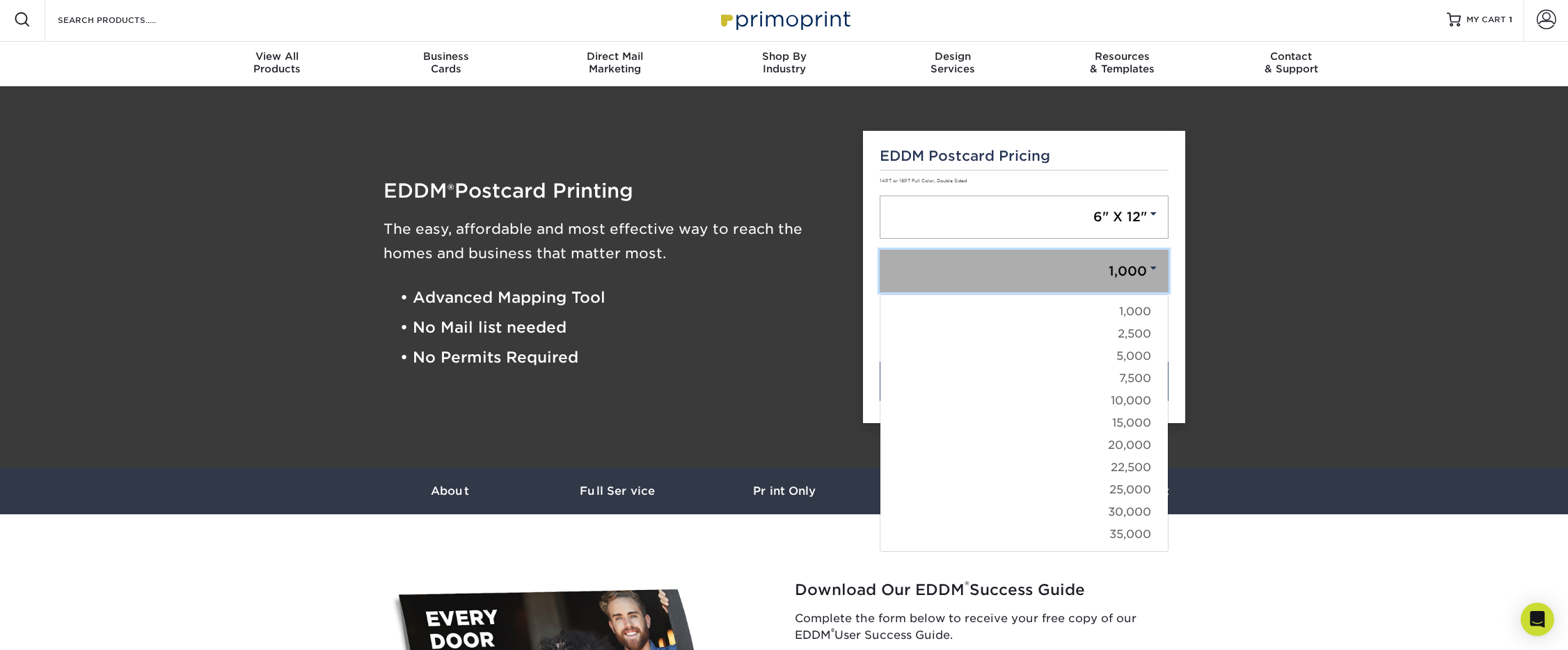
click at [1042, 274] on link "1,000" at bounding box center [1024, 271] width 289 height 43
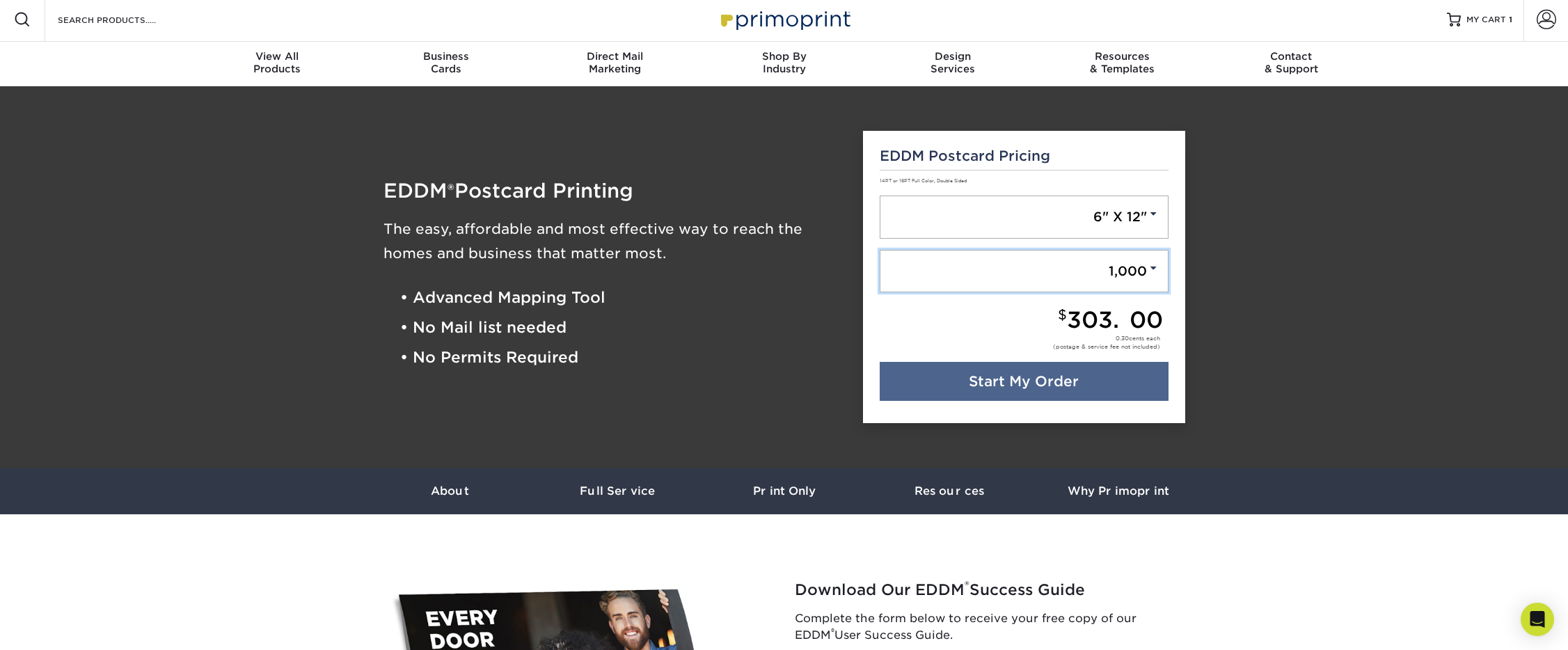
scroll to position [0, 0]
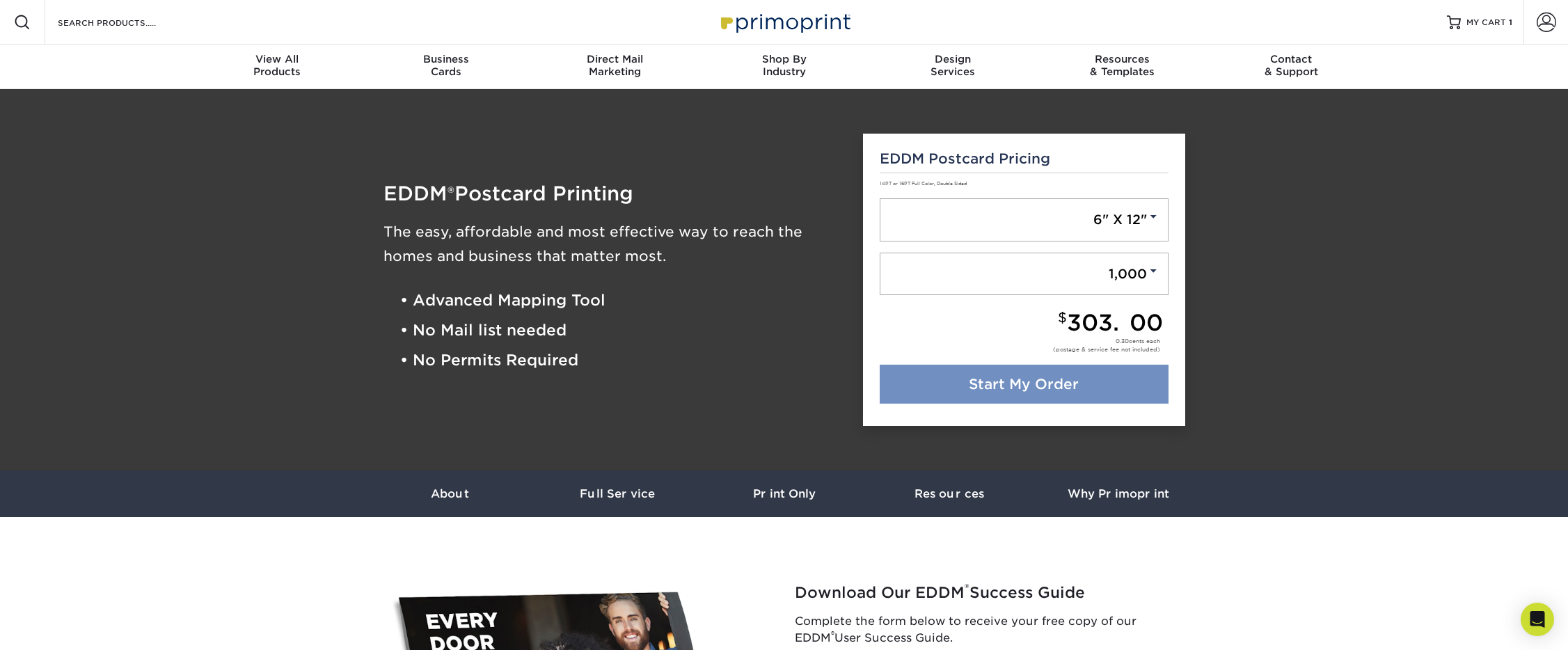
click at [990, 387] on link "Start My Order" at bounding box center [1024, 384] width 289 height 39
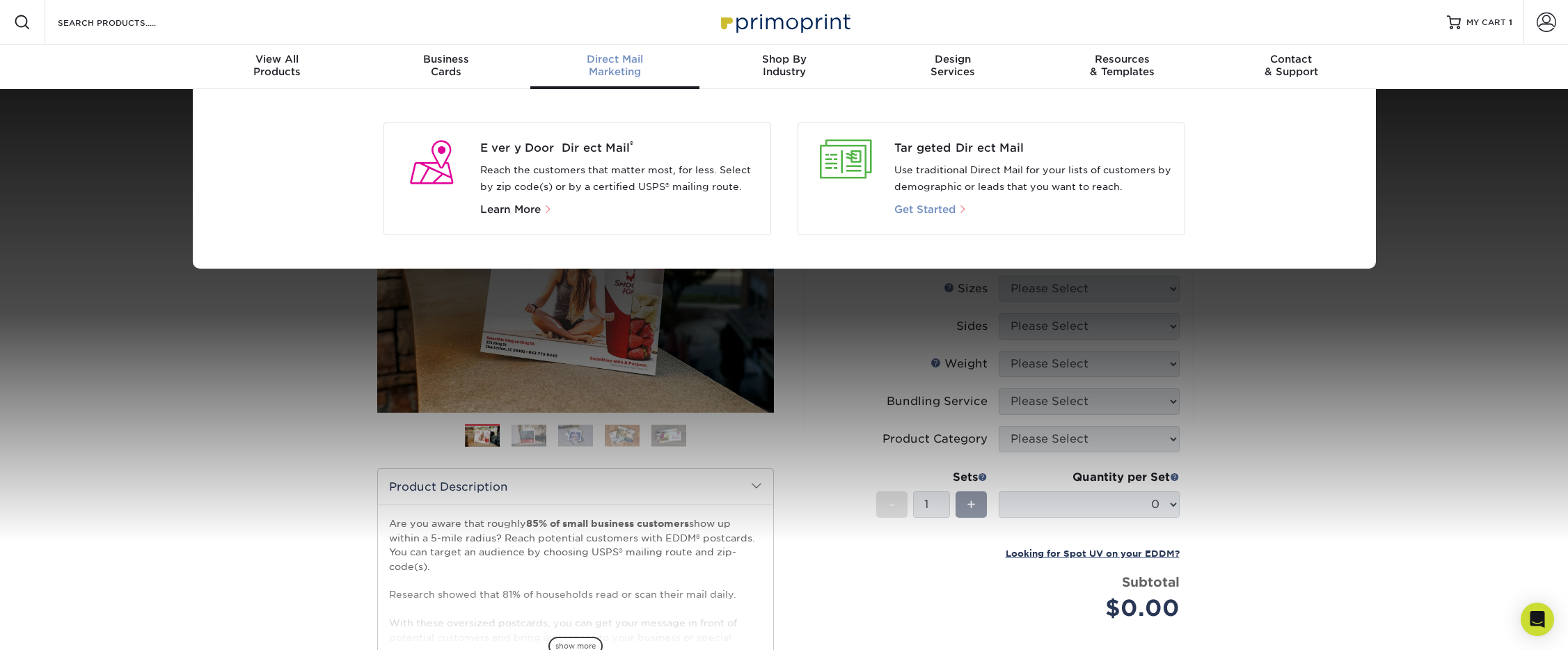
click at [926, 210] on span "Get Started" at bounding box center [924, 210] width 61 height 13
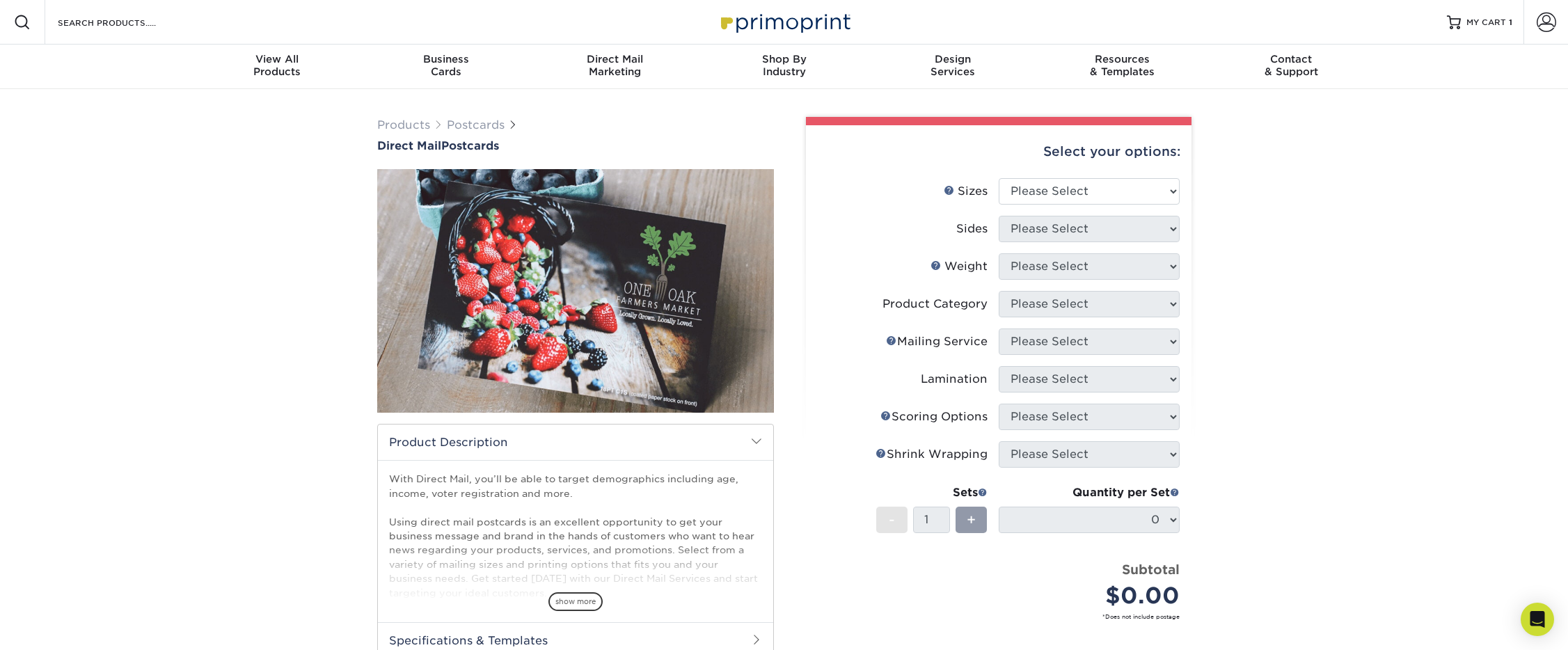
click at [1218, 497] on div "Products Postcards Direct Mail Postcards $" at bounding box center [784, 459] width 1568 height 741
click at [1019, 194] on select "Please Select 1.5" x 7" 2" x 4" 2" x 6" 2" x 7" 2" x 8" 2.12" x 5.5" 2.12" x 5.…" at bounding box center [1089, 189] width 181 height 26
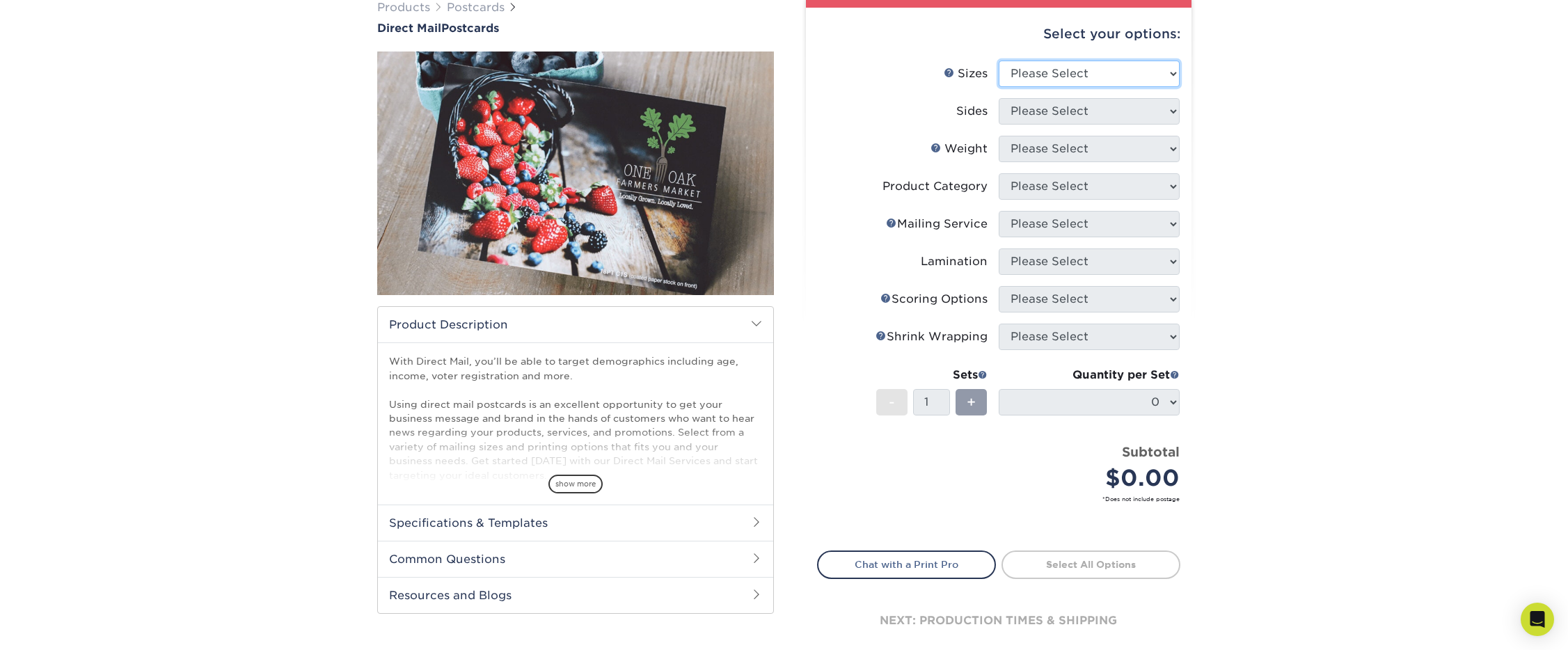
scroll to position [179, 0]
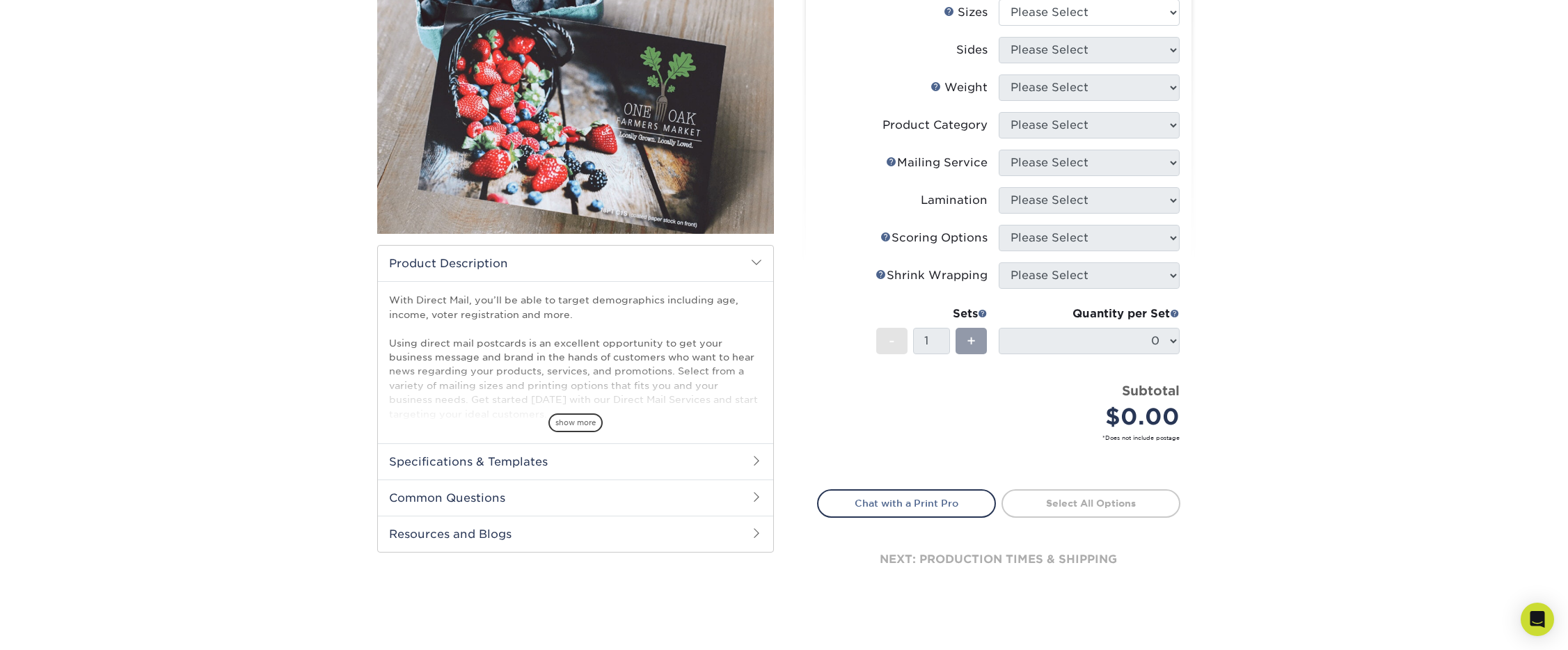
click at [586, 443] on h2 "Specifications & Templates" at bounding box center [576, 461] width 396 height 36
click at [477, 501] on link "See All Sizes" at bounding box center [469, 497] width 58 height 10
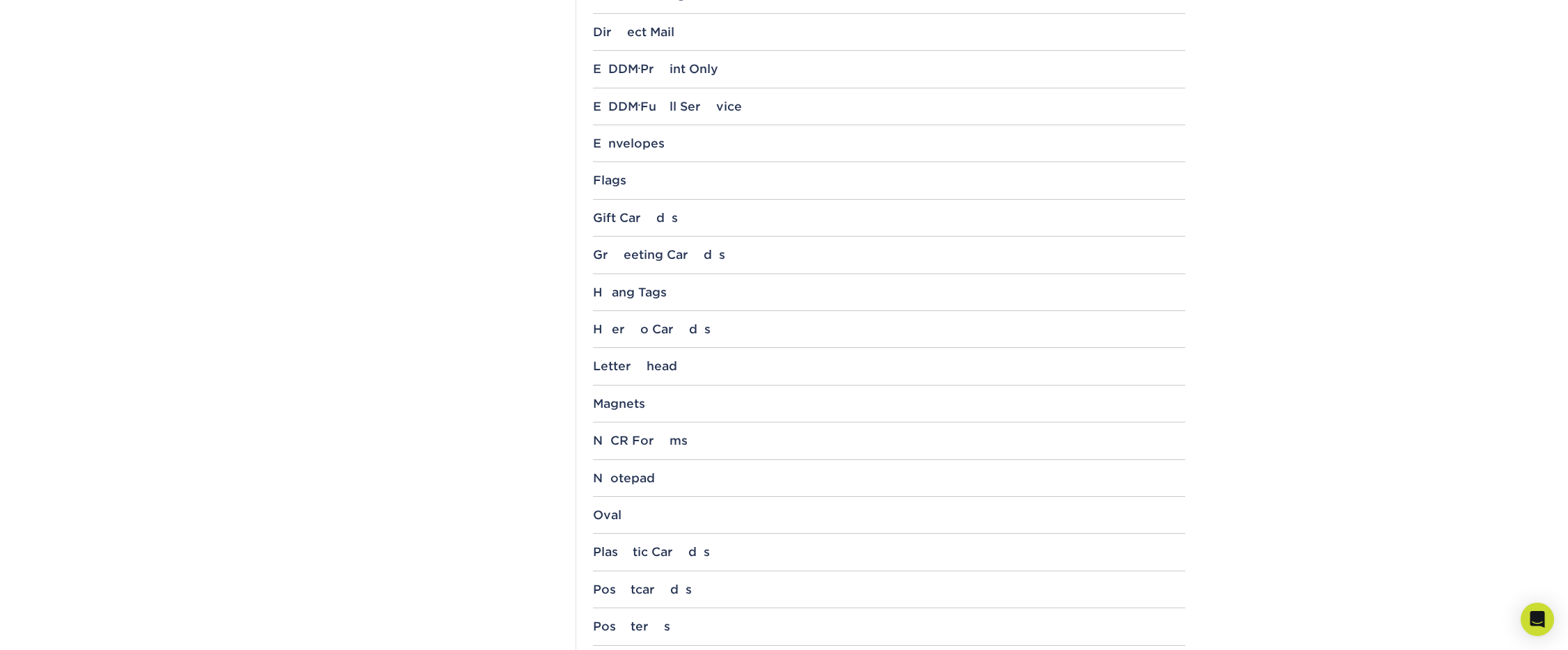
scroll to position [946, 0]
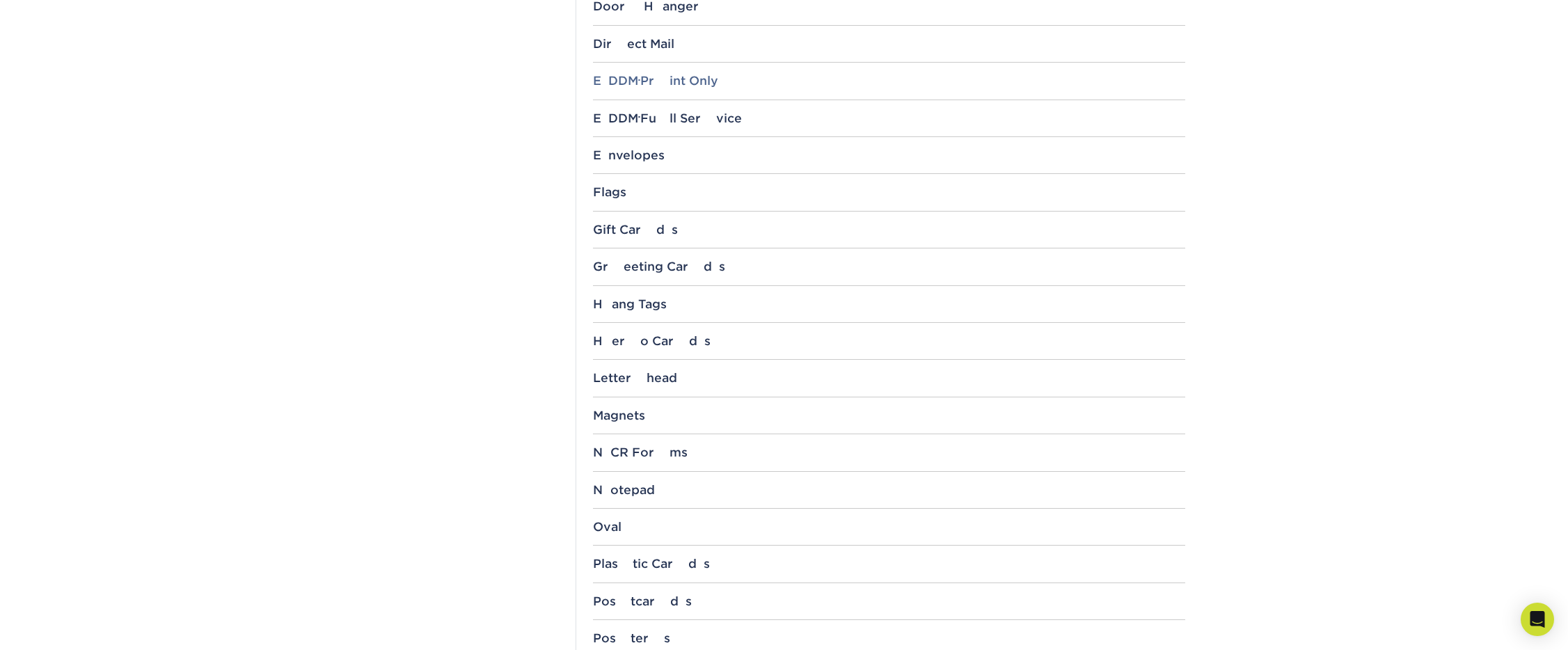
click at [658, 84] on div "EDDM ® Print Only" at bounding box center [888, 81] width 593 height 14
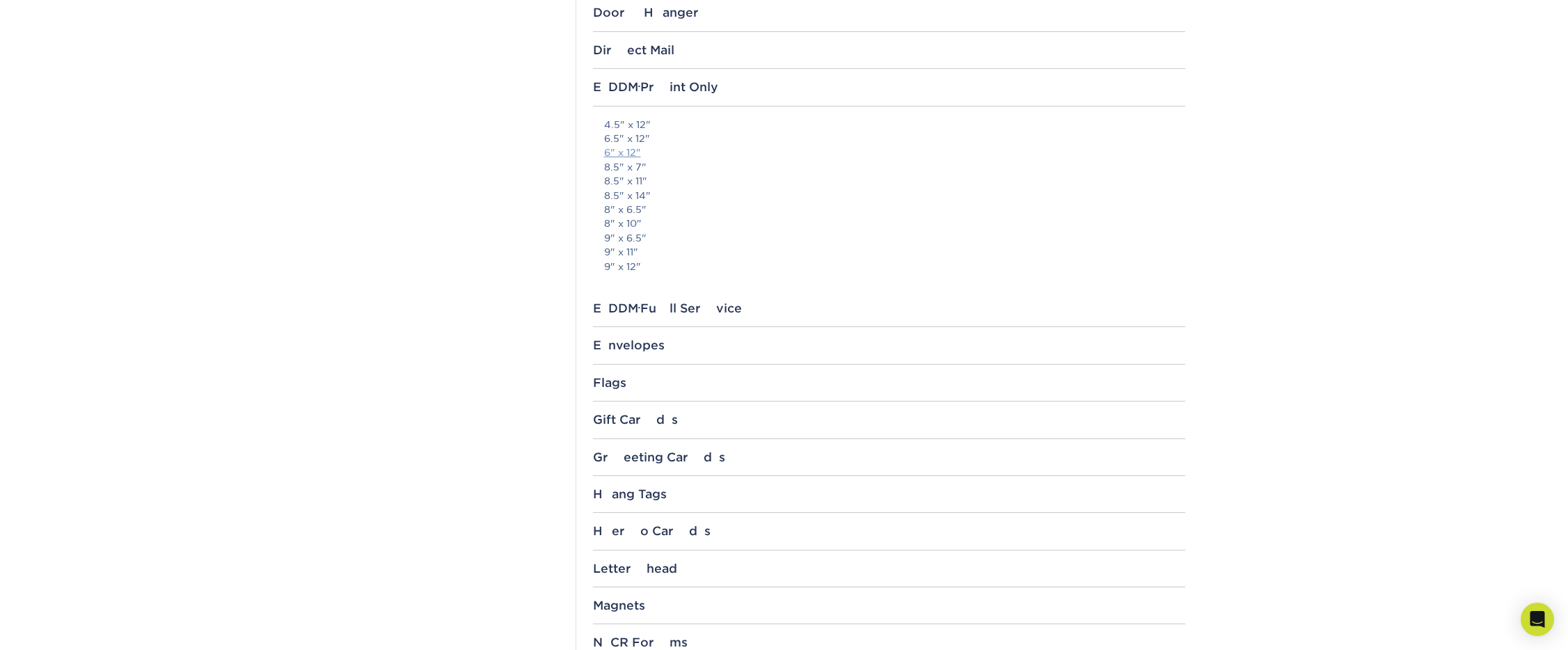
click at [629, 148] on link "6" x 12"" at bounding box center [622, 153] width 37 height 11
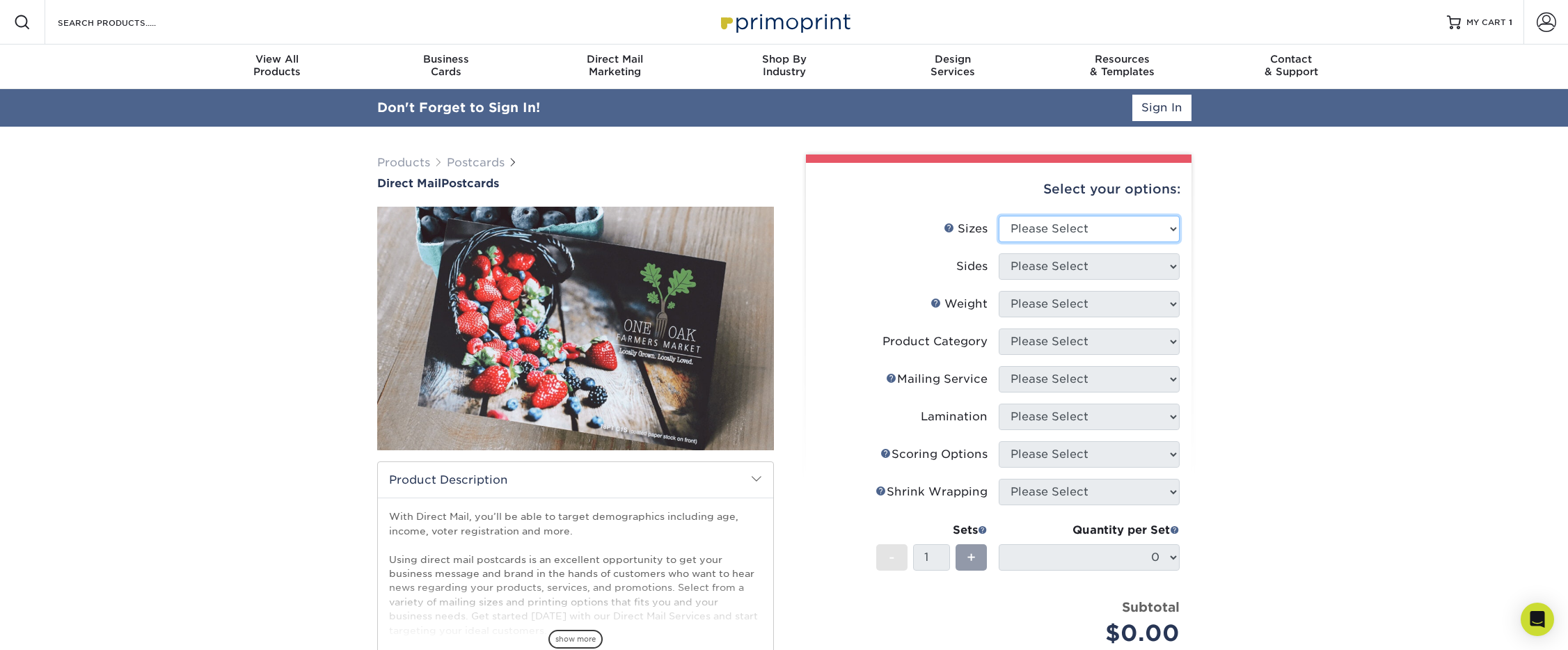
click at [1065, 223] on select "Please Select 1.5" x 7" 2" x 4" 2" x 6" 2" x 7" 2" x 8" 2.12" x 5.5" 2.12" x 5.…" at bounding box center [1089, 229] width 181 height 26
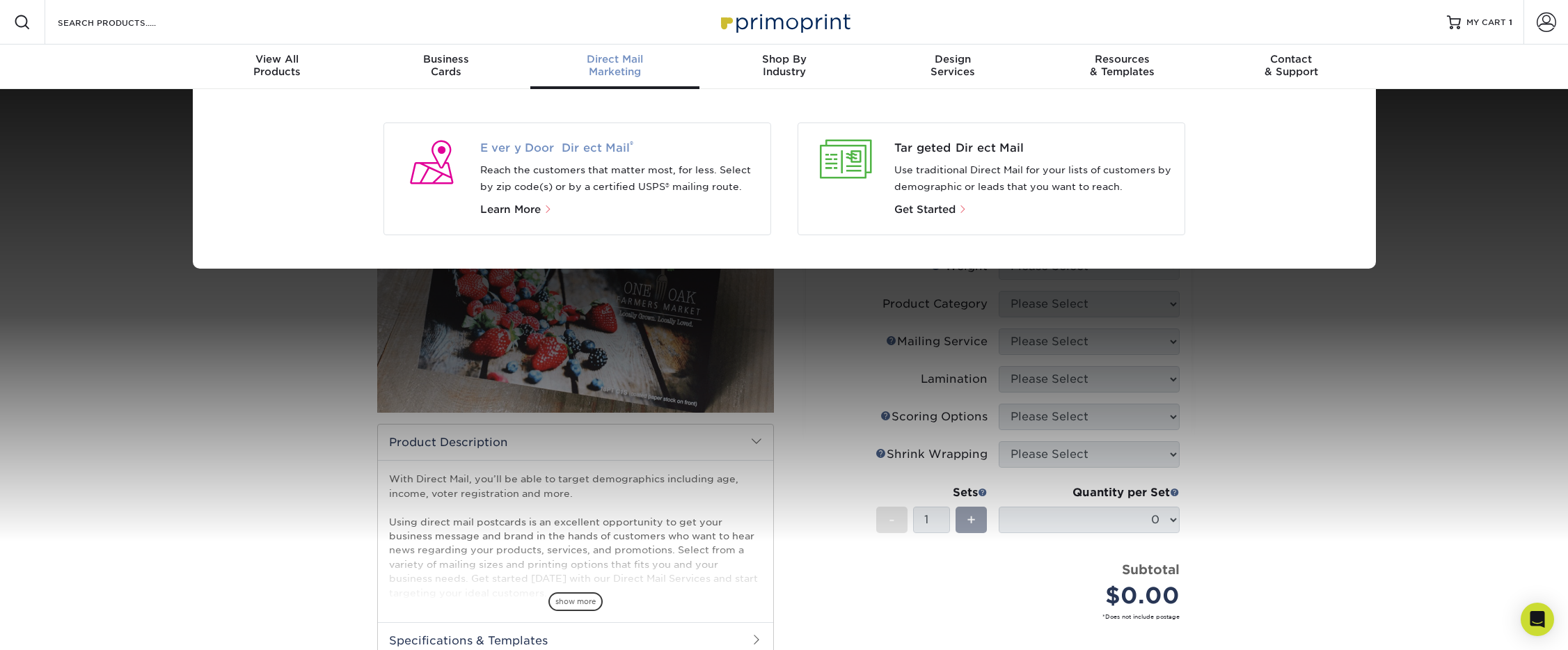
click at [602, 142] on span "Every Door Direct Mail ®" at bounding box center [619, 148] width 279 height 17
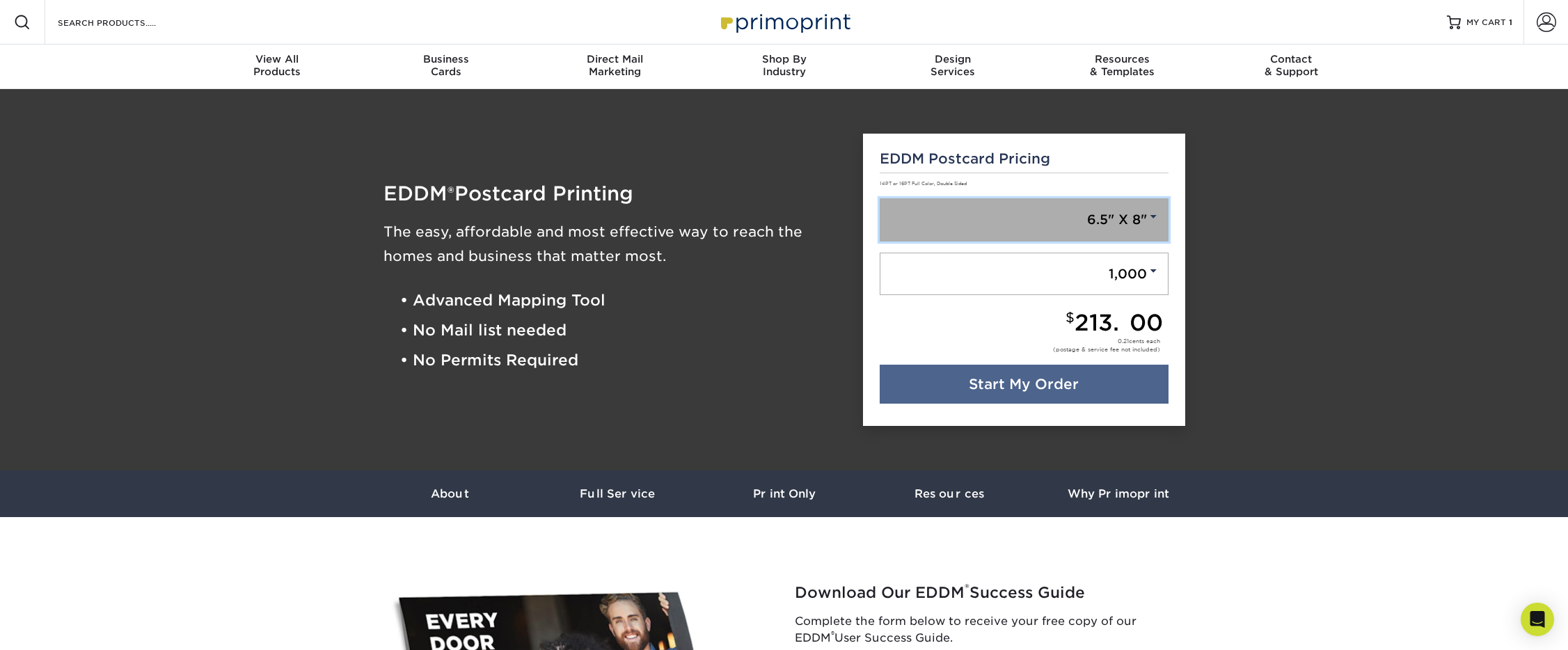
click at [1149, 227] on link "6.5" X 8"" at bounding box center [1024, 220] width 289 height 43
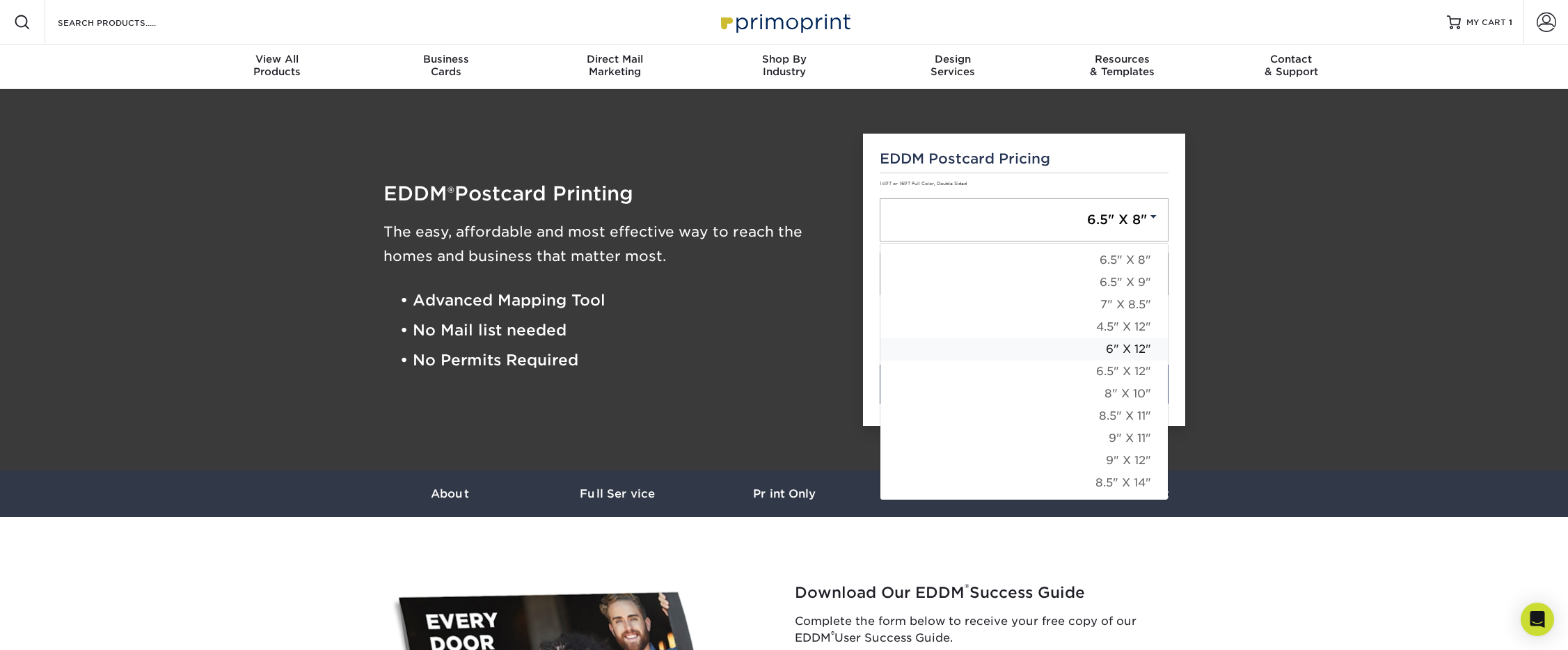
click at [1137, 352] on link "6" X 12"" at bounding box center [1024, 349] width 287 height 22
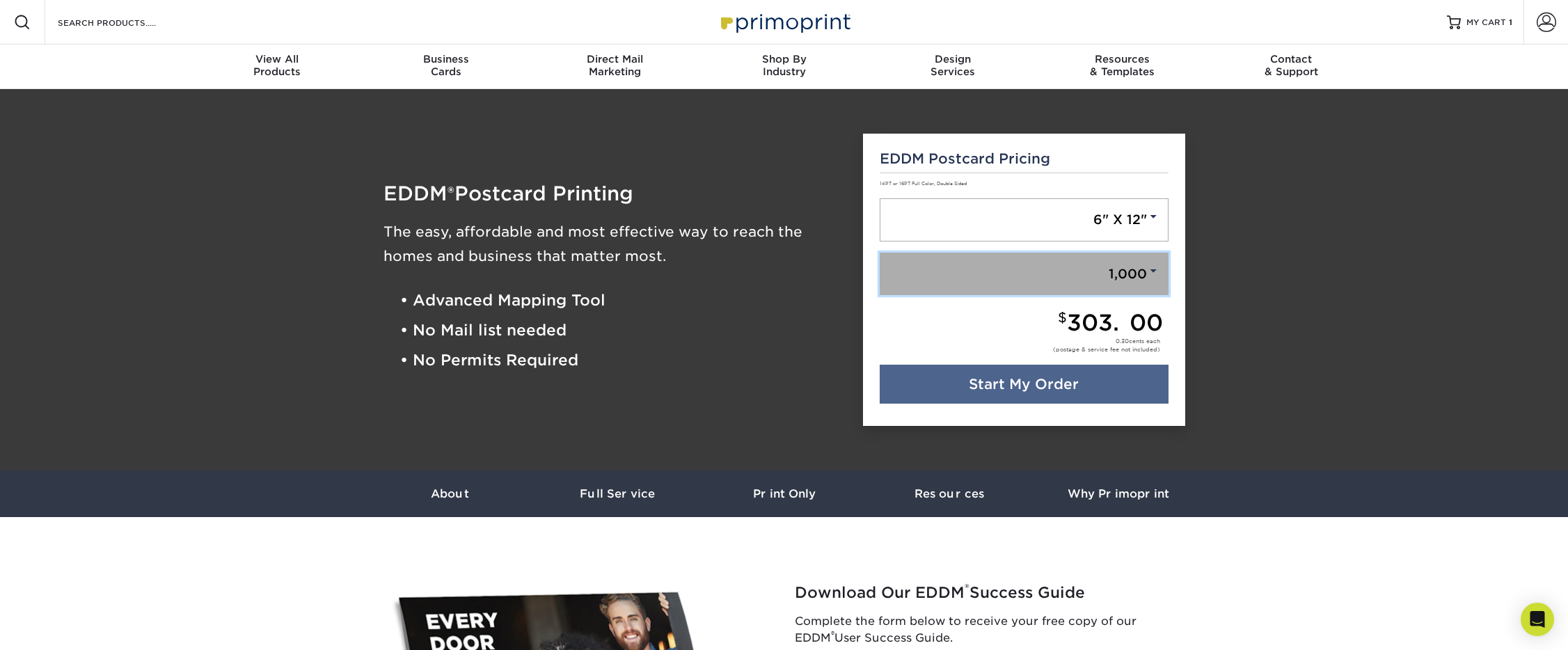
click at [1107, 274] on link "1,000" at bounding box center [1024, 274] width 289 height 43
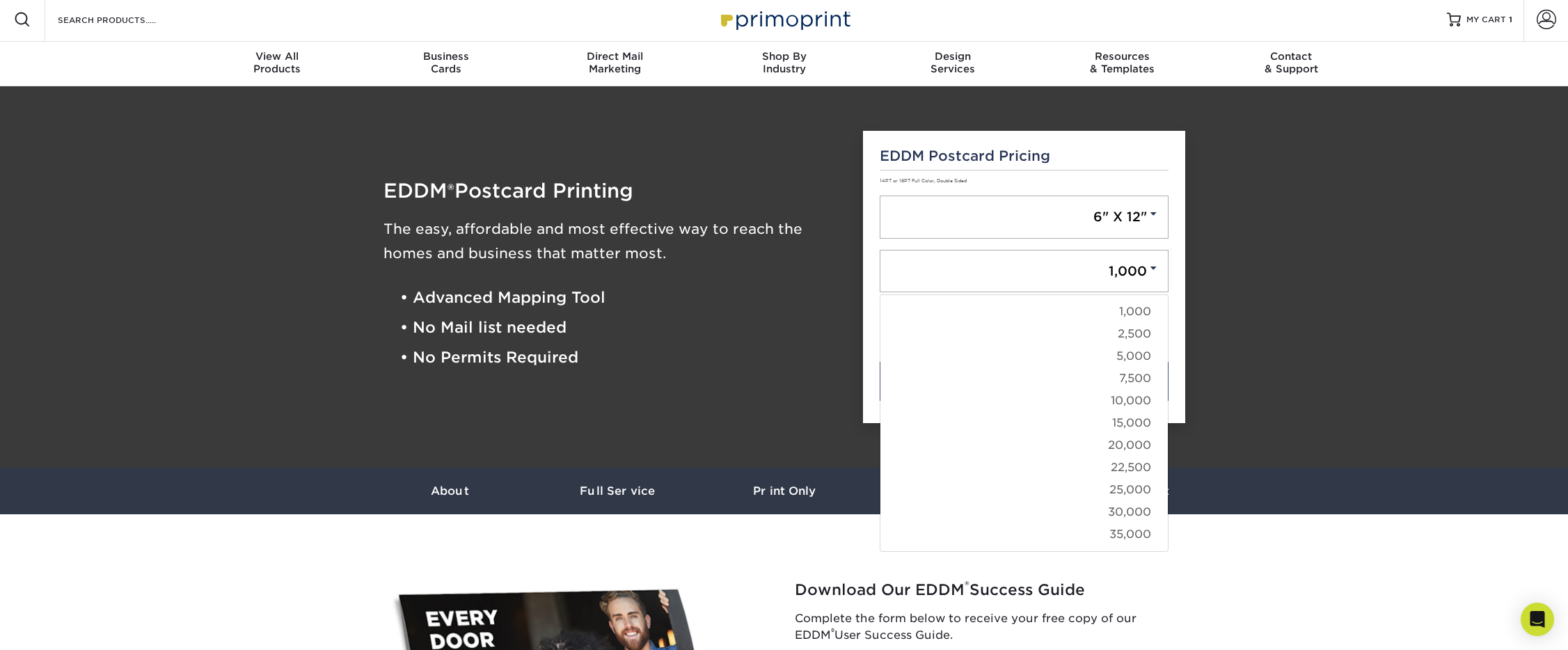
click at [873, 390] on div "EDDM Postcard Pricing 14PT or 16PT Full Color, Double Sided 6" X 12" 6.5" X 8" …" at bounding box center [1024, 277] width 322 height 293
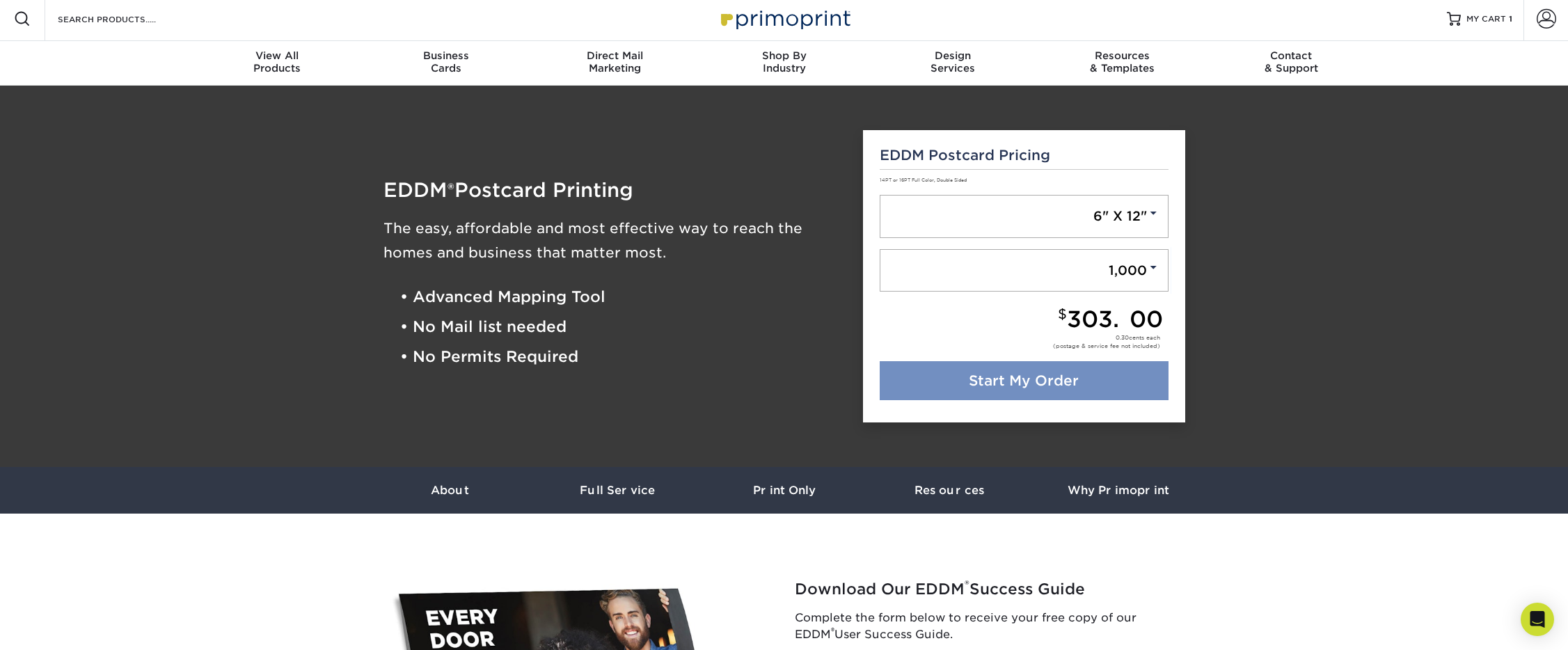
scroll to position [6, 0]
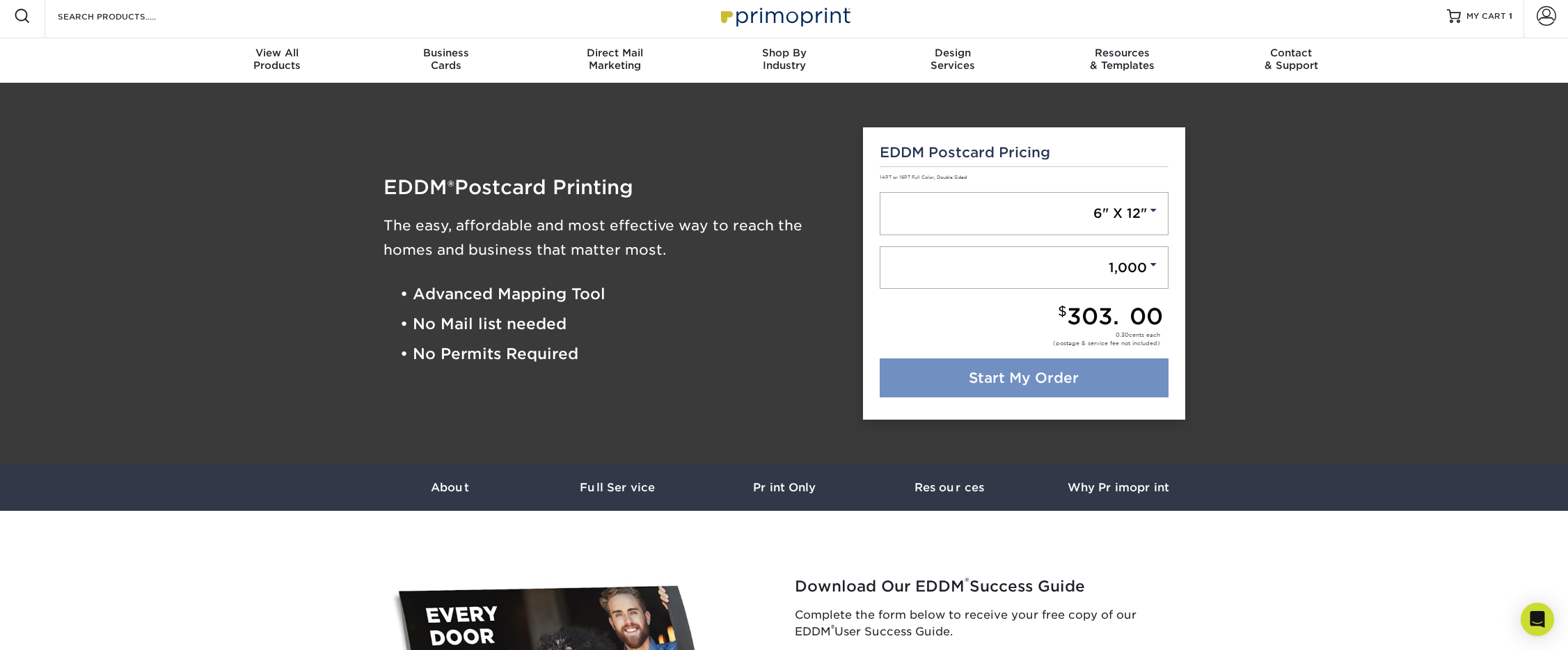
click at [916, 376] on link "Start My Order" at bounding box center [1024, 377] width 289 height 39
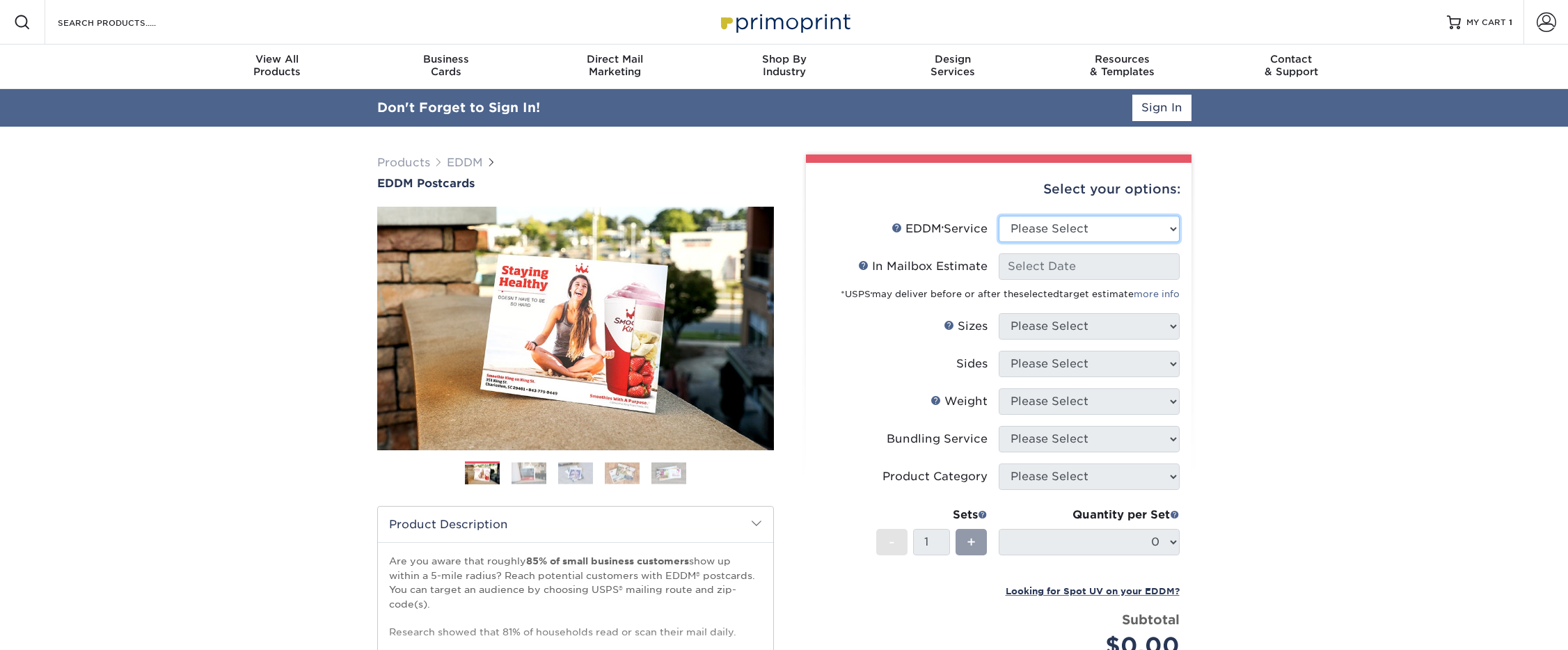
click at [1041, 226] on select "Please Select Full Service Print Only" at bounding box center [1089, 229] width 181 height 26
select select "print_only"
click at [998, 216] on select "Please Select Full Service Print Only" at bounding box center [1089, 229] width 181 height 26
select select "-1"
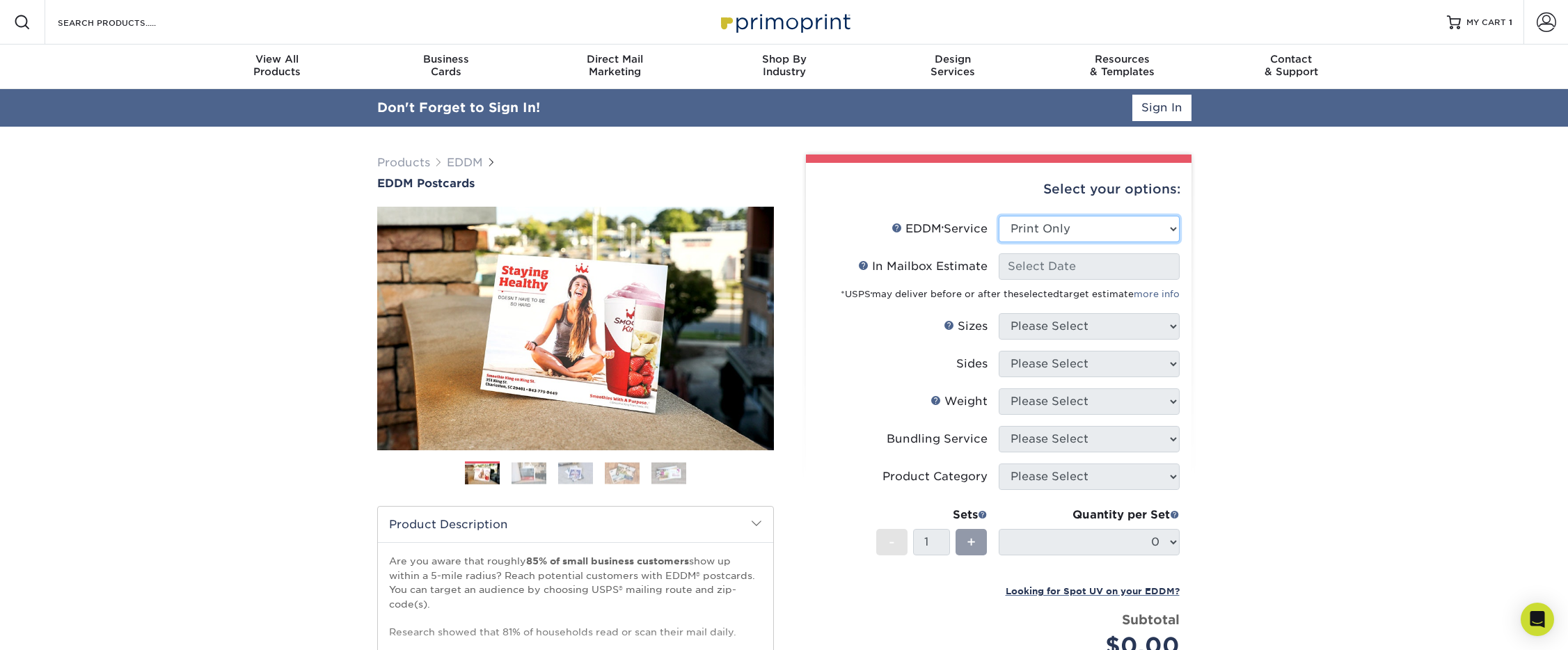
select select "-1"
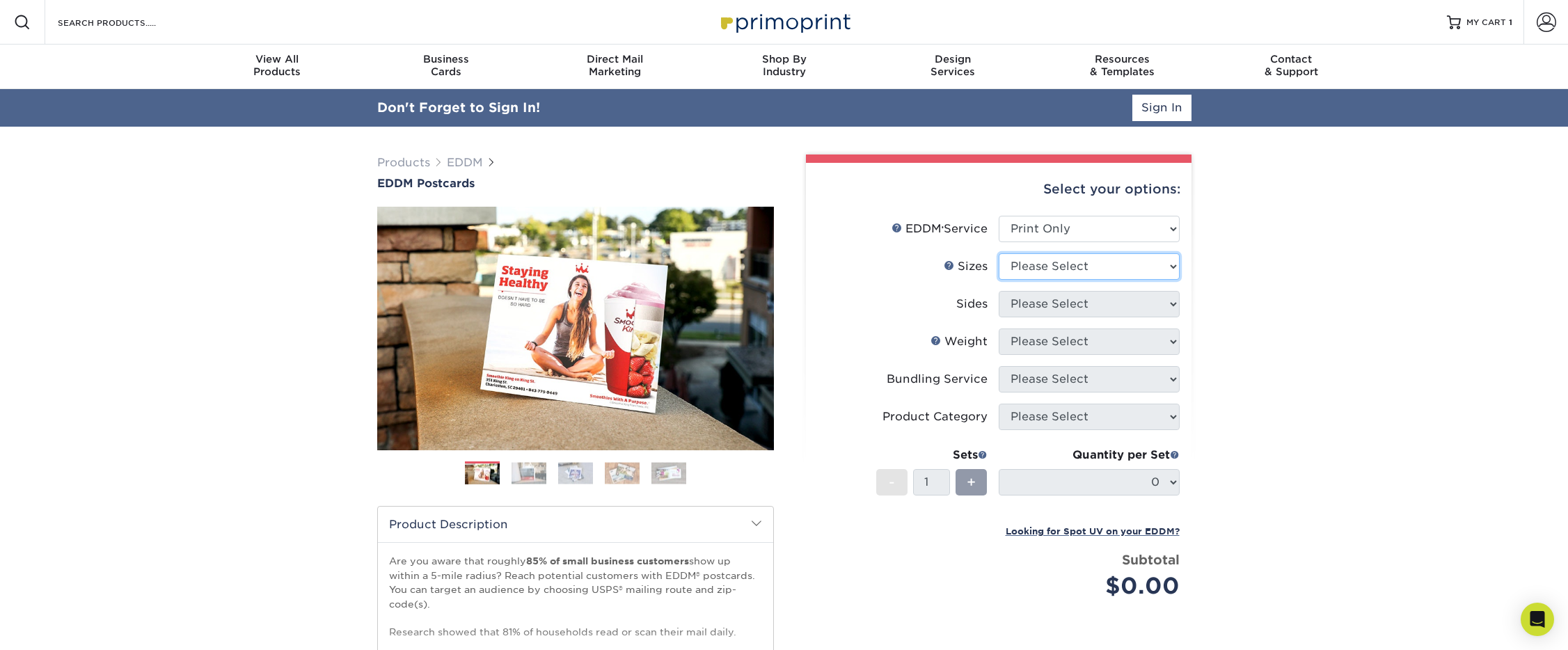
click at [1066, 266] on select "Please Select 4.5" x 12" 6" x 12" 6.5" x 8" 6.5" x 9" 6.5" x 12" 7" x 8.5" 8" x…" at bounding box center [1089, 266] width 181 height 26
select select "6.00x12.00"
click at [998, 253] on select "Please Select 4.5" x 12" 6" x 12" 6.5" x 8" 6.5" x 9" 6.5" x 12" 7" x 8.5" 8" x…" at bounding box center [1089, 266] width 181 height 26
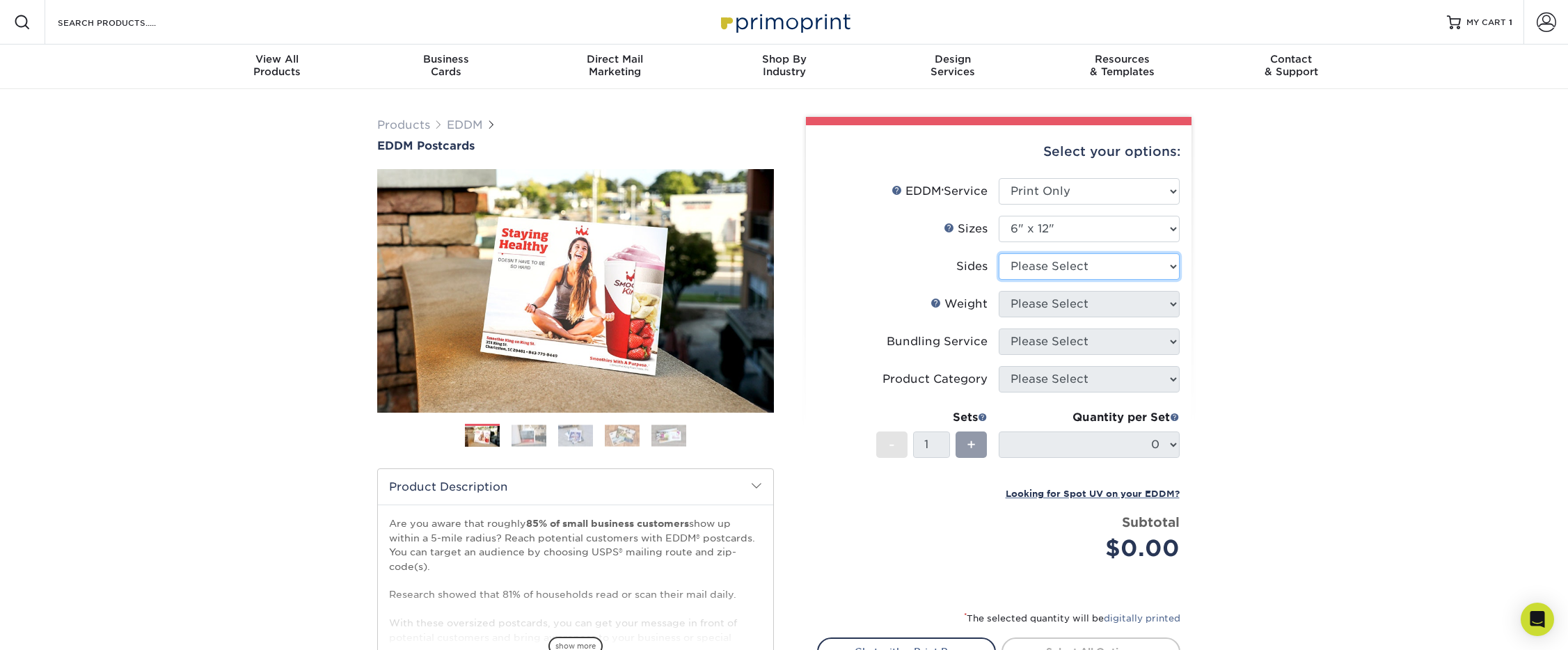
click at [1029, 269] on select "Please Select Print Both Sides Print Front Only" at bounding box center [1089, 266] width 181 height 26
select select "13abbda7-1d64-4f25-8bb2-c179b224825d"
click at [998, 253] on select "Please Select Print Both Sides Print Front Only" at bounding box center [1089, 266] width 181 height 26
click at [1046, 309] on select "Please Select 14PT 16PT" at bounding box center [1089, 304] width 181 height 26
select select "16PT"
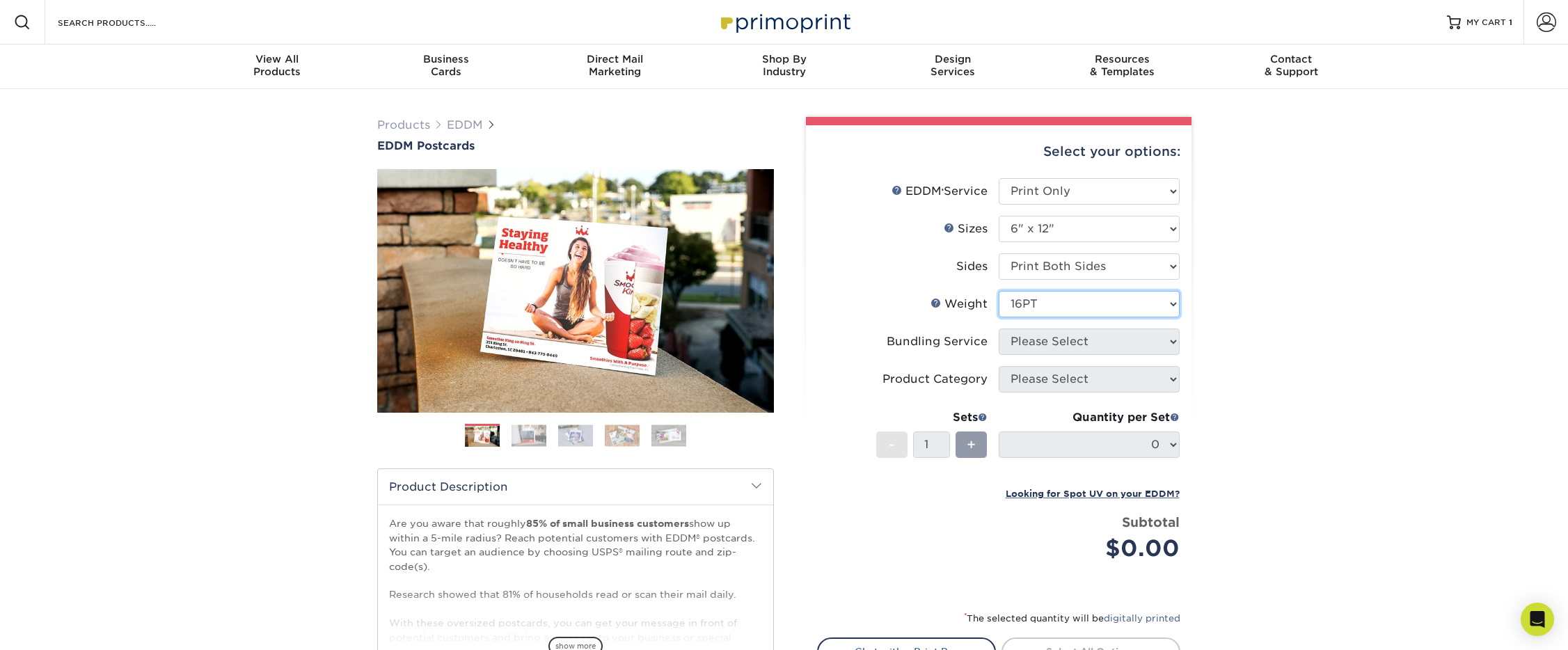
click at [998, 291] on select "Please Select 14PT 16PT" at bounding box center [1089, 304] width 181 height 26
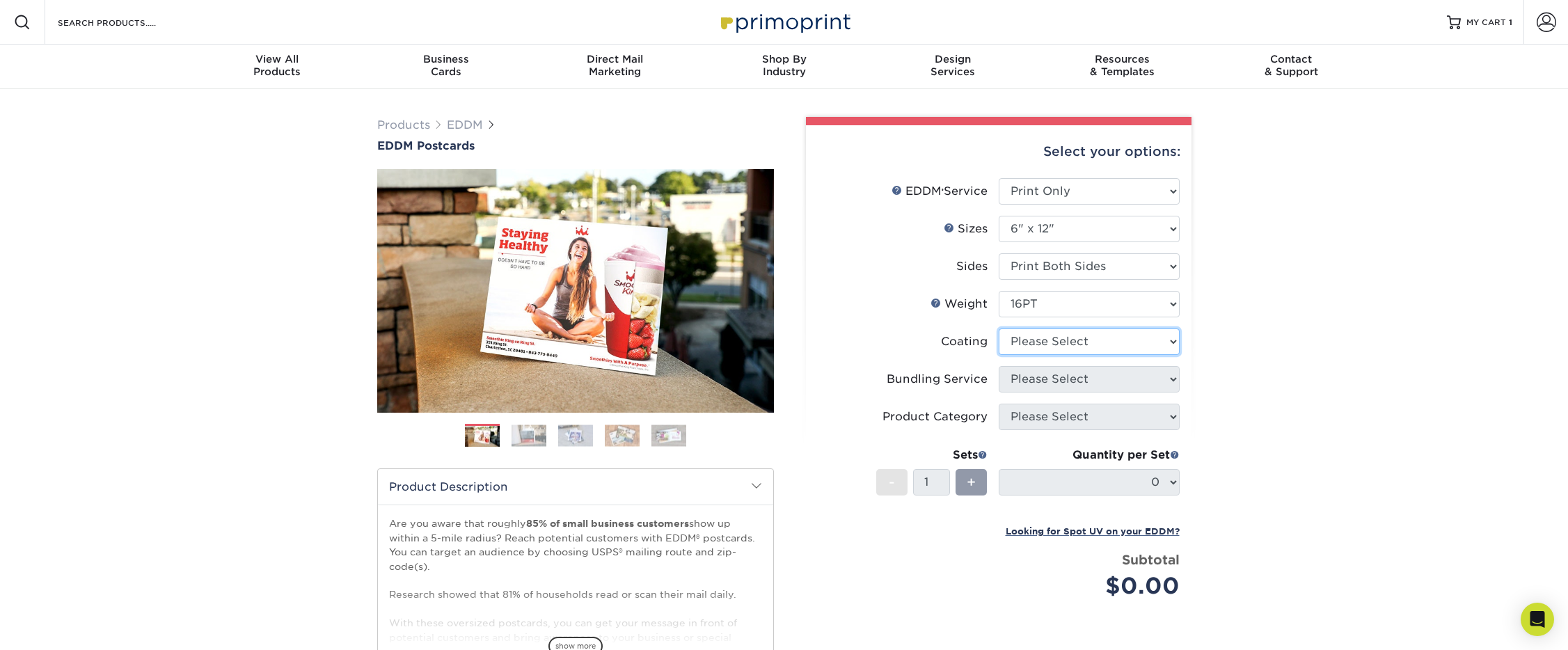
click at [1038, 344] on select at bounding box center [1089, 341] width 181 height 26
select select "1e8116af-acfc-44b1-83dc-8181aa338834"
click at [998, 328] on select at bounding box center [1089, 341] width 181 height 26
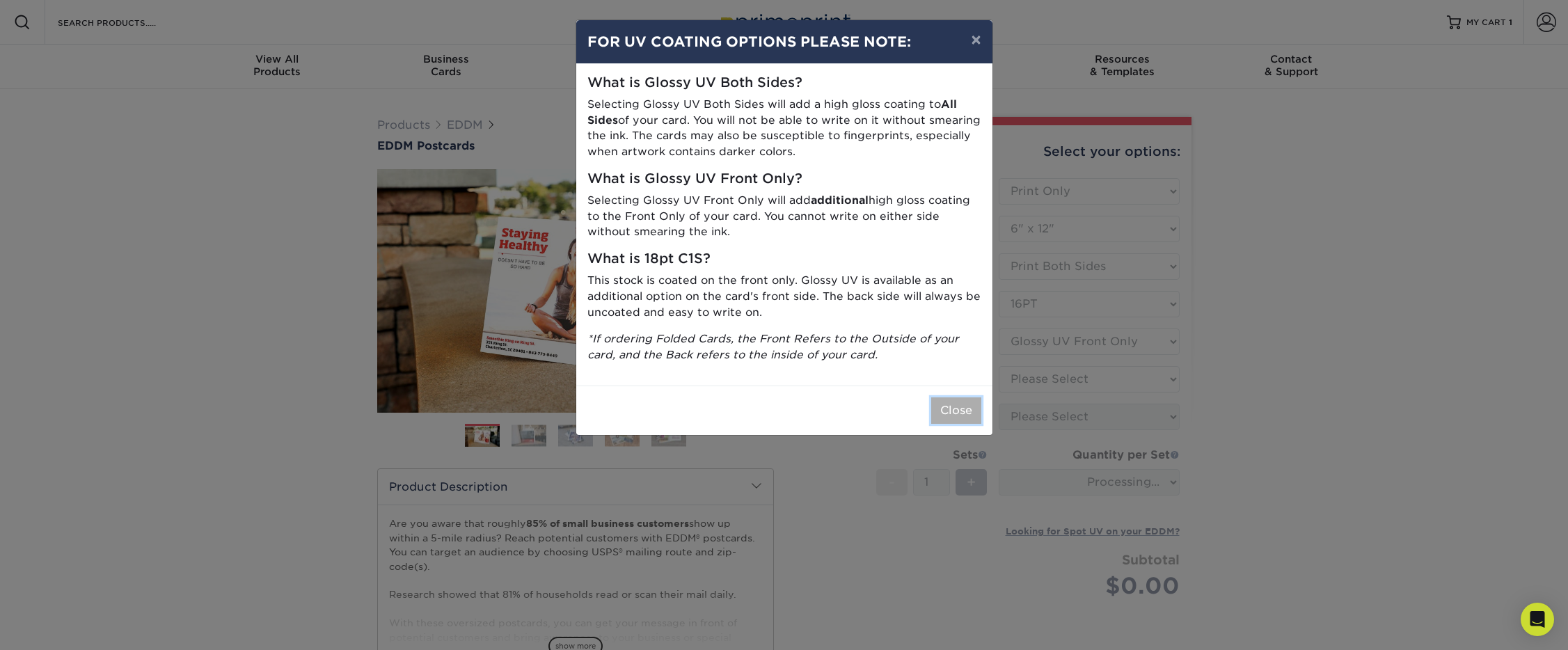
click at [958, 402] on button "Close" at bounding box center [956, 410] width 50 height 26
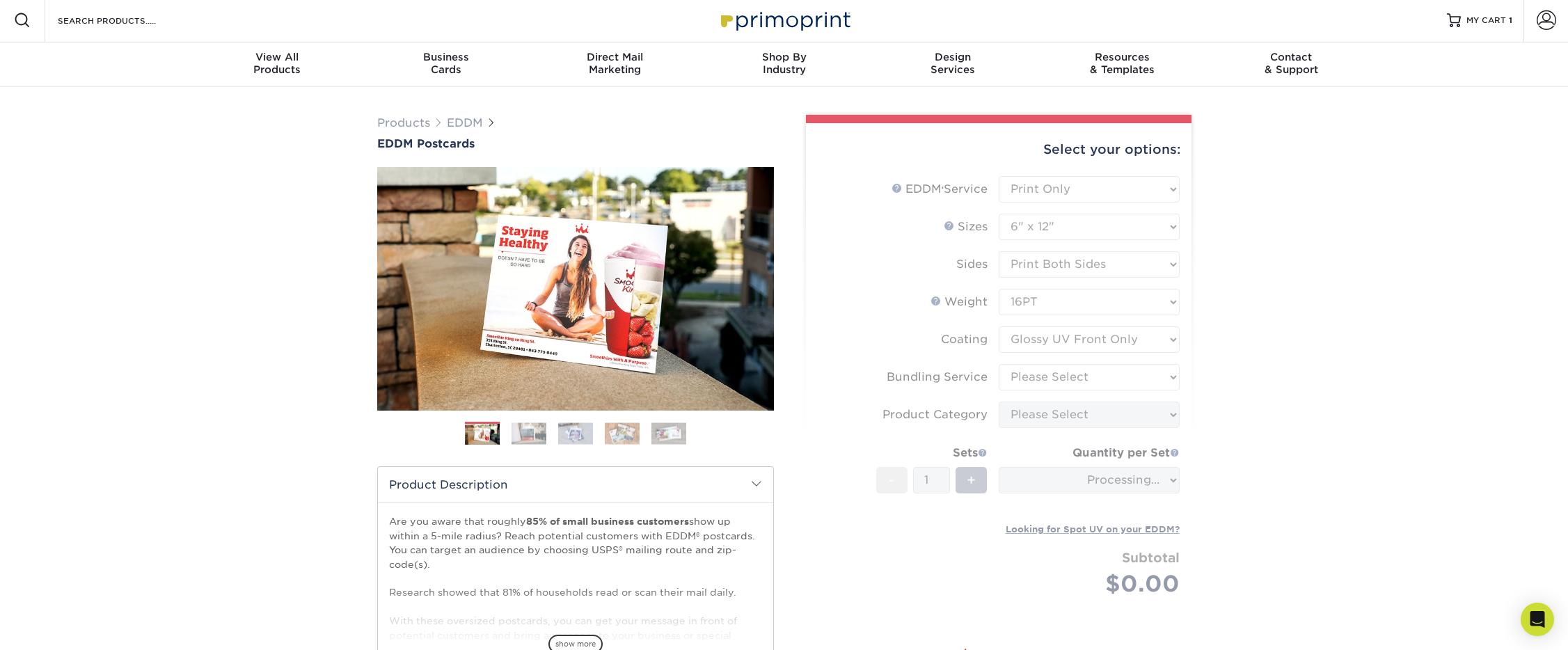
scroll to position [9, 0]
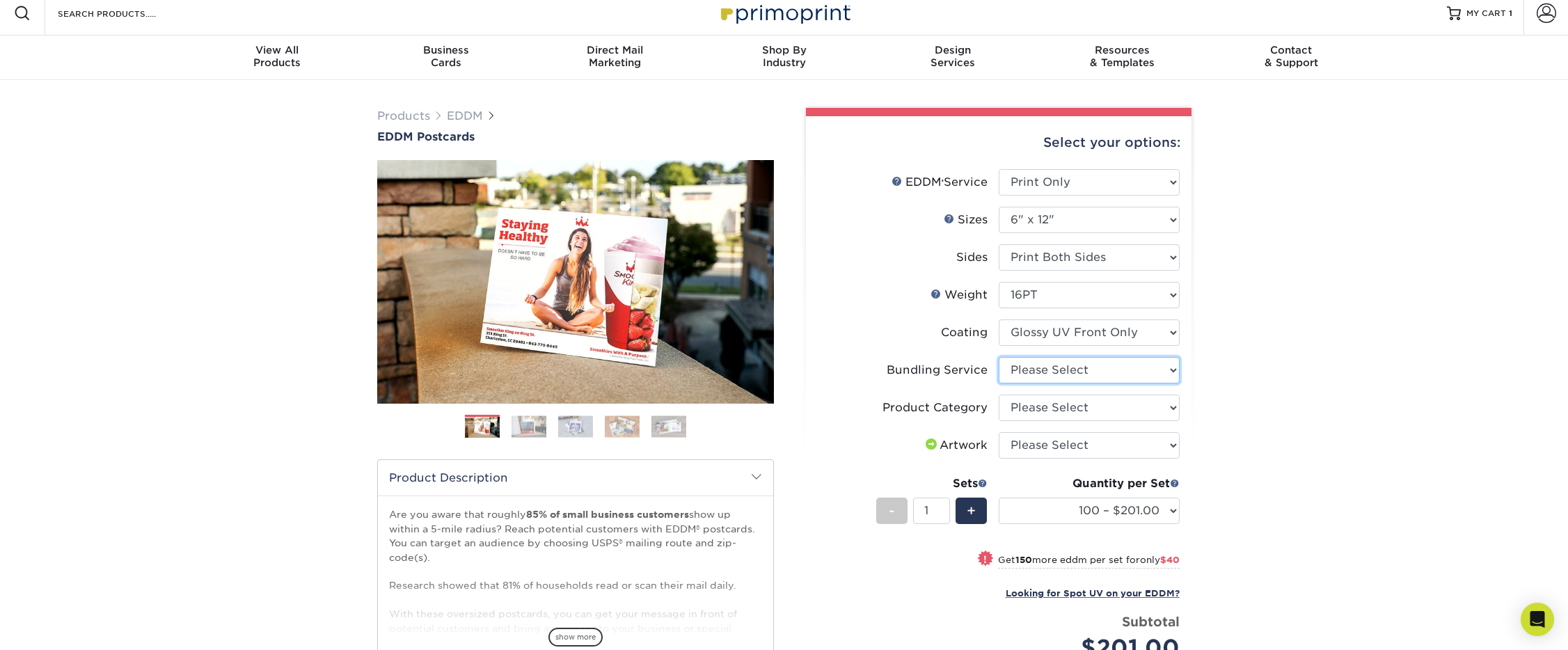
click at [1053, 371] on select "Please Select No Bundling Services Yes, Bundles of 50 (+2 Days) Yes, Bundles of…" at bounding box center [1089, 369] width 181 height 26
select select "58689abb-25c0-461c-a4c3-a80b627d6649"
click at [998, 357] on select "Please Select No Bundling Services Yes, Bundles of 50 (+2 Days) Yes, Bundles of…" at bounding box center [1089, 369] width 181 height 26
click at [1029, 407] on select "Please Select Postcards" at bounding box center [1089, 407] width 181 height 26
select select "9b7272e0-d6c8-4c3c-8e97-d3a1bcdab858"
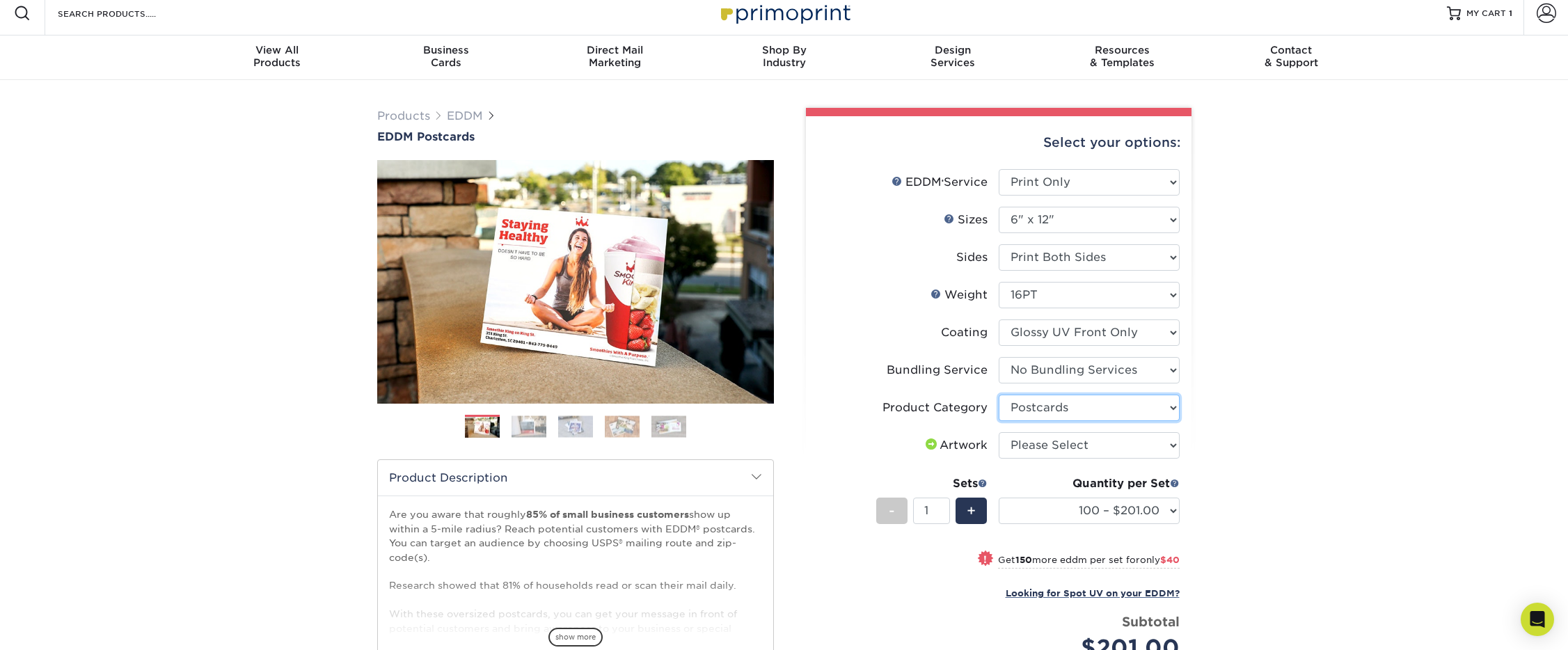
click at [998, 395] on select "Please Select Postcards" at bounding box center [1089, 407] width 181 height 26
click at [1021, 445] on select "Please Select I will upload files I need a design - $150" at bounding box center [1089, 444] width 181 height 26
select select "upload"
click at [998, 432] on select "Please Select I will upload files I need a design - $150" at bounding box center [1089, 444] width 181 height 26
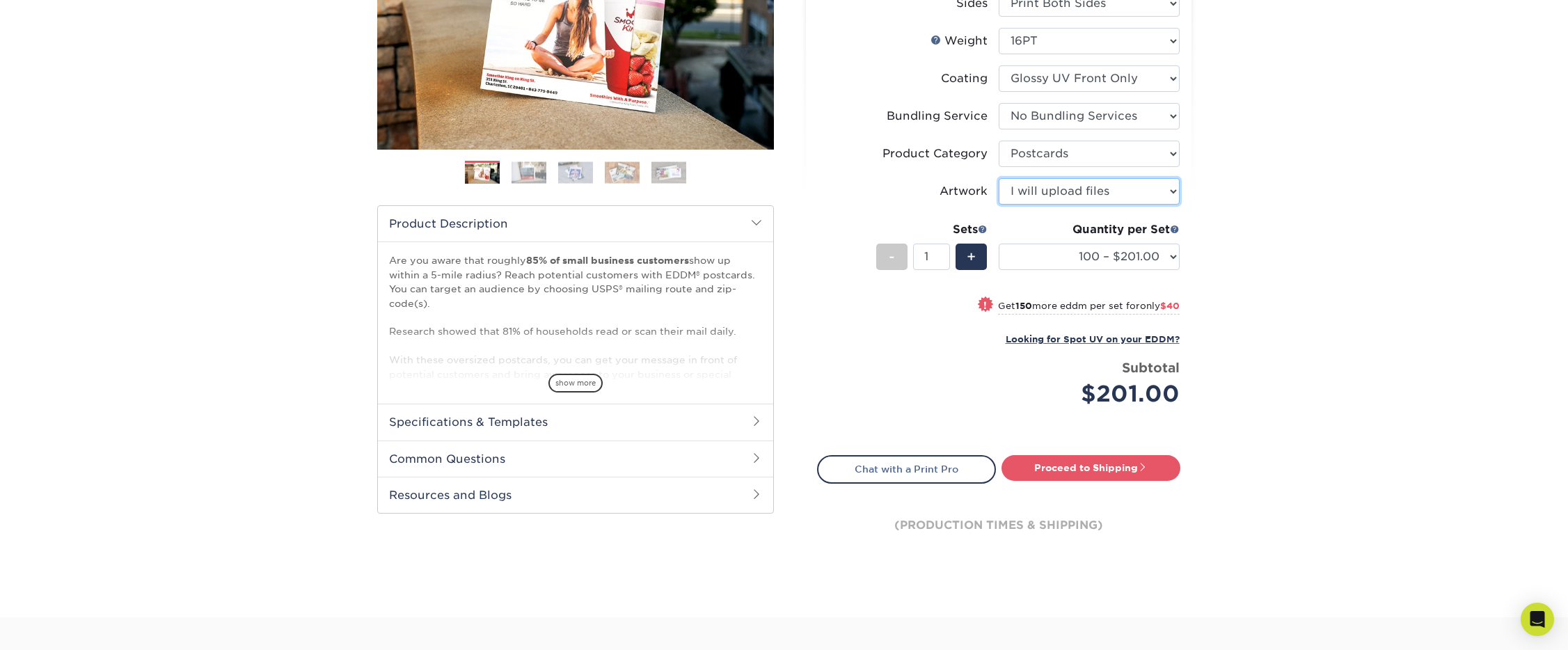
scroll to position [263, 0]
click at [1057, 260] on select "100 – $201.00 250 – $241.00 500 – $265.00 1000 – $297.00 2500 – $507.00 5000 – …" at bounding box center [1089, 257] width 181 height 26
click at [998, 244] on select "100 – $201.00 250 – $241.00 500 – $265.00 1000 – $297.00 2500 – $507.00 5000 – …" at bounding box center [1089, 257] width 181 height 26
click at [1291, 429] on div "Products EDDM EDDM Postcards Previous Next" at bounding box center [784, 222] width 1568 height 791
click at [1070, 470] on link "Proceed to Shipping" at bounding box center [1091, 468] width 179 height 25
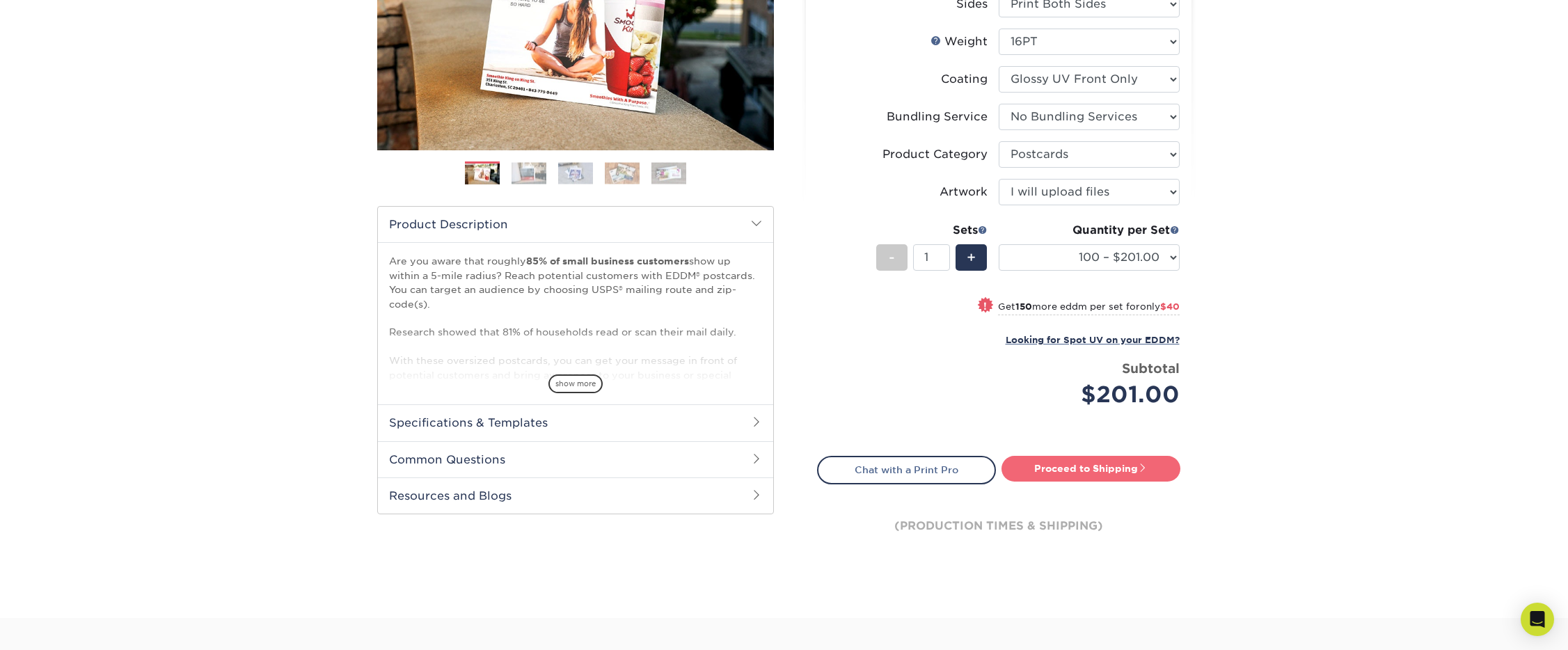
type input "Set 1"
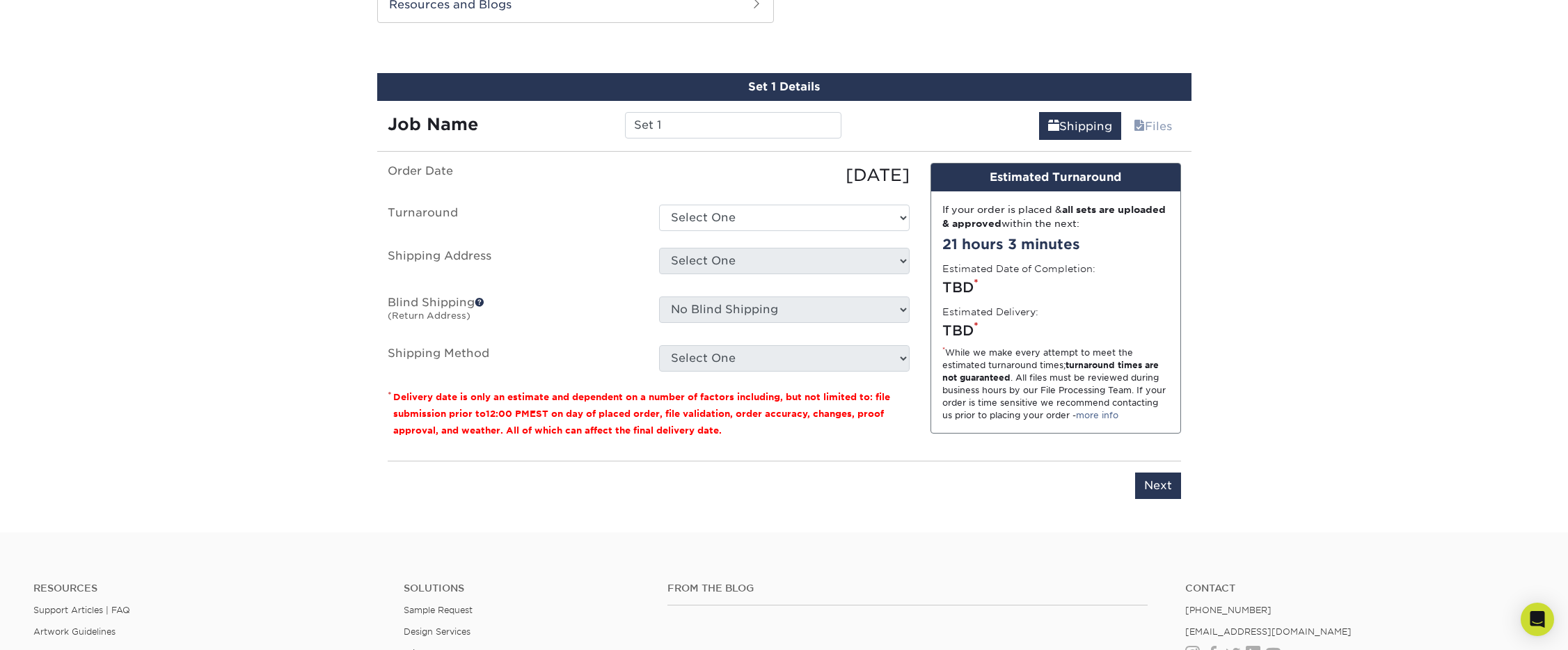
scroll to position [756, 0]
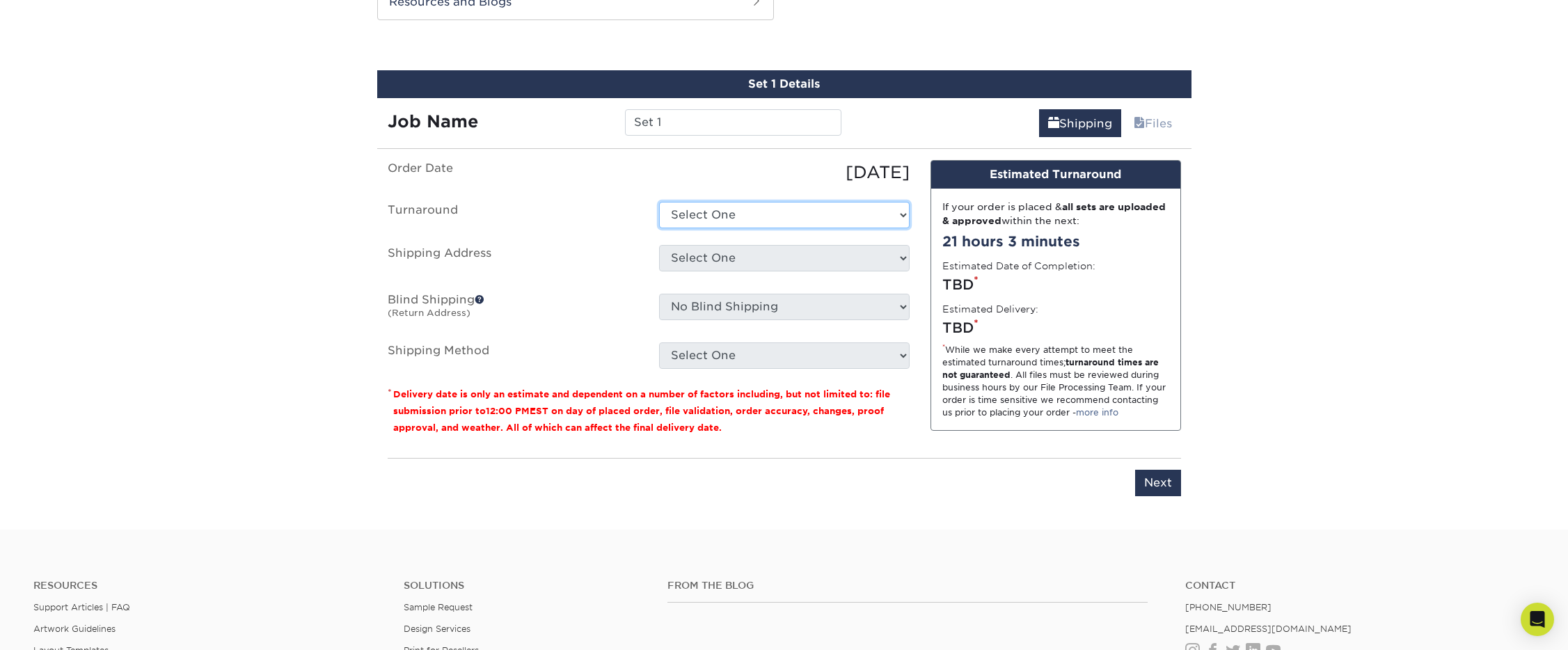
click at [714, 211] on select "Select One 2-4 Business Days 2 Day Next Business Day" at bounding box center [784, 214] width 251 height 26
select select "f61aed28-b022-4f78-ac65-348e99f1c0ce"
click at [659, 202] on select "Select One 2-4 Business Days 2 Day Next Business Day" at bounding box center [784, 214] width 251 height 26
click at [702, 137] on div "Set 1 Details Job Name Set 1 Shipping Files You've choosen mailing services! If…" at bounding box center [784, 291] width 814 height 442
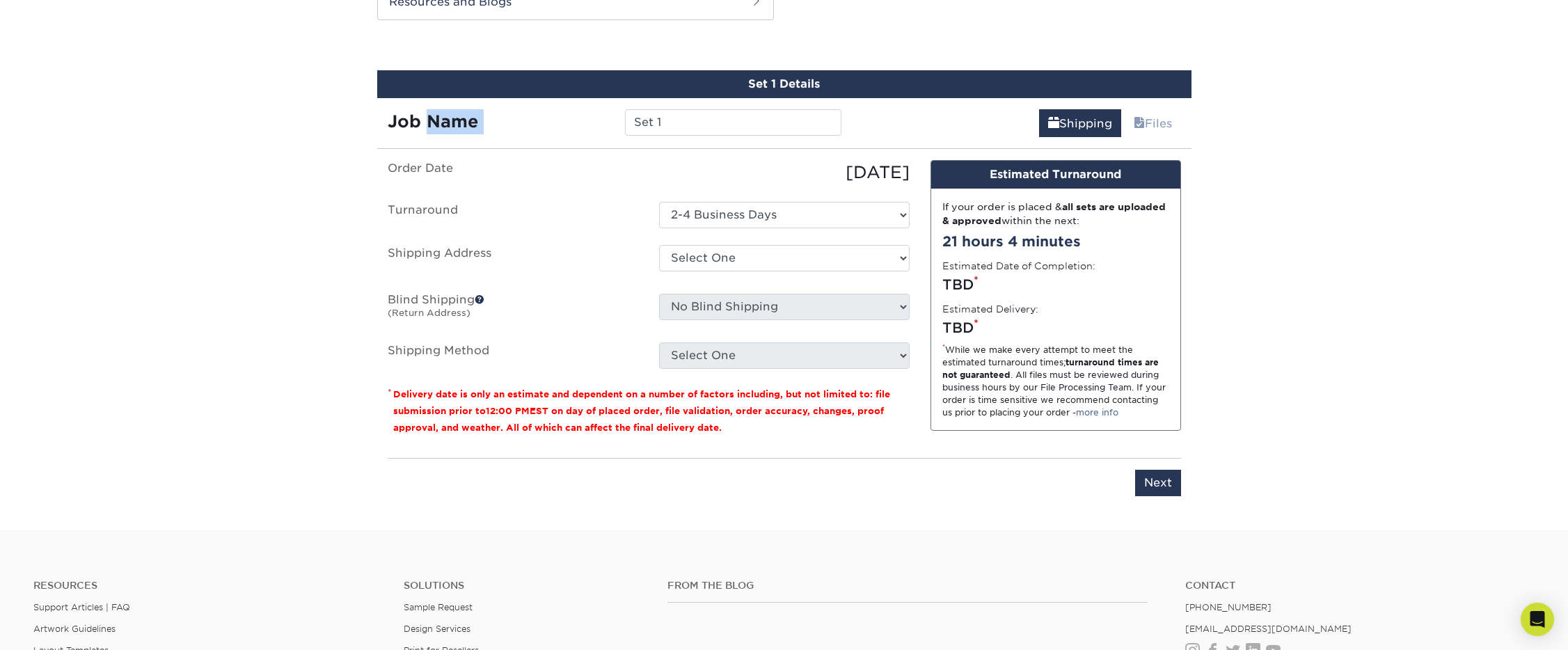
drag, startPoint x: 702, startPoint y: 136, endPoint x: 702, endPoint y: 128, distance: 8.0
click at [702, 135] on div "Job Name Set 1" at bounding box center [615, 117] width 475 height 39
click at [703, 120] on input "Set 1" at bounding box center [733, 122] width 217 height 26
click at [703, 122] on input "Set 1" at bounding box center [733, 122] width 217 height 26
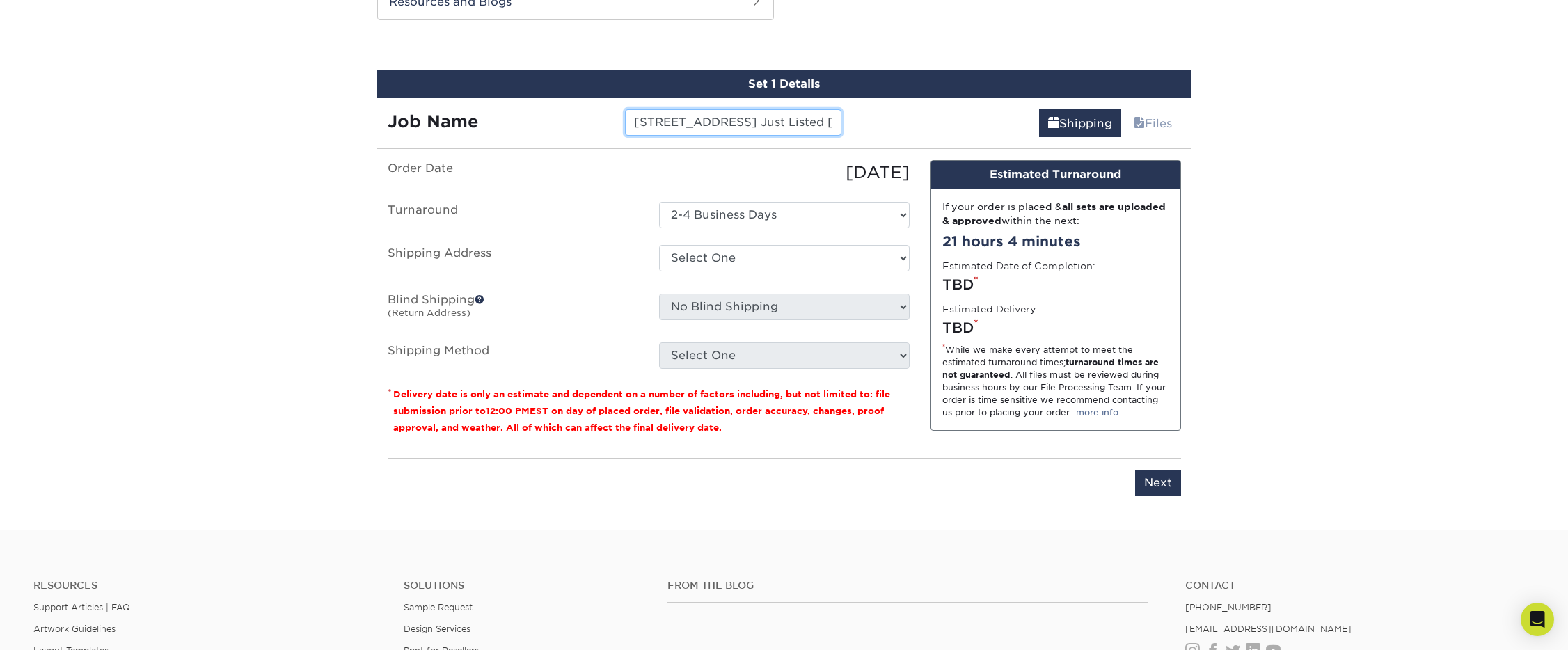
click at [808, 120] on input "[STREET_ADDRESS] Just Listed [DATE]" at bounding box center [733, 122] width 217 height 26
drag, startPoint x: 812, startPoint y: 120, endPoint x: 1001, endPoint y: 142, distance: 190.3
click at [1008, 142] on div "Set 1 Details Job Name [STREET_ADDRESS][DATE] Shipping Files You've choosen mai…" at bounding box center [784, 291] width 814 height 442
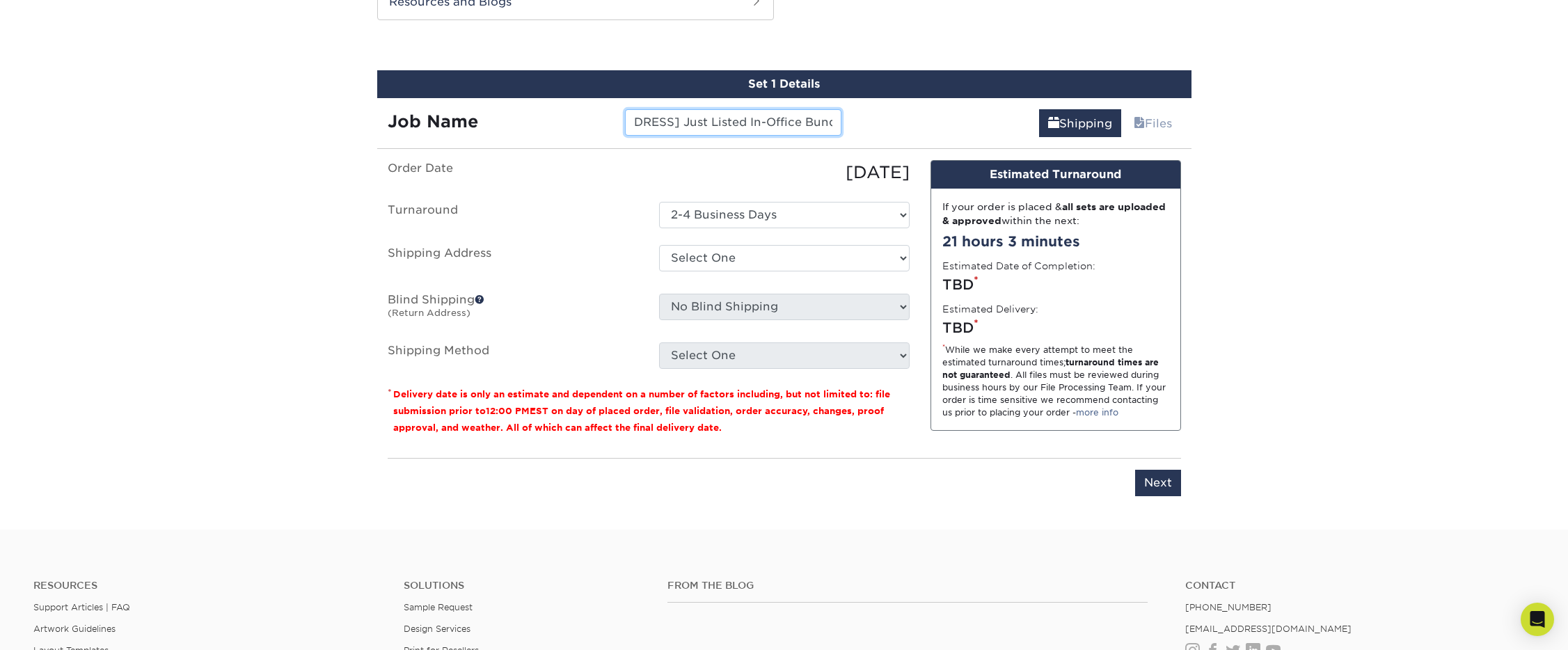
type input "[STREET_ADDRESS] Just Listed In-Office Bundle"
click at [718, 260] on select "Select One Compass [GEOGRAPHIC_DATA] + Add New Address - Login" at bounding box center [784, 258] width 251 height 26
select select "286995"
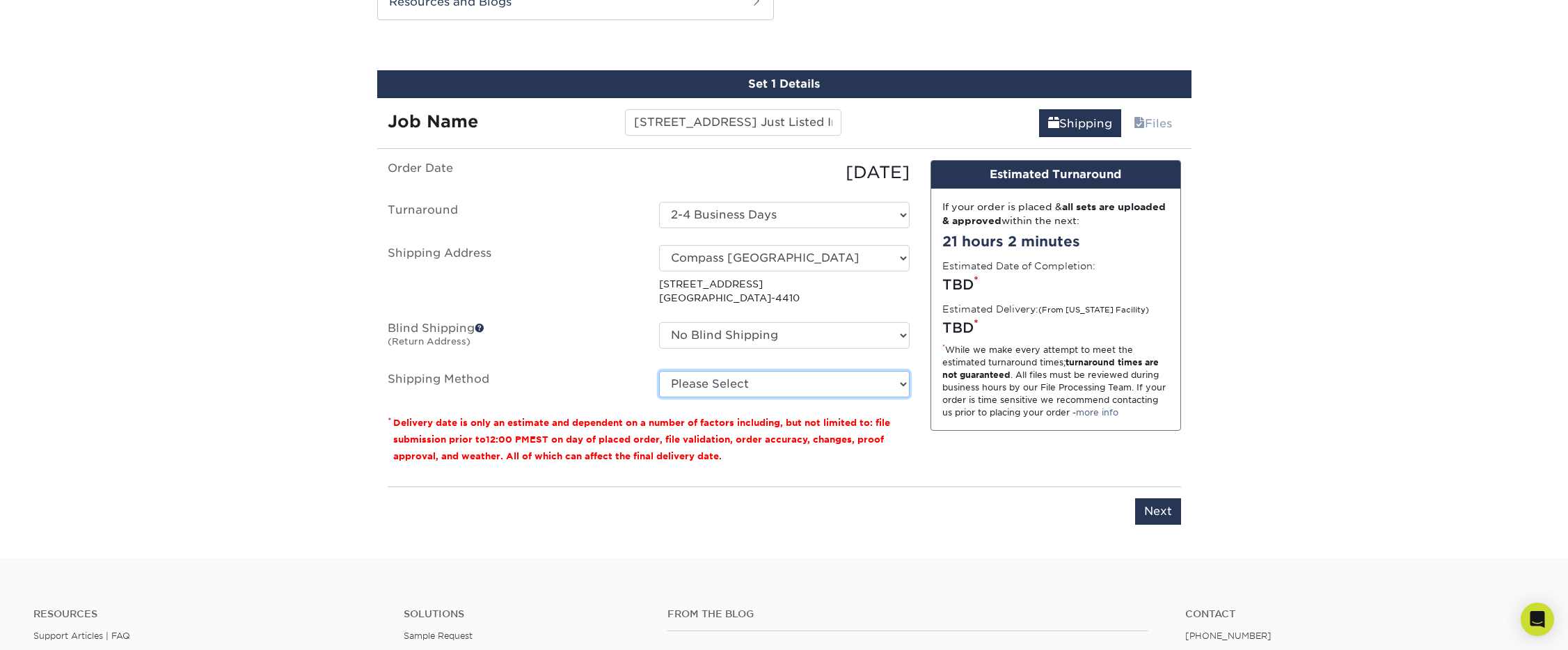
click at [712, 377] on select "Please Select Ground Shipping (+$16.16) 3 Day Shipping Service (+$19.91) 2 Day …" at bounding box center [784, 384] width 251 height 26
select select "03"
click at [659, 371] on select "Please Select Ground Shipping (+$16.16) 3 Day Shipping Service (+$19.91) 2 Day …" at bounding box center [784, 384] width 251 height 26
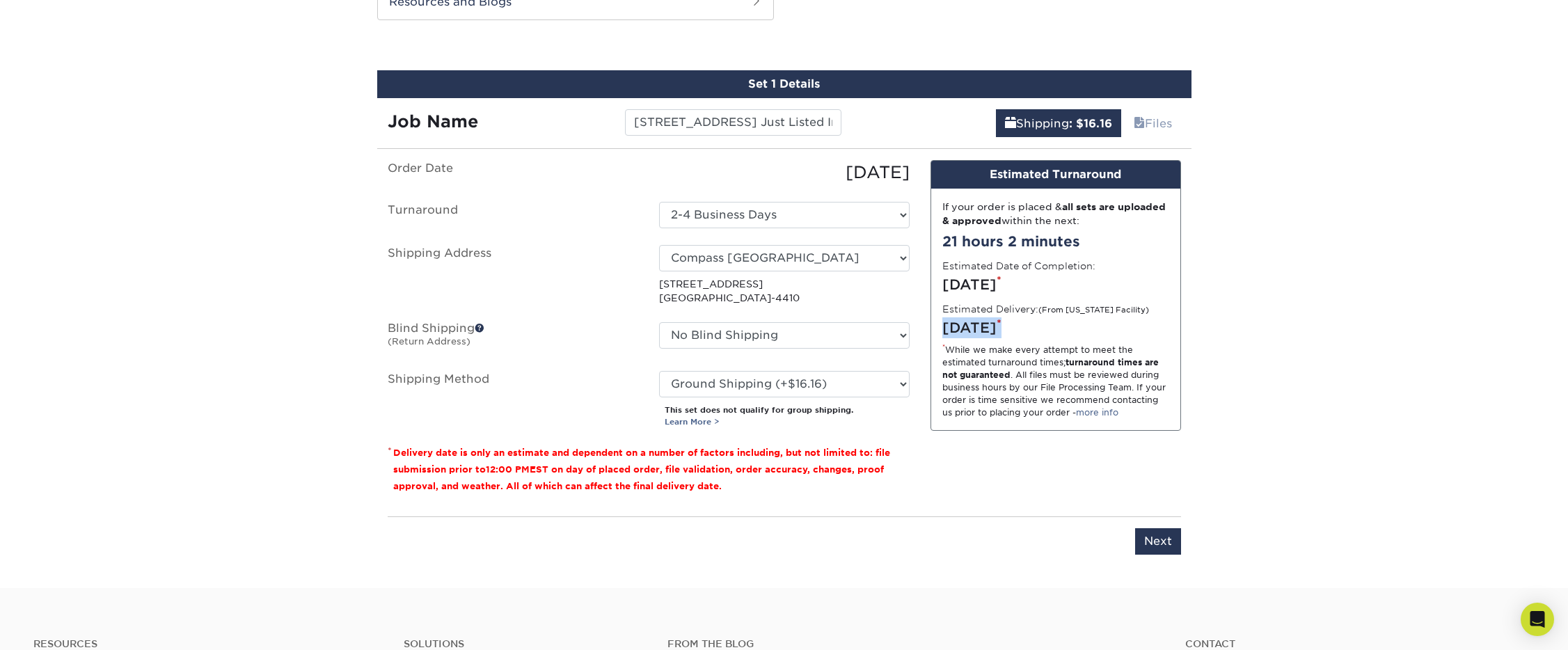
drag, startPoint x: 1127, startPoint y: 326, endPoint x: 938, endPoint y: 332, distance: 189.1
click at [938, 332] on div "If your order is placed & all sets are uploaded & approved within the next: 21 …" at bounding box center [1055, 308] width 249 height 241
click at [1157, 552] on input "Next" at bounding box center [1158, 541] width 46 height 26
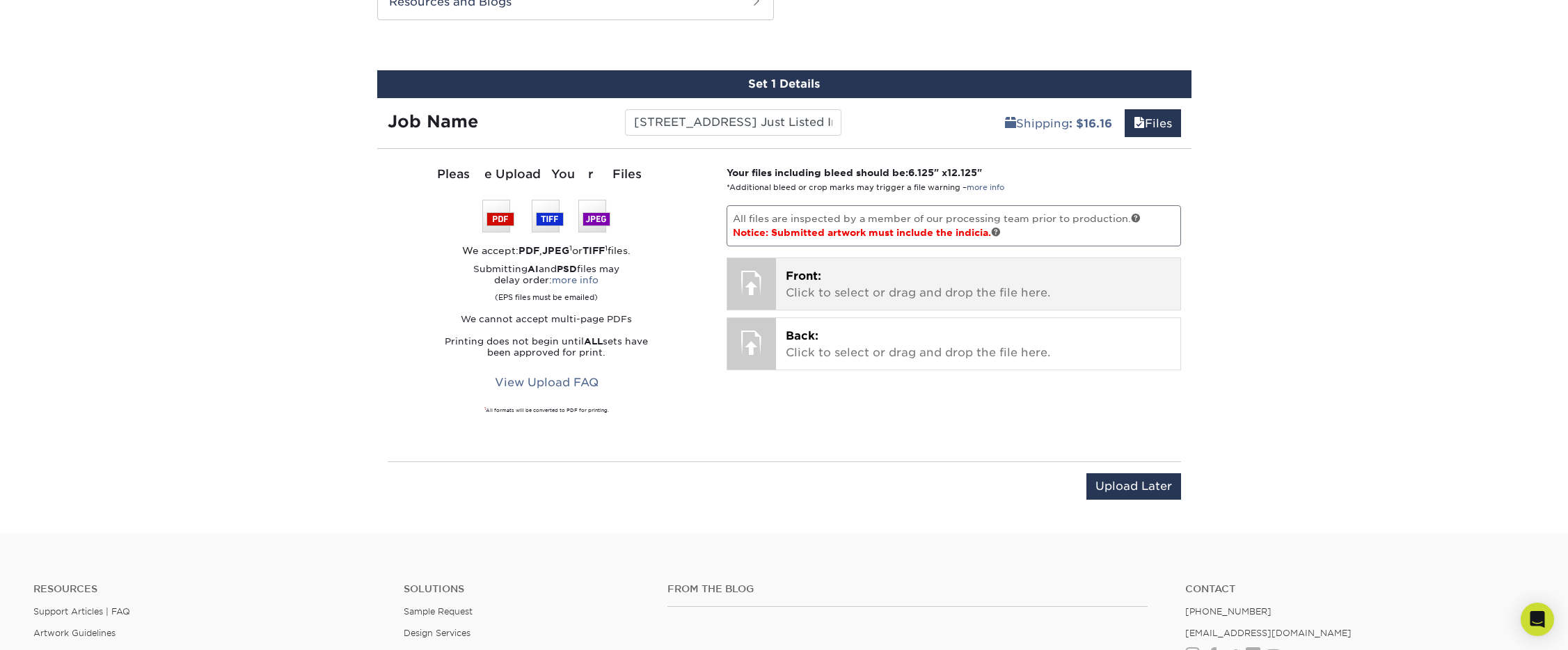
click at [828, 289] on p "Front: Click to select or drag and drop the file here." at bounding box center [978, 285] width 384 height 33
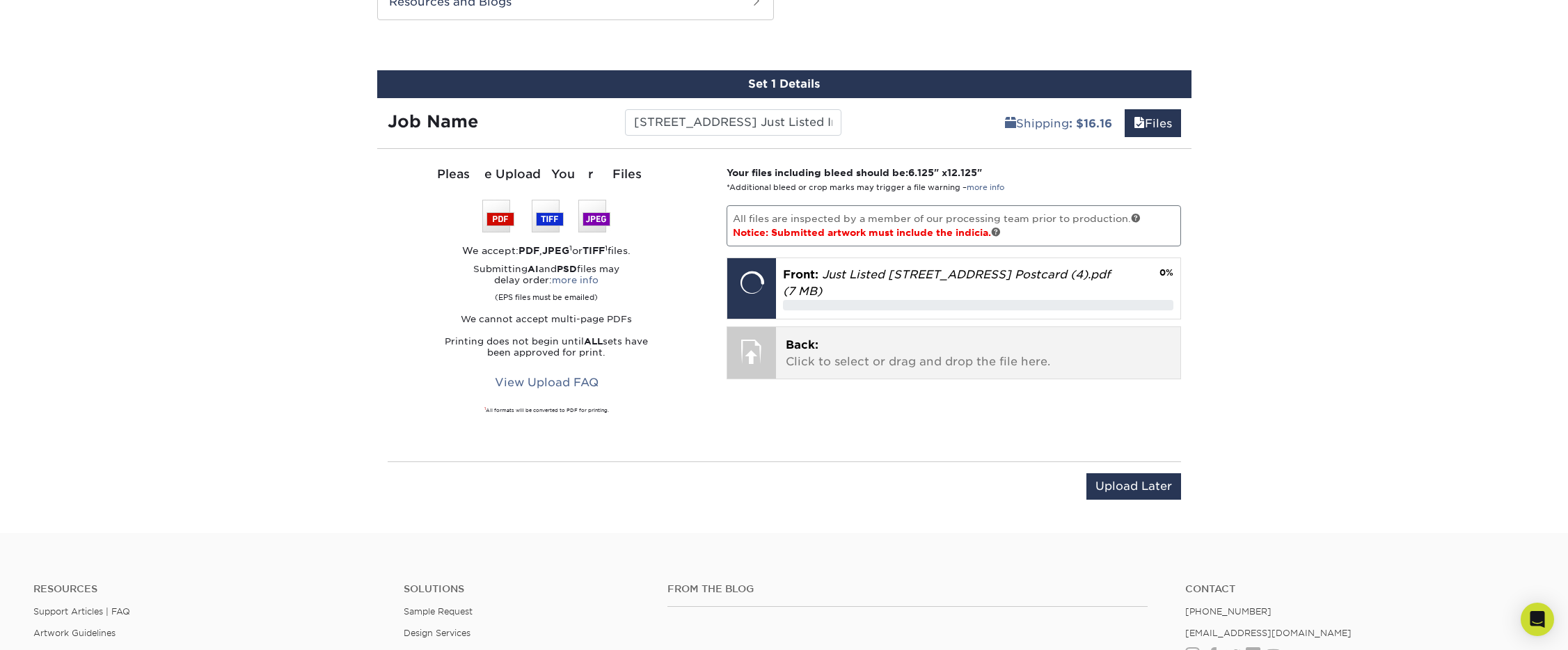
click at [792, 339] on p "Back: Click to select or drag and drop the file here." at bounding box center [978, 353] width 384 height 33
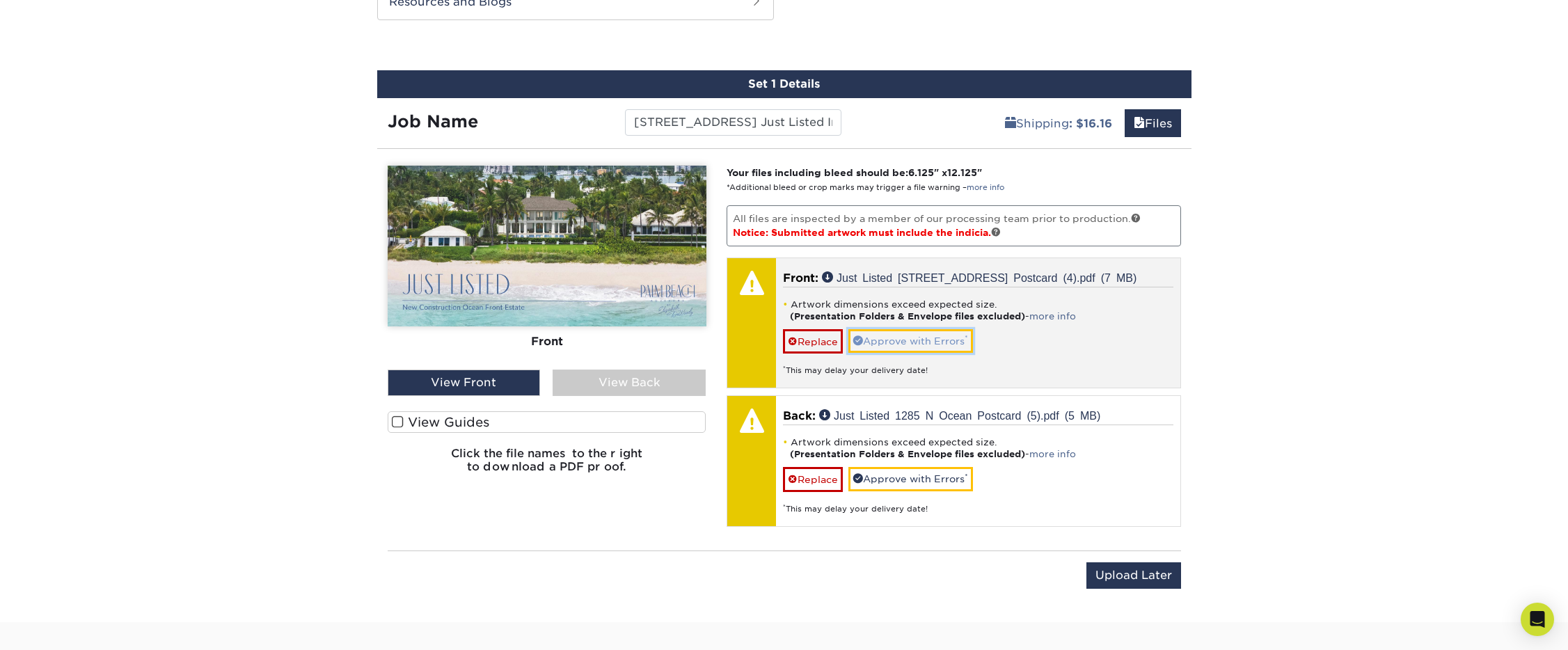
click at [903, 331] on link "Approve with Errors *" at bounding box center [910, 341] width 124 height 24
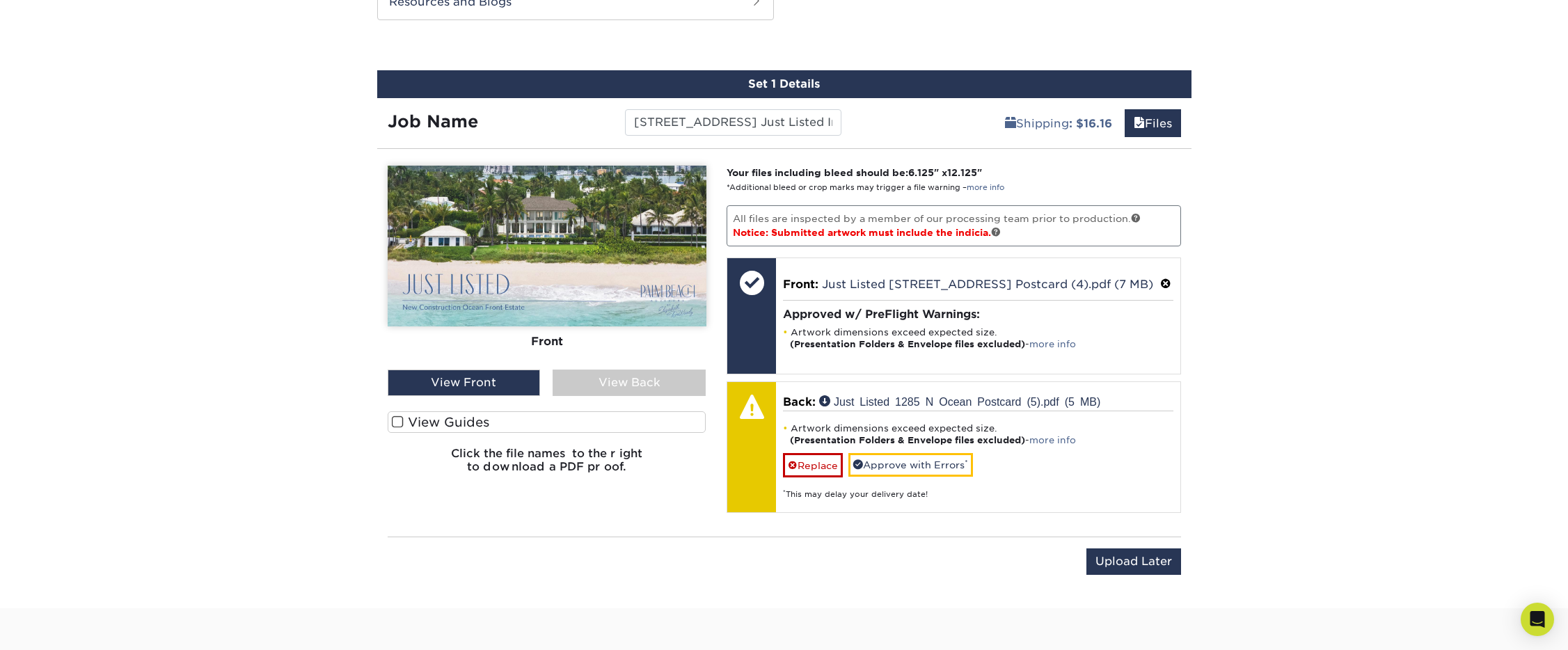
click at [570, 395] on div "View Back" at bounding box center [629, 382] width 153 height 26
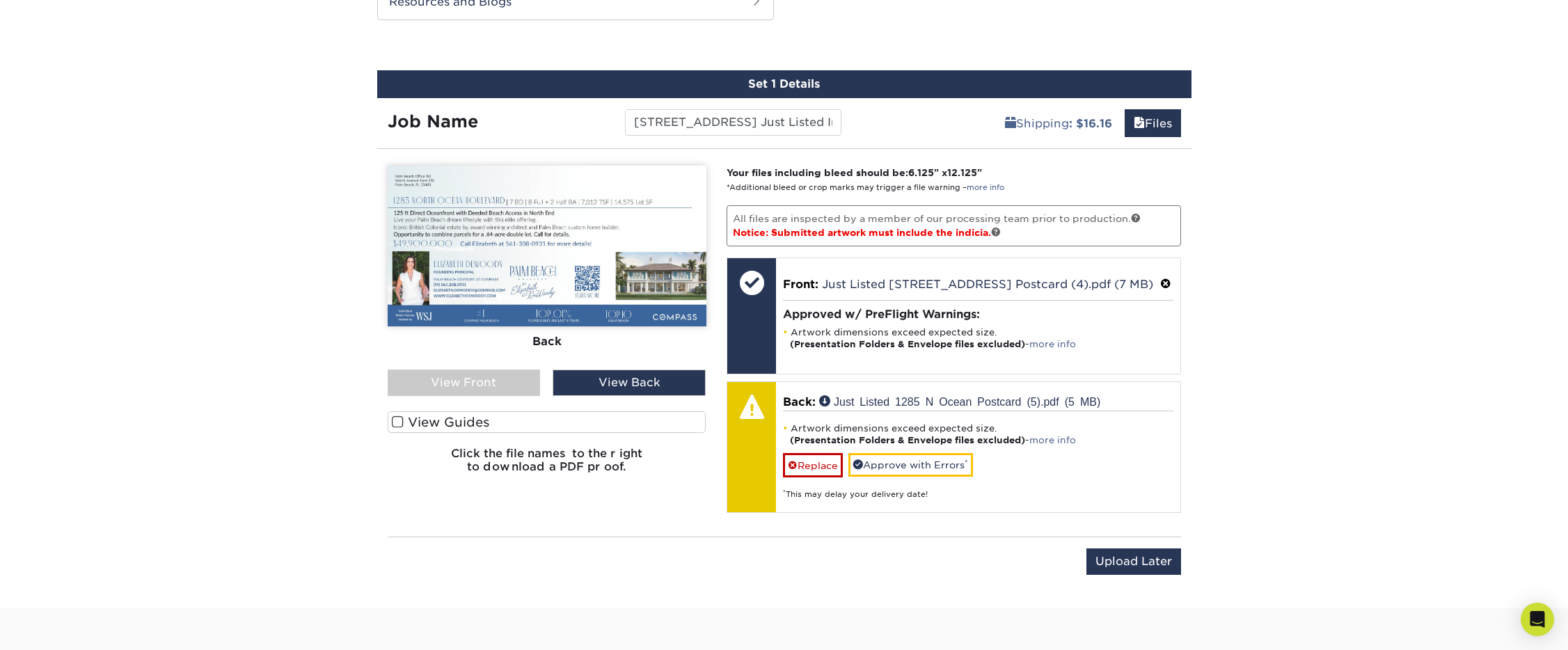
click at [486, 415] on label "View Guides" at bounding box center [547, 421] width 319 height 21
click at [0, 0] on input "View Guides" at bounding box center [0, 0] width 0 height 0
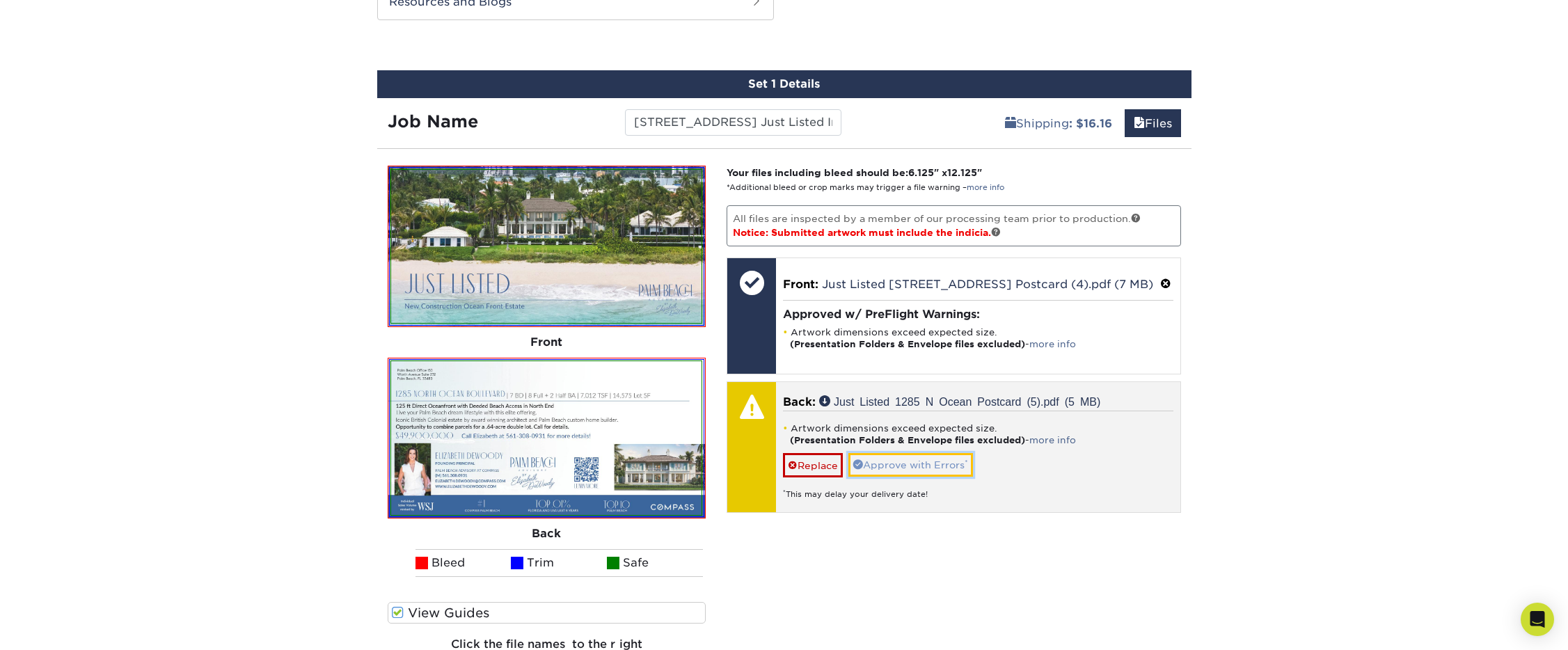
click at [876, 463] on link "Approve with Errors *" at bounding box center [910, 465] width 124 height 24
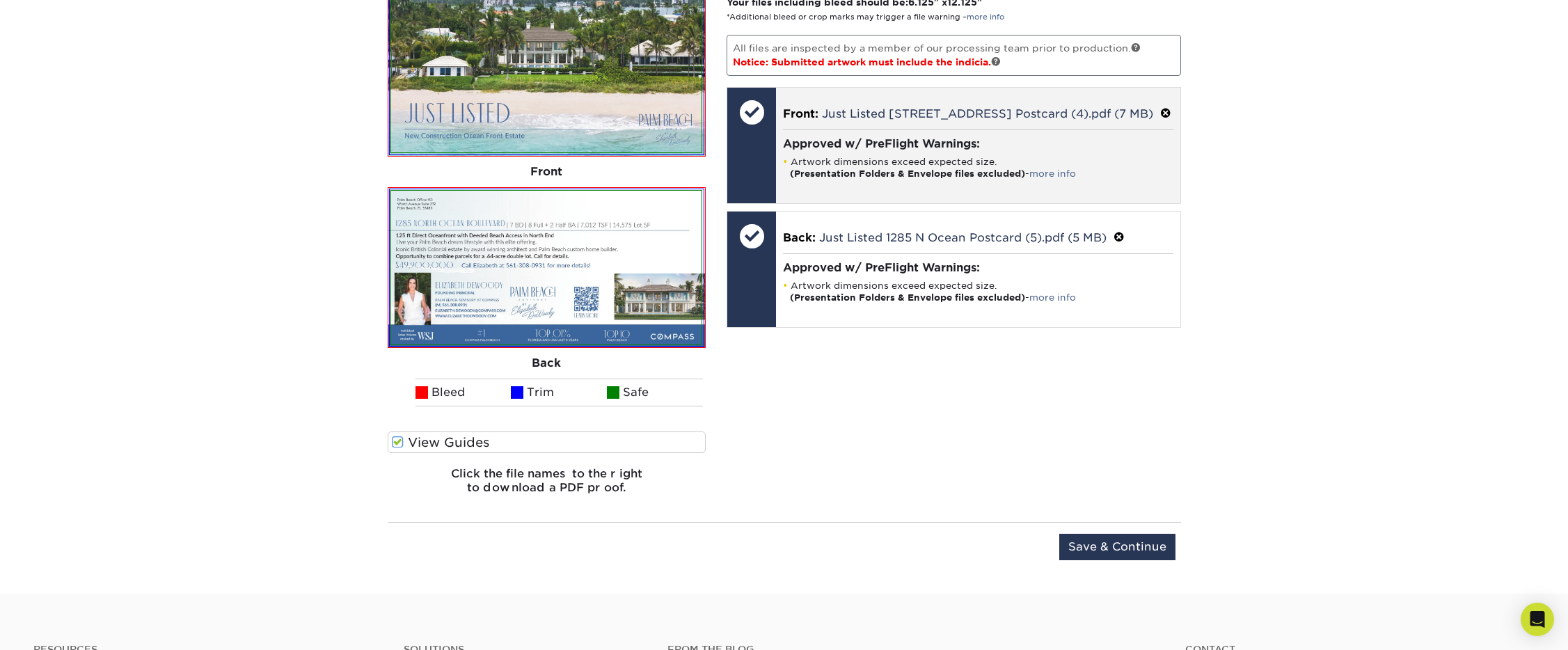
scroll to position [926, 0]
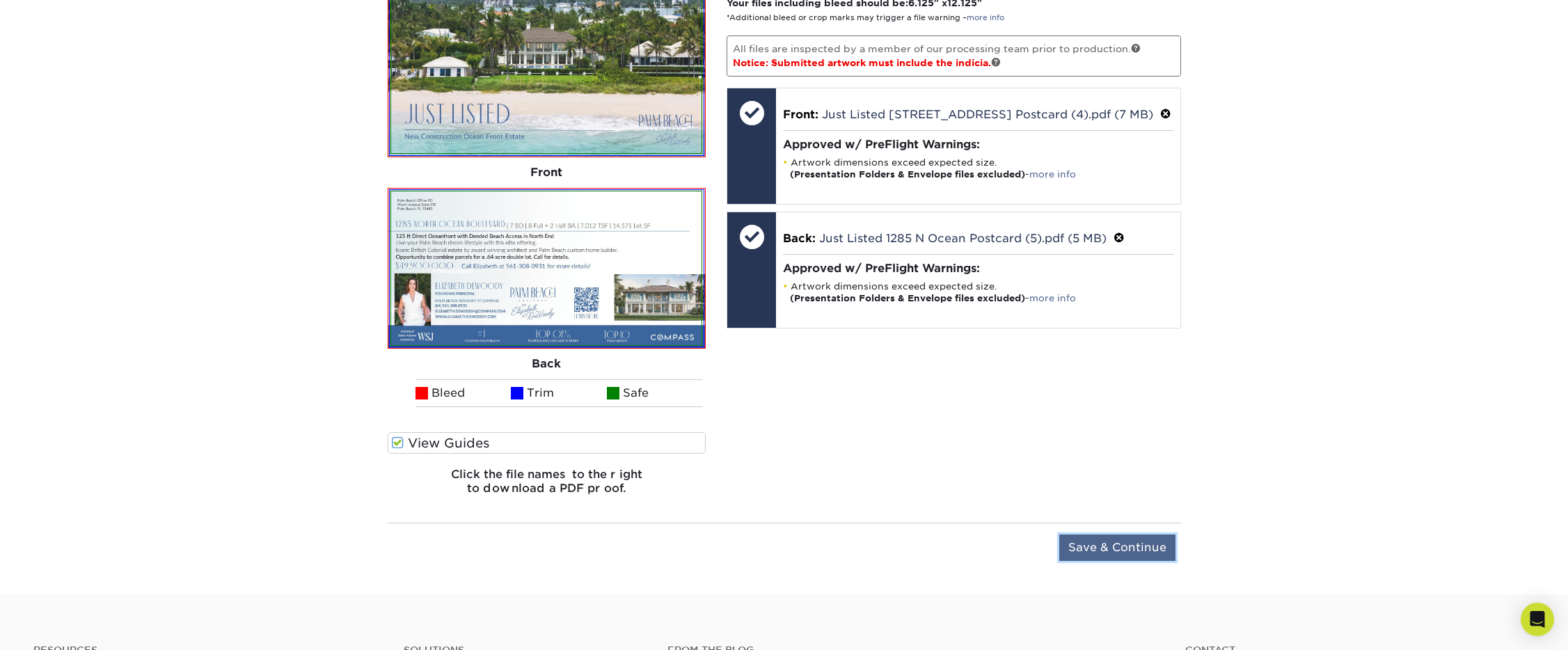
click at [1108, 551] on input "Save & Continue" at bounding box center [1117, 547] width 116 height 26
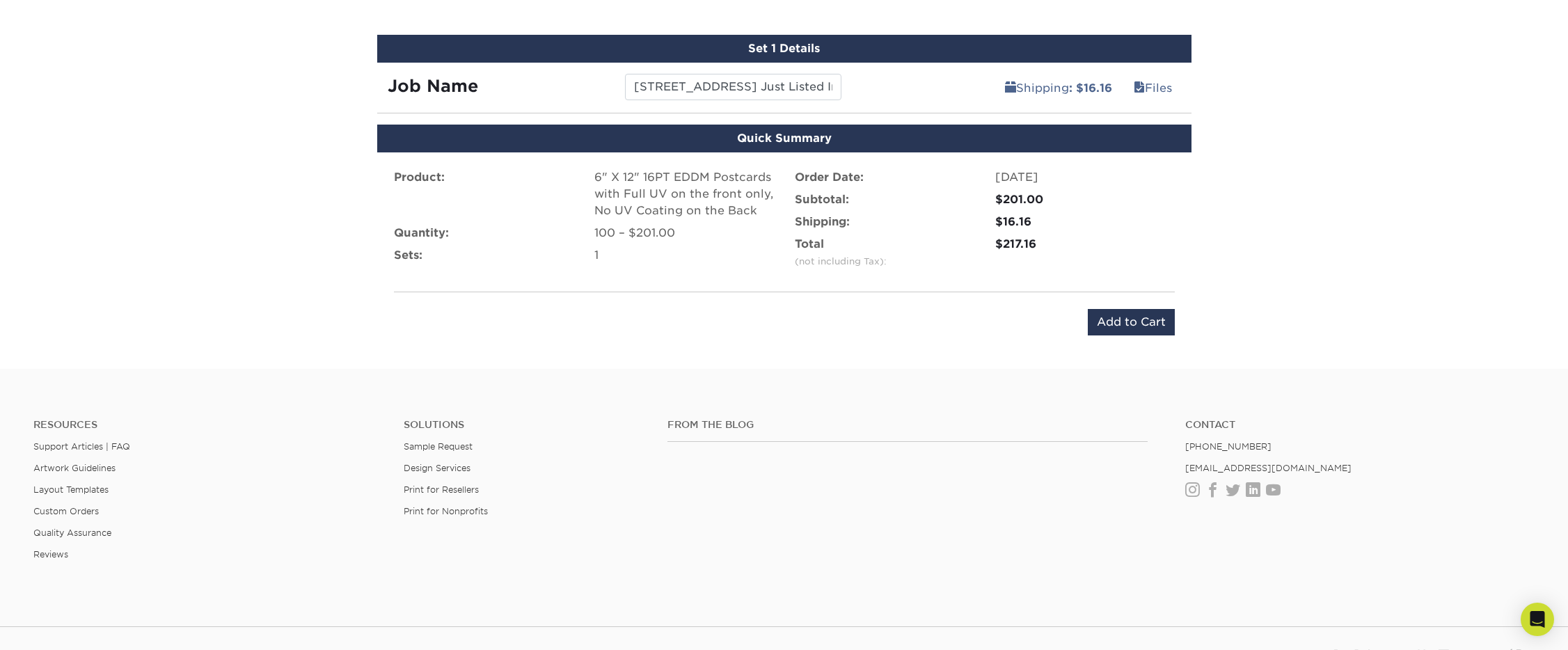
scroll to position [772, 0]
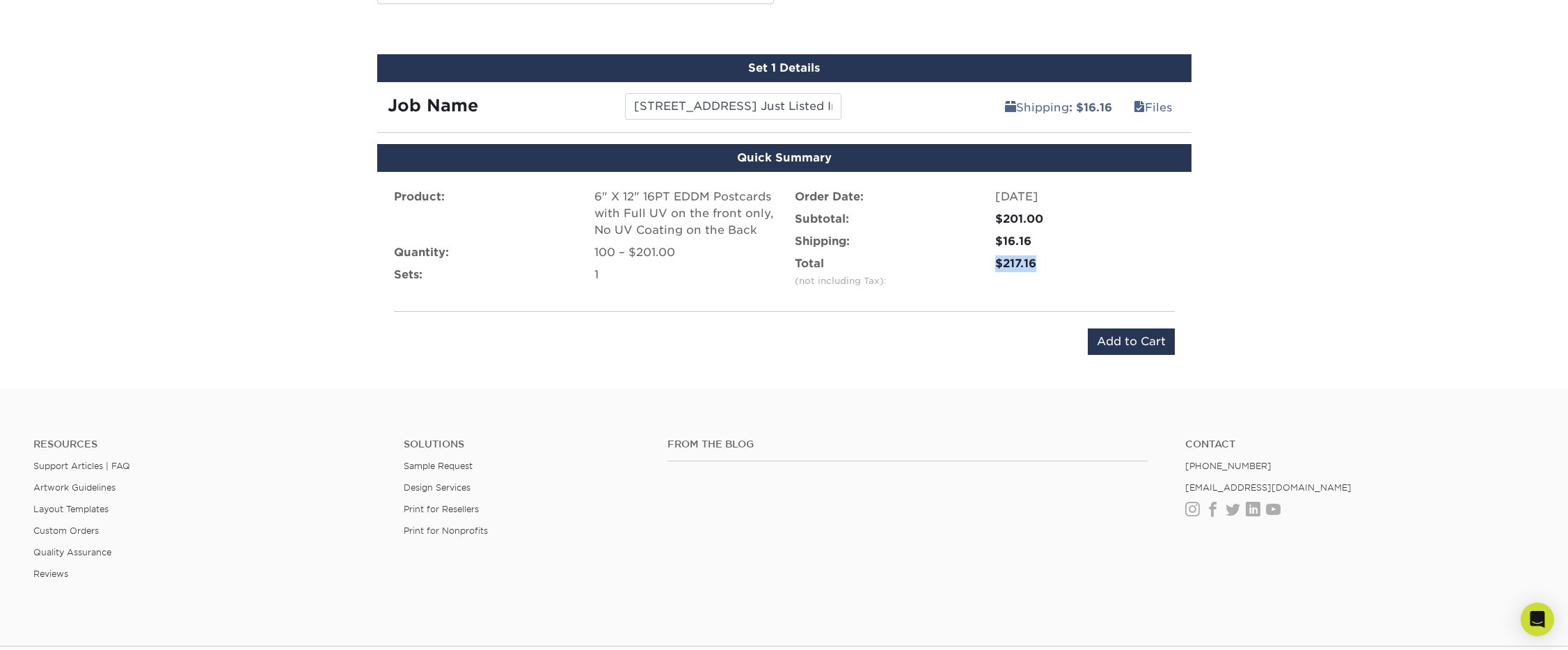
drag, startPoint x: 1040, startPoint y: 261, endPoint x: 988, endPoint y: 266, distance: 52.2
click at [988, 266] on div "$217.16" at bounding box center [1085, 272] width 200 height 33
copy div "$217.16"
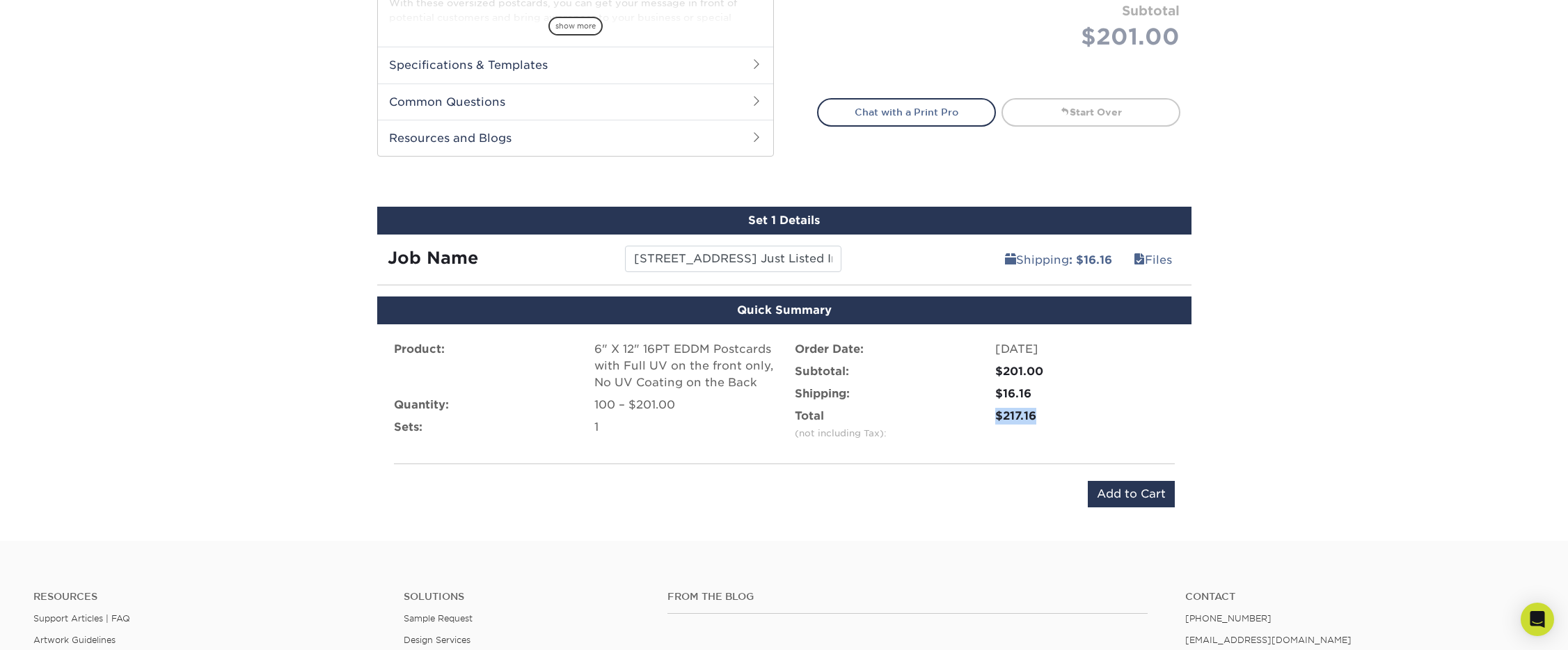
scroll to position [619, 0]
